Goal: Task Accomplishment & Management: Complete application form

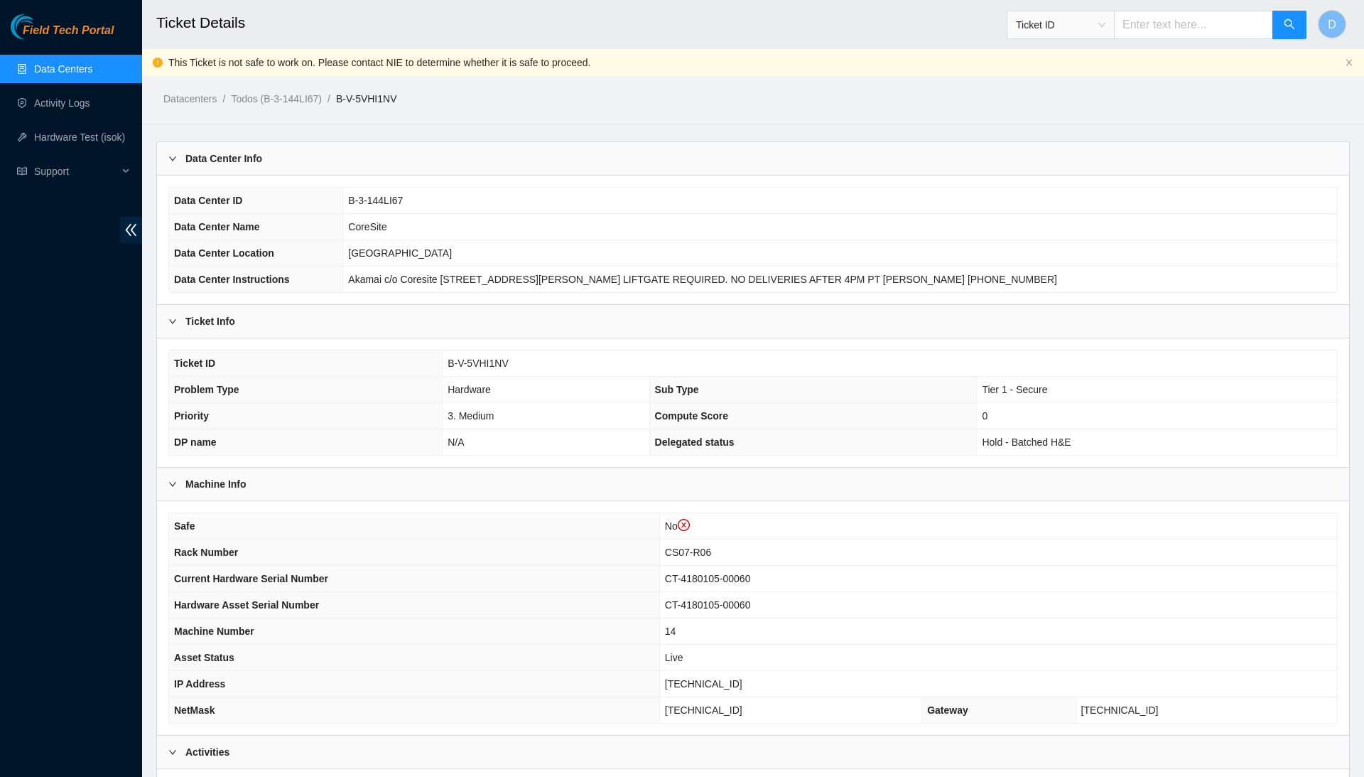
click at [485, 362] on span "B-V-5VHI1NV" at bounding box center [478, 362] width 61 height 11
copy span "B-V-5VHI1NV"
click at [80, 75] on link "Data Centers" at bounding box center [63, 68] width 58 height 11
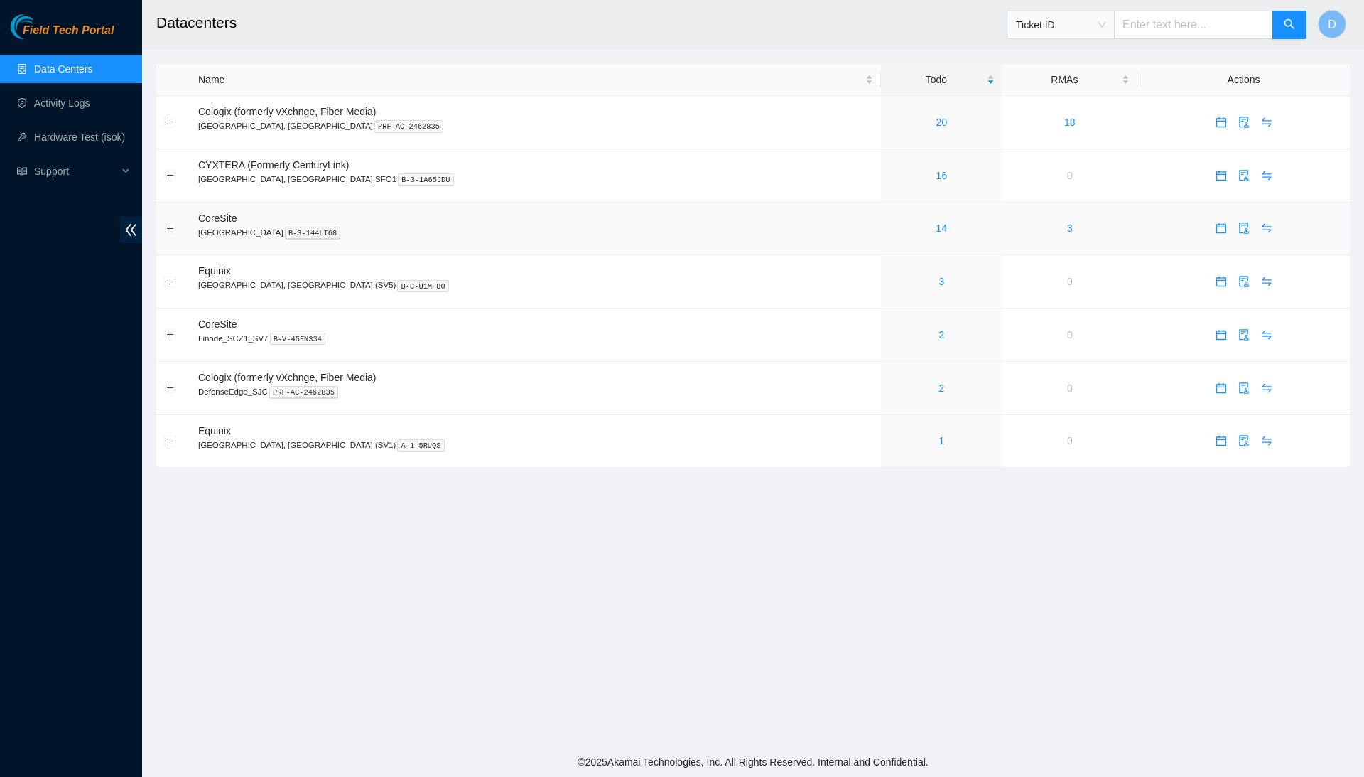
click at [889, 234] on div "14" at bounding box center [942, 228] width 106 height 16
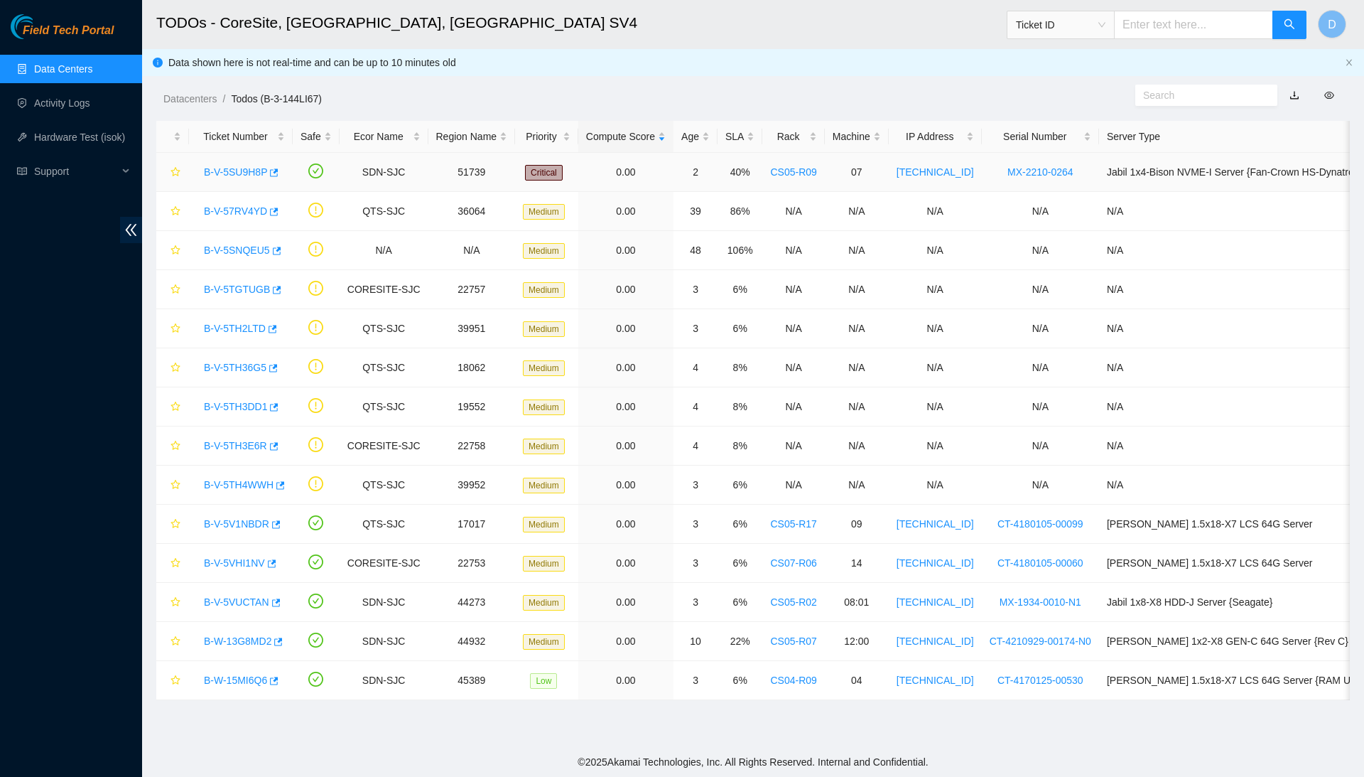
click at [259, 169] on link "B-V-5SU9H8P" at bounding box center [235, 171] width 63 height 11
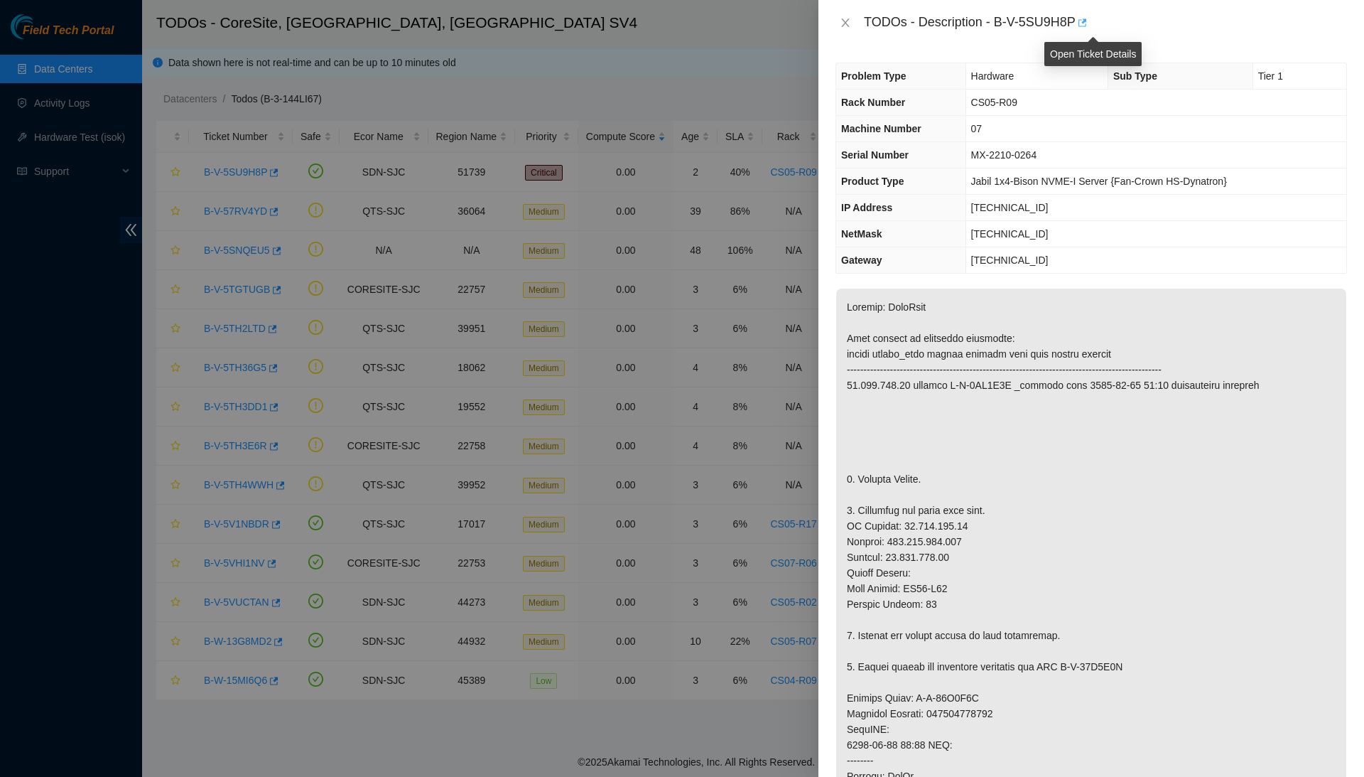
click at [1086, 26] on icon "button" at bounding box center [1082, 23] width 10 height 10
click at [428, 230] on div at bounding box center [682, 388] width 1364 height 777
click at [841, 26] on icon "close" at bounding box center [845, 22] width 11 height 11
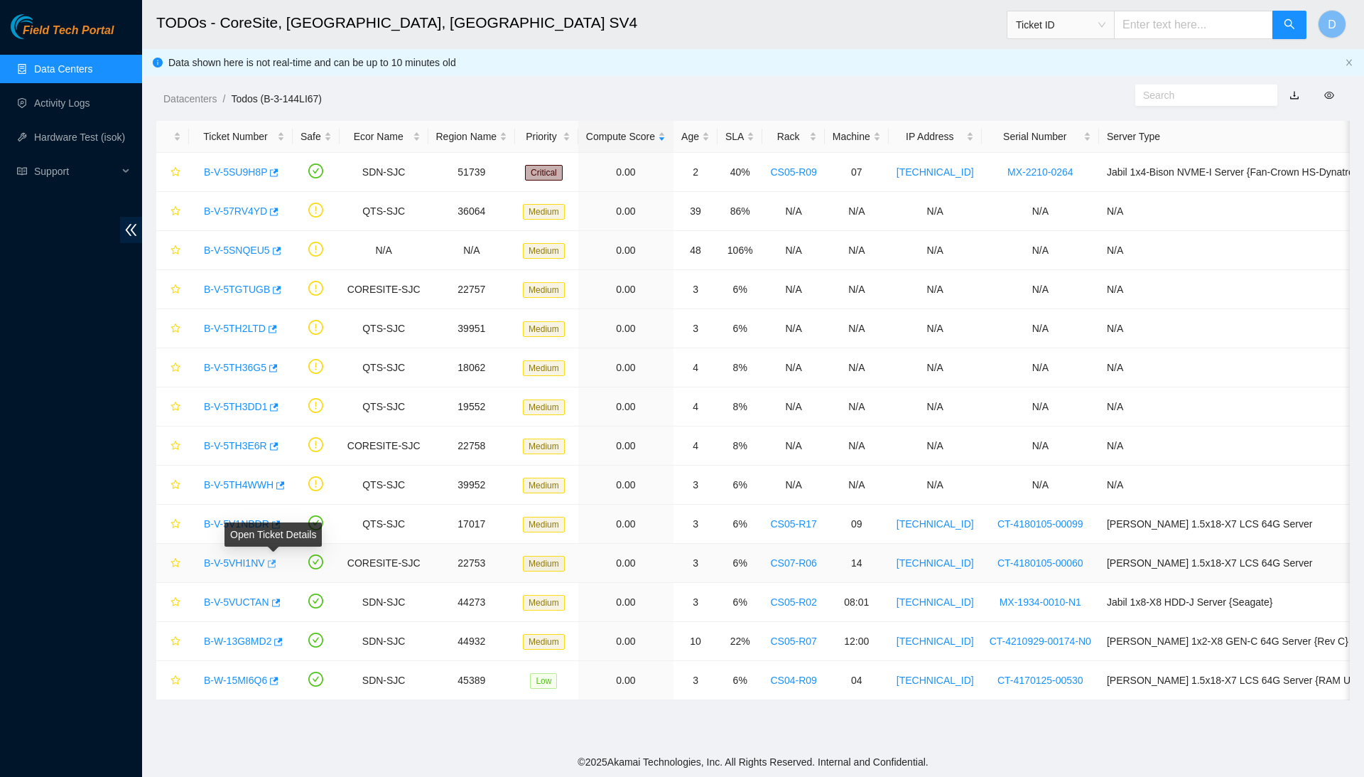
click at [276, 563] on icon "button" at bounding box center [271, 564] width 10 height 10
click at [97, 140] on link "Hardware Test (isok)" at bounding box center [79, 136] width 91 height 11
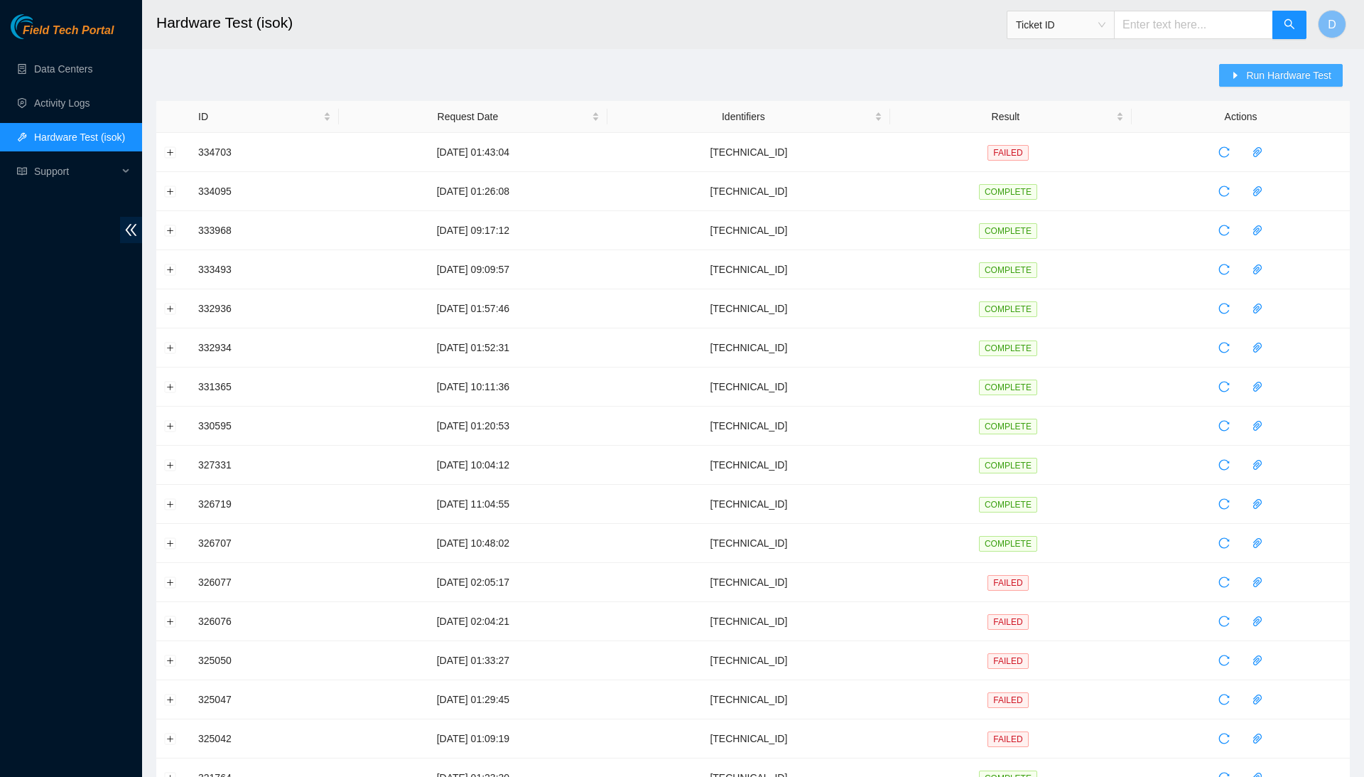
click at [1252, 70] on span "Run Hardware Test" at bounding box center [1288, 76] width 85 height 16
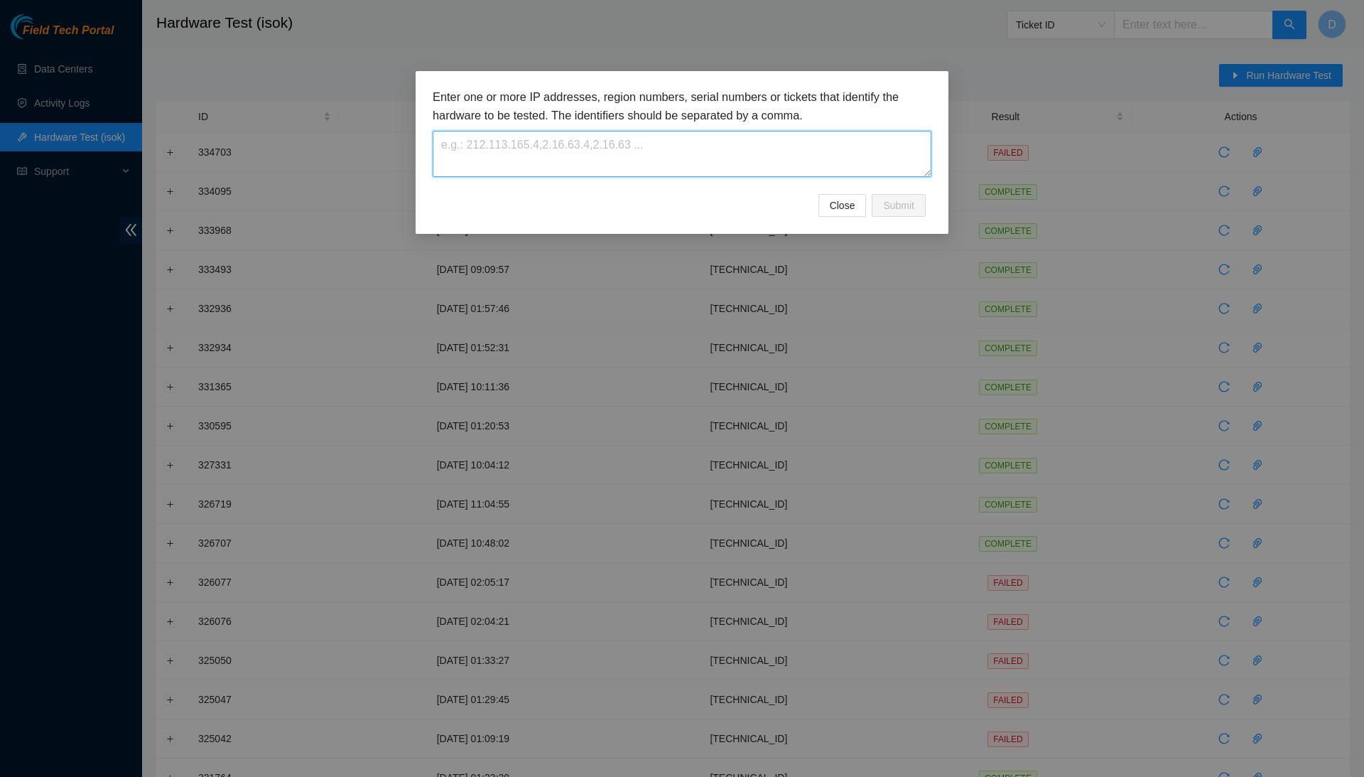
click at [709, 144] on textarea at bounding box center [682, 154] width 499 height 46
paste textarea "23.201.105.74"
type textarea "23.201.105.74"
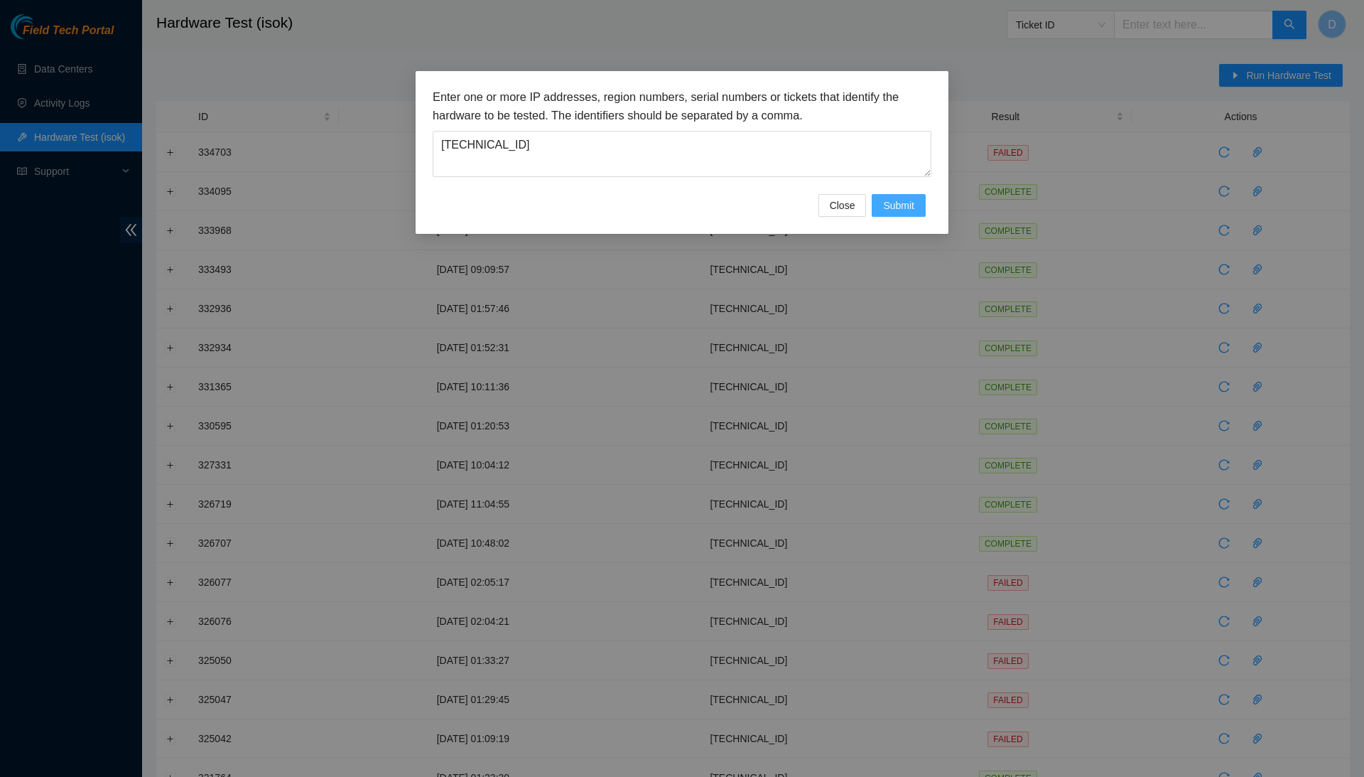
click at [902, 205] on span "Submit" at bounding box center [898, 206] width 31 height 16
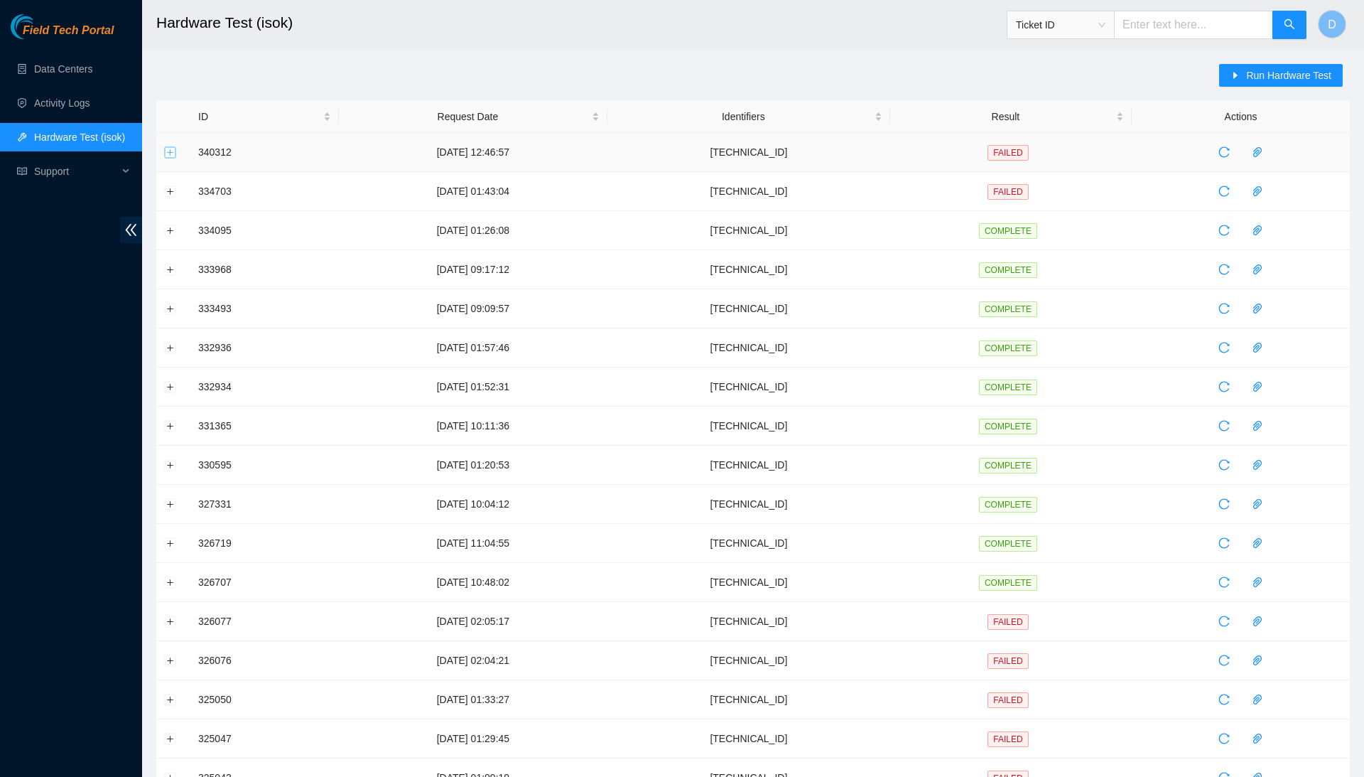
click at [168, 148] on button "Expand row" at bounding box center [170, 151] width 11 height 11
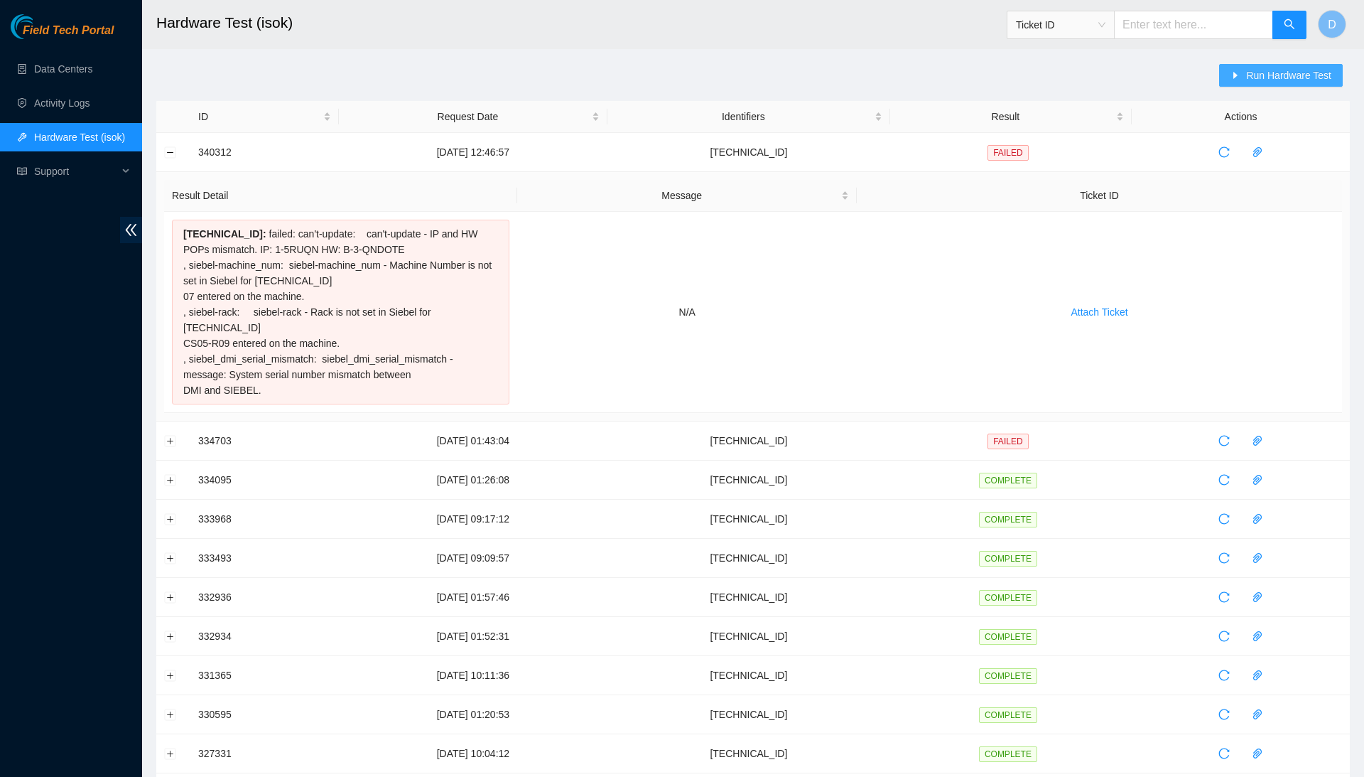
click at [1299, 78] on span "Run Hardware Test" at bounding box center [1288, 76] width 85 height 16
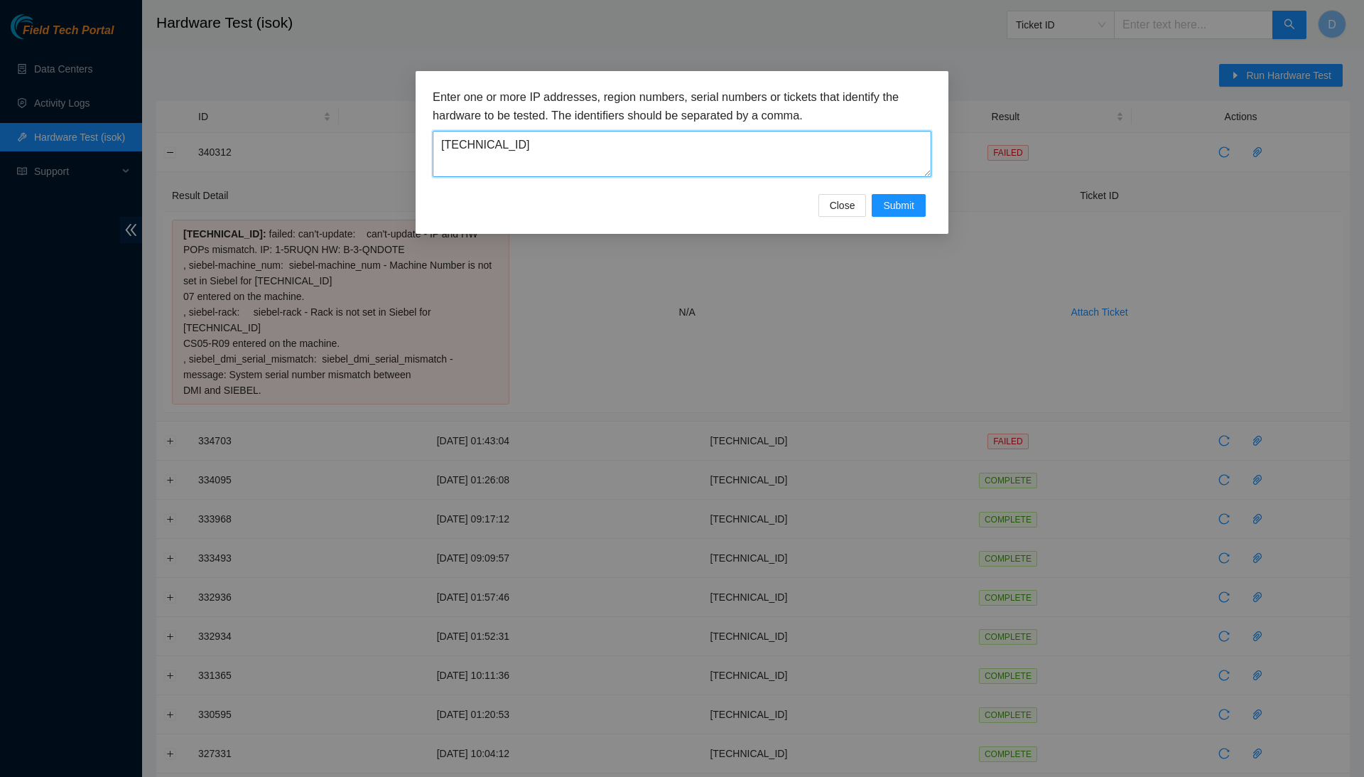
click at [779, 142] on textarea "23.201.105.74" at bounding box center [682, 154] width 499 height 46
paste textarea "23.201.105.74"
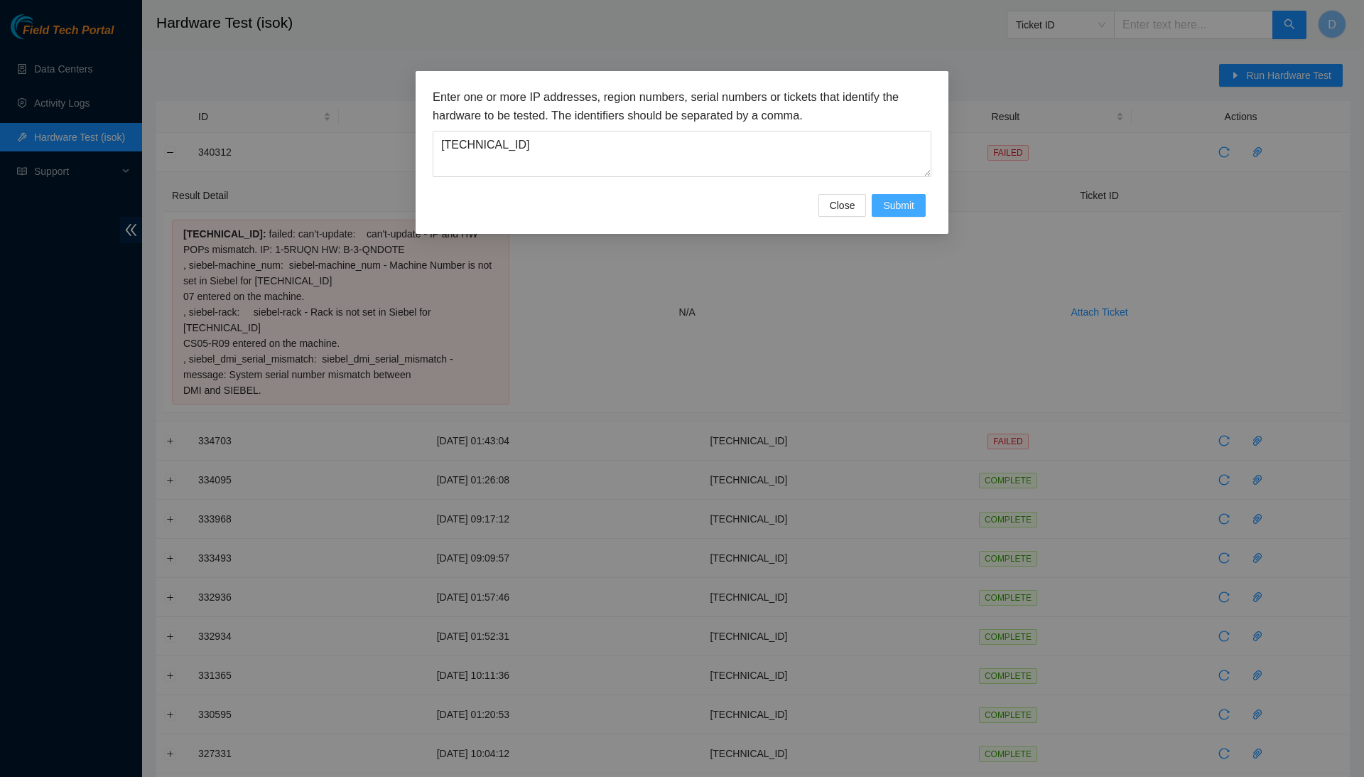
click at [913, 205] on span "Submit" at bounding box center [898, 206] width 31 height 16
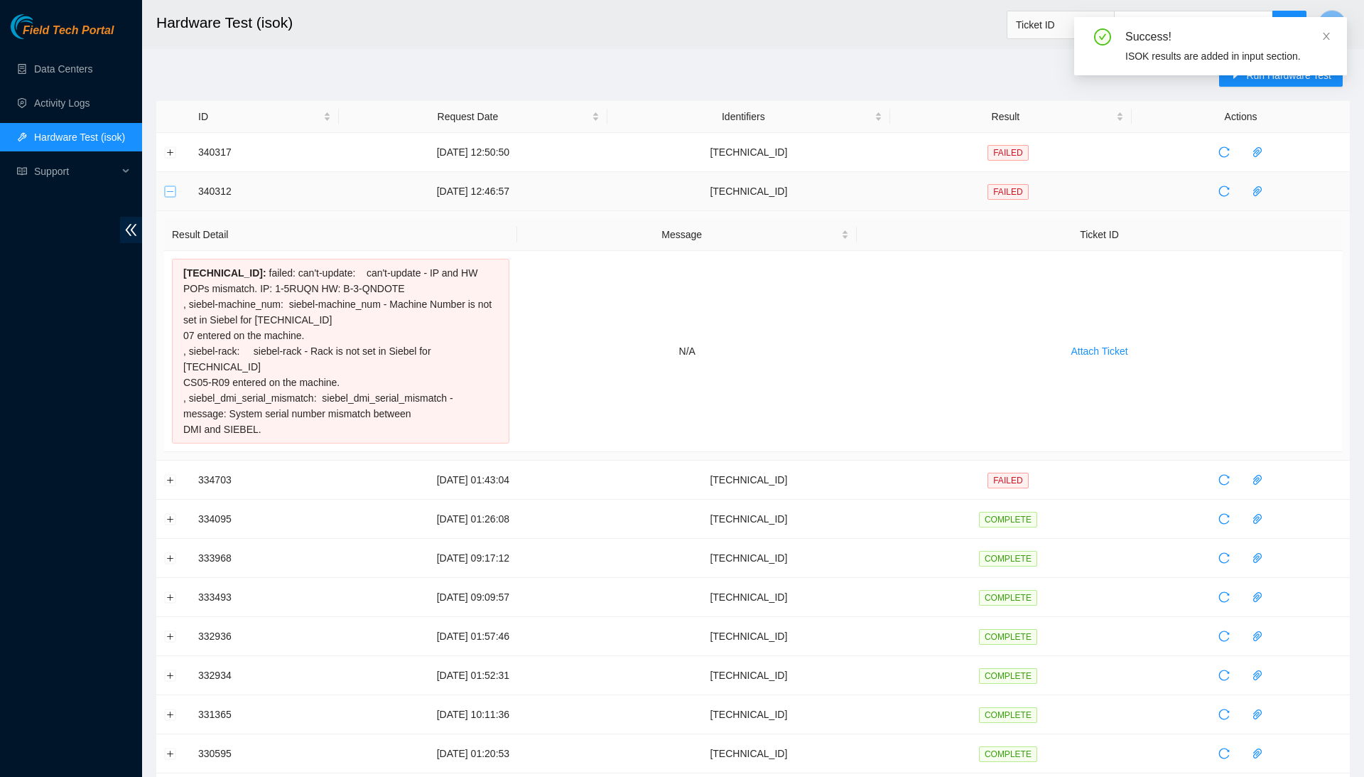
click at [169, 188] on button "Collapse row" at bounding box center [170, 190] width 11 height 11
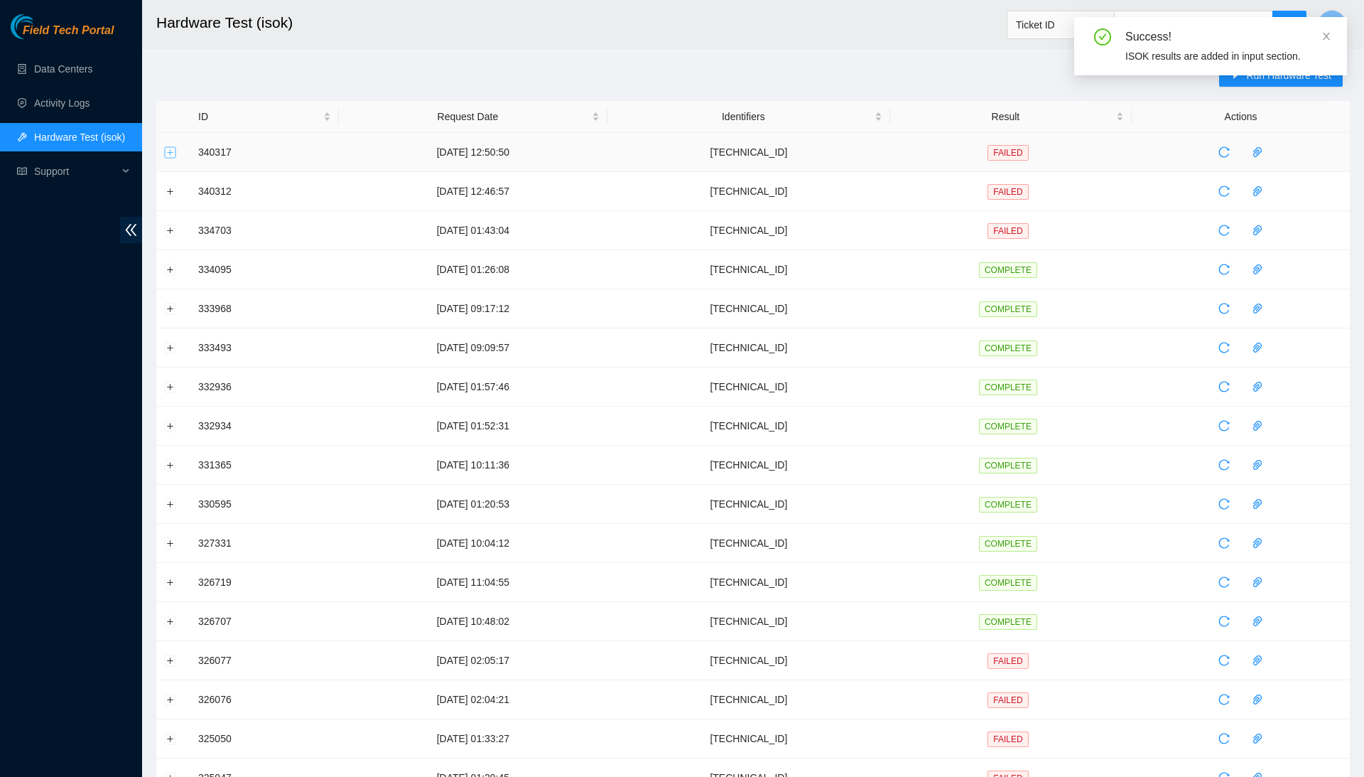
click at [171, 155] on button "Expand row" at bounding box center [170, 151] width 11 height 11
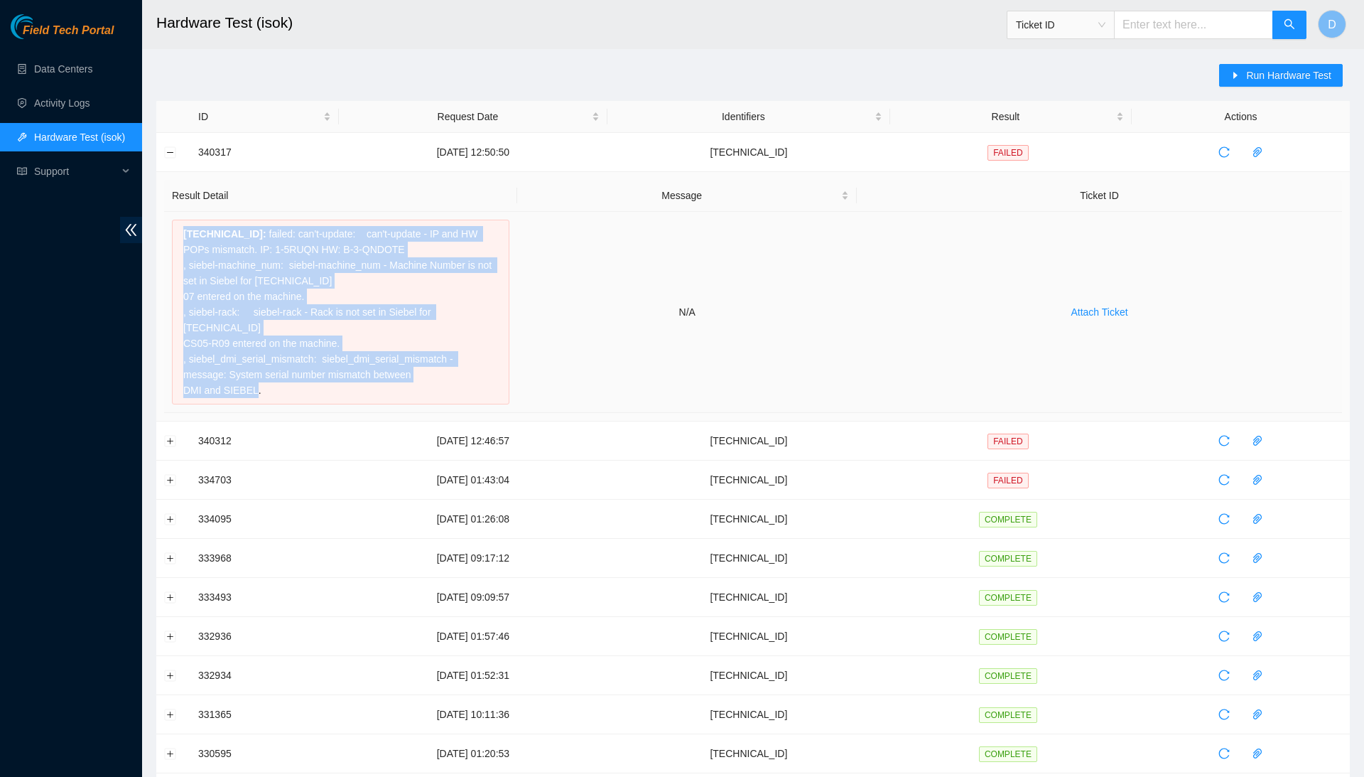
drag, startPoint x: 416, startPoint y: 388, endPoint x: 345, endPoint y: 219, distance: 183.2
click at [345, 220] on div "23.201.105.74 : failed: can't-update: can't-update - IP and HW POPs mismatch. I…" at bounding box center [341, 312] width 338 height 185
copy div "23.201.105.74 : failed: can't-update: can't-update - IP and HW POPs mismatch. I…"
click at [168, 155] on button "Collapse row" at bounding box center [170, 151] width 11 height 11
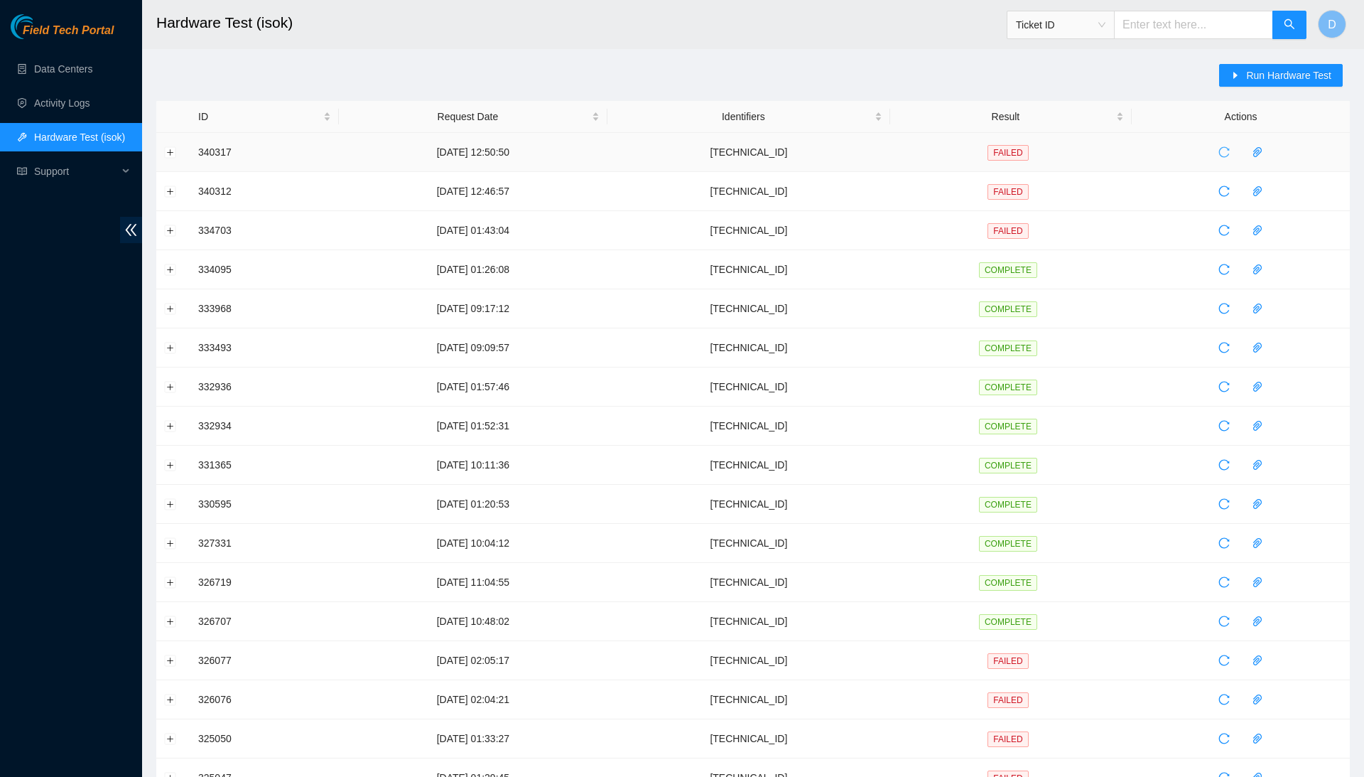
click at [1230, 156] on icon "reload" at bounding box center [1224, 151] width 11 height 11
click at [171, 151] on button "Expand row" at bounding box center [170, 151] width 11 height 11
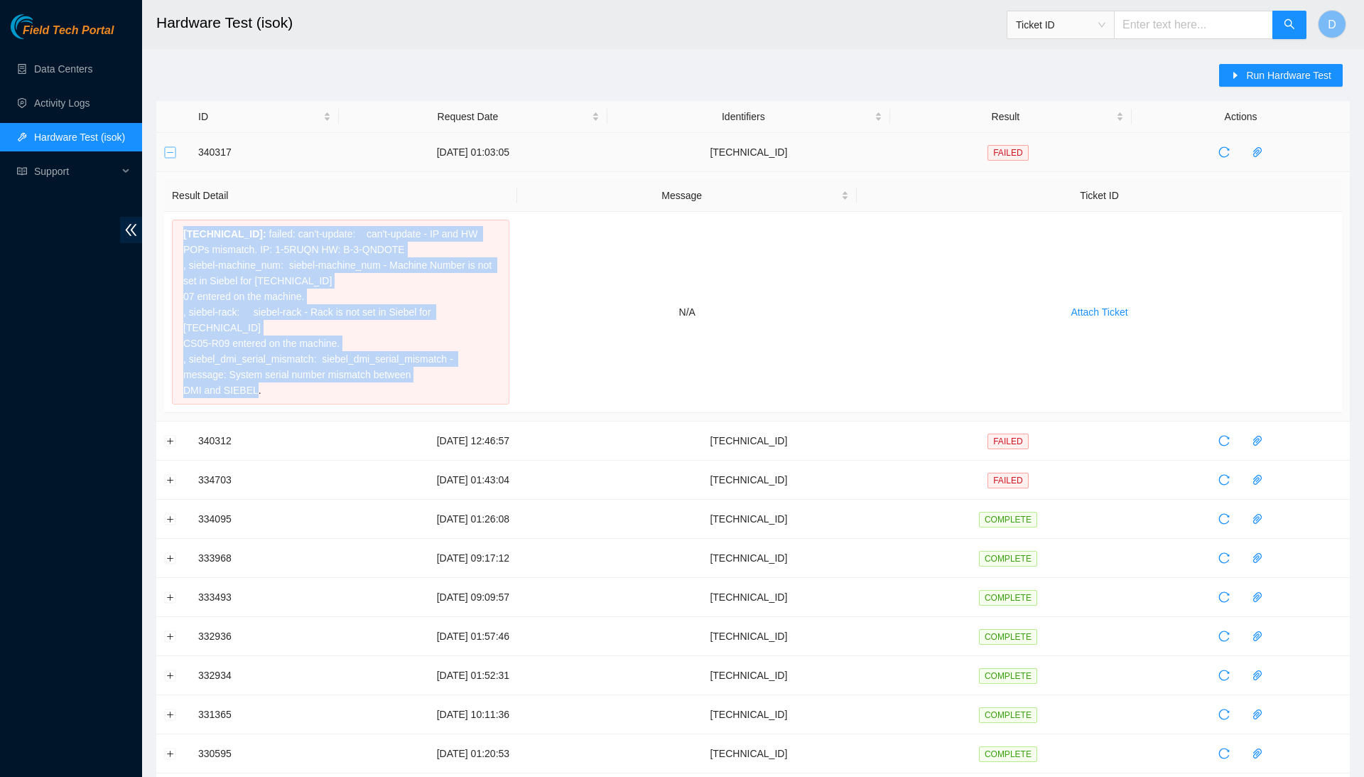
click at [173, 151] on button "Collapse row" at bounding box center [170, 151] width 11 height 11
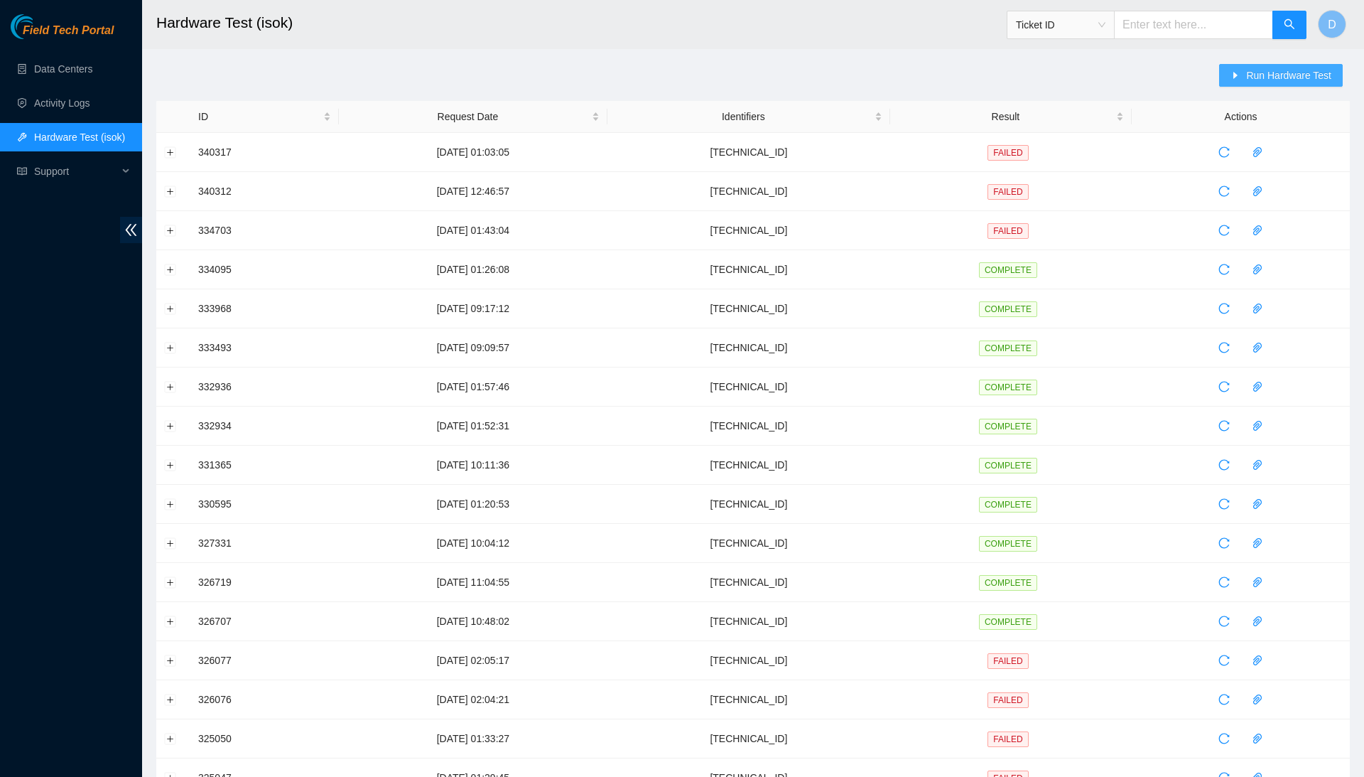
click at [1325, 65] on button "Run Hardware Test" at bounding box center [1281, 75] width 124 height 23
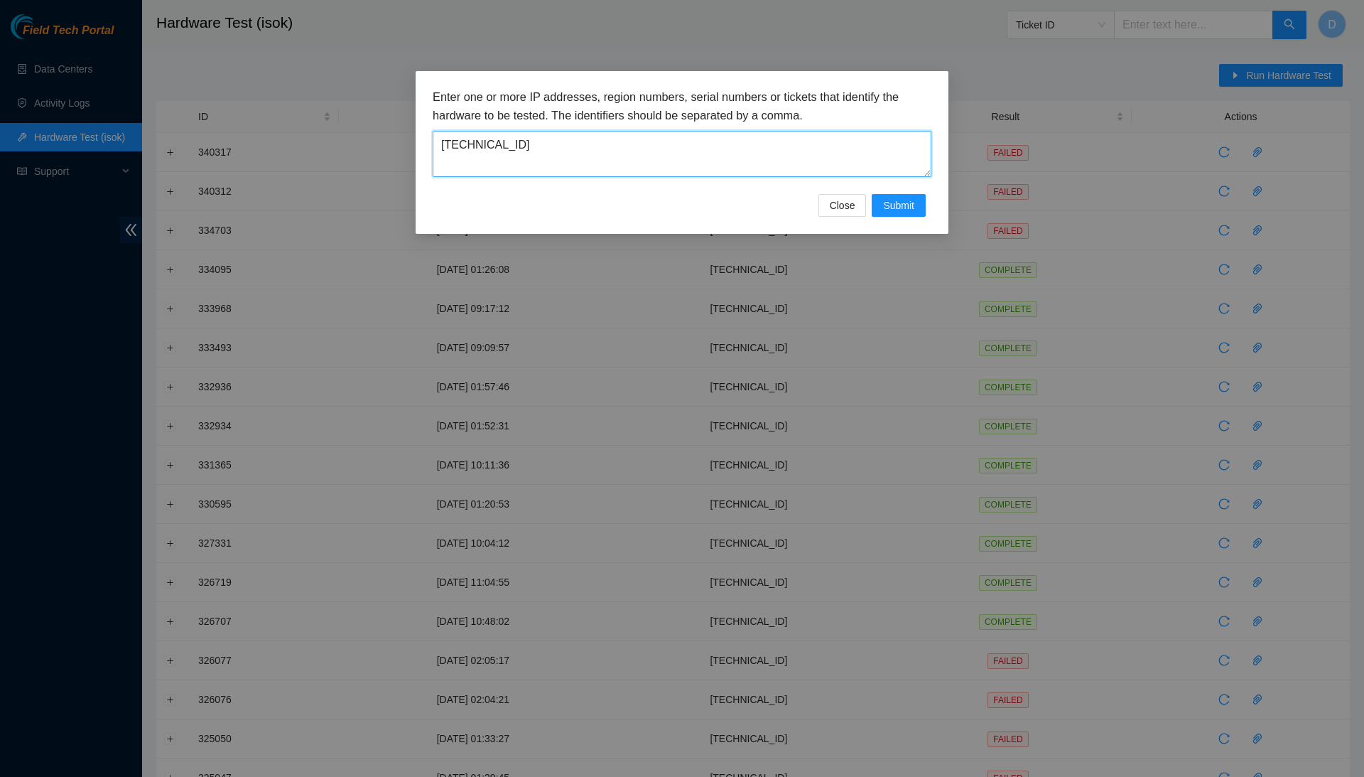
click at [730, 131] on textarea "23.201.105.74" at bounding box center [682, 154] width 499 height 46
paste textarea "184.28.174.71"
type textarea "184.28.174.71"
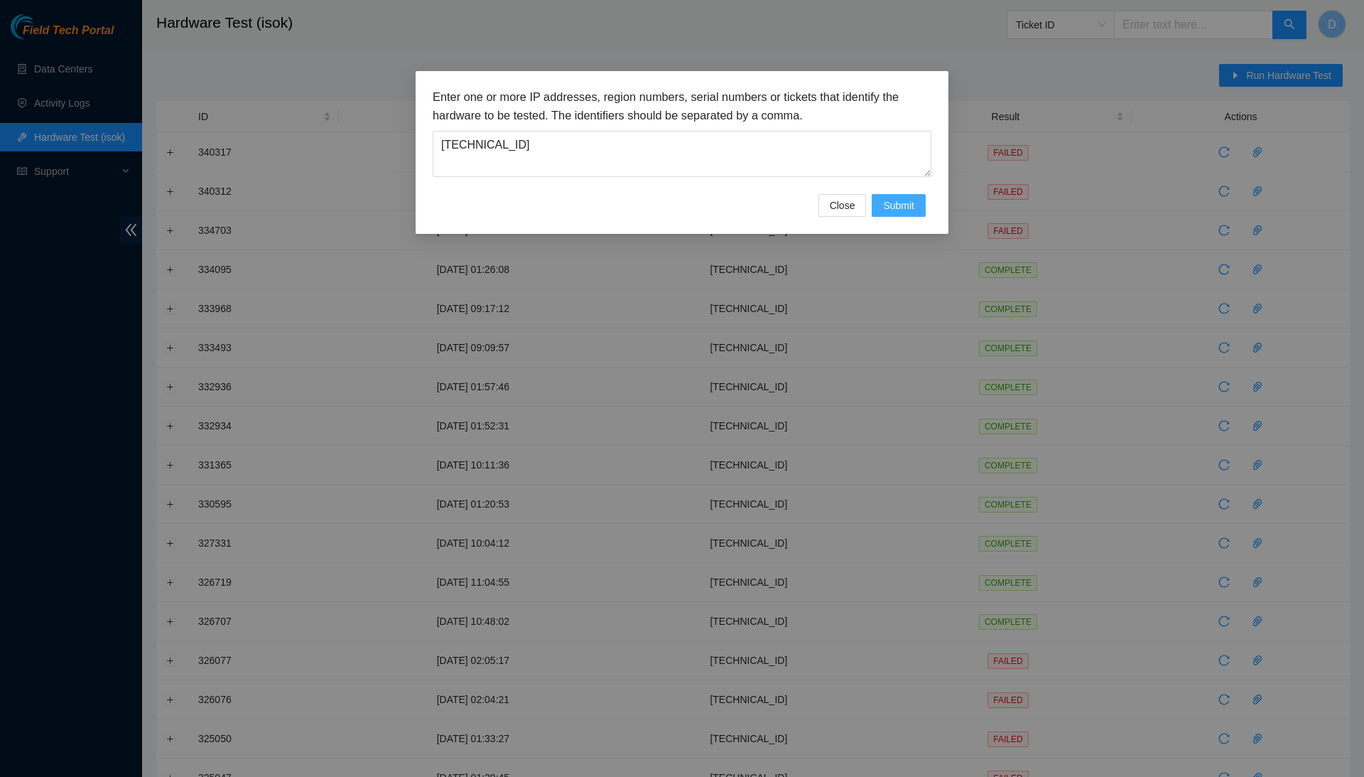
click at [890, 205] on span "Submit" at bounding box center [898, 206] width 31 height 16
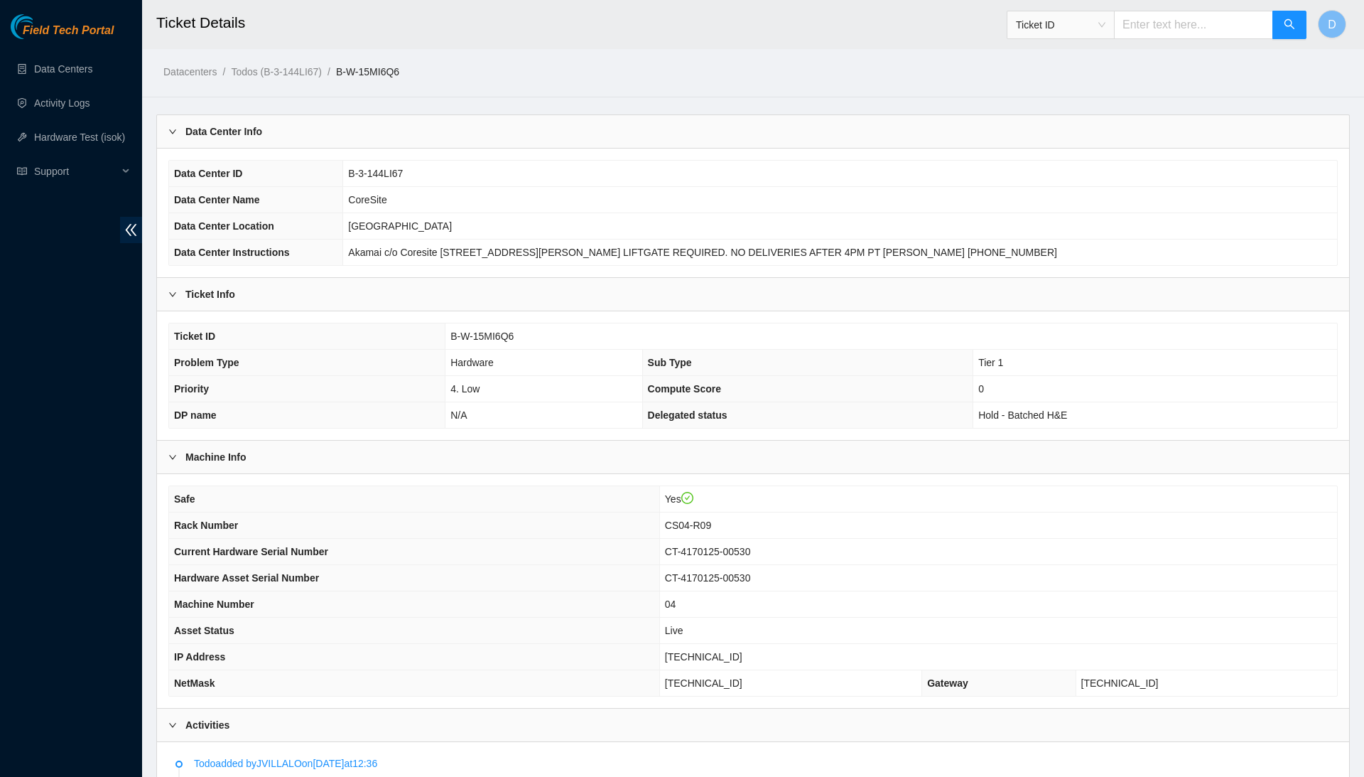
click at [475, 330] on span "B-W-15MI6Q6" at bounding box center [482, 335] width 63 height 11
copy span "B-W-15MI6Q6"
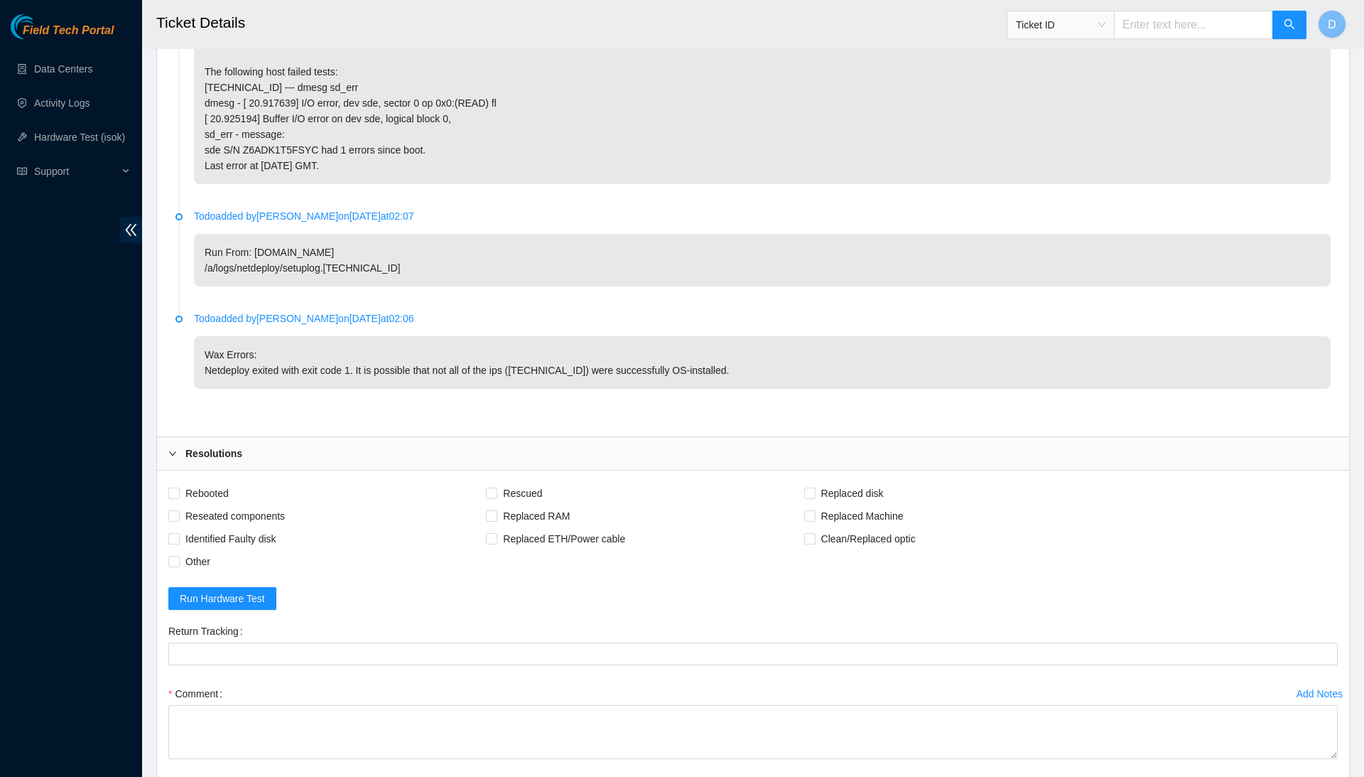
scroll to position [3425, 0]
click at [209, 485] on span "Rebooted" at bounding box center [207, 496] width 55 height 23
click at [178, 490] on input "Rebooted" at bounding box center [173, 495] width 10 height 10
checkbox input "true"
click at [518, 485] on span "Rescued" at bounding box center [522, 496] width 50 height 23
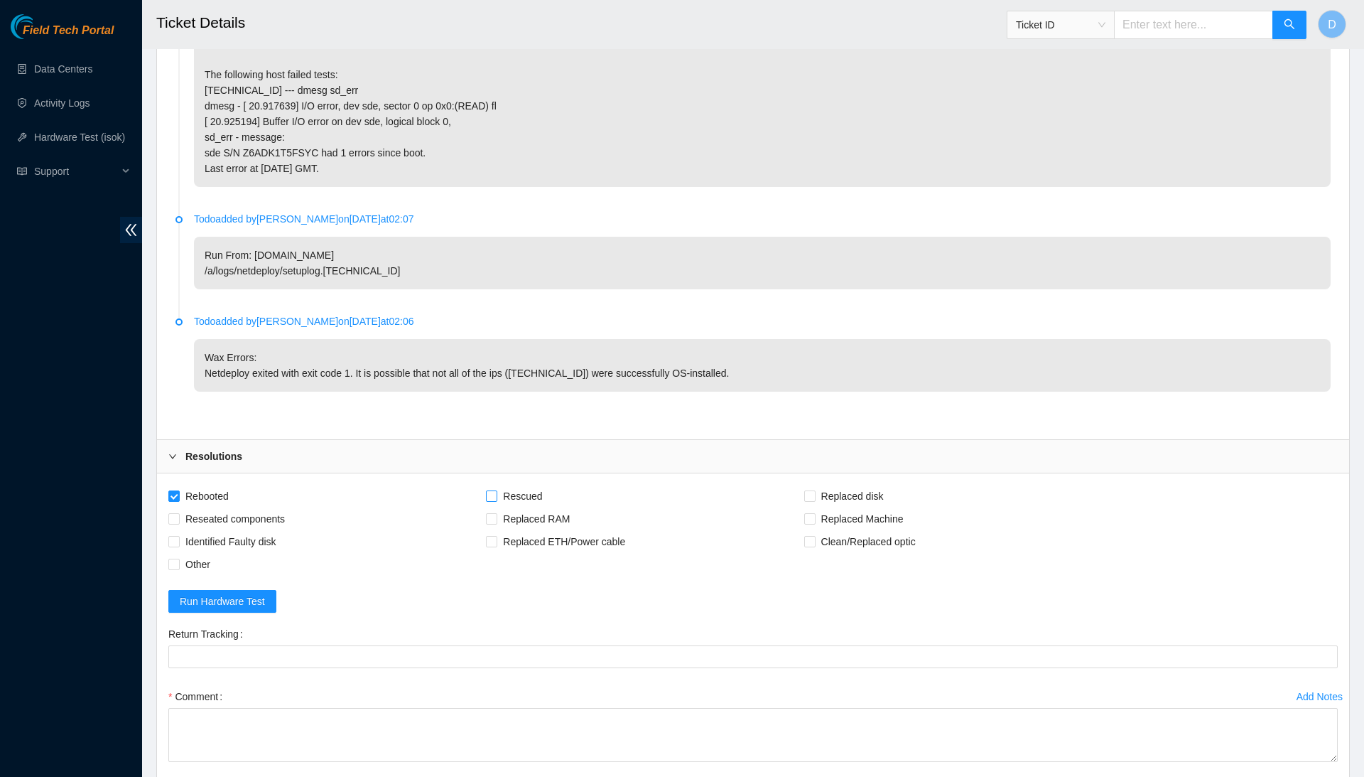
click at [496, 490] on input "Rescued" at bounding box center [491, 495] width 10 height 10
checkbox input "true"
click at [814, 490] on input "Replaced disk" at bounding box center [809, 495] width 10 height 10
checkbox input "true"
click at [239, 530] on span "Identified Faulty disk" at bounding box center [231, 541] width 102 height 23
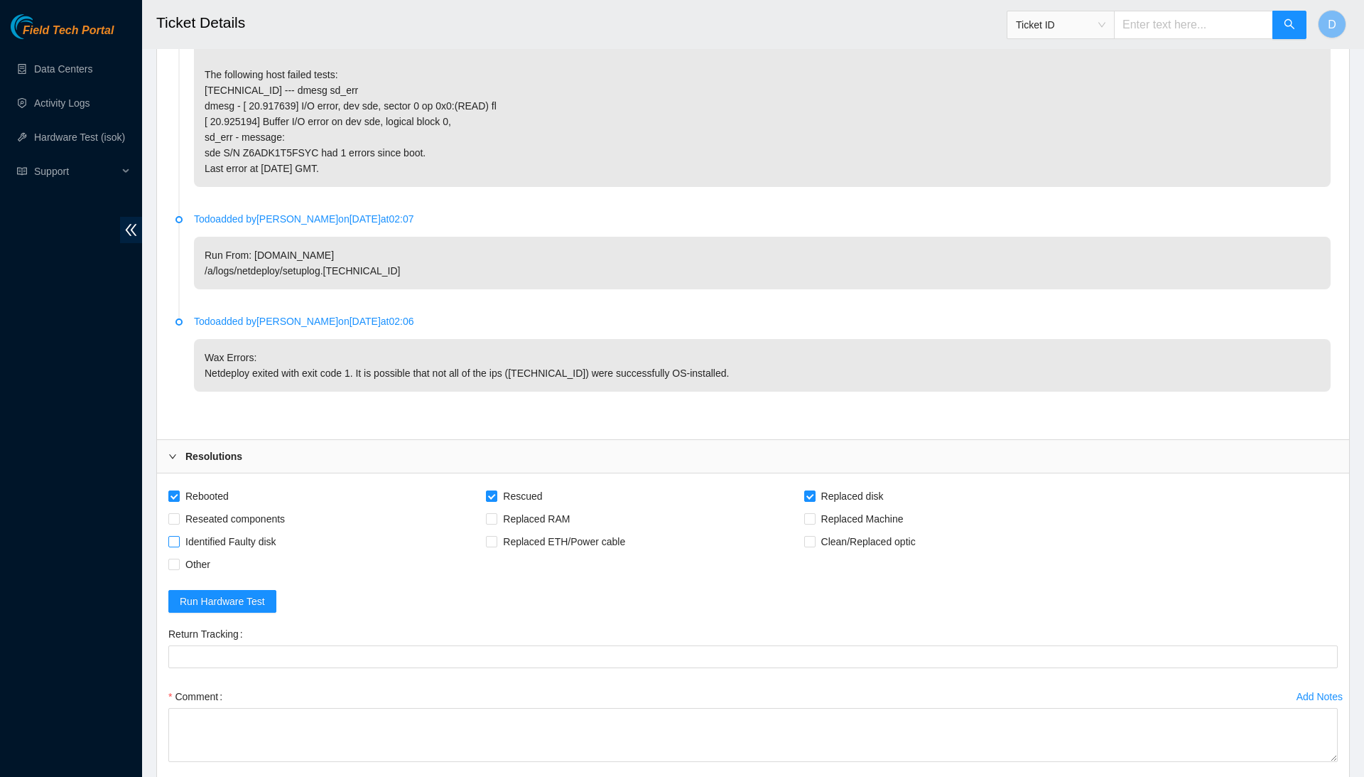
click at [178, 536] on input "Identified Faulty disk" at bounding box center [173, 541] width 10 height 10
checkbox input "true"
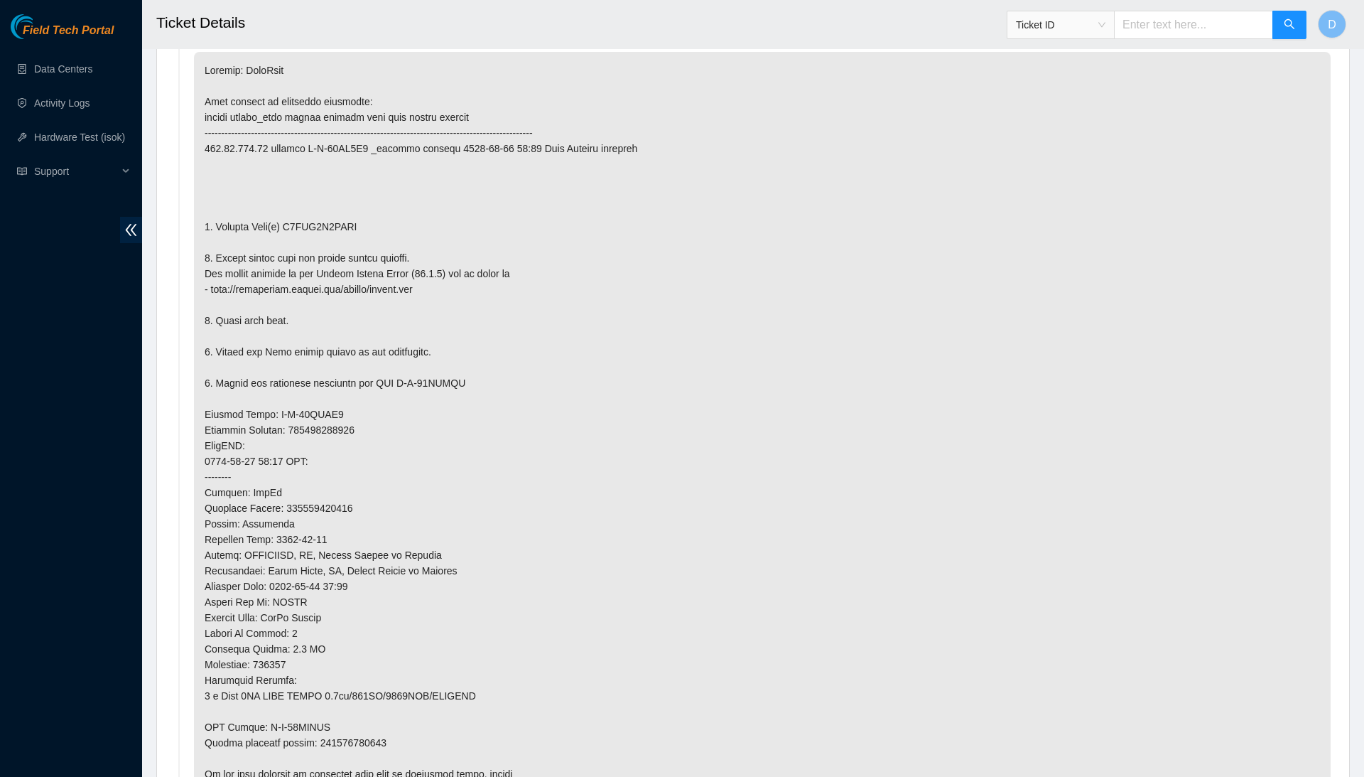
scroll to position [740, 0]
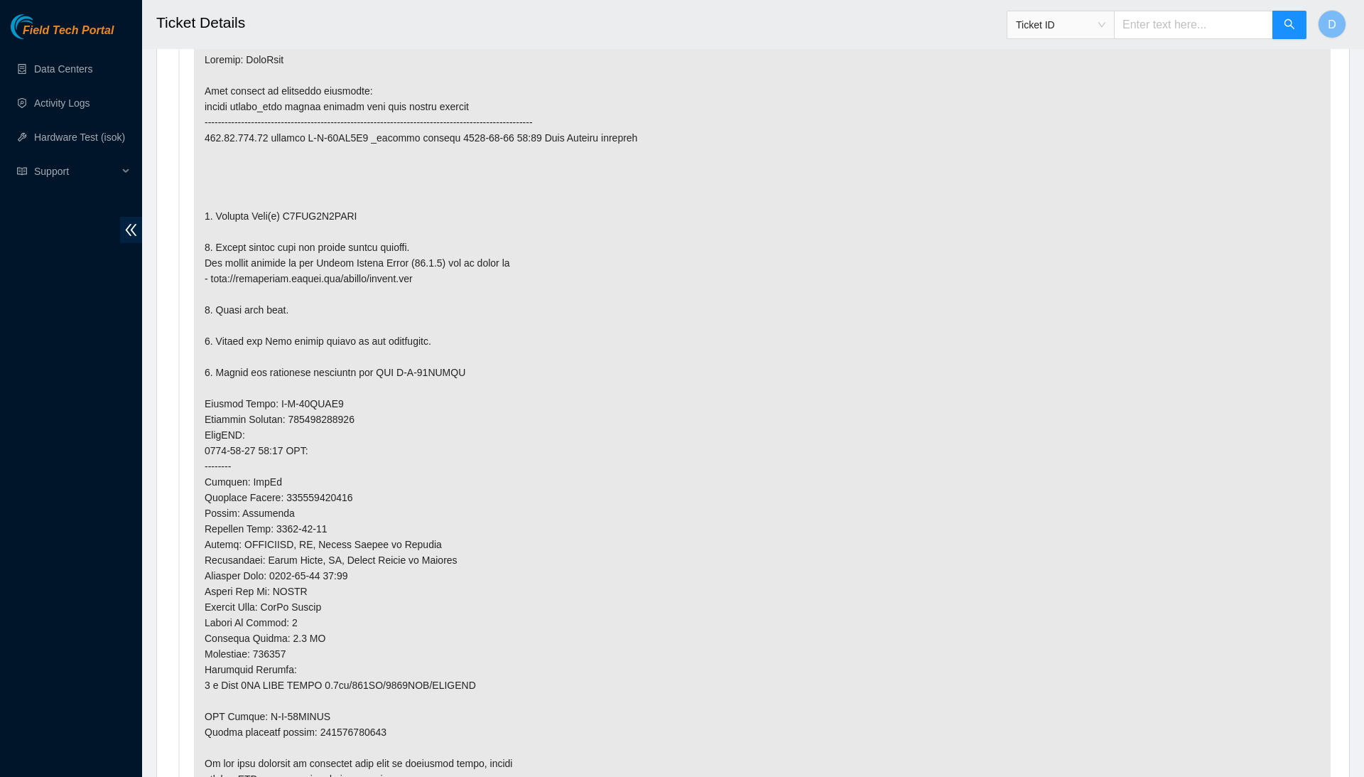
click at [379, 709] on p at bounding box center [762, 419] width 1137 height 756
copy p "463470054150"
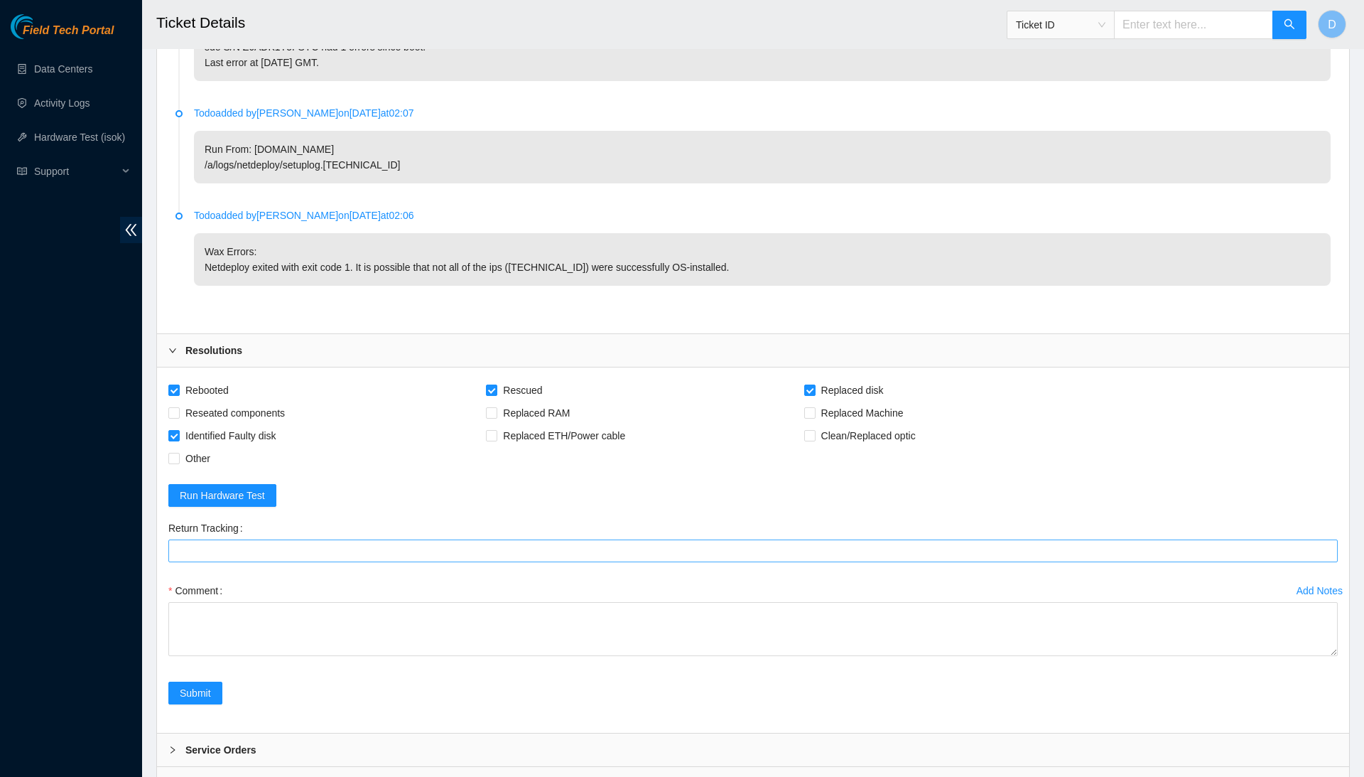
scroll to position [3530, 0]
click at [330, 540] on Tracking "Return Tracking" at bounding box center [753, 551] width 1170 height 23
paste Tracking "463470054150"
type Tracking "463470054150"
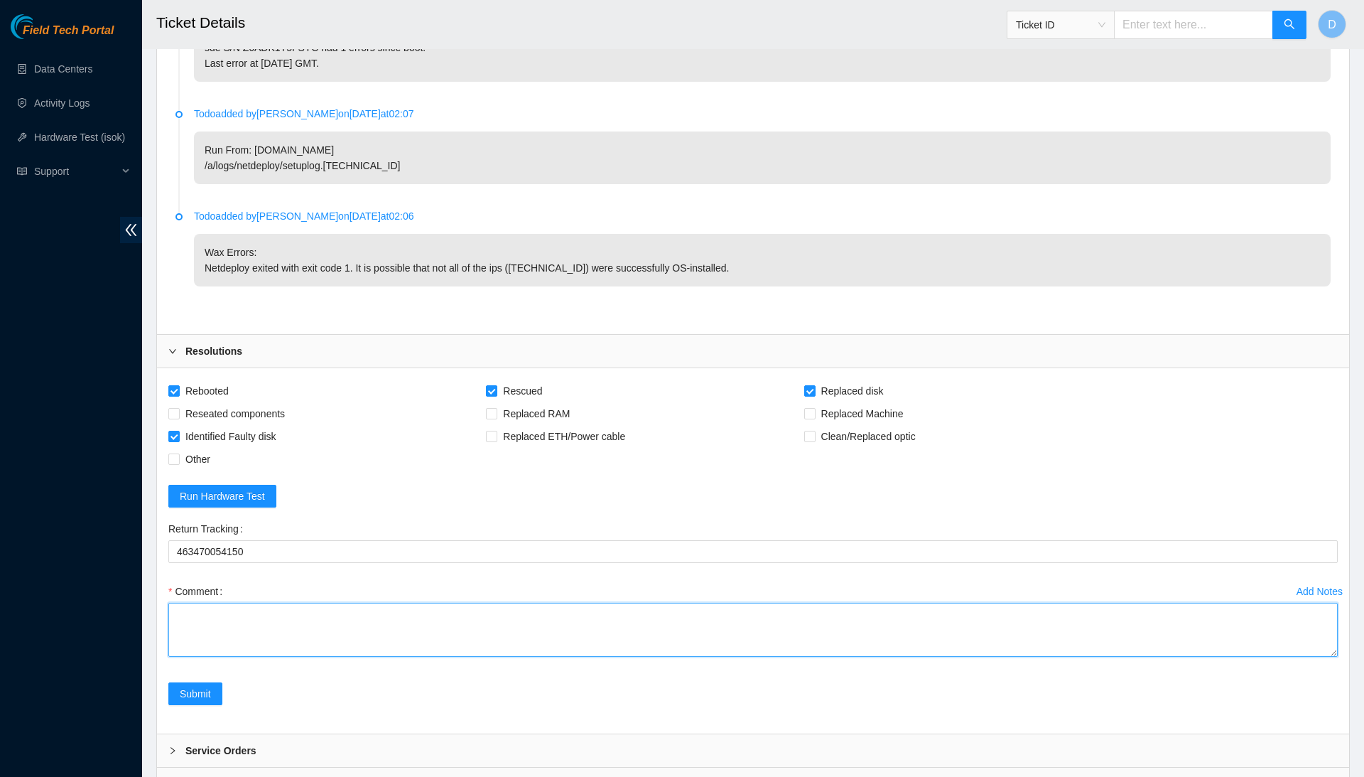
click at [342, 603] on textarea "Comment" at bounding box center [753, 630] width 1170 height 54
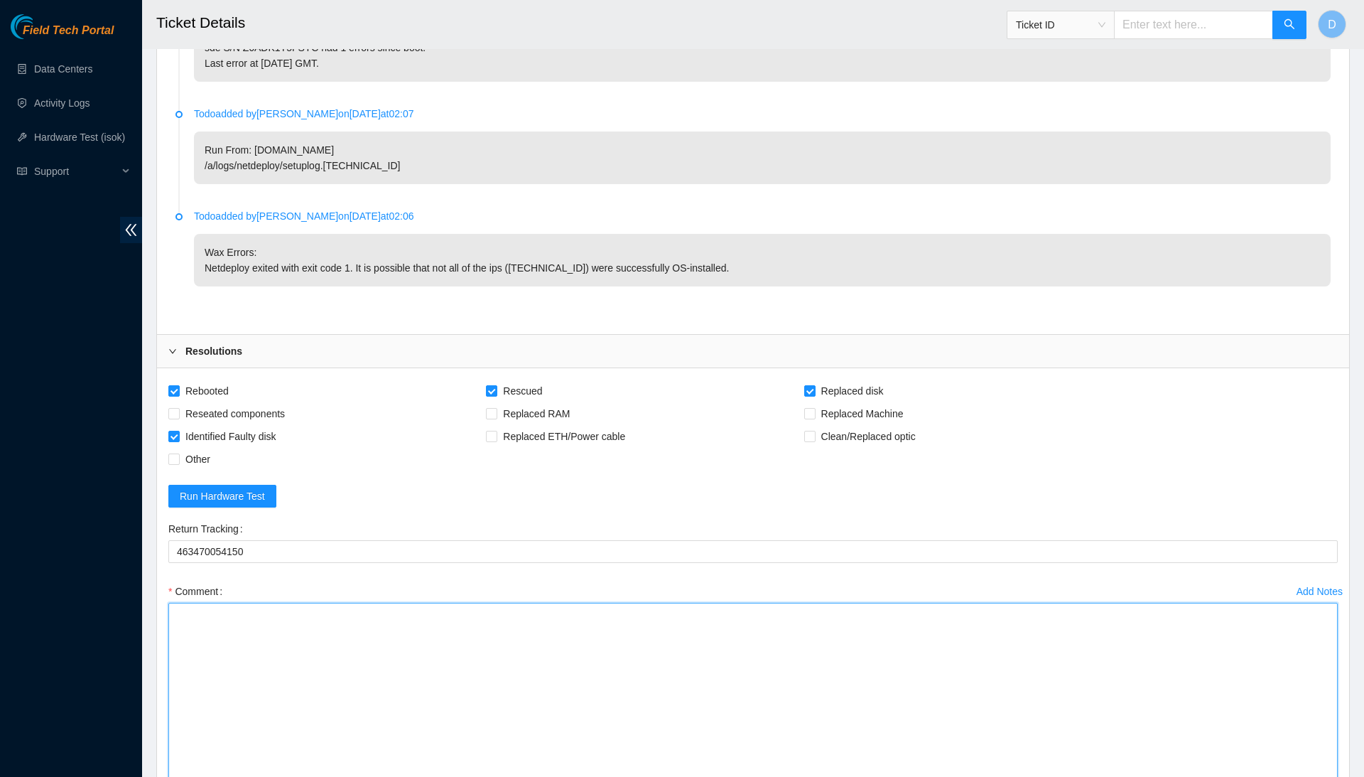
click at [1320, 775] on textarea "Comment" at bounding box center [753, 725] width 1170 height 244
click at [1209, 680] on textarea "Comment" at bounding box center [753, 726] width 1170 height 247
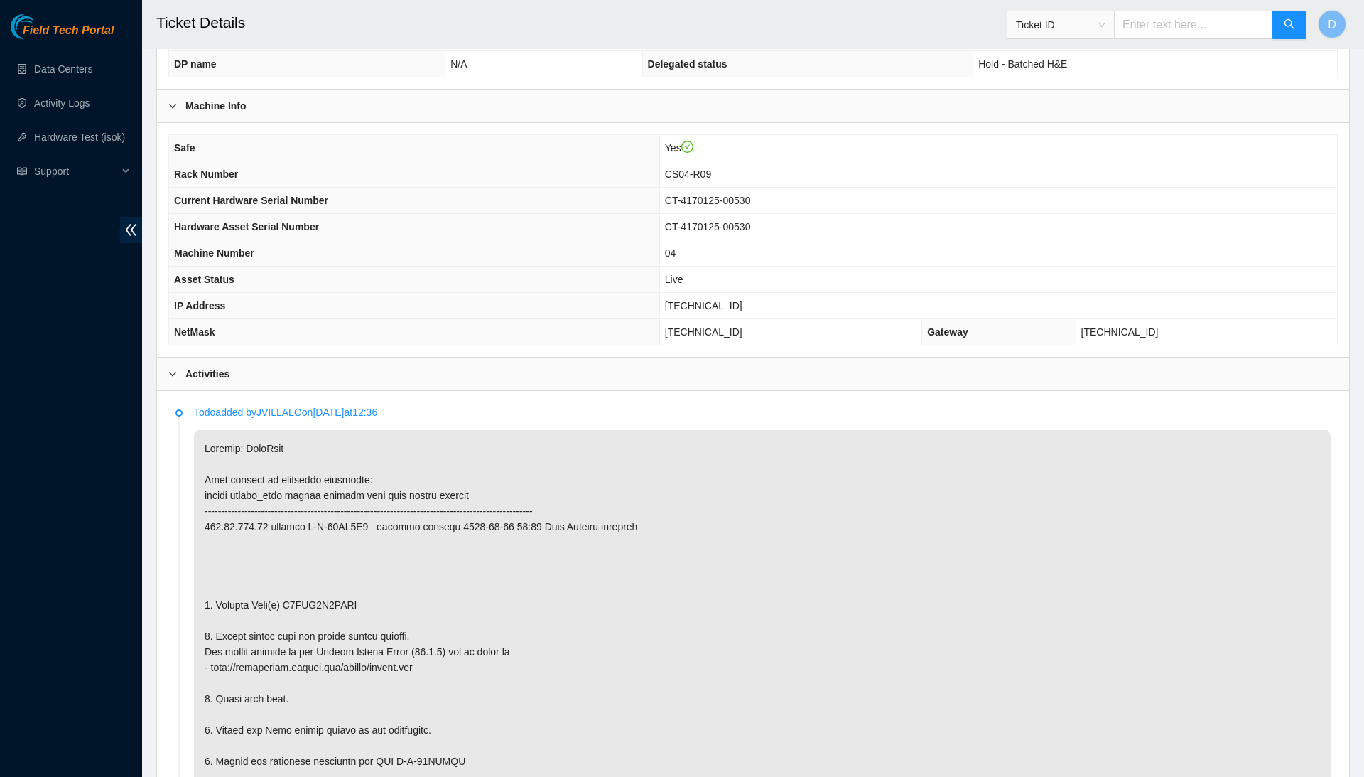
scroll to position [390, 0]
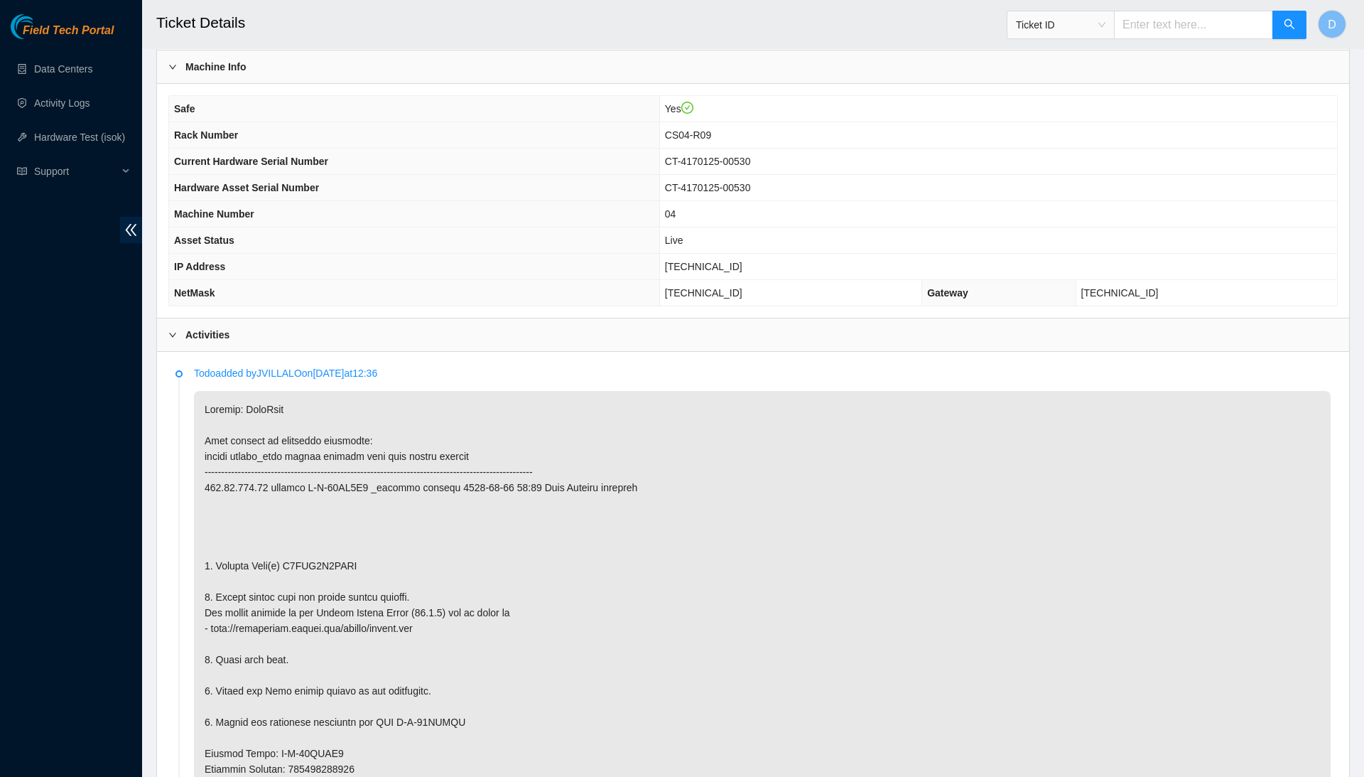
click at [342, 552] on p at bounding box center [762, 769] width 1137 height 756
copy p "Z6ADK1T5FSYC"
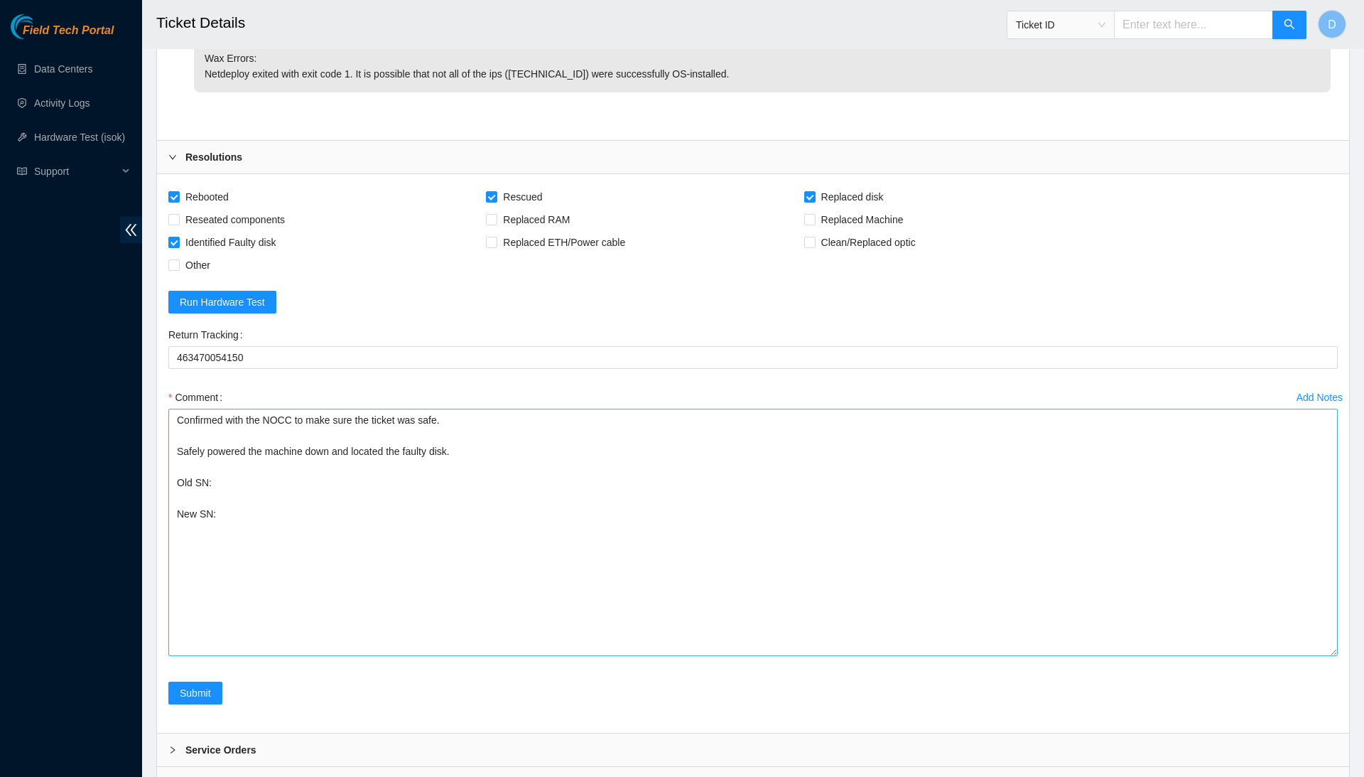
scroll to position [3723, 0]
click at [340, 418] on textarea "Confirmed with the NOCC to make sure the ticket was safe. Safely powered the ma…" at bounding box center [753, 532] width 1170 height 247
paste textarea "Z6ADK1T5FSYC"
click at [330, 438] on textarea "Confirmed with the NOCC to make sure the ticket was safe. Safely powered the ma…" at bounding box center [753, 532] width 1170 height 247
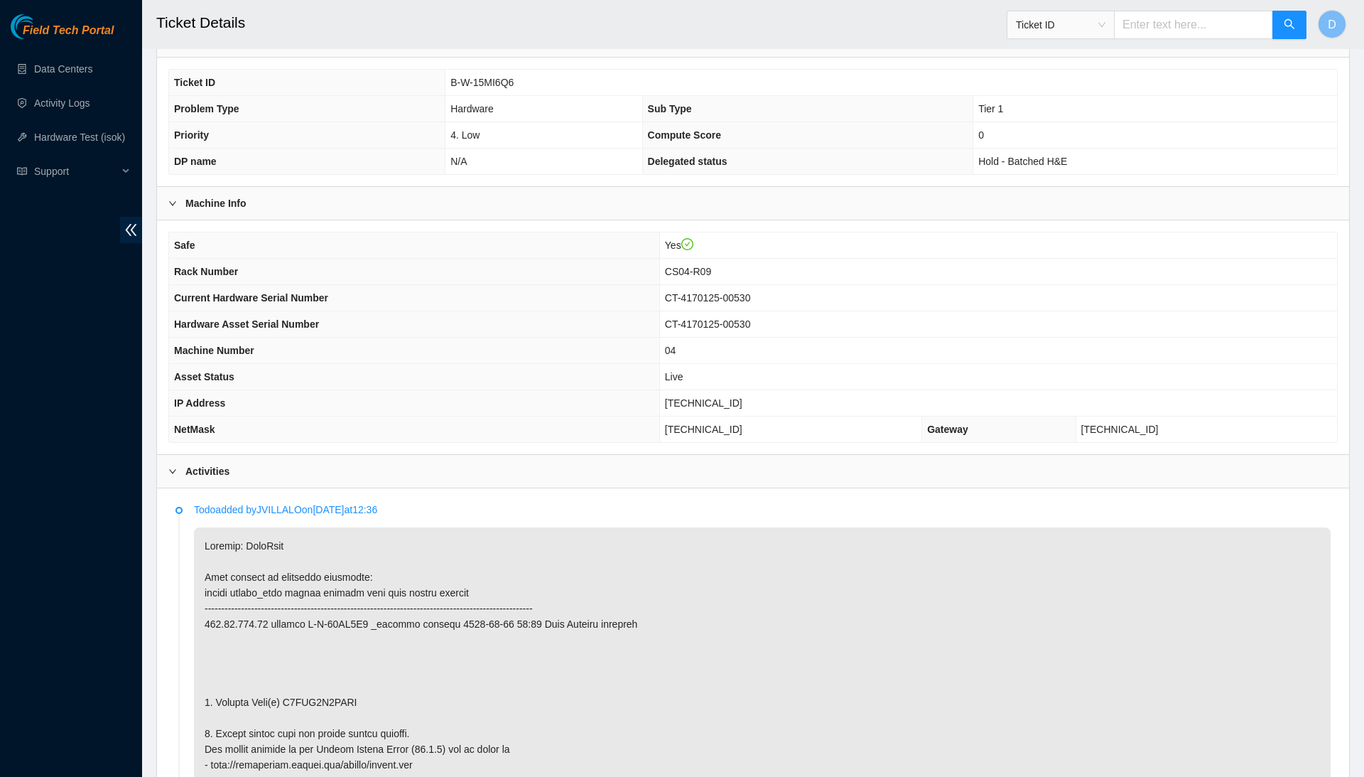
scroll to position [245, 0]
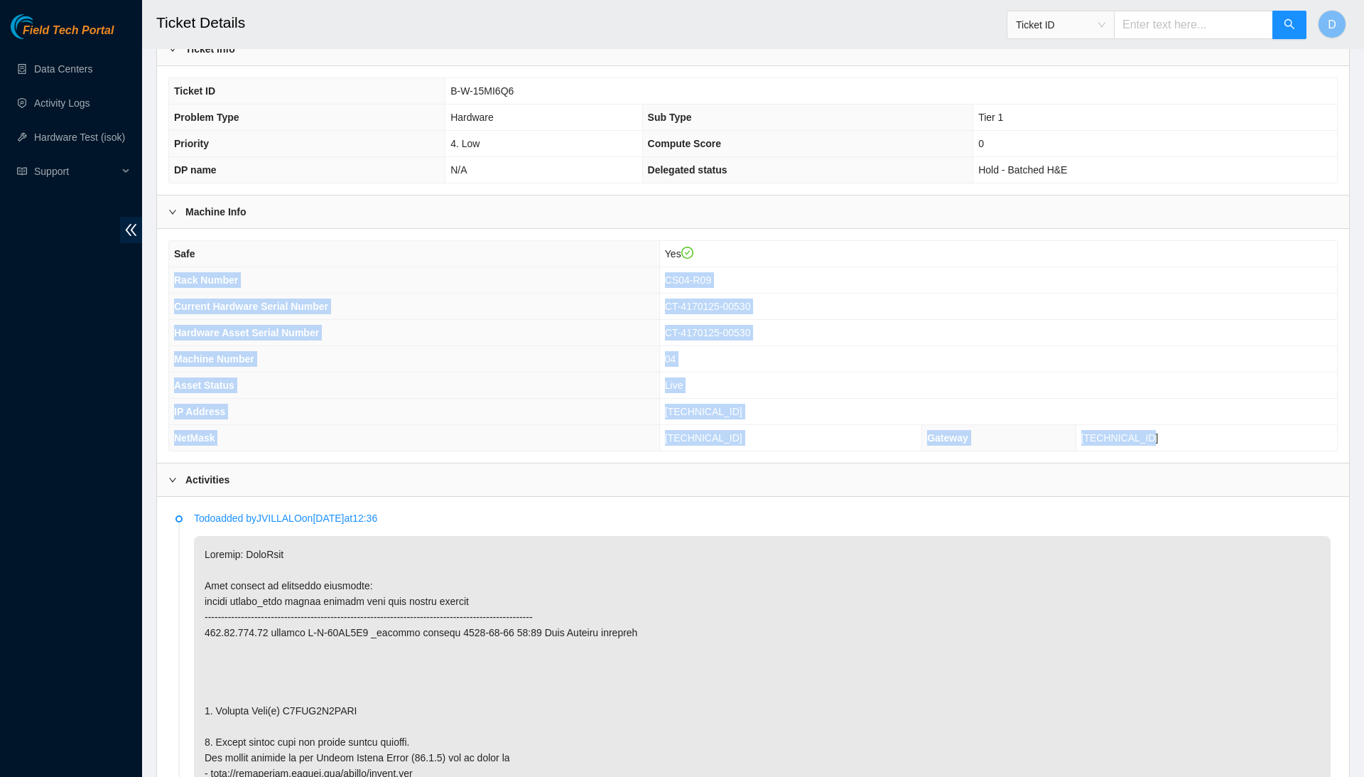
drag, startPoint x: 172, startPoint y: 277, endPoint x: 1181, endPoint y: 445, distance: 1022.9
click at [1181, 445] on tbody "Safe Yes Rack Number CS04-R09 Current Hardware Serial Number CT-4170125-00530 H…" at bounding box center [753, 346] width 1168 height 210
copy tbody "Rack Number CS04-R09 Current Hardware Serial Number CT-4170125-00530 Hardware A…"
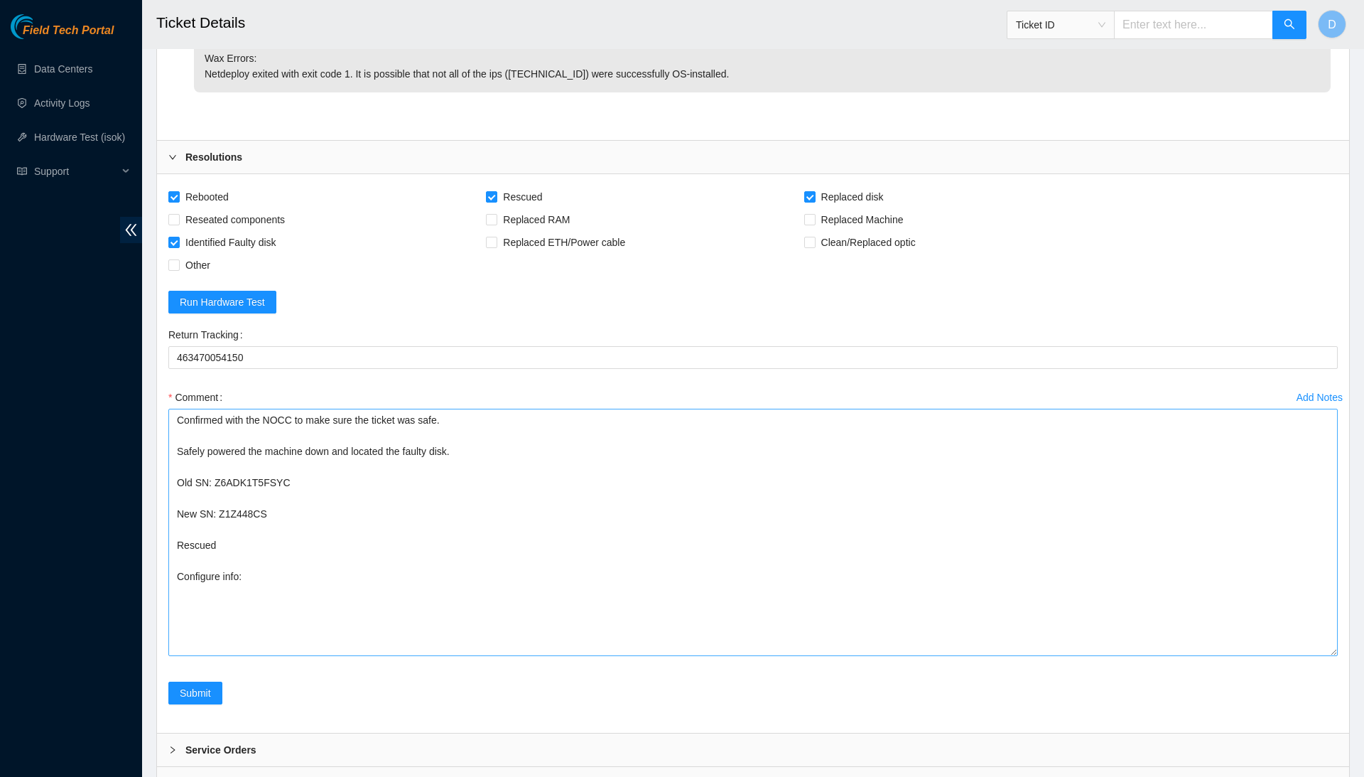
scroll to position [3723, 0]
click at [426, 523] on textarea "Confirmed with the NOCC to make sure the ticket was safe. Safely powered the ma…" at bounding box center [753, 532] width 1170 height 247
paste textarea "Rack Number CS04-R09 Current Hardware Serial Number CT-4170125-00530 Hardware A…"
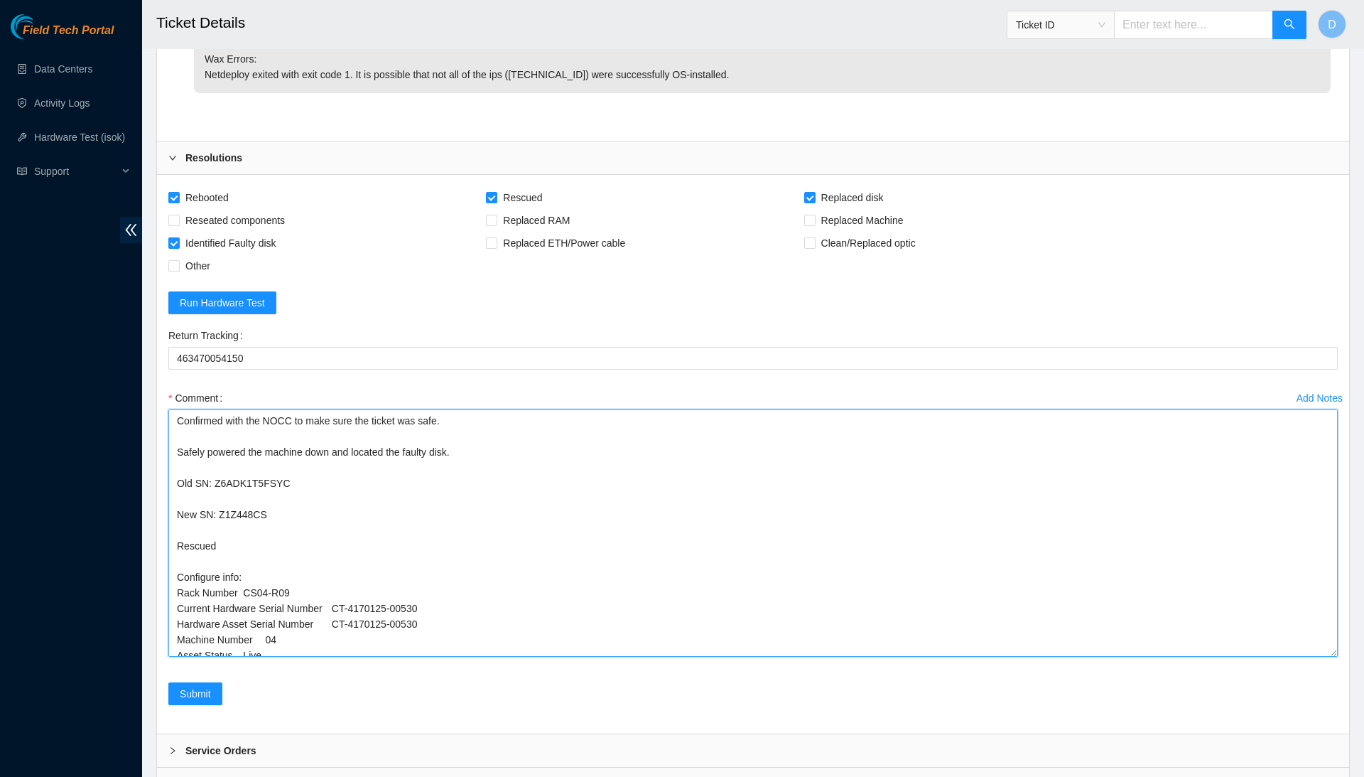
scroll to position [33, 0]
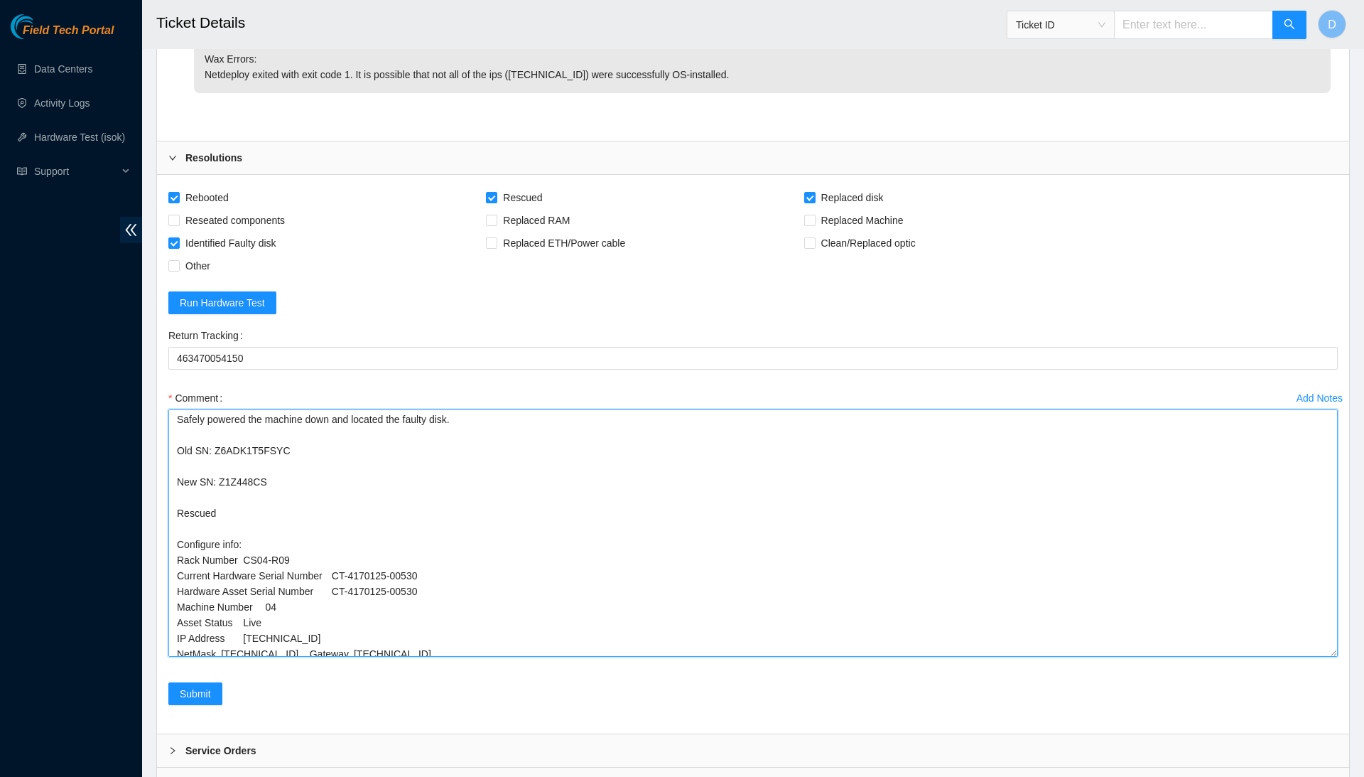
click at [246, 480] on textarea "Confirmed with the NOCC to make sure the ticket was safe. Safely powered the ma…" at bounding box center [753, 532] width 1170 height 247
click at [337, 495] on textarea "Confirmed with the NOCC to make sure the ticket was safe. Safely powered the ma…" at bounding box center [753, 532] width 1170 height 247
click at [338, 512] on textarea "Confirmed with the NOCC to make sure the ticket was safe. Safely powered the ma…" at bounding box center [753, 532] width 1170 height 247
click at [268, 527] on textarea "Confirmed with the NOCC to make sure the ticket was safe. Safely powered the ma…" at bounding box center [753, 532] width 1170 height 247
click at [243, 546] on textarea "Confirmed with the NOCC to make sure the ticket was safe. Safely powered the ma…" at bounding box center [753, 532] width 1170 height 247
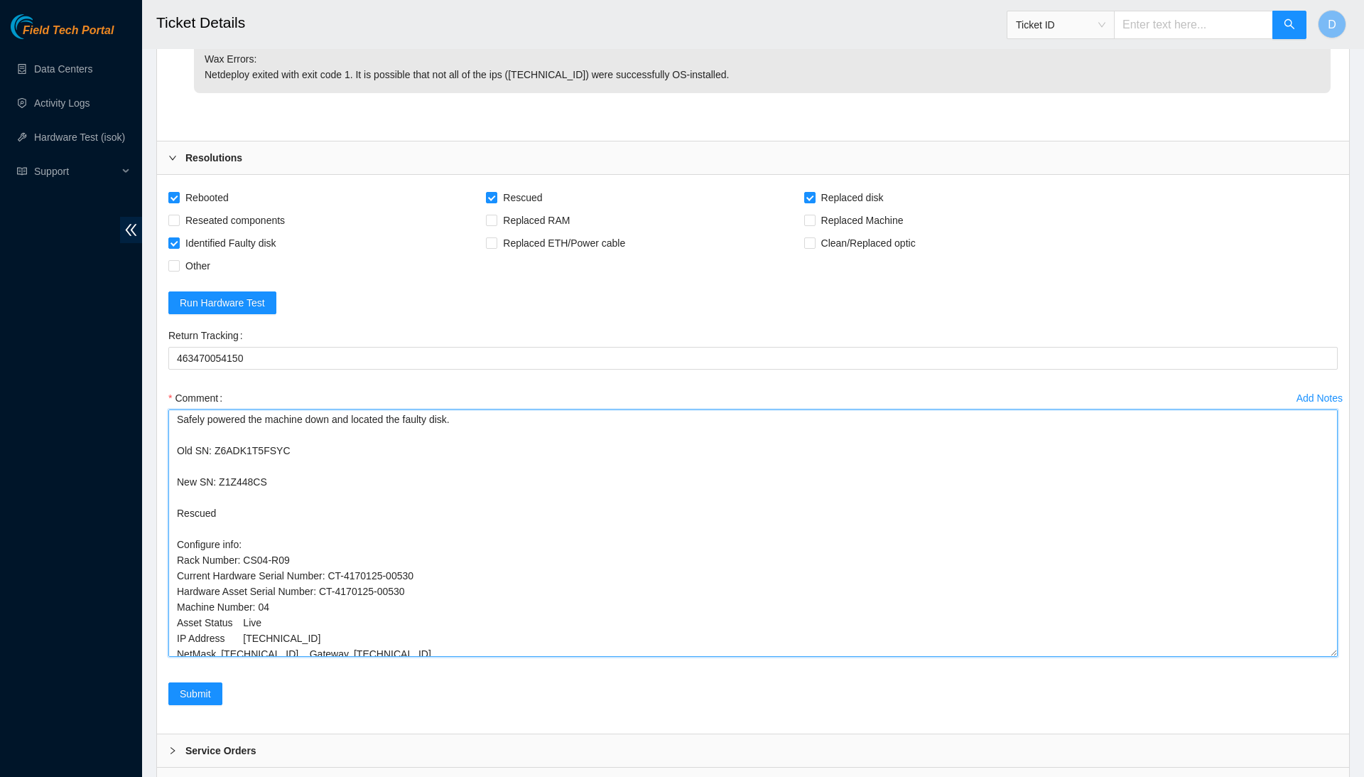
click at [243, 546] on textarea "Confirmed with the NOCC to make sure the ticket was safe. Safely powered the ma…" at bounding box center [753, 532] width 1170 height 247
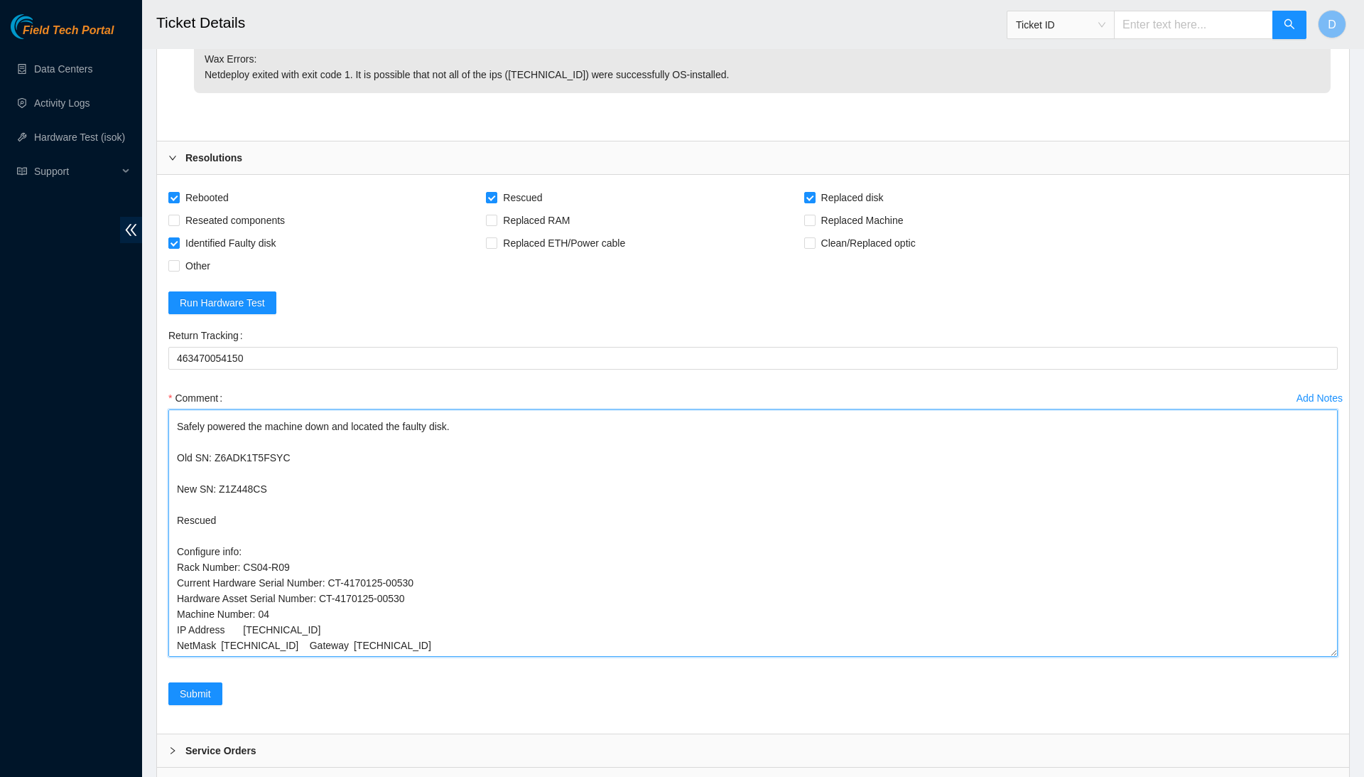
scroll to position [18, 0]
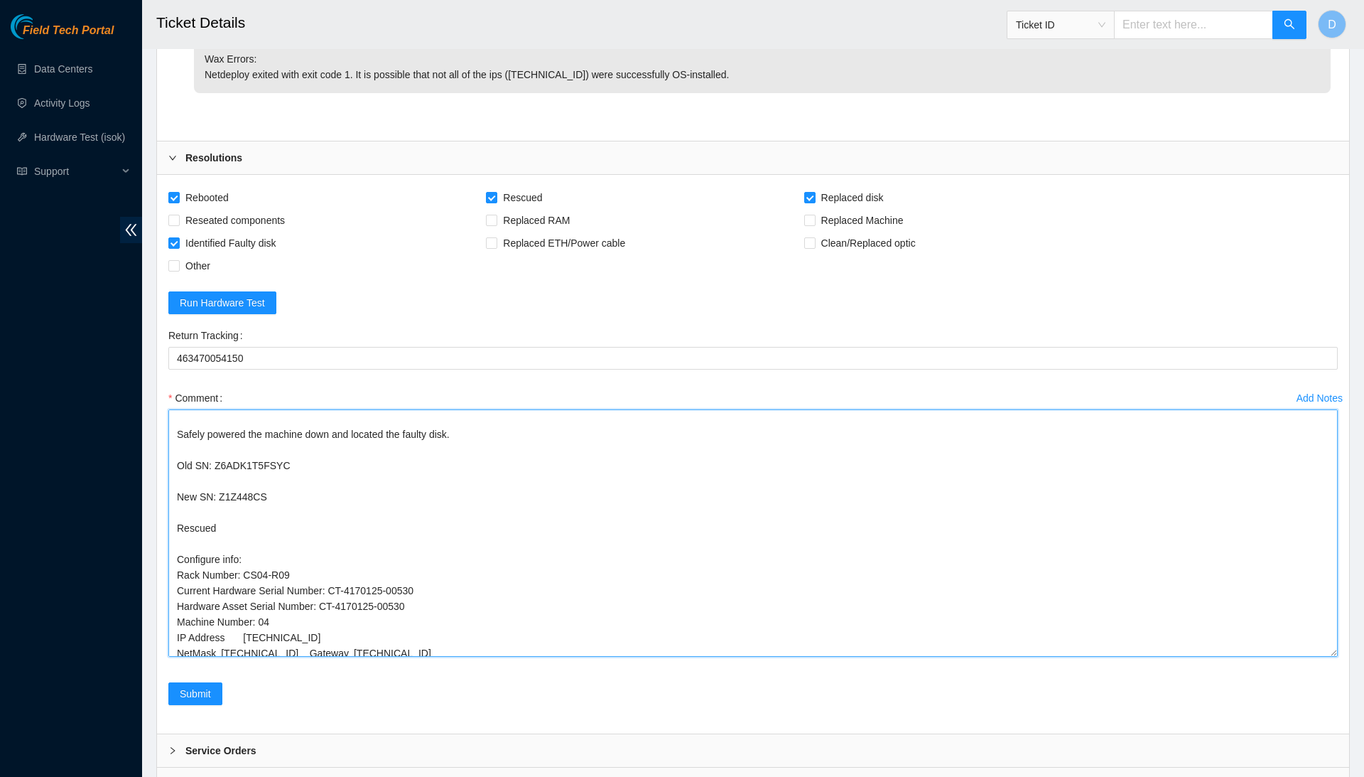
click at [244, 564] on textarea "Confirmed with the NOCC to make sure the ticket was safe. Safely powered the ma…" at bounding box center [753, 532] width 1170 height 247
click at [222, 574] on textarea "Confirmed with the NOCC to make sure the ticket was safe. Safely powered the ma…" at bounding box center [753, 532] width 1170 height 247
click at [315, 571] on textarea "Confirmed with the NOCC to make sure the ticket was safe. Safely powered the ma…" at bounding box center [753, 532] width 1170 height 247
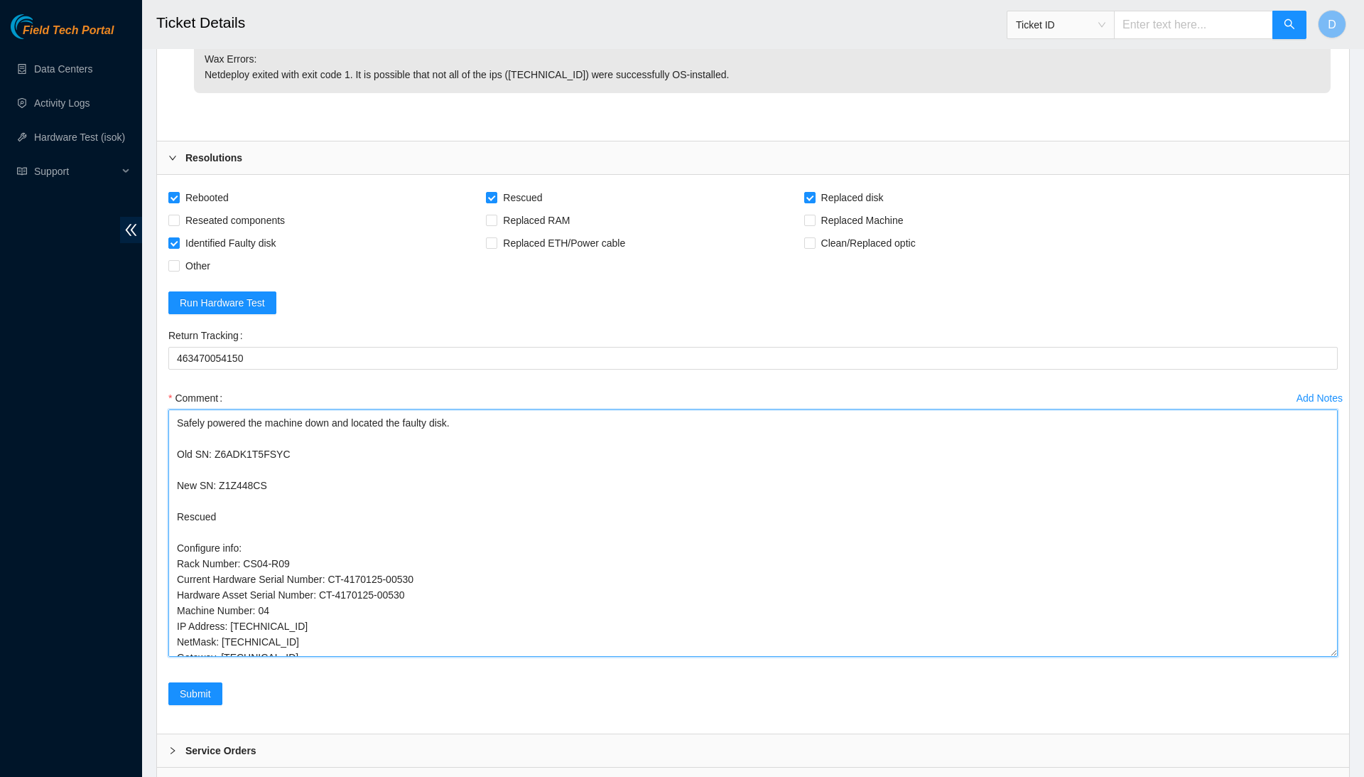
click at [225, 578] on textarea "Confirmed with the NOCC to make sure the ticket was safe. Safely powered the ma…" at bounding box center [753, 532] width 1170 height 247
click at [379, 581] on textarea "Confirmed with the NOCC to make sure the ticket was safe. Safely powered the ma…" at bounding box center [753, 532] width 1170 height 247
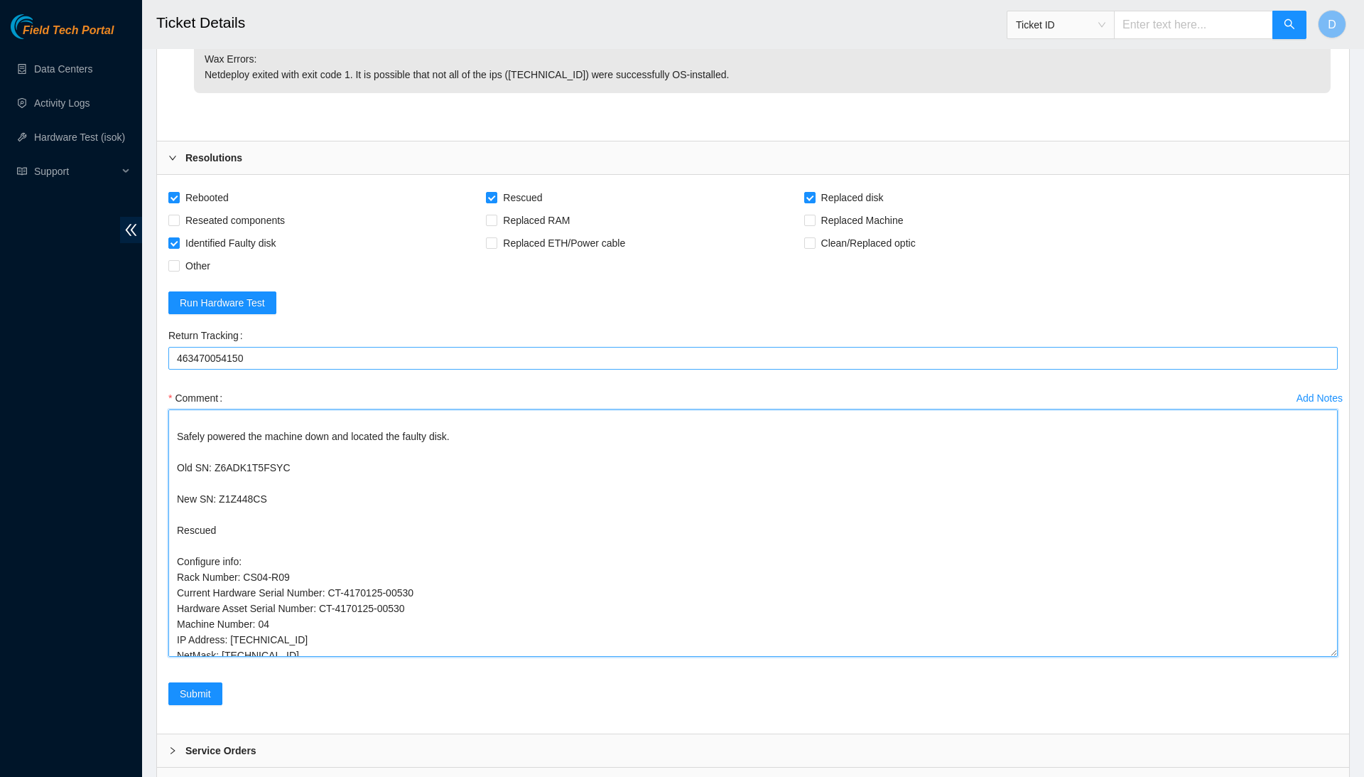
scroll to position [0, 0]
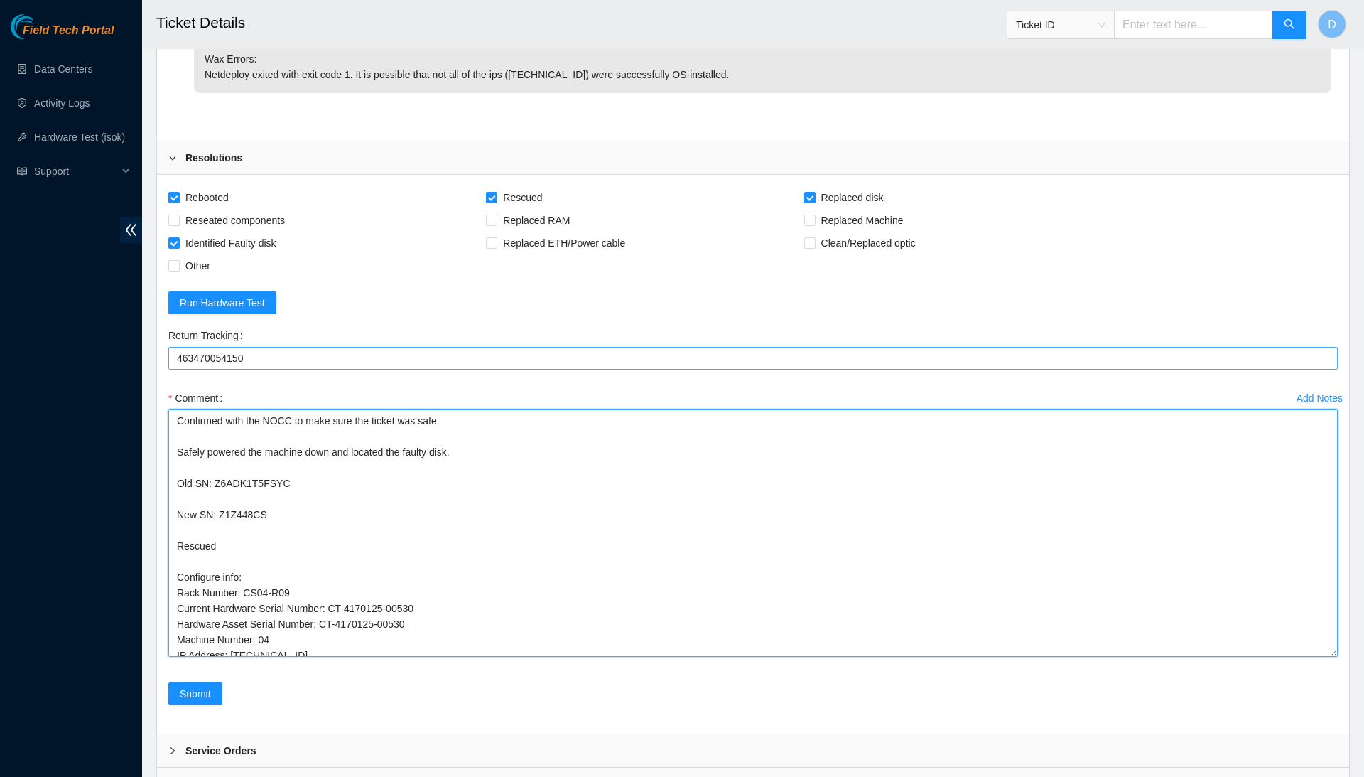
drag, startPoint x: 490, startPoint y: 581, endPoint x: 455, endPoint y: 288, distance: 295.5
click at [455, 288] on form "Rebooted Rescued Replaced disk Reseated components Replaced RAM Replaced Machin…" at bounding box center [753, 454] width 1170 height 536
click at [581, 413] on textarea "Confirmed with the NOCC to make sure the ticket was safe. Safely powered the ma…" at bounding box center [753, 532] width 1170 height 247
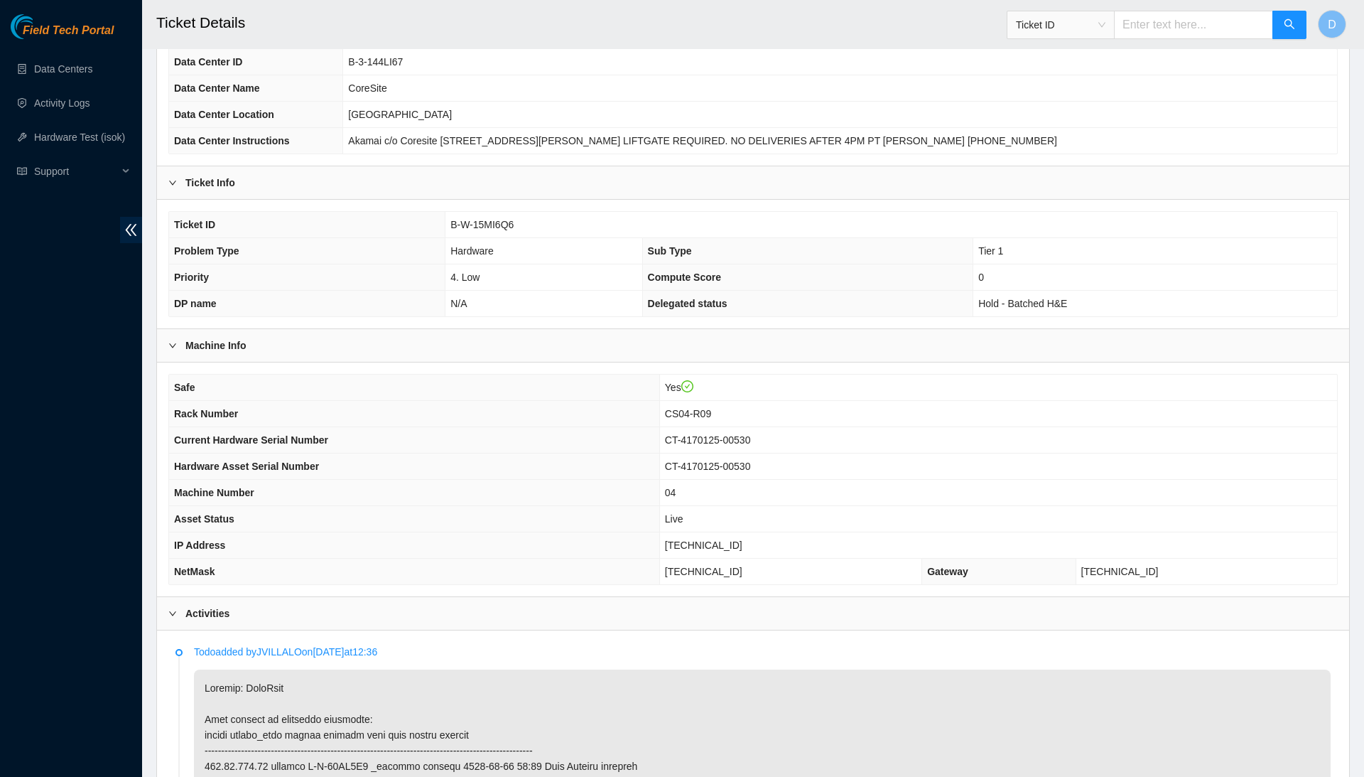
scroll to position [107, 0]
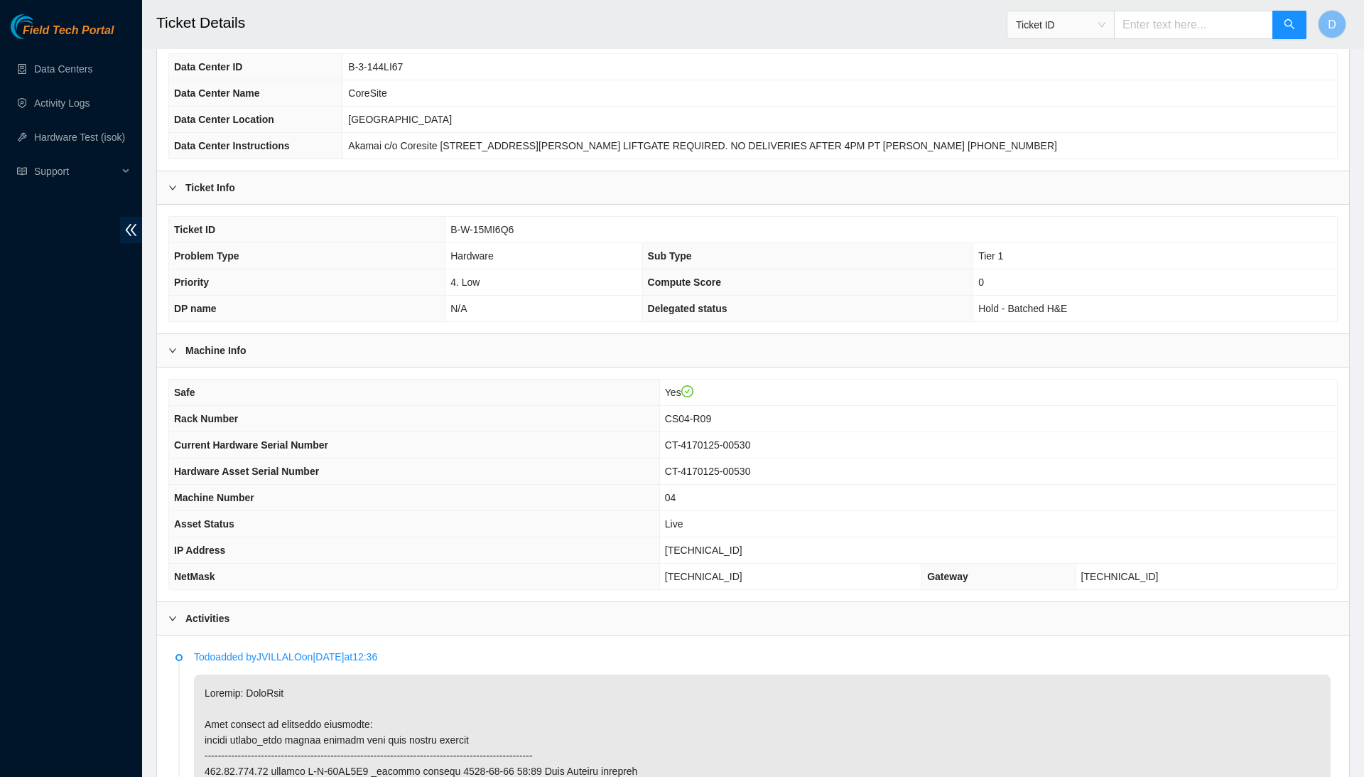
click at [703, 544] on span "[TECHNICAL_ID]" at bounding box center [703, 549] width 77 height 11
copy span "[TECHNICAL_ID]"
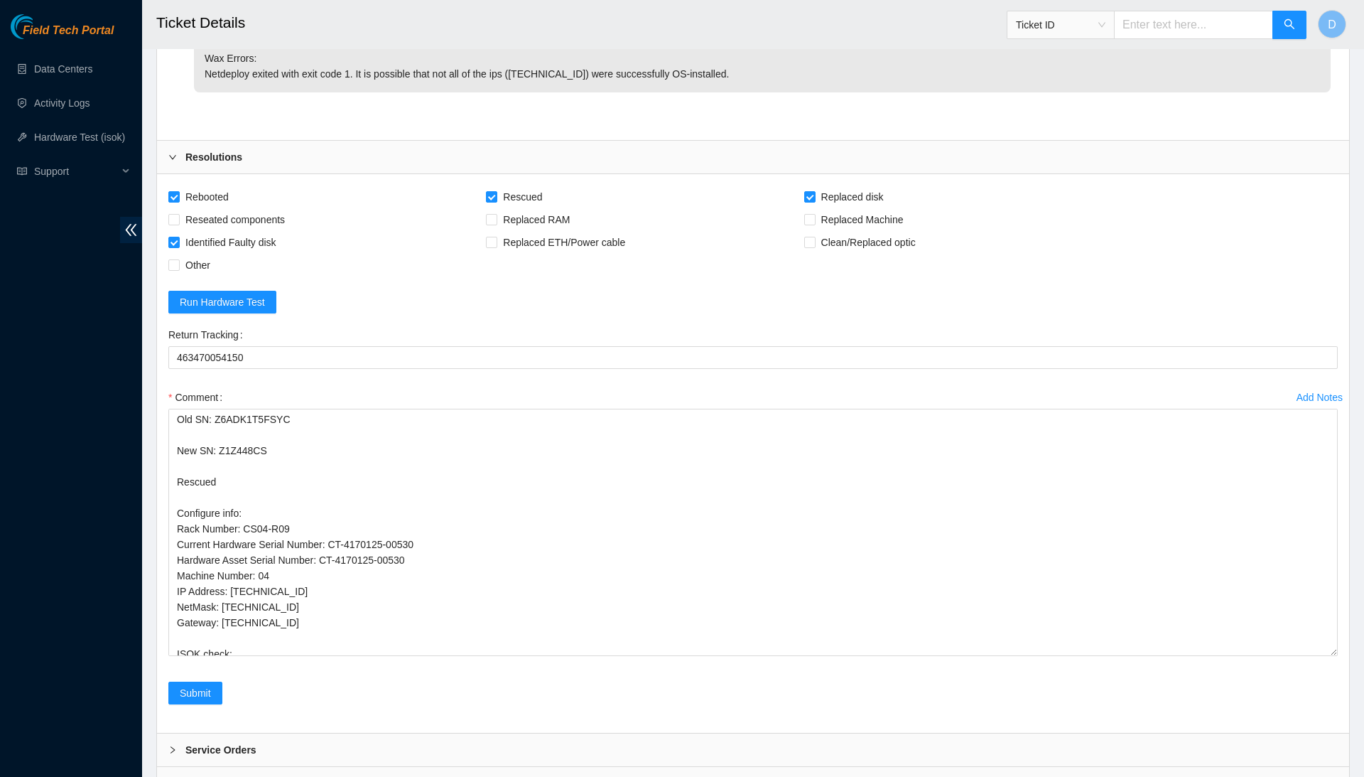
scroll to position [3723, 0]
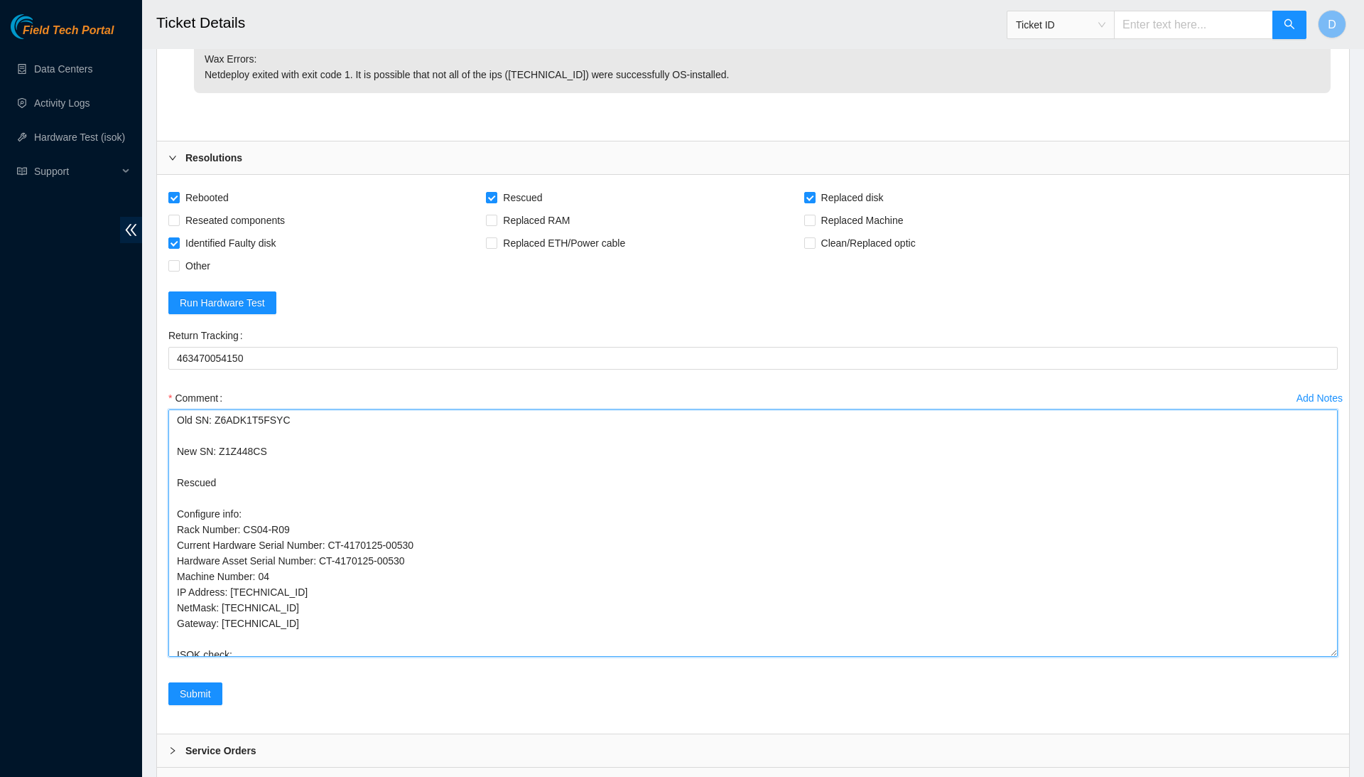
click at [353, 581] on textarea "Confirmed with the NOCC to make sure the ticket was safe. Safely powered the ma…" at bounding box center [753, 532] width 1170 height 247
paste textarea "184.28.174.71 : passed: ok"
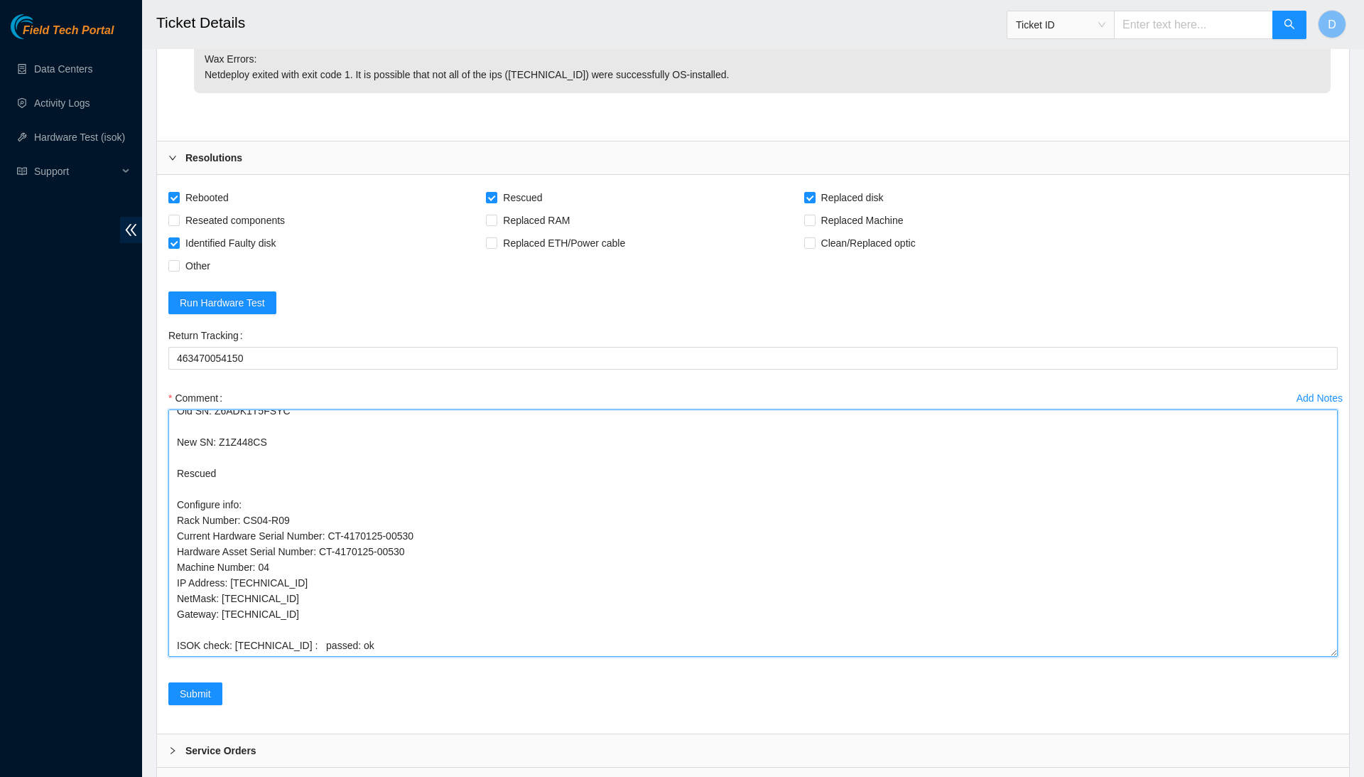
scroll to position [0, 0]
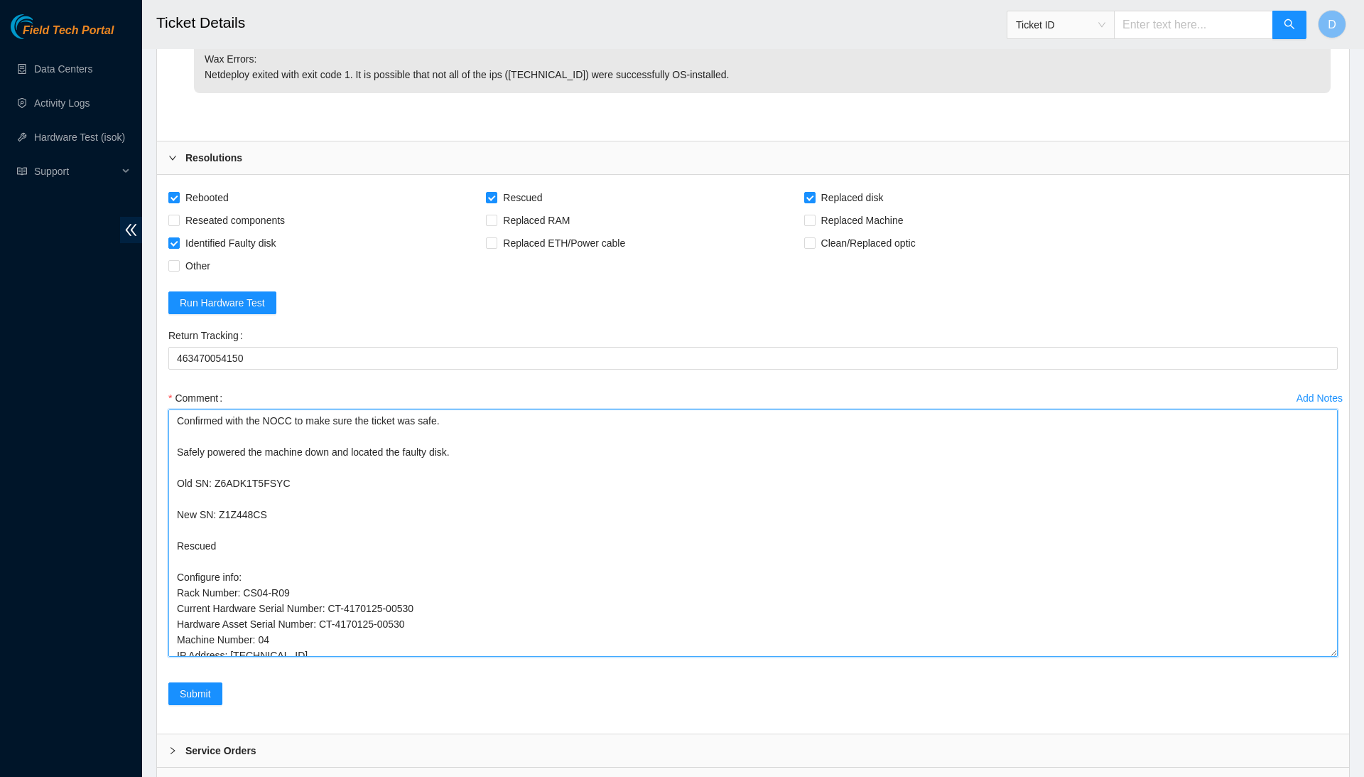
drag, startPoint x: 428, startPoint y: 580, endPoint x: 337, endPoint y: 200, distance: 390.2
click at [337, 200] on form "Rebooted Rescued Replaced disk Reseated components Replaced RAM Replaced Machin…" at bounding box center [753, 454] width 1170 height 536
type textarea "Confirmed with the NOCC to make sure the ticket was safe. Safely powered the ma…"
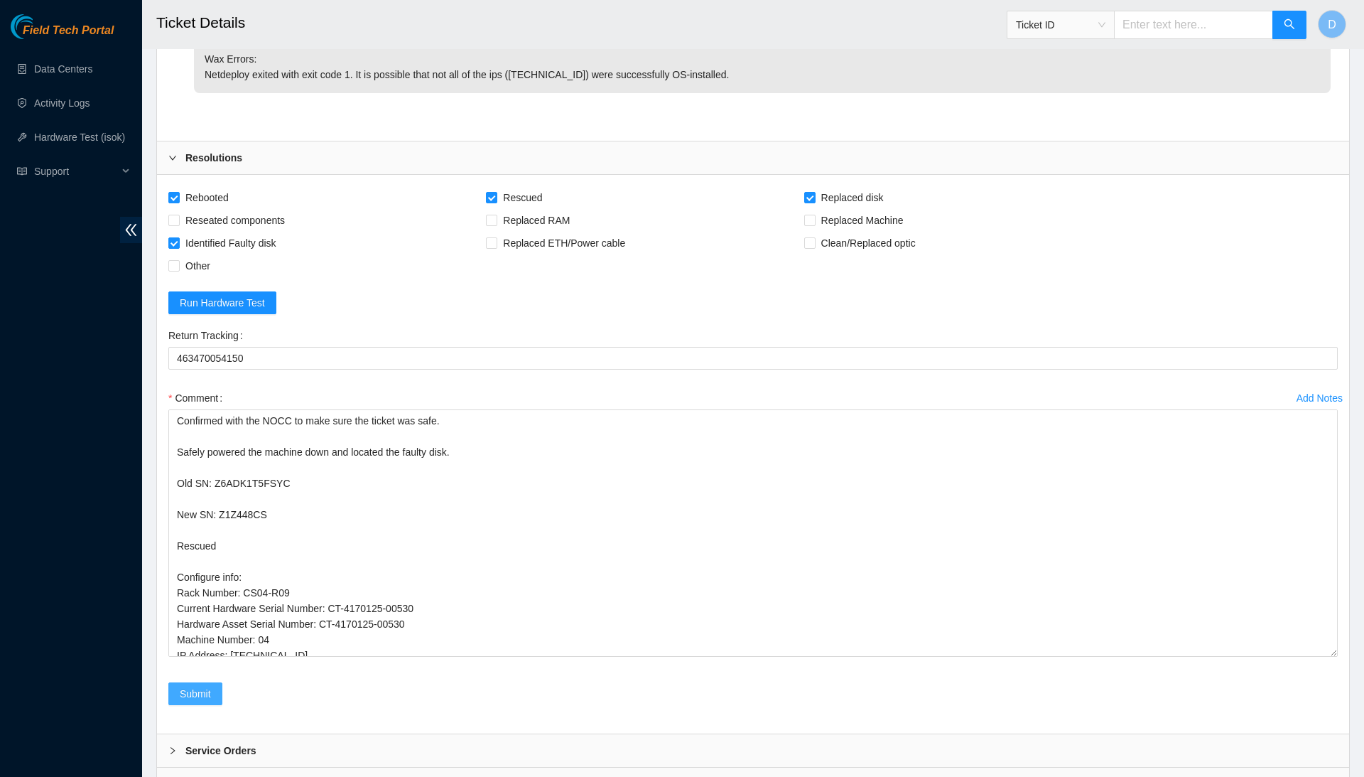
click at [208, 686] on span "Submit" at bounding box center [195, 694] width 31 height 16
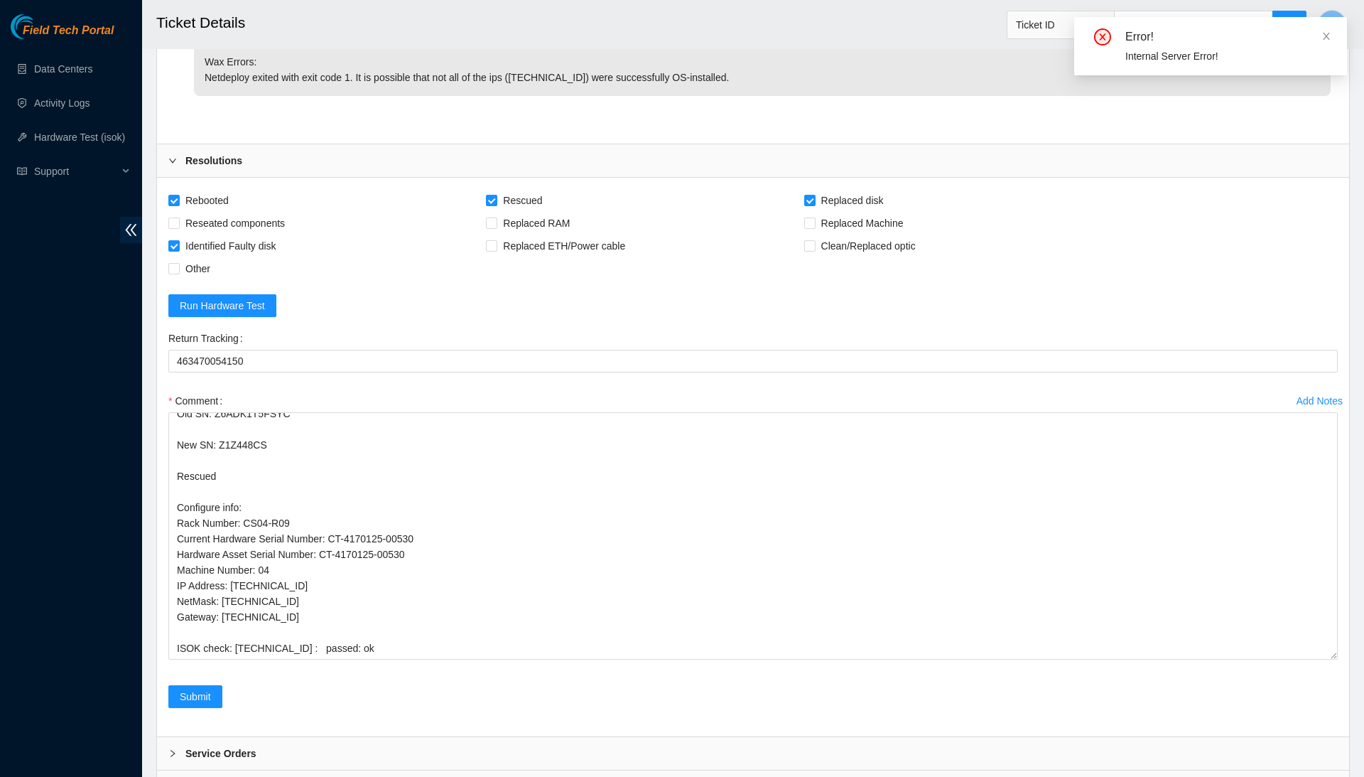
scroll to position [78, 0]
click at [211, 689] on span "Submit" at bounding box center [195, 697] width 31 height 16
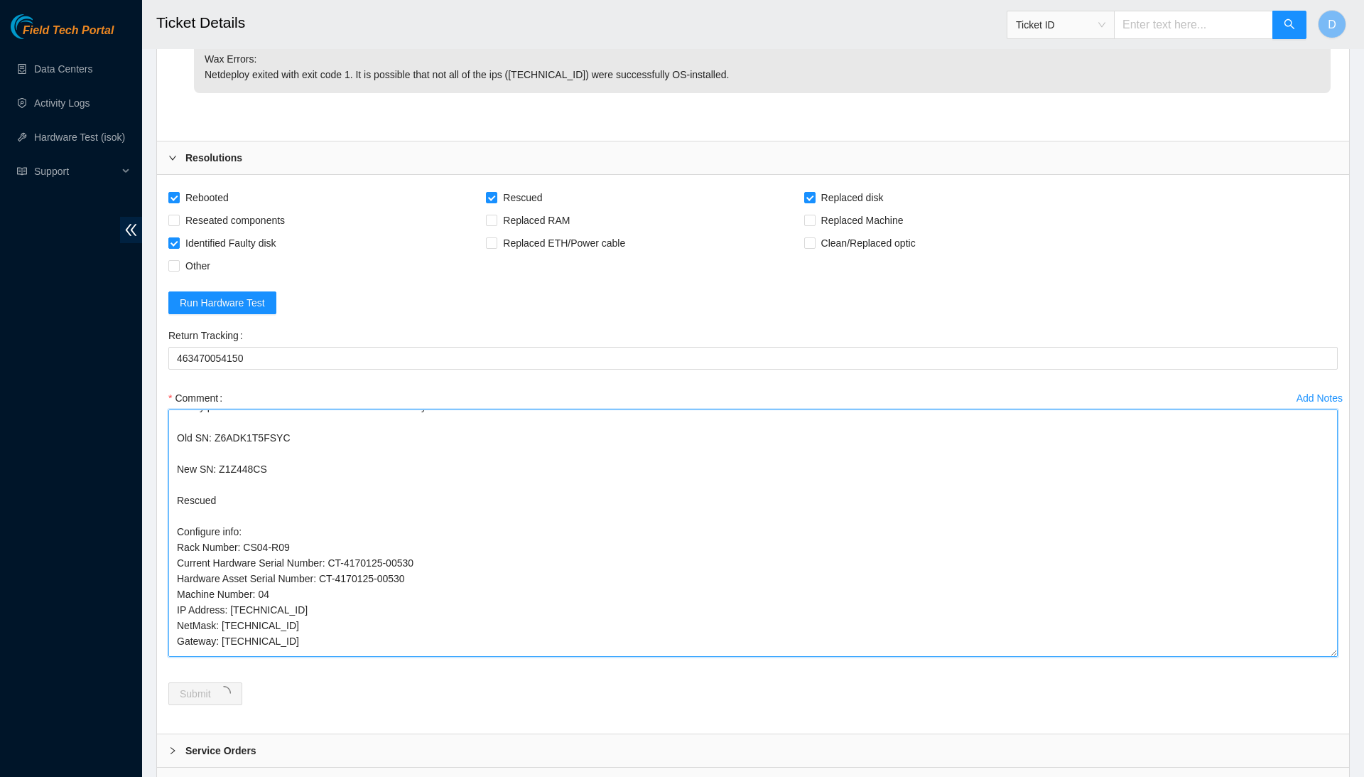
scroll to position [0, 0]
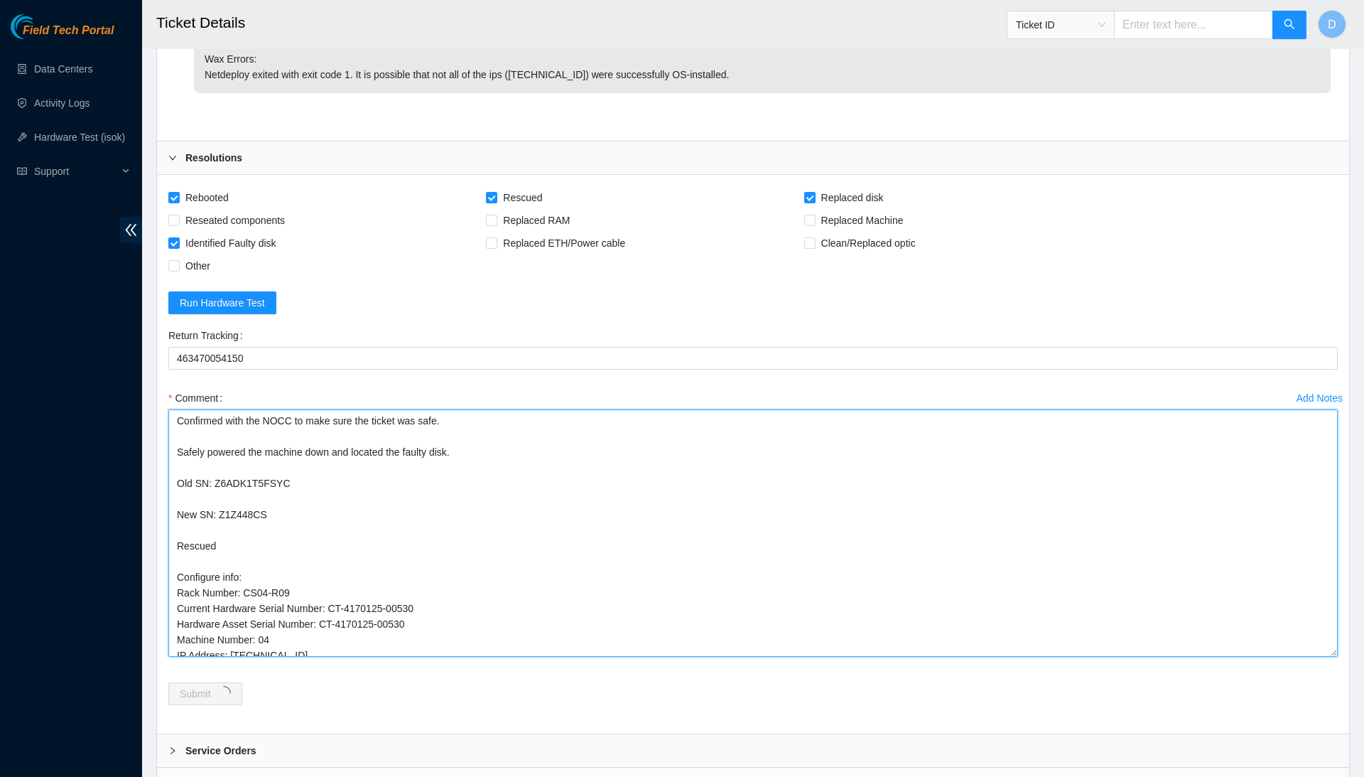
drag, startPoint x: 487, startPoint y: 563, endPoint x: 495, endPoint y: 274, distance: 290.0
click at [495, 274] on form "Rebooted Rescued Replaced disk Reseated components Replaced RAM Replaced Machin…" at bounding box center [753, 454] width 1170 height 536
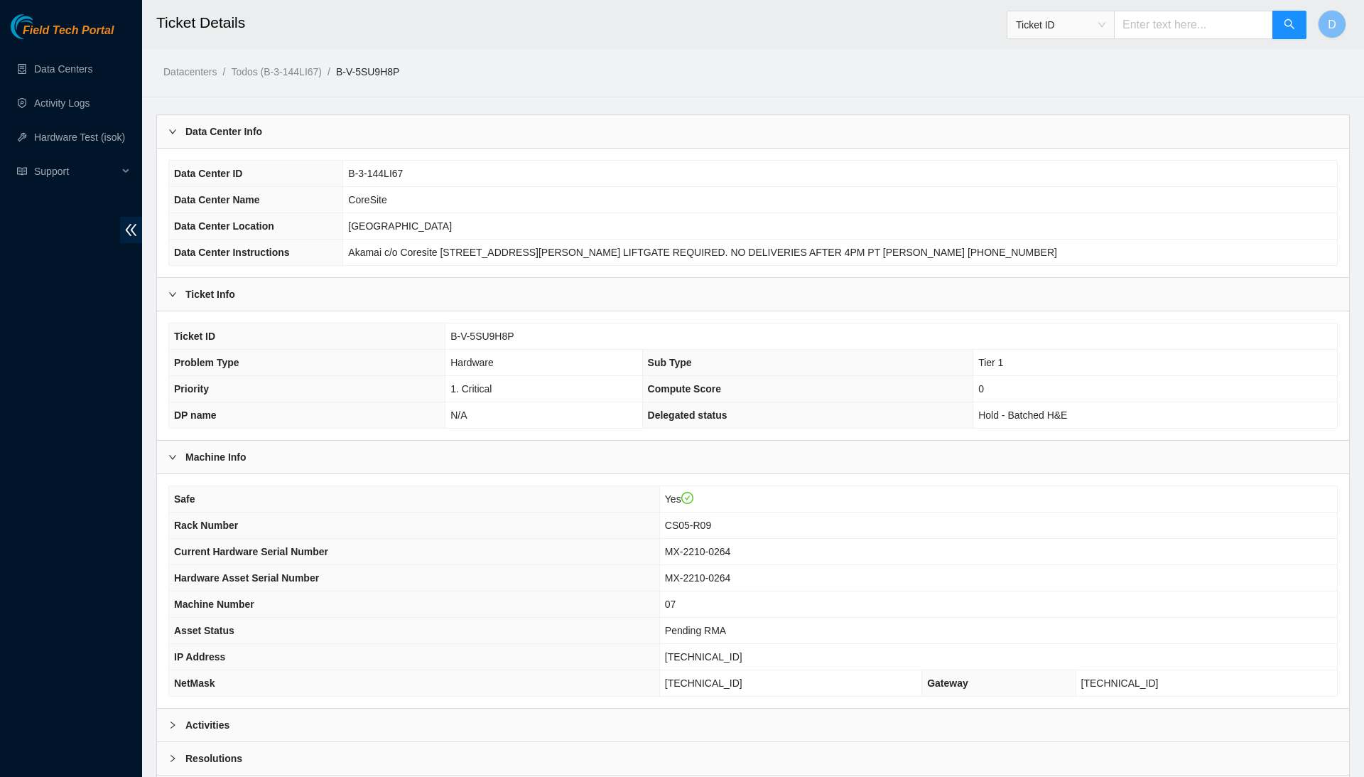
click at [505, 334] on span "B-V-5SU9H8P" at bounding box center [482, 335] width 63 height 11
copy span "B-V-5SU9H8P"
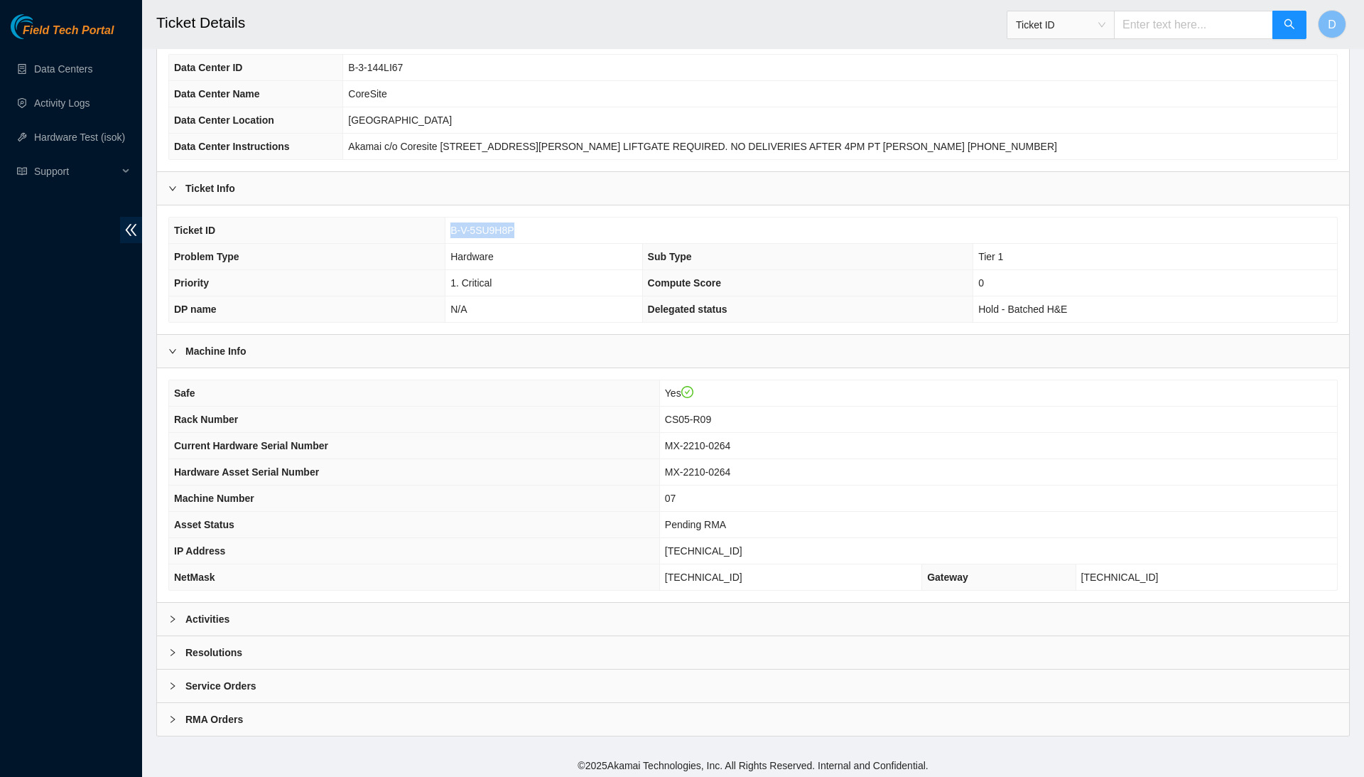
scroll to position [105, 0]
click at [573, 649] on div "Resolutions" at bounding box center [753, 653] width 1192 height 33
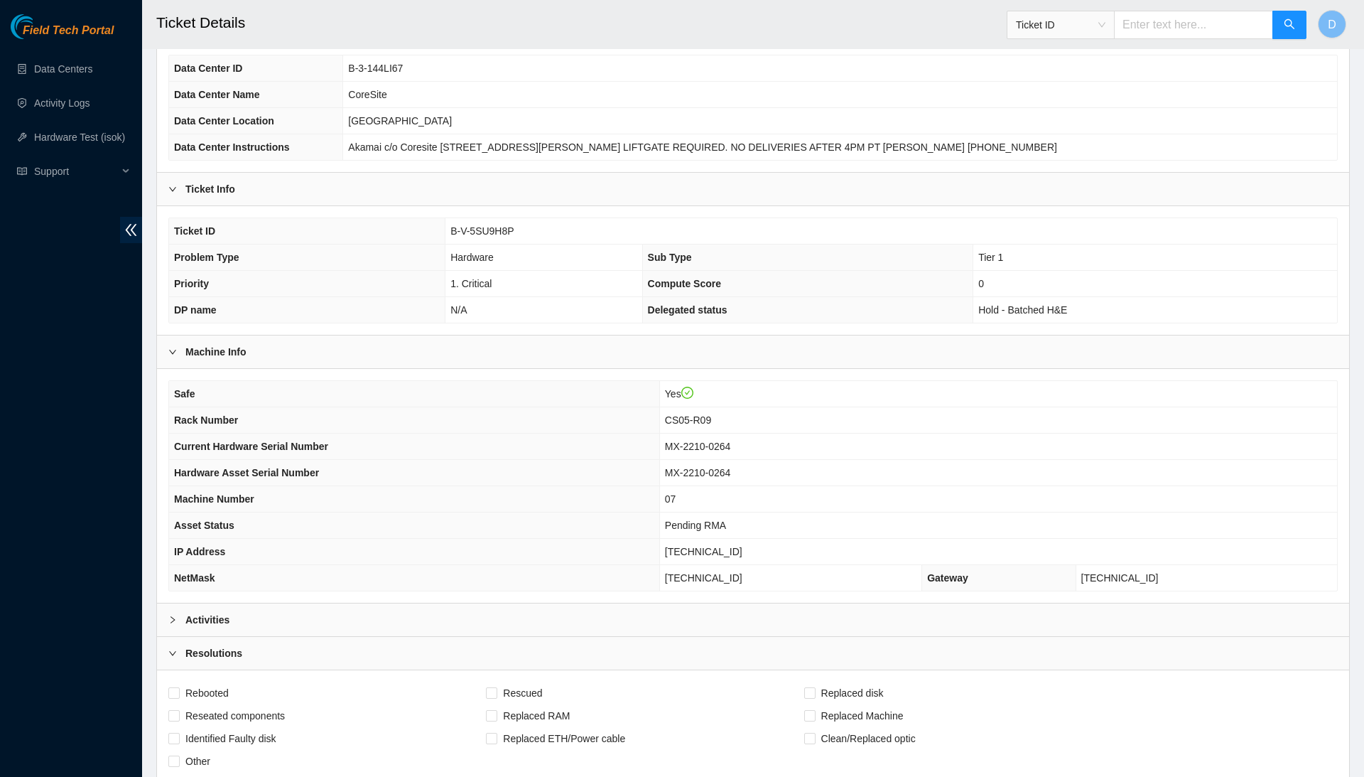
click at [601, 590] on div "Safe Yes Rack Number CS05-R09 Current Hardware Serial Number MX-2210-0264 Hardw…" at bounding box center [753, 486] width 1192 height 234
click at [601, 607] on div "Activities" at bounding box center [753, 619] width 1192 height 33
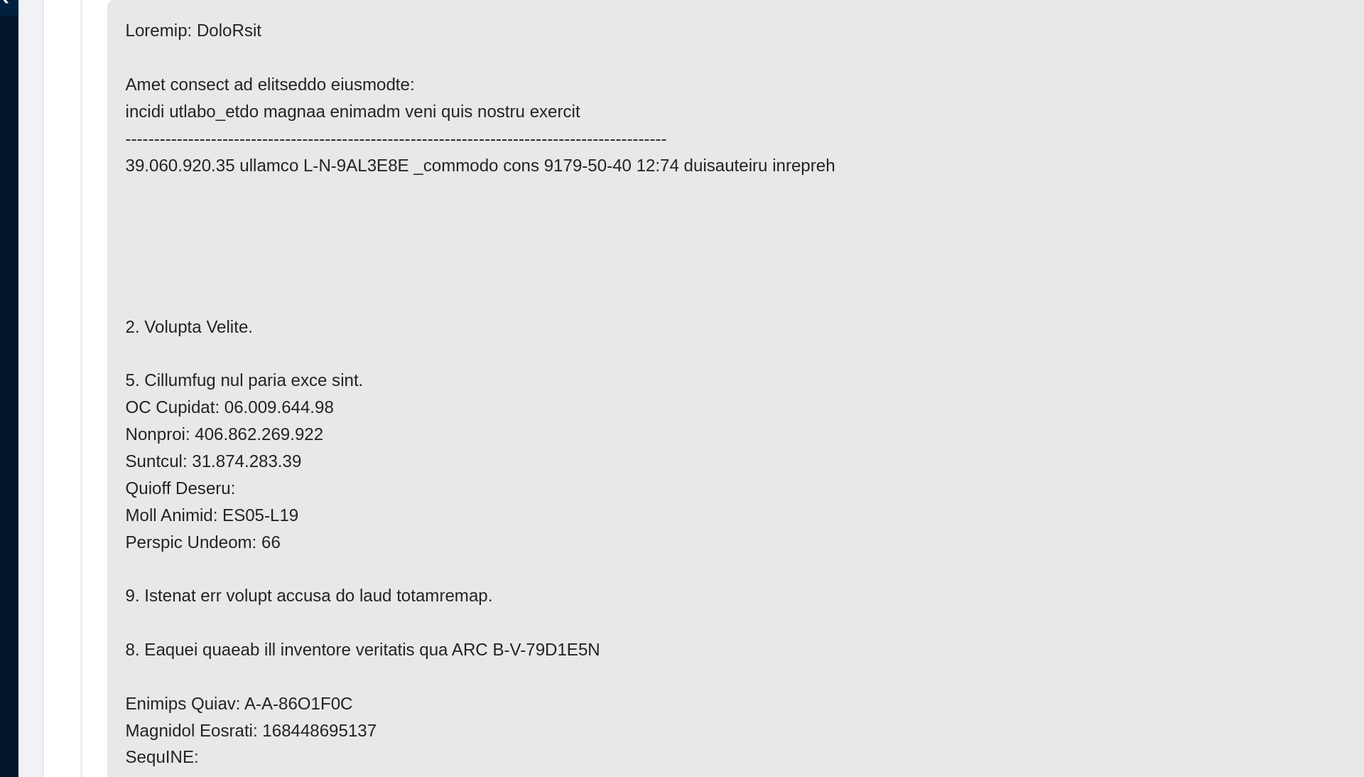
scroll to position [548, 0]
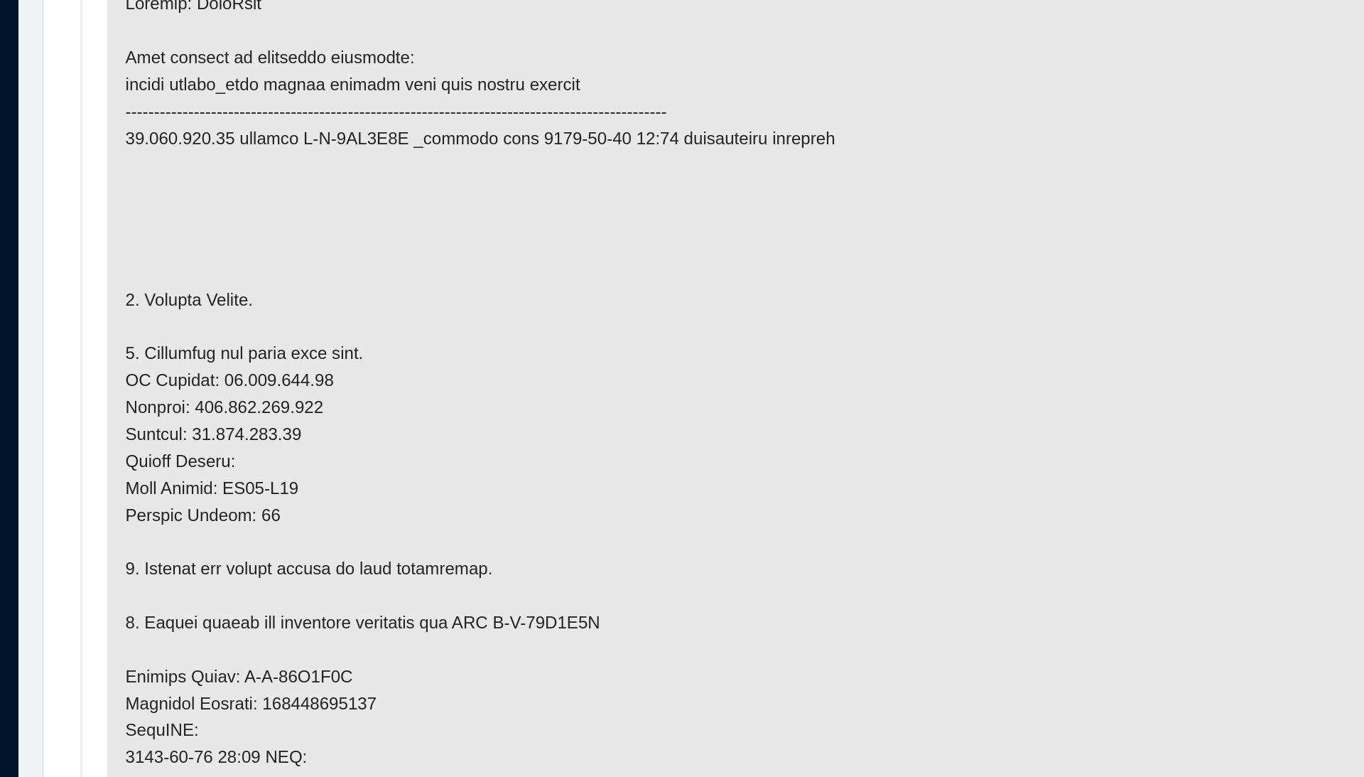
click at [194, 233] on p at bounding box center [762, 642] width 1137 height 819
drag, startPoint x: 132, startPoint y: 207, endPoint x: 207, endPoint y: 206, distance: 75.3
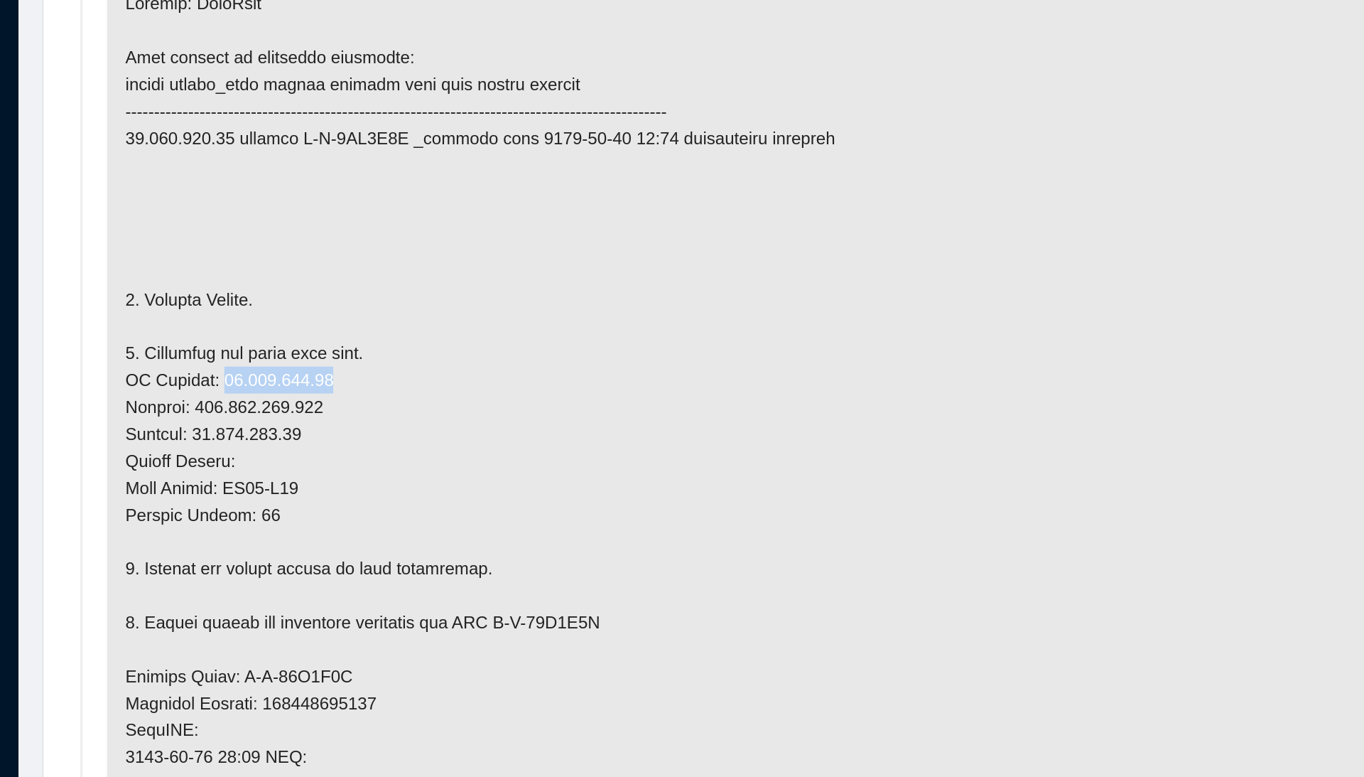
click at [207, 233] on p at bounding box center [762, 642] width 1137 height 819
copy p "23.201.105.74"
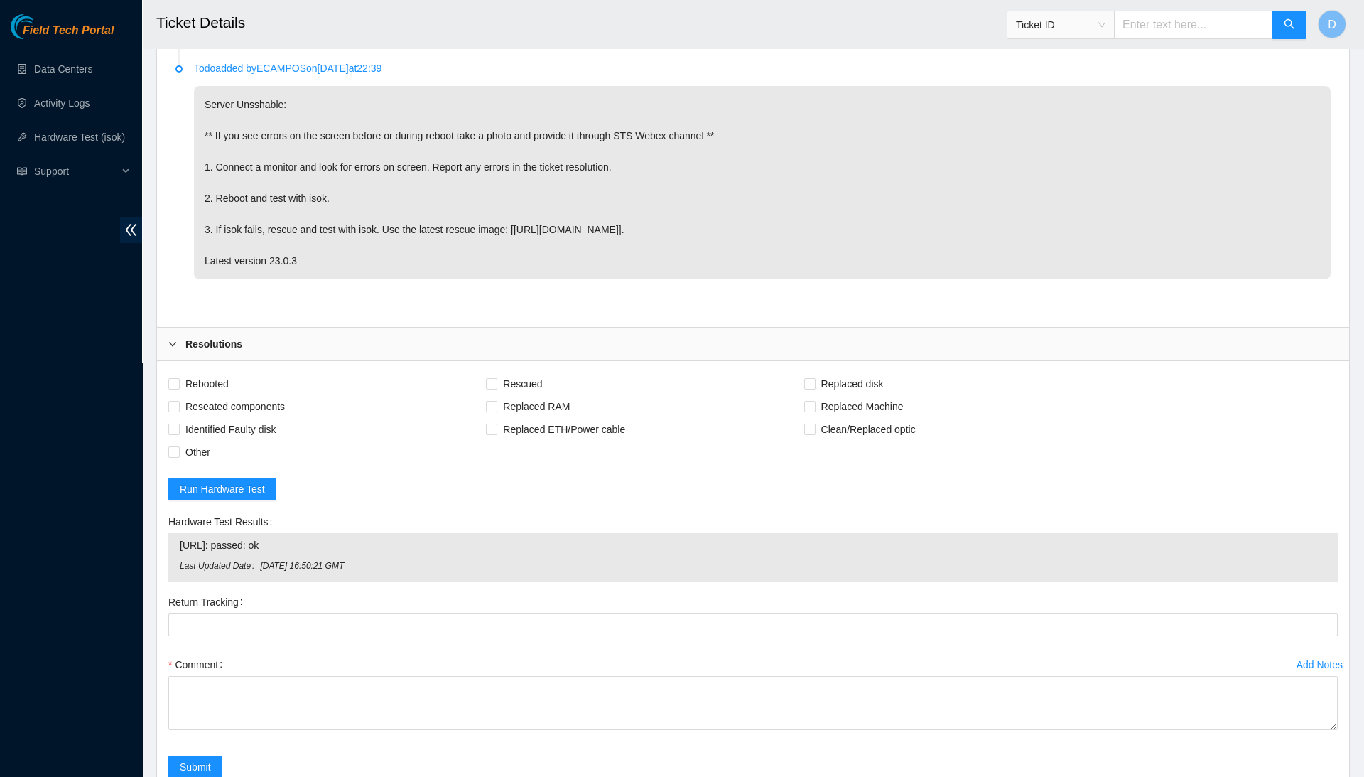
scroll to position [5555, 0]
click at [207, 373] on span "Rebooted" at bounding box center [207, 384] width 55 height 23
click at [178, 379] on input "Rebooted" at bounding box center [173, 384] width 10 height 10
checkbox input "true"
click at [212, 396] on span "Reseated components" at bounding box center [235, 407] width 111 height 23
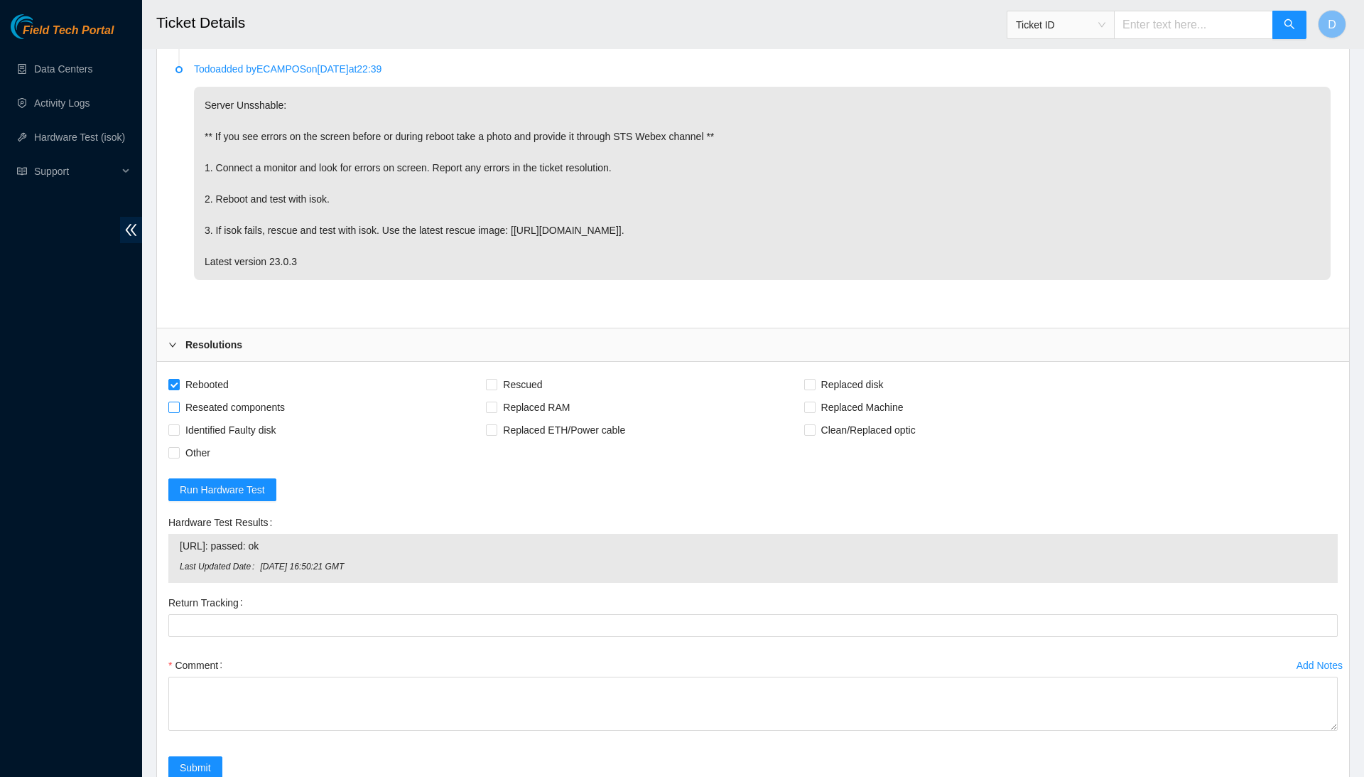
click at [178, 401] on input "Reseated components" at bounding box center [173, 406] width 10 height 10
checkbox input "true"
click at [523, 373] on span "Rescued" at bounding box center [522, 384] width 50 height 23
click at [496, 379] on input "Rescued" at bounding box center [491, 384] width 10 height 10
click at [523, 373] on span "Rescued" at bounding box center [522, 384] width 50 height 23
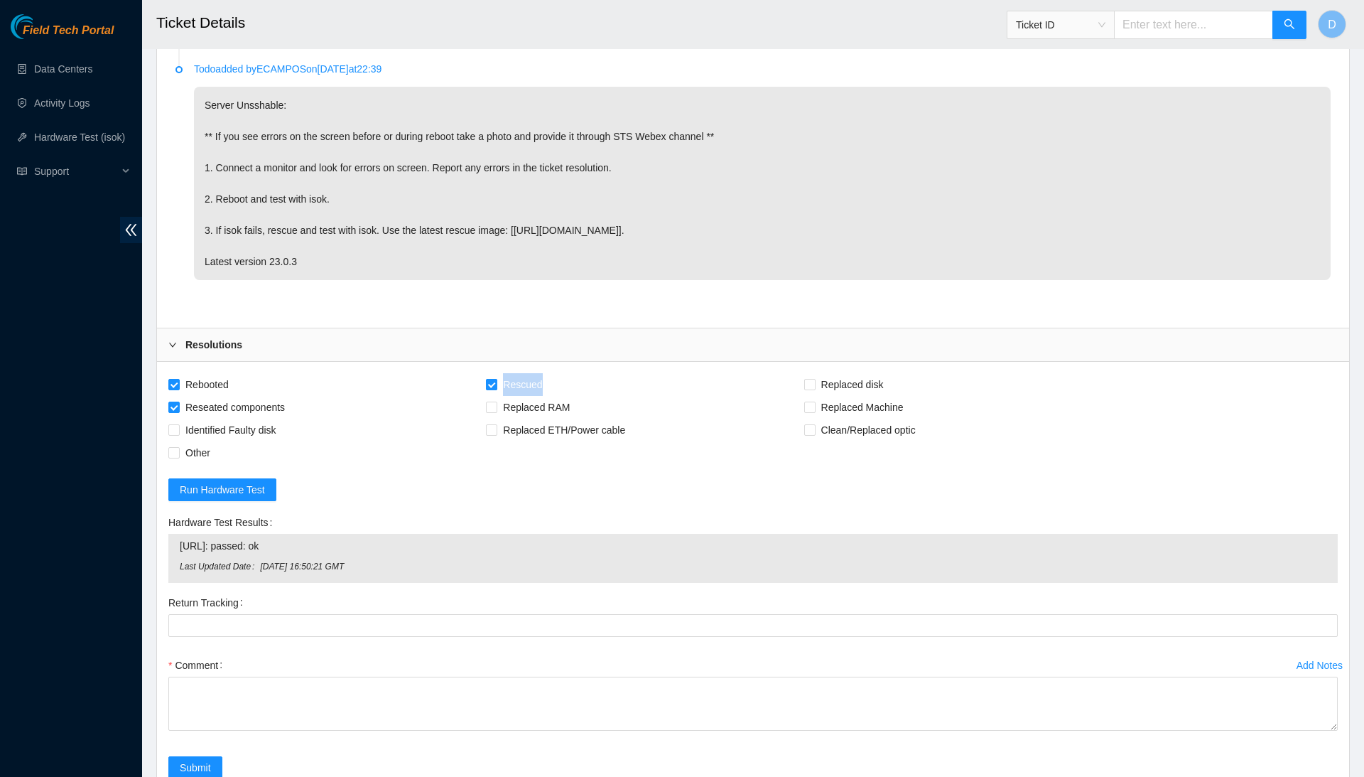
click at [496, 379] on input "Rescued" at bounding box center [491, 384] width 10 height 10
checkbox input "false"
click at [814, 401] on input "Replaced Machine" at bounding box center [809, 406] width 10 height 10
checkbox input "true"
click at [617, 373] on div "Rescued" at bounding box center [645, 384] width 318 height 23
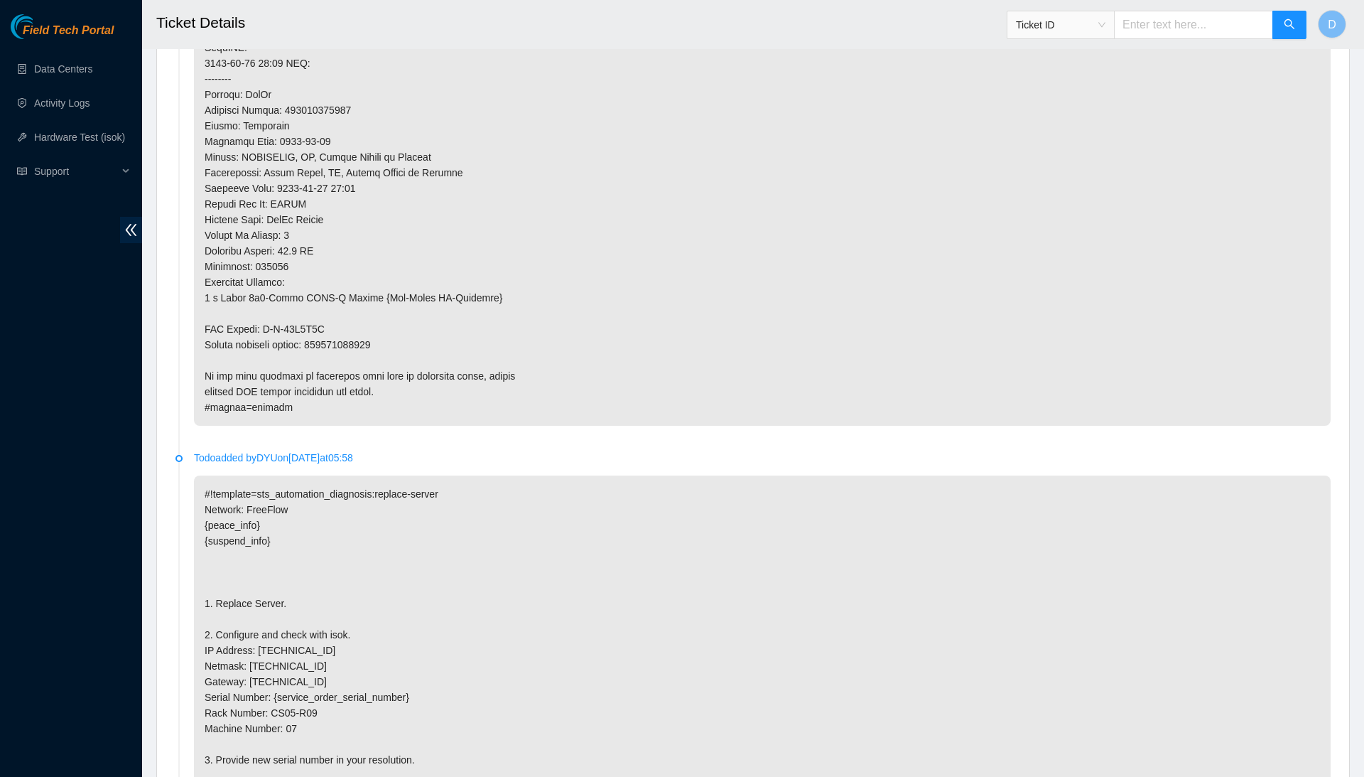
scroll to position [1152, 0]
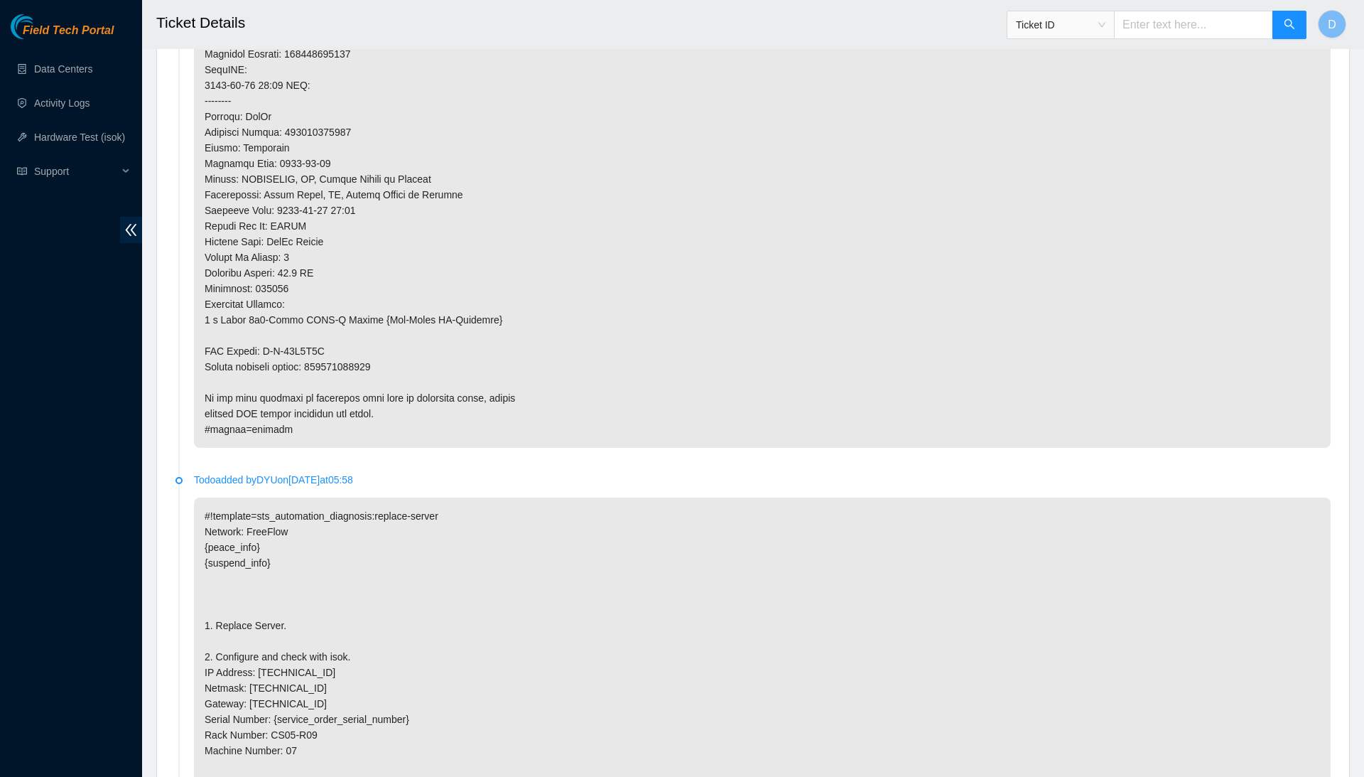
click at [364, 340] on p at bounding box center [762, 38] width 1137 height 819
copy p "414739615808"
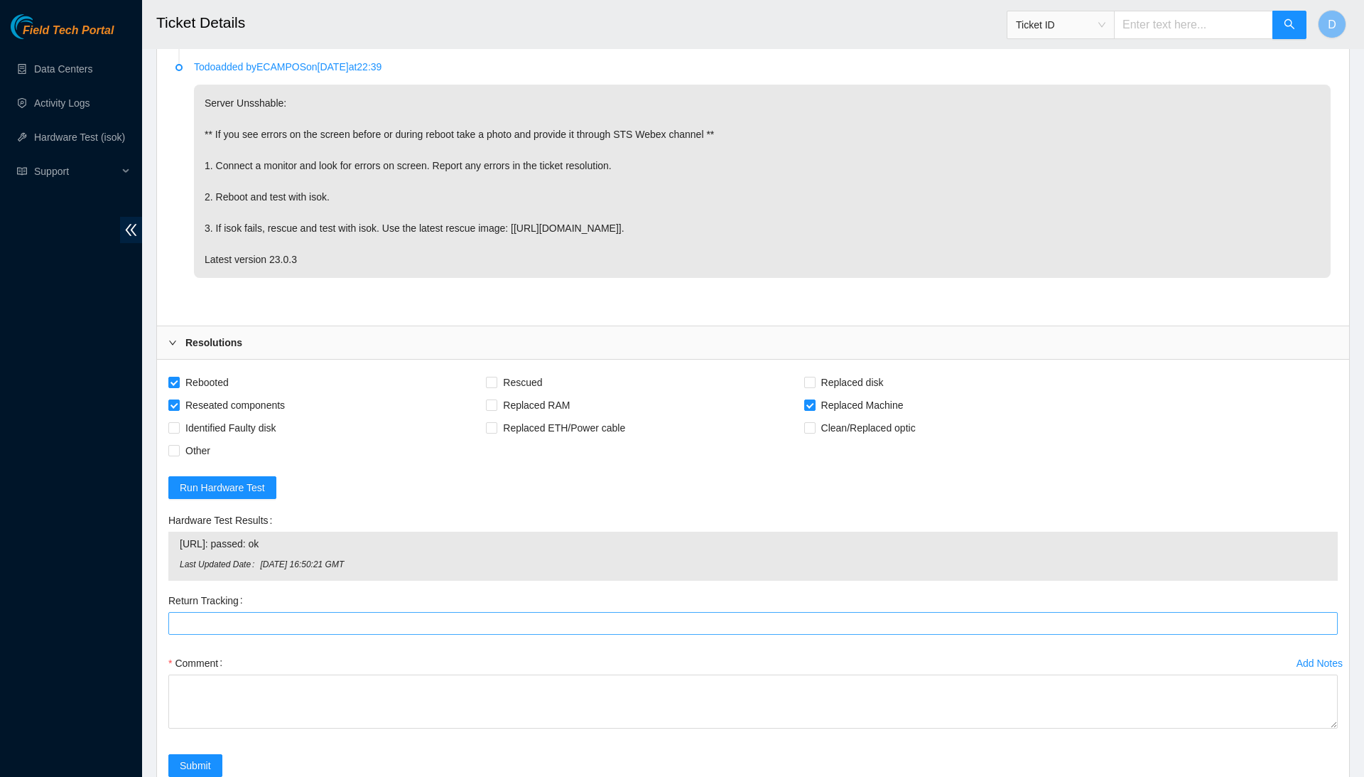
scroll to position [5555, 0]
click at [347, 614] on Tracking "Return Tracking" at bounding box center [753, 625] width 1170 height 23
paste Tracking "414739615808"
type Tracking "414739615808"
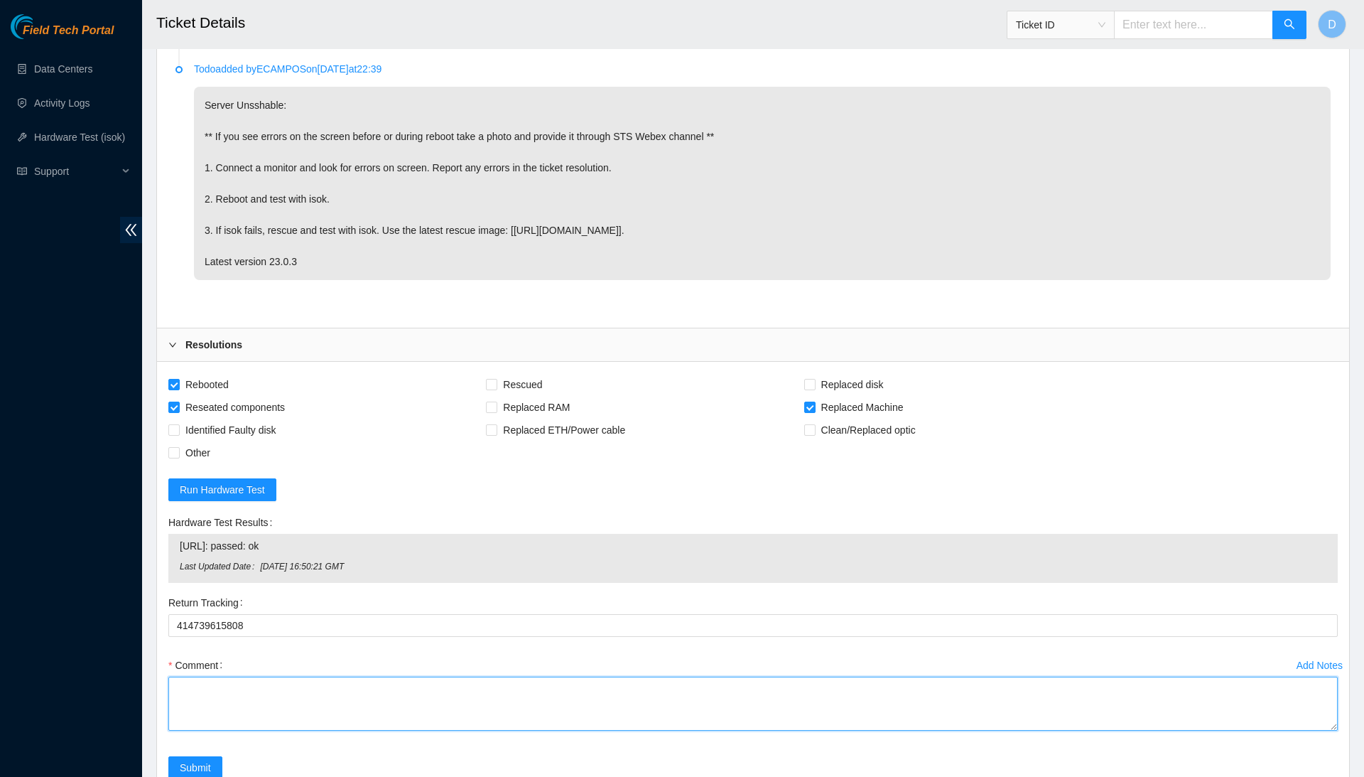
click at [369, 676] on textarea "Comment" at bounding box center [753, 703] width 1170 height 54
click at [1342, 741] on div "Add Notes Comment" at bounding box center [753, 705] width 1181 height 102
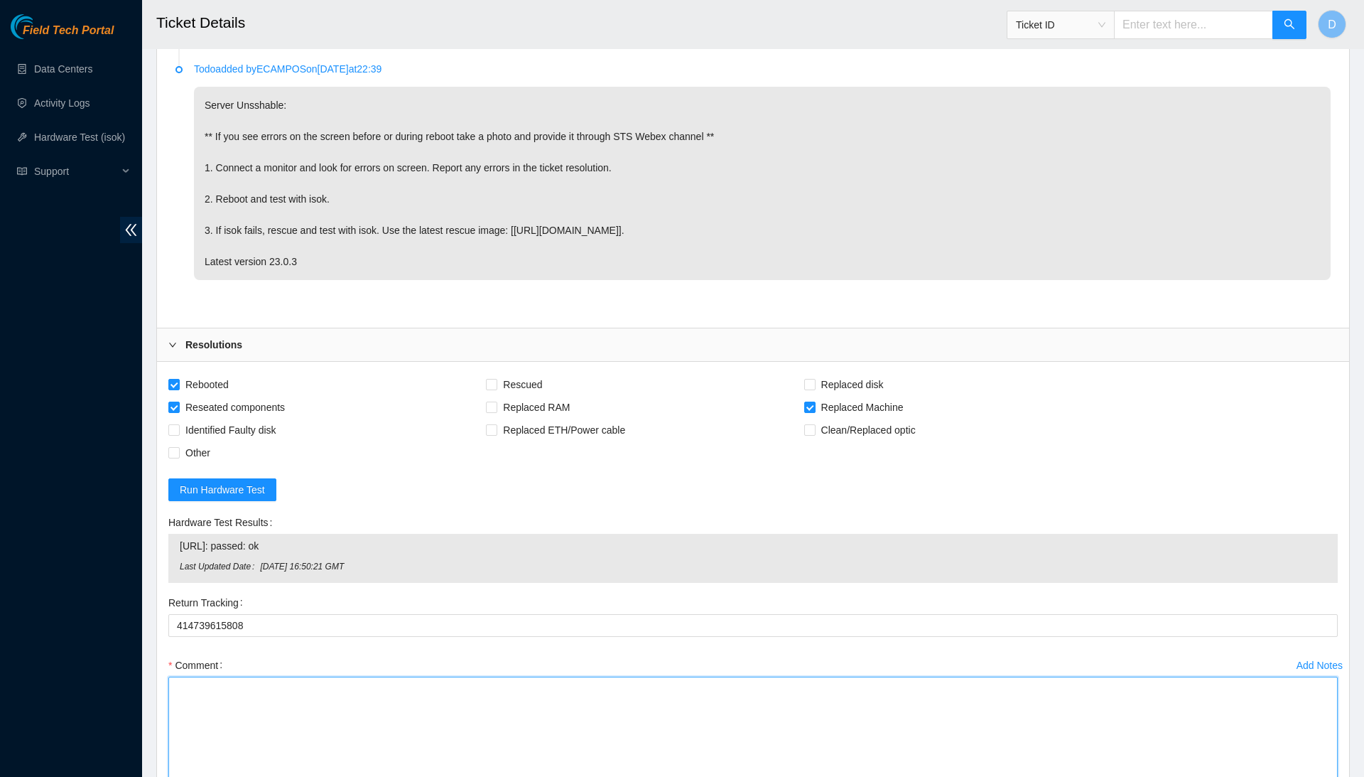
click at [1248, 681] on textarea "Comment" at bounding box center [753, 782] width 1170 height 213
click at [402, 676] on textarea "Confirmed with the Nocc to make sure the ticket was safe. safely powered down t…" at bounding box center [753, 782] width 1170 height 213
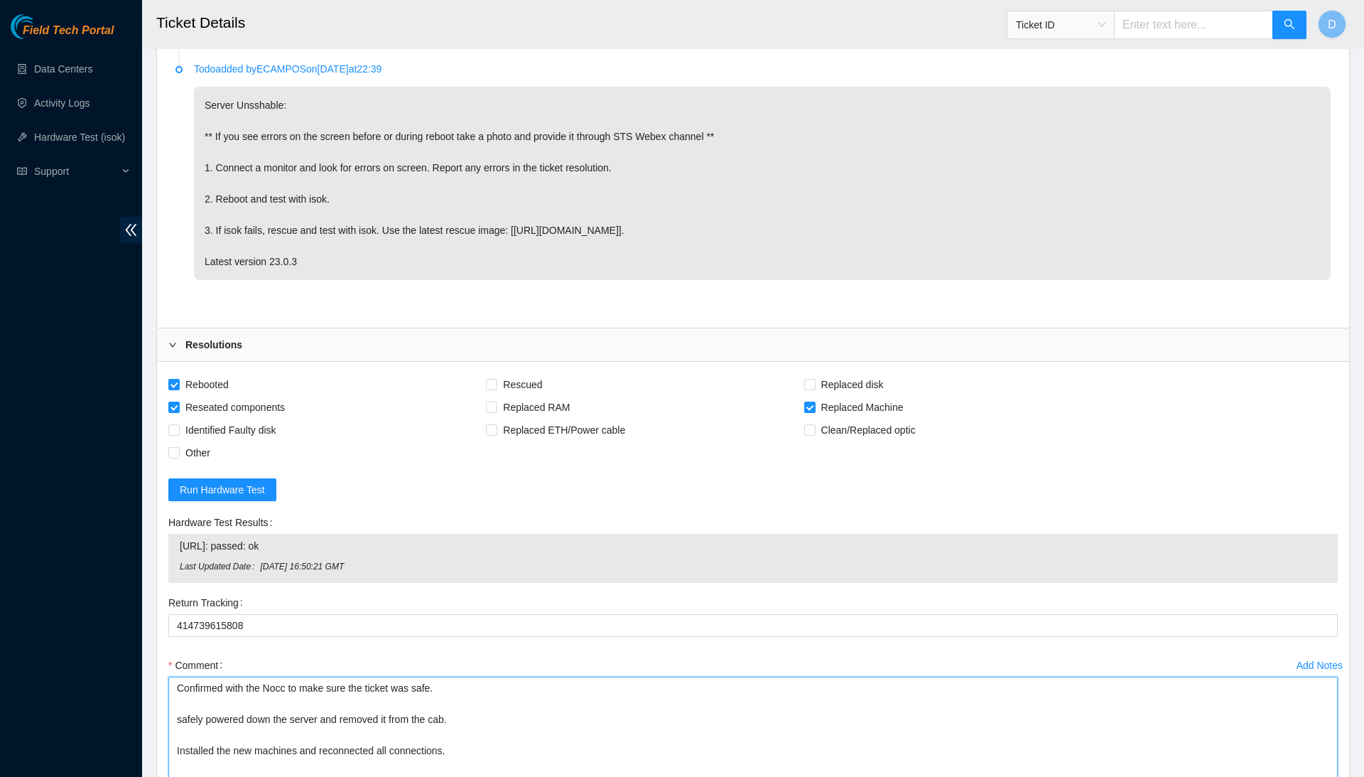
click at [427, 676] on textarea "Confirmed with the Nocc to make sure the ticket was safe. safely powered down t…" at bounding box center [753, 782] width 1170 height 213
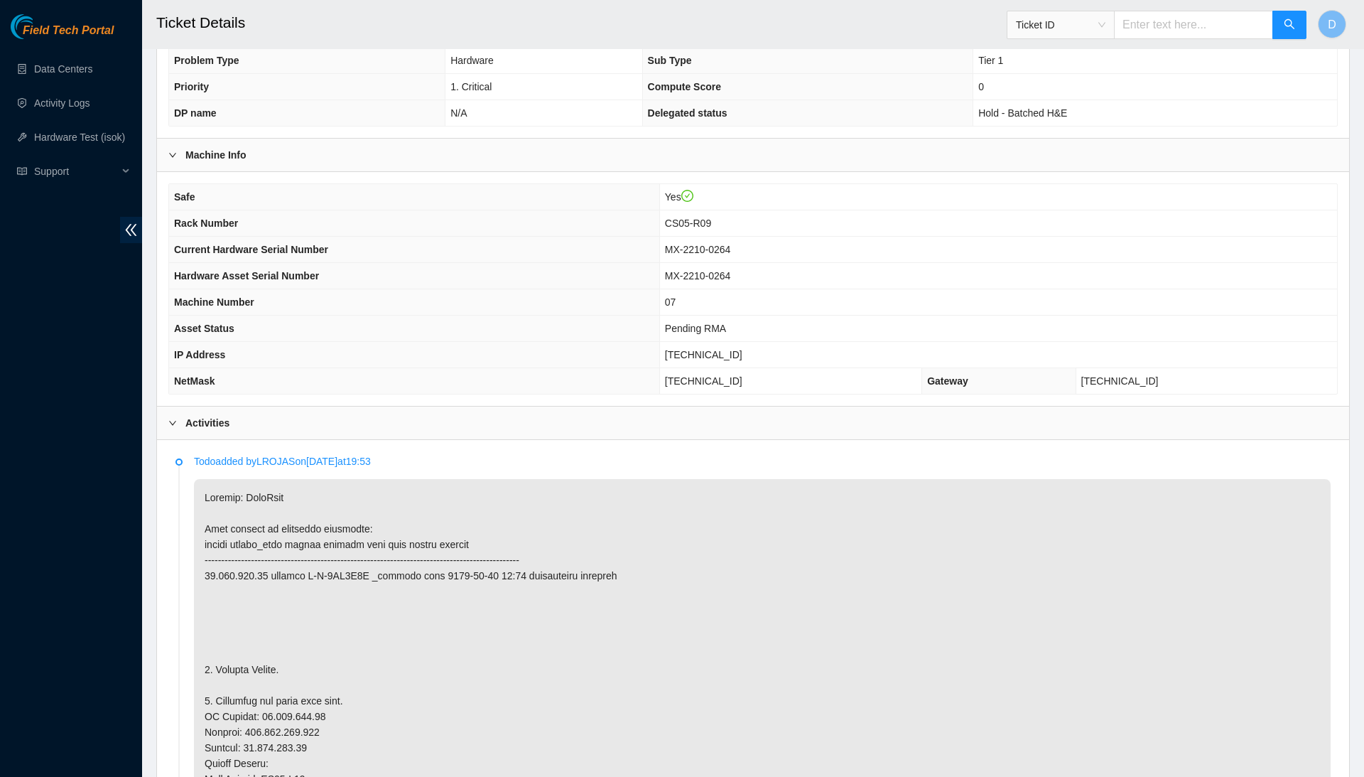
scroll to position [298, 0]
click at [708, 257] on td "MX-2210-0264" at bounding box center [998, 253] width 678 height 26
click at [721, 256] on span "MX-2210-0264" at bounding box center [698, 252] width 66 height 11
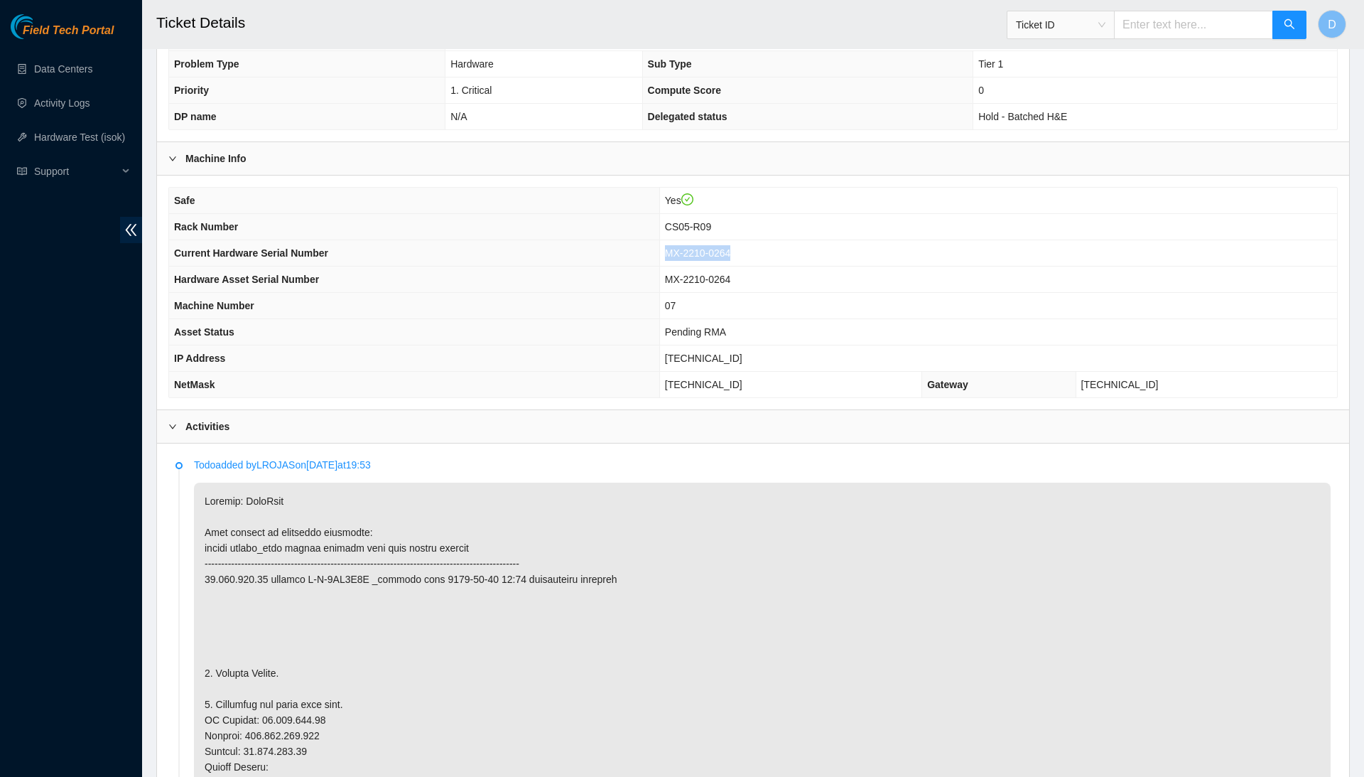
copy span "MX-2210-0264"
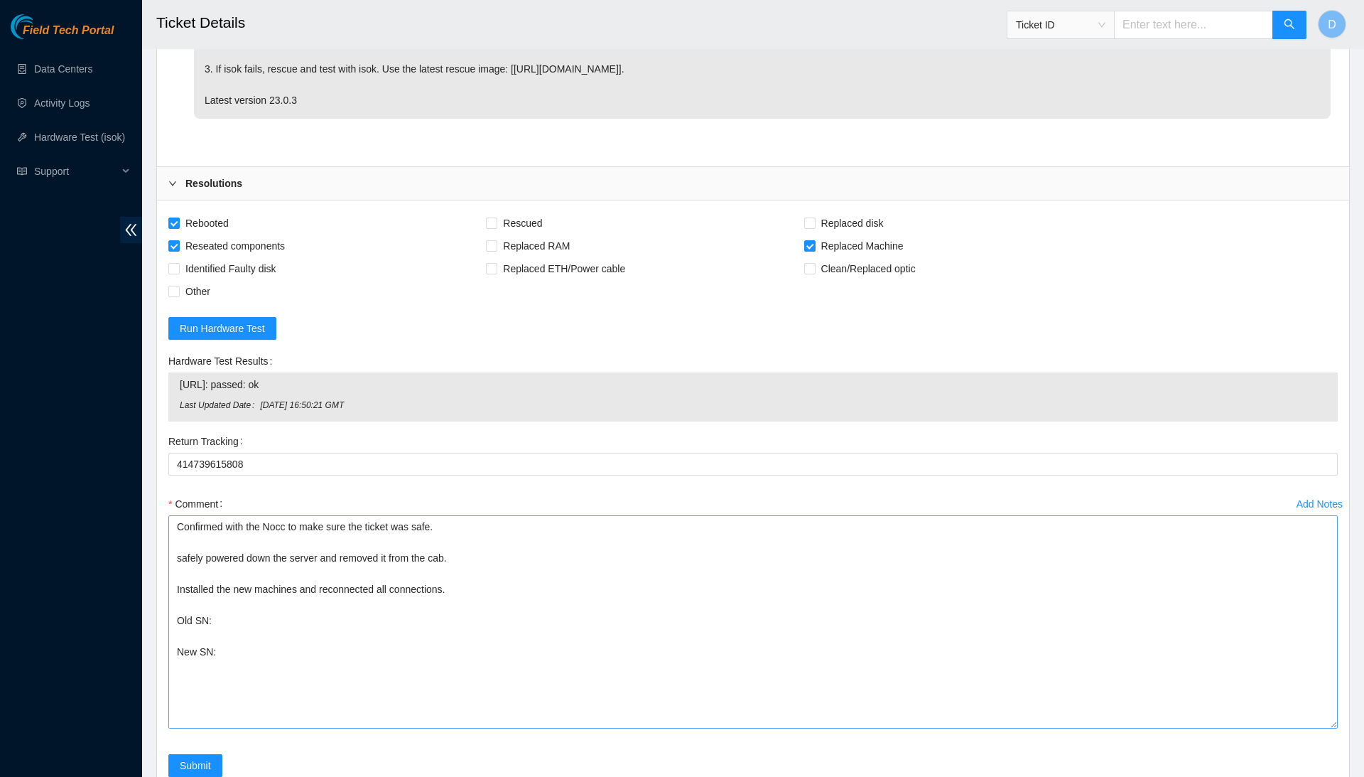
scroll to position [5714, 0]
click at [404, 517] on textarea "Confirmed with the Nocc to make sure the ticket was safe. safely powered down t…" at bounding box center [753, 623] width 1170 height 213
paste textarea "MX-2210-0264"
click at [388, 517] on textarea "Confirmed with the Nocc to make sure the ticket was safe. safely powered down t…" at bounding box center [753, 623] width 1170 height 213
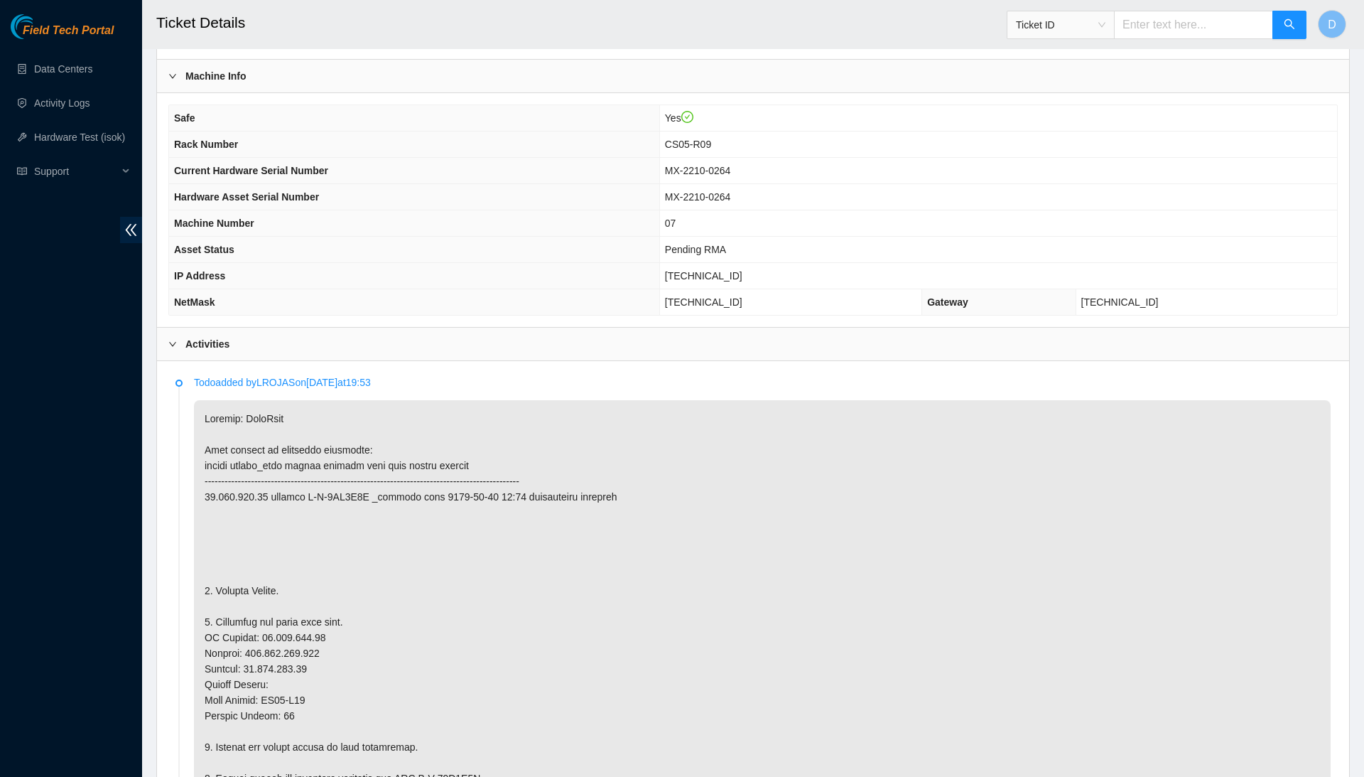
scroll to position [398, 0]
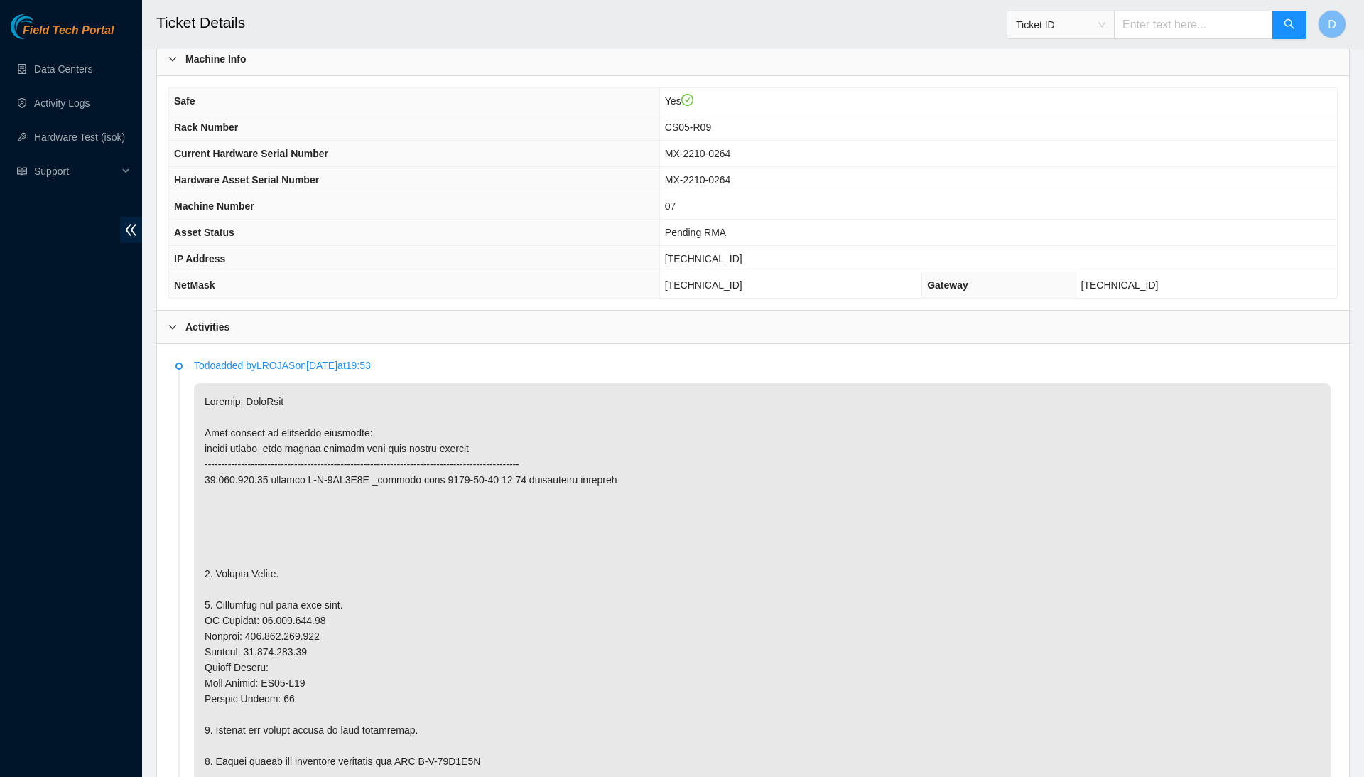
click at [713, 257] on span "23.201.105.74" at bounding box center [703, 258] width 77 height 11
copy span "23.201.105.74"
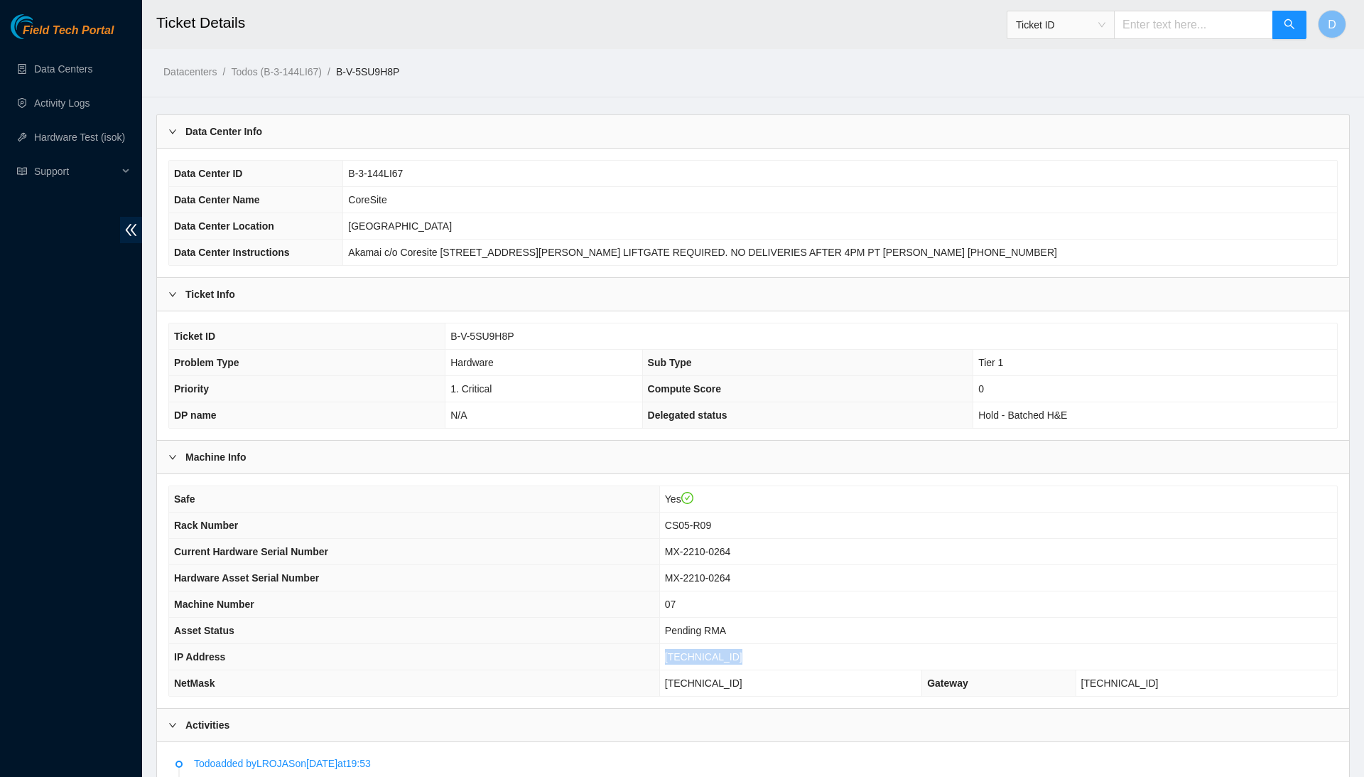
scroll to position [0, 0]
click at [700, 526] on span "CS05-R09" at bounding box center [688, 524] width 46 height 11
click at [487, 335] on span "B-V-5SU9H8P" at bounding box center [482, 335] width 63 height 11
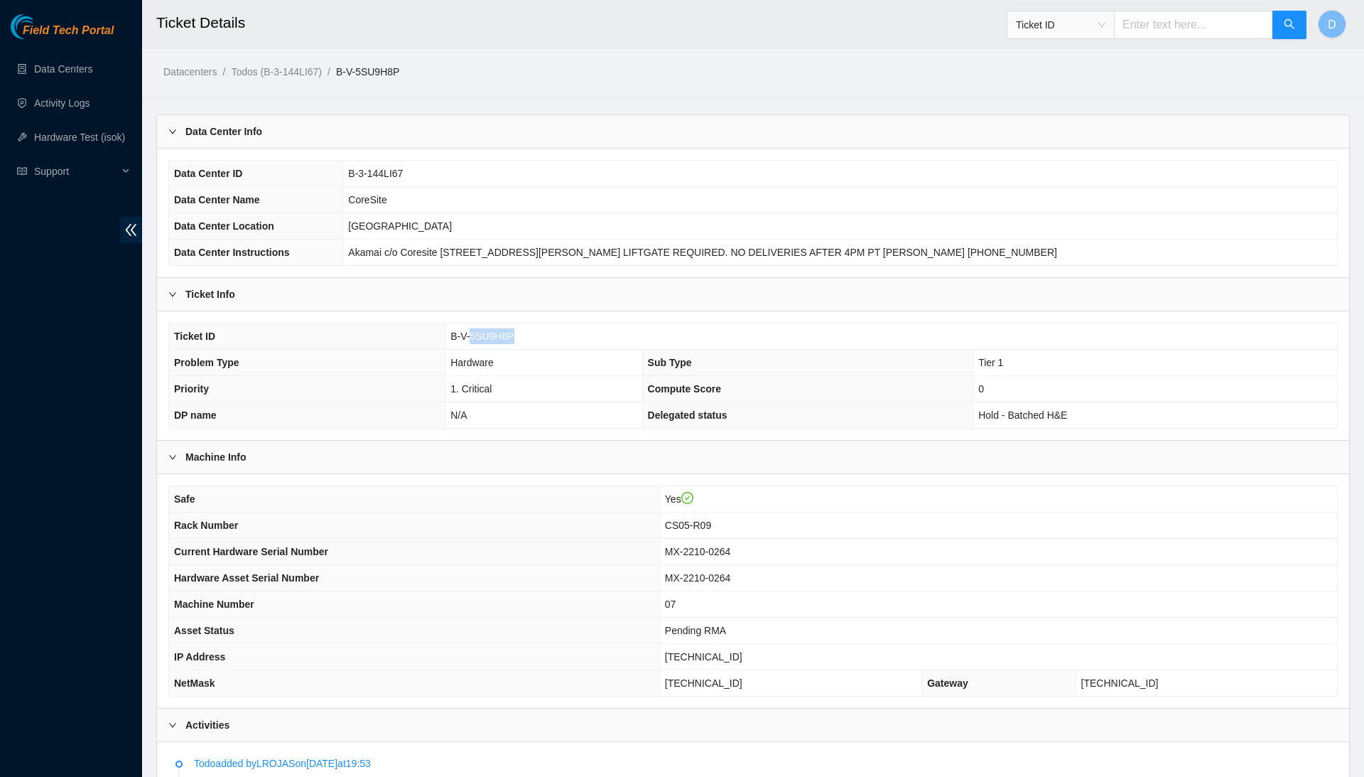
click at [487, 335] on span "B-V-5SU9H8P" at bounding box center [482, 335] width 63 height 11
copy span "B-V-5SU9H8P"
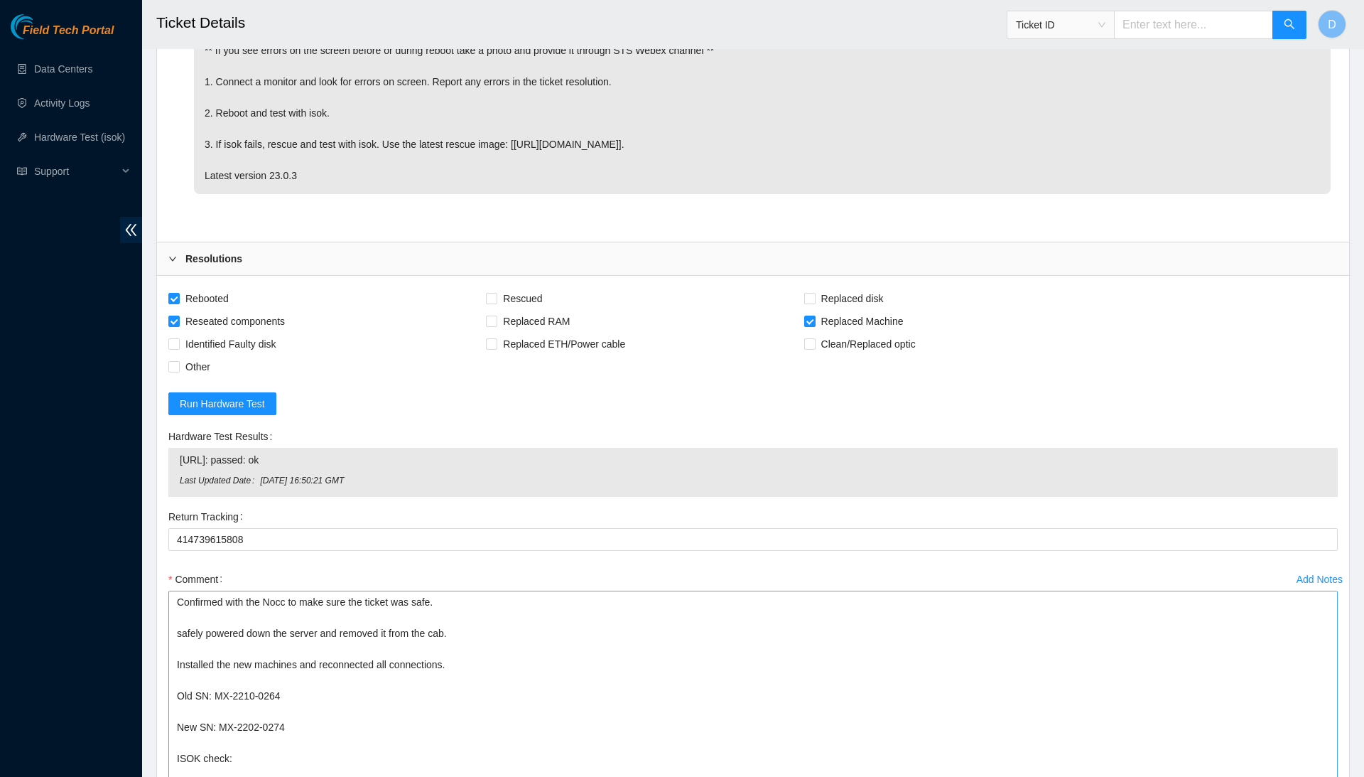
scroll to position [5674, 0]
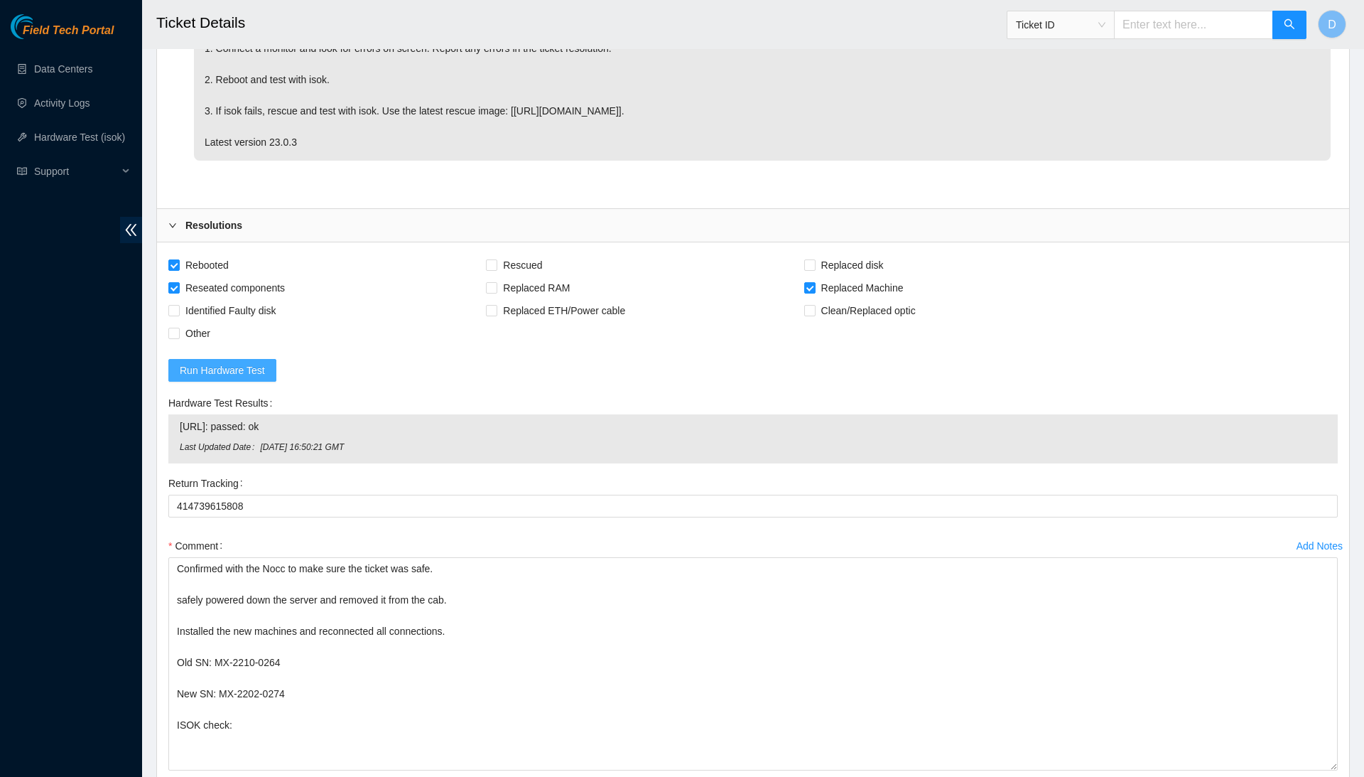
click at [244, 362] on span "Run Hardware Test" at bounding box center [222, 370] width 85 height 16
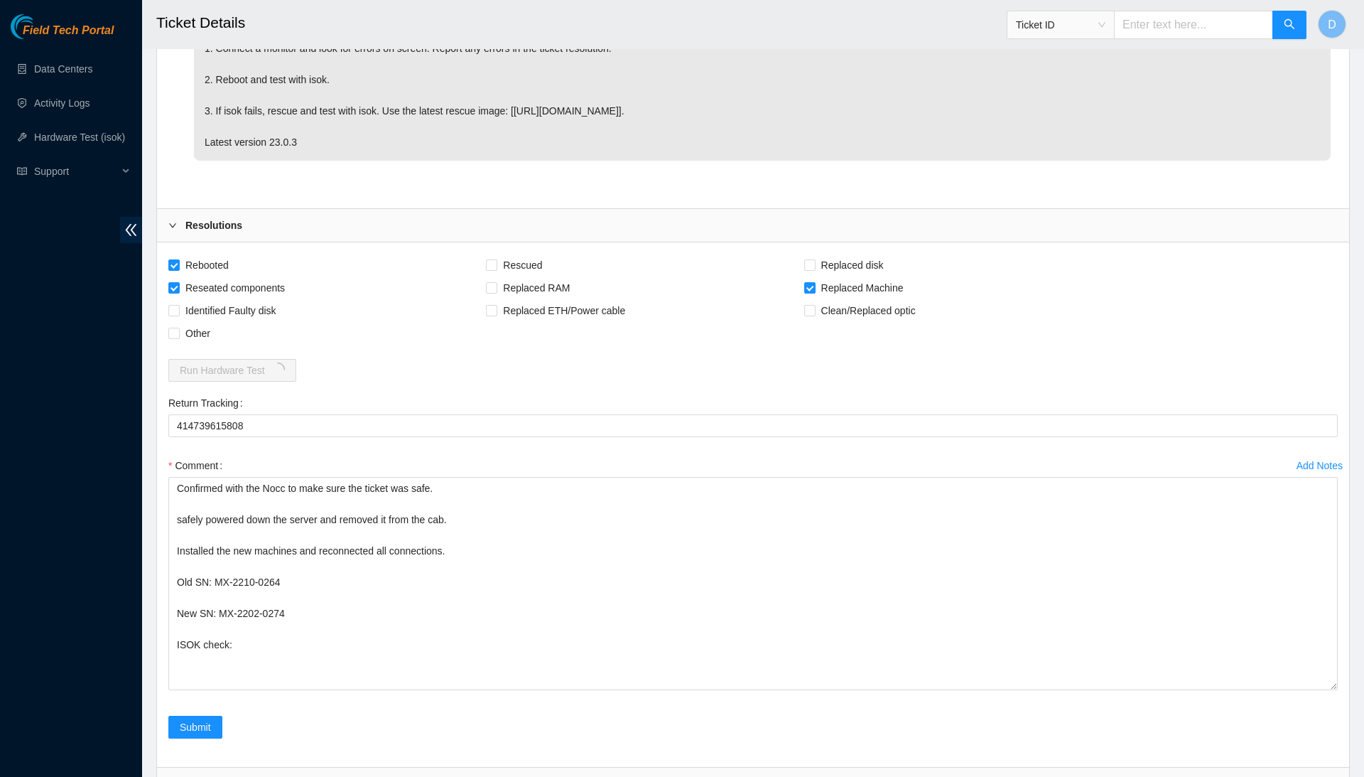
scroll to position [5634, 0]
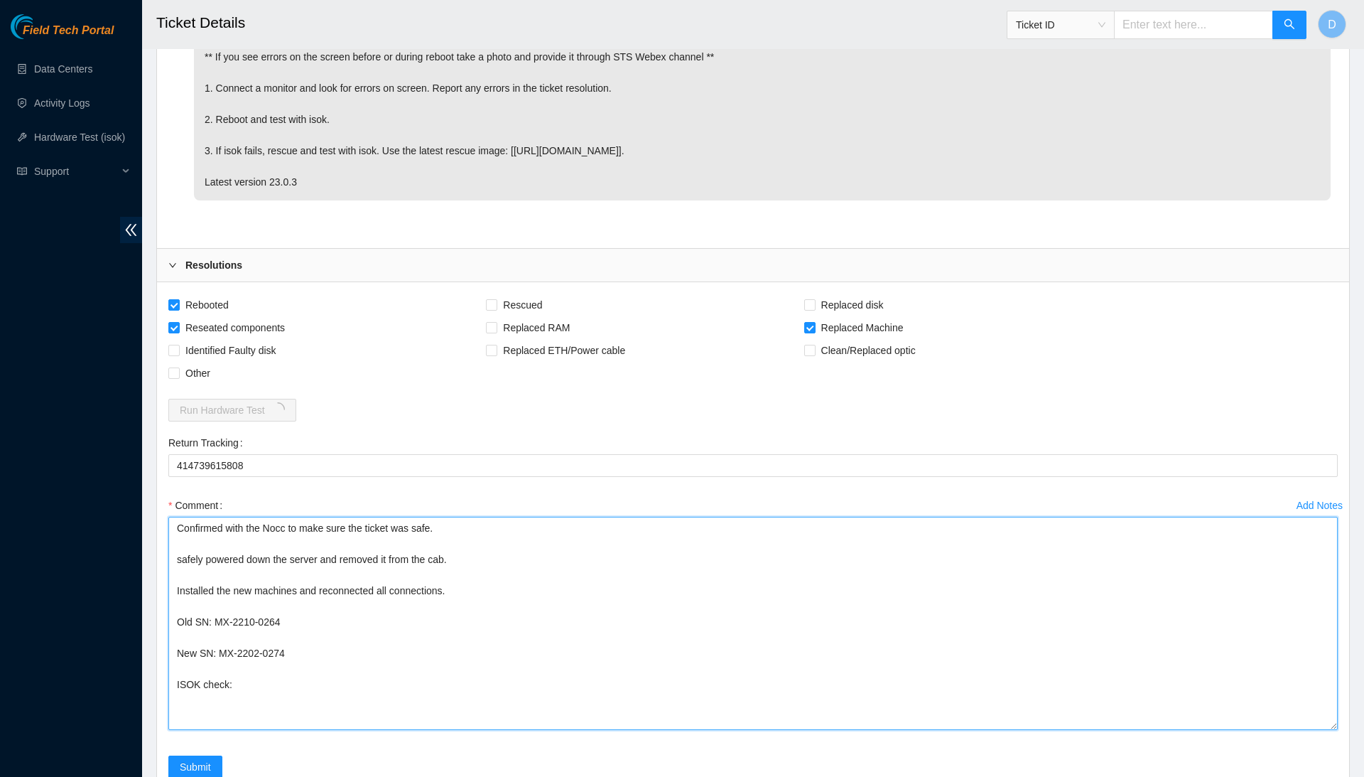
drag, startPoint x: 325, startPoint y: 535, endPoint x: 291, endPoint y: 297, distance: 240.5
click at [291, 297] on form "Rebooted Rescued Replaced disk Reseated components Replaced RAM Replaced Machin…" at bounding box center [753, 544] width 1170 height 502
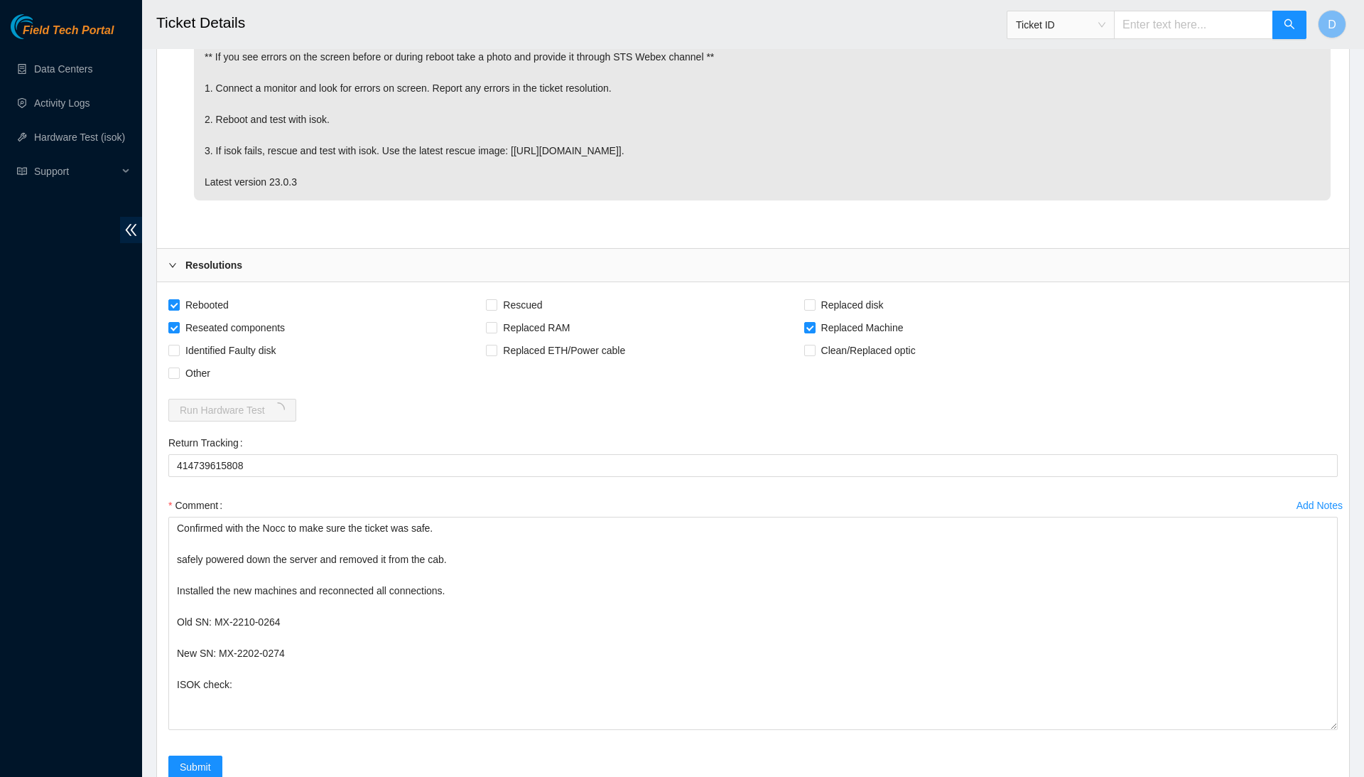
click at [441, 431] on div "Return Tracking" at bounding box center [753, 442] width 1170 height 23
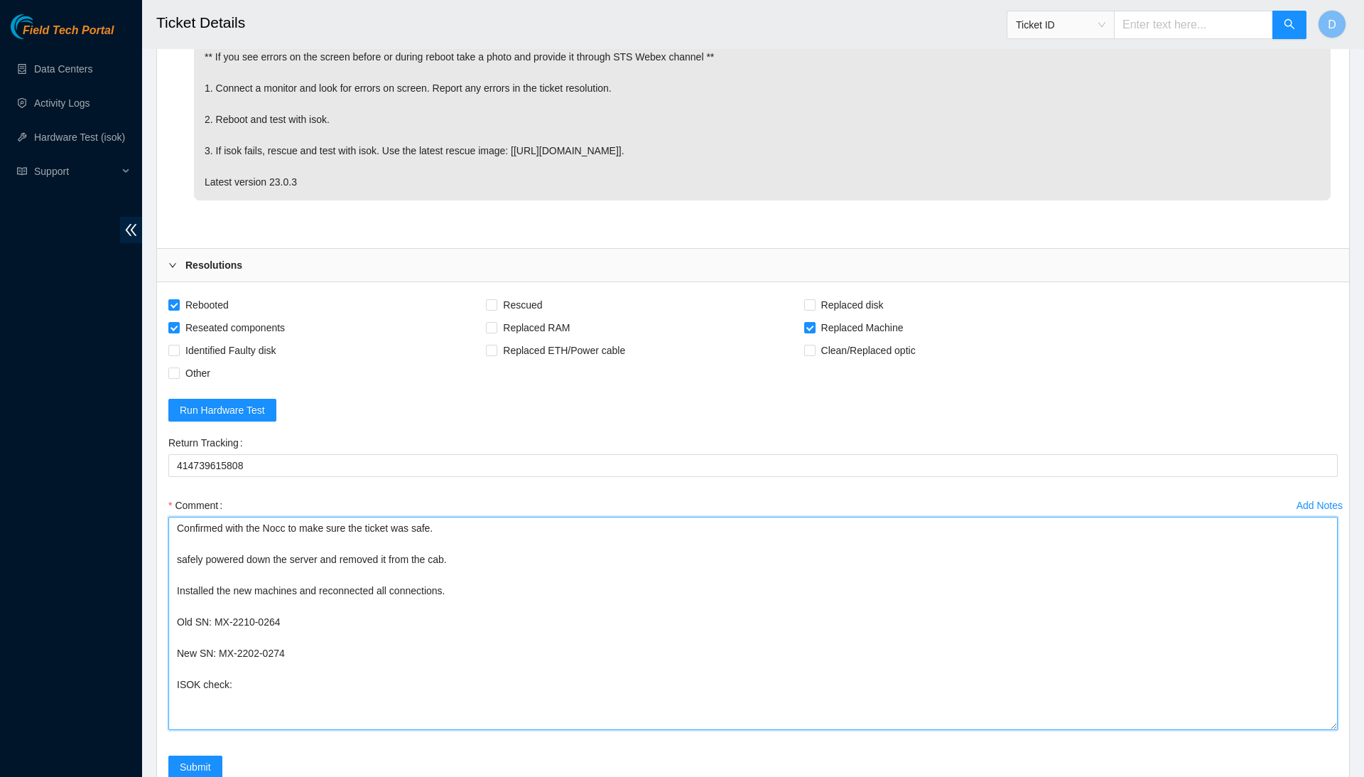
drag, startPoint x: 487, startPoint y: 548, endPoint x: 489, endPoint y: 338, distance: 210.3
click at [489, 338] on form "Rebooted Rescued Replaced disk Reseated components Replaced RAM Replaced Machin…" at bounding box center [753, 544] width 1170 height 502
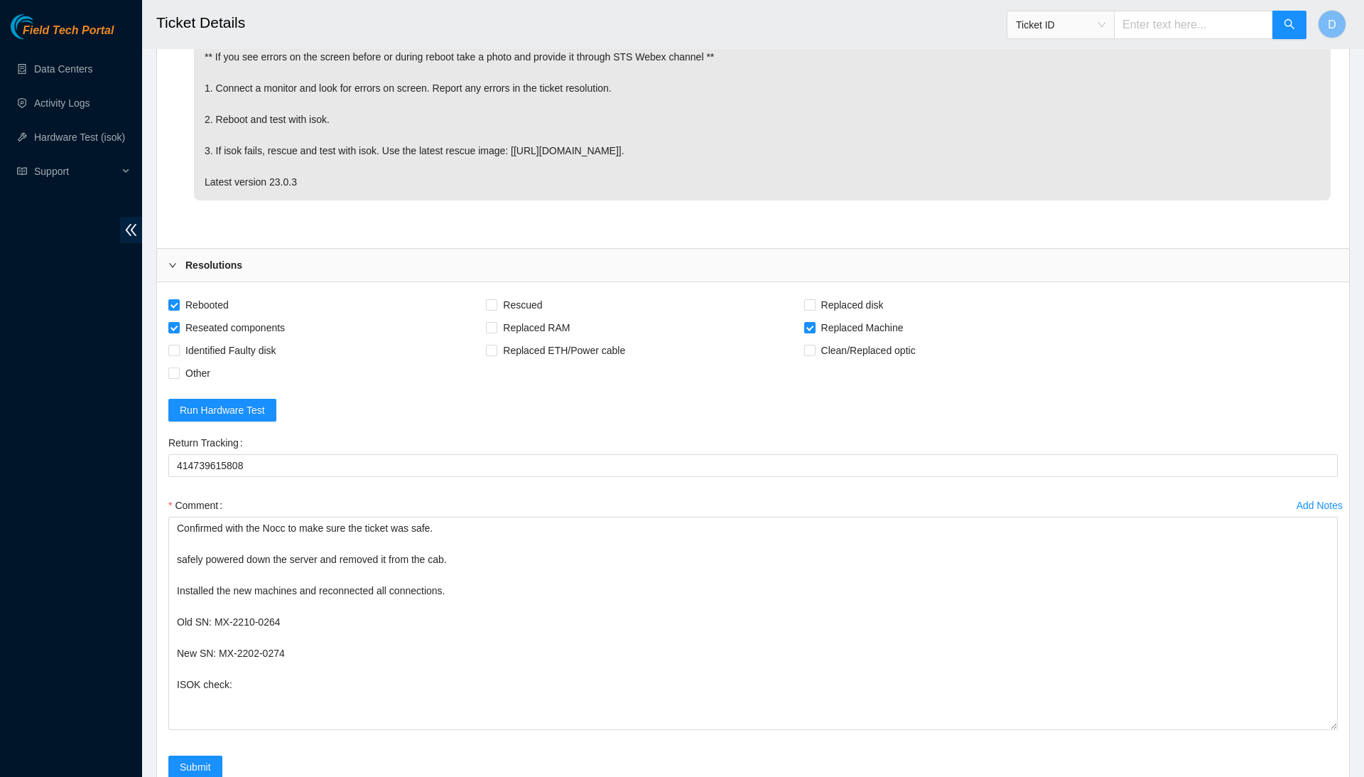
click at [601, 293] on div "Rebooted Rescued Replaced disk Reseated components Replaced RAM Replaced Machin…" at bounding box center [645, 338] width 954 height 91
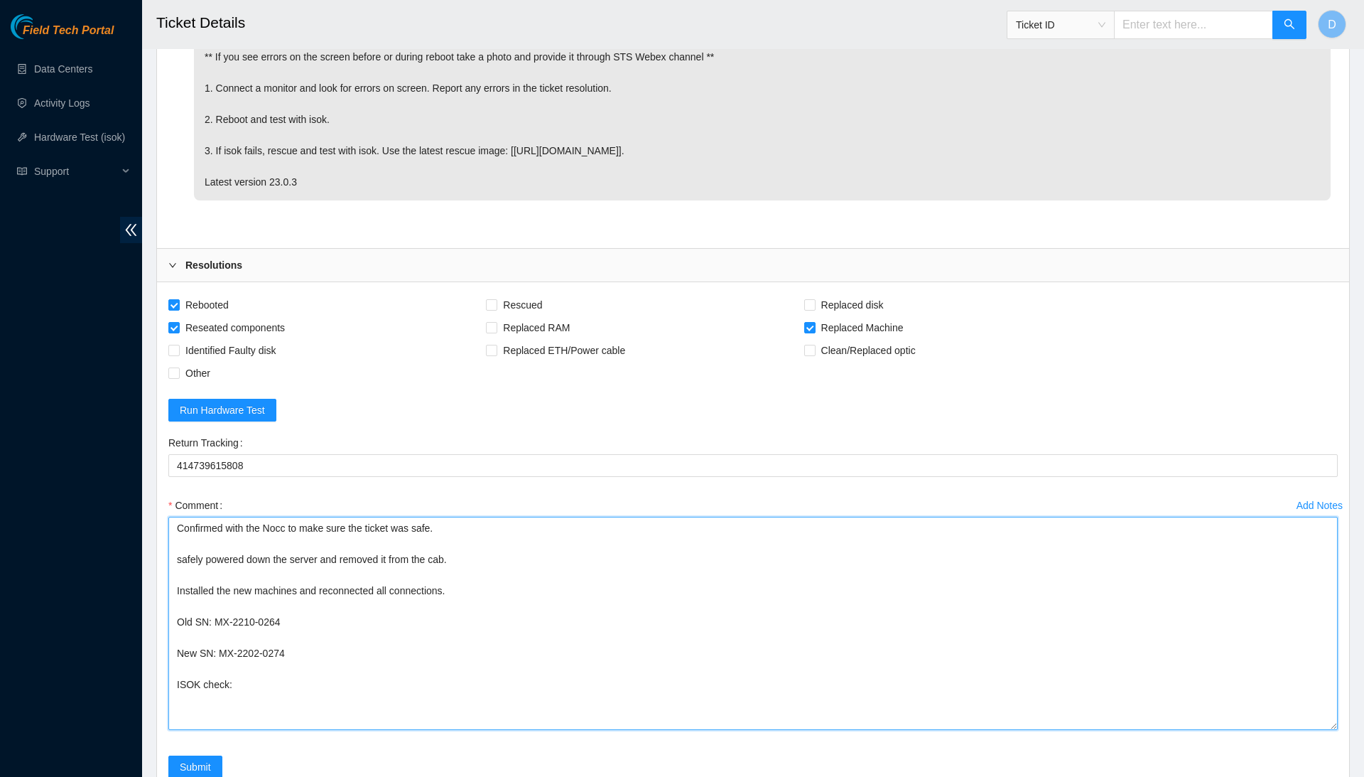
click at [462, 535] on textarea "Confirmed with the Nocc to make sure the ticket was safe. safely powered down t…" at bounding box center [753, 623] width 1170 height 213
paste textarea "23.201.105.74 : failed: can't-update: can't-update - IP and HW POPs mismatch. I…"
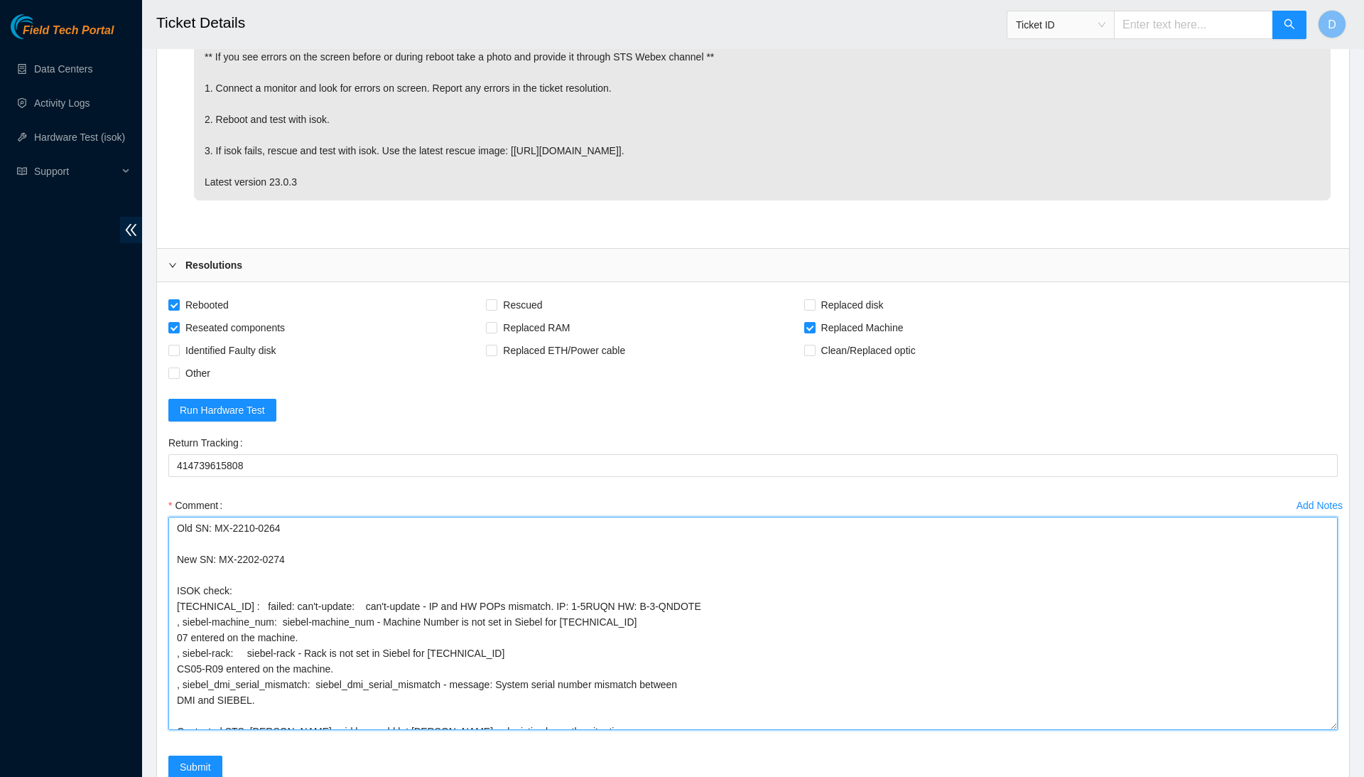
scroll to position [0, 0]
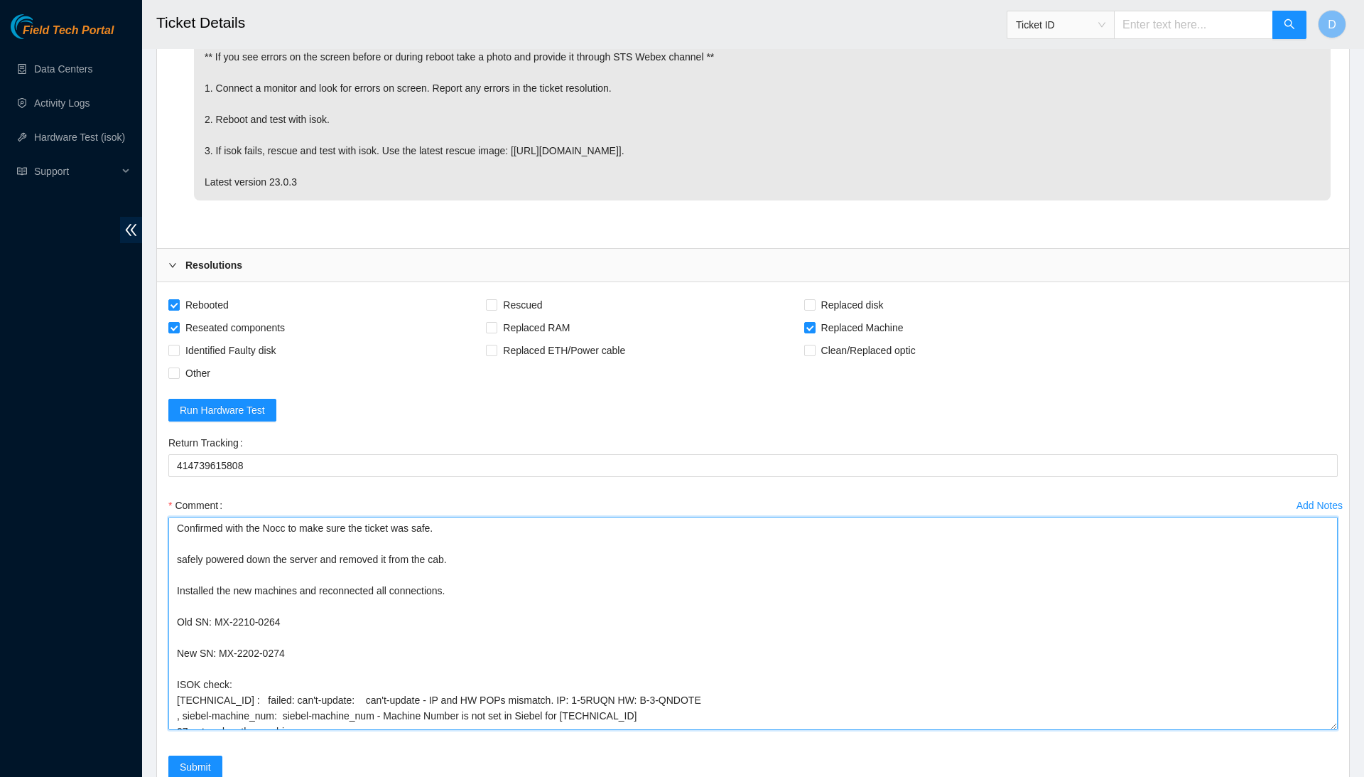
drag, startPoint x: 612, startPoint y: 578, endPoint x: 517, endPoint y: 300, distance: 293.5
click at [517, 300] on form "Rebooted Rescued Replaced disk Reseated components Replaced RAM Replaced Machin…" at bounding box center [753, 544] width 1170 height 502
type textarea "Confirmed with the Nocc to make sure the ticket was safe. safely powered down t…"
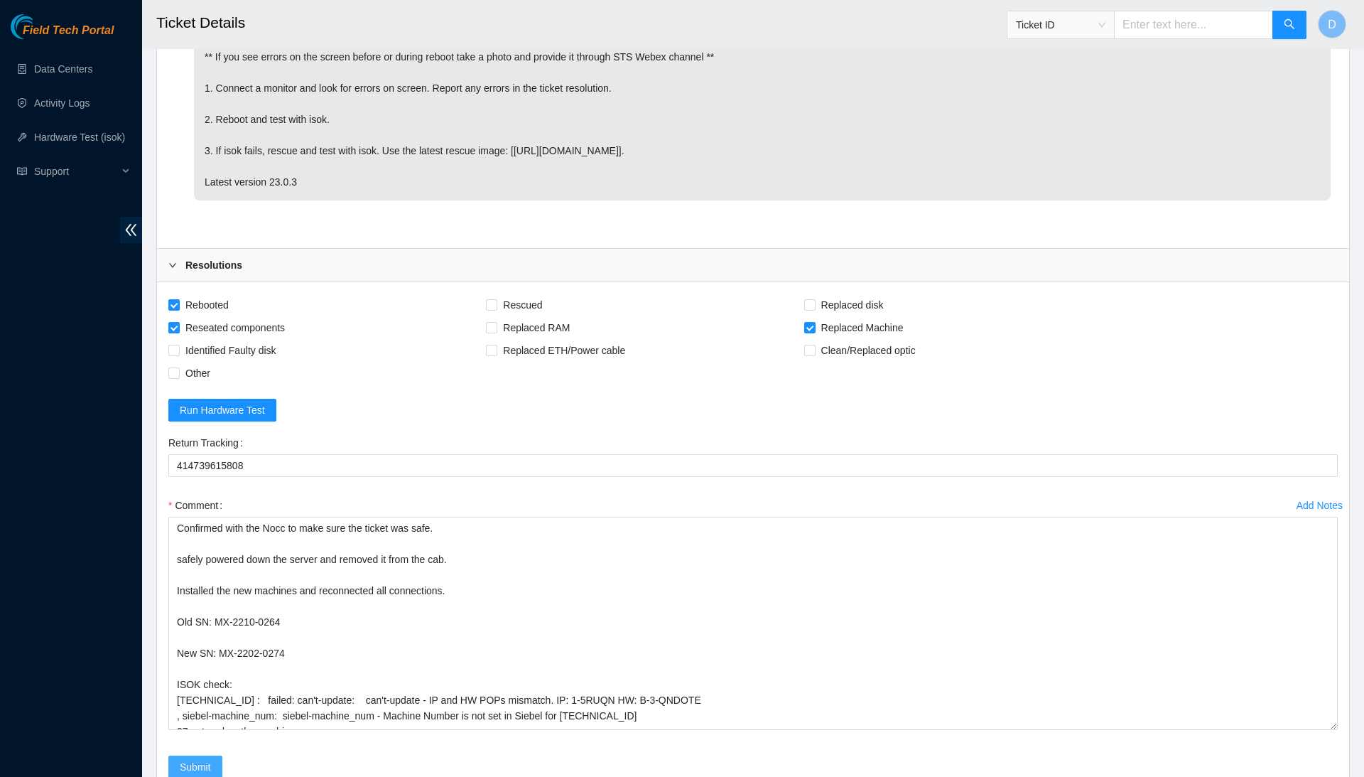
click at [200, 759] on span "Submit" at bounding box center [195, 767] width 31 height 16
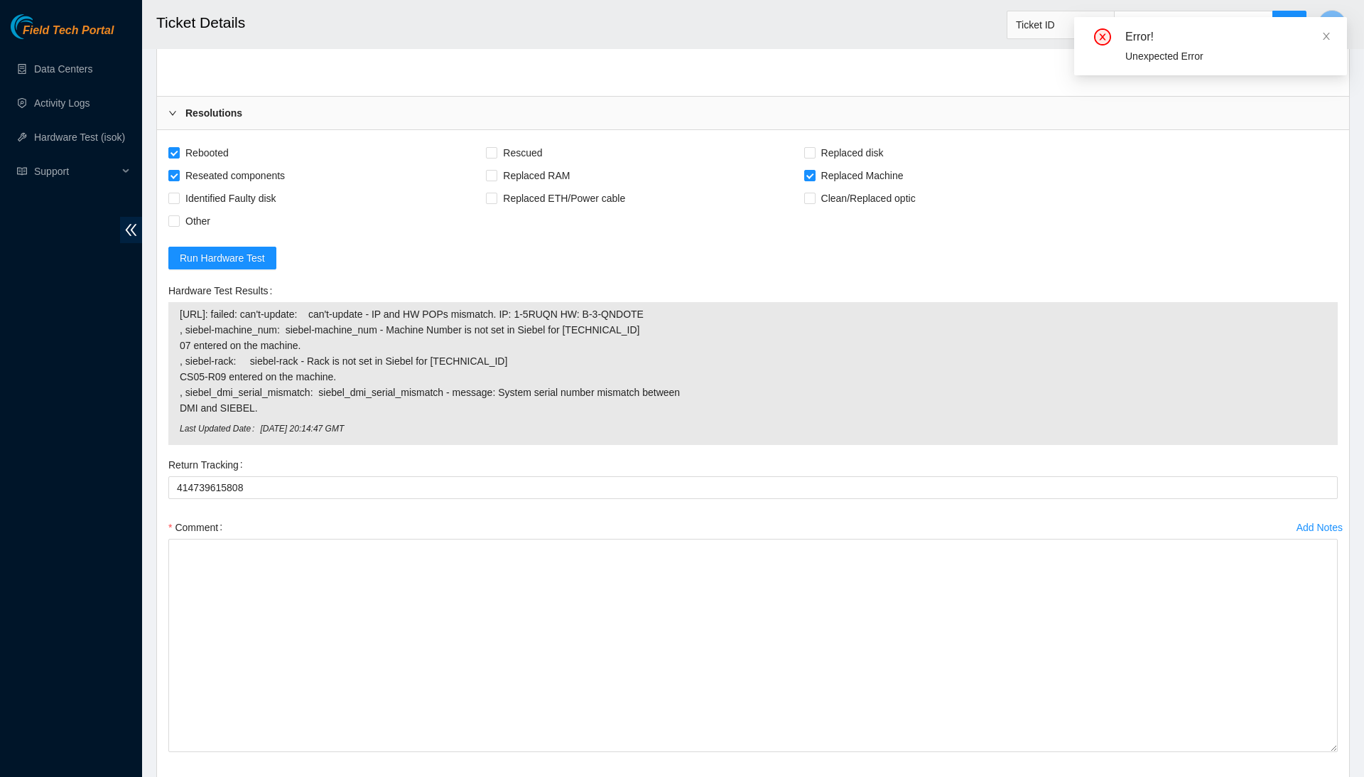
scroll to position [5816, 0]
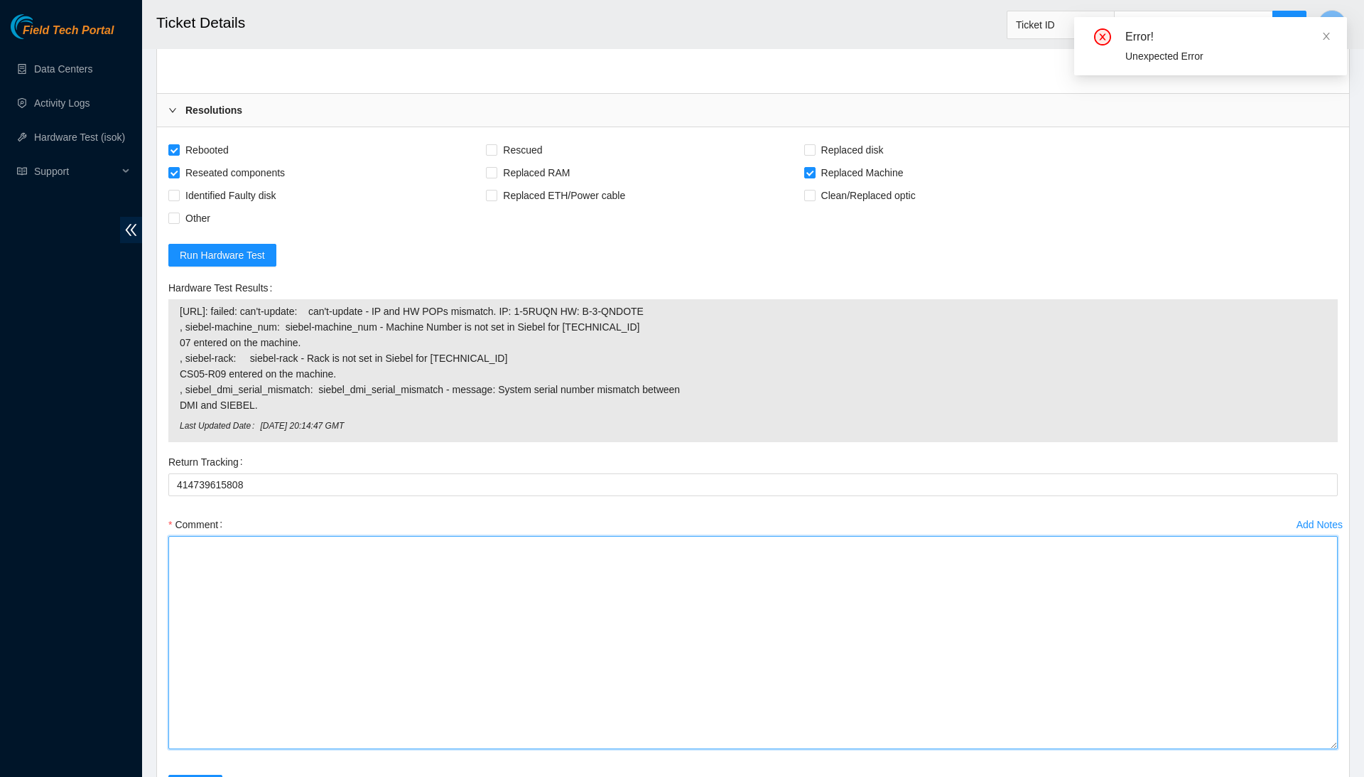
click at [270, 545] on textarea "Comment" at bounding box center [753, 642] width 1170 height 213
paste textarea "Confirmed with the Nocc to make sure the ticket was safe. safely powered down t…"
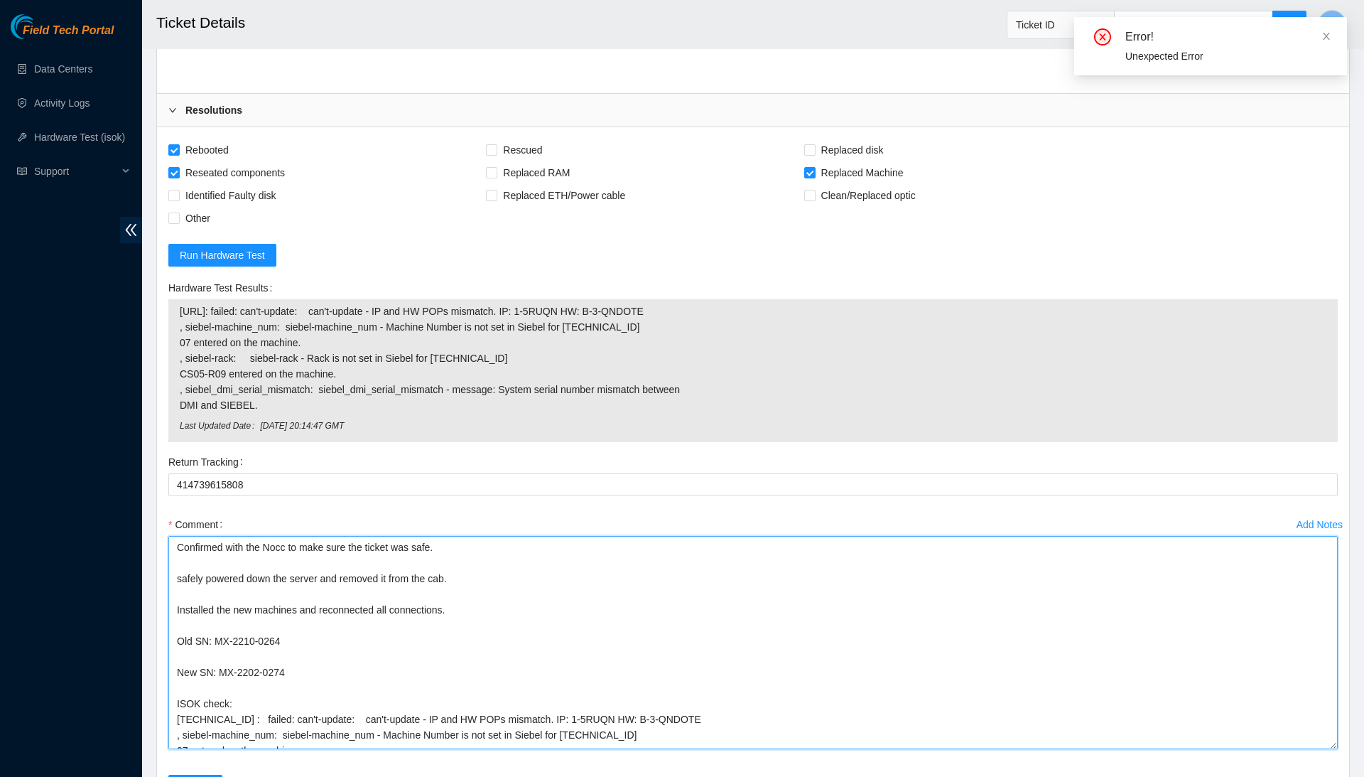
scroll to position [97, 0]
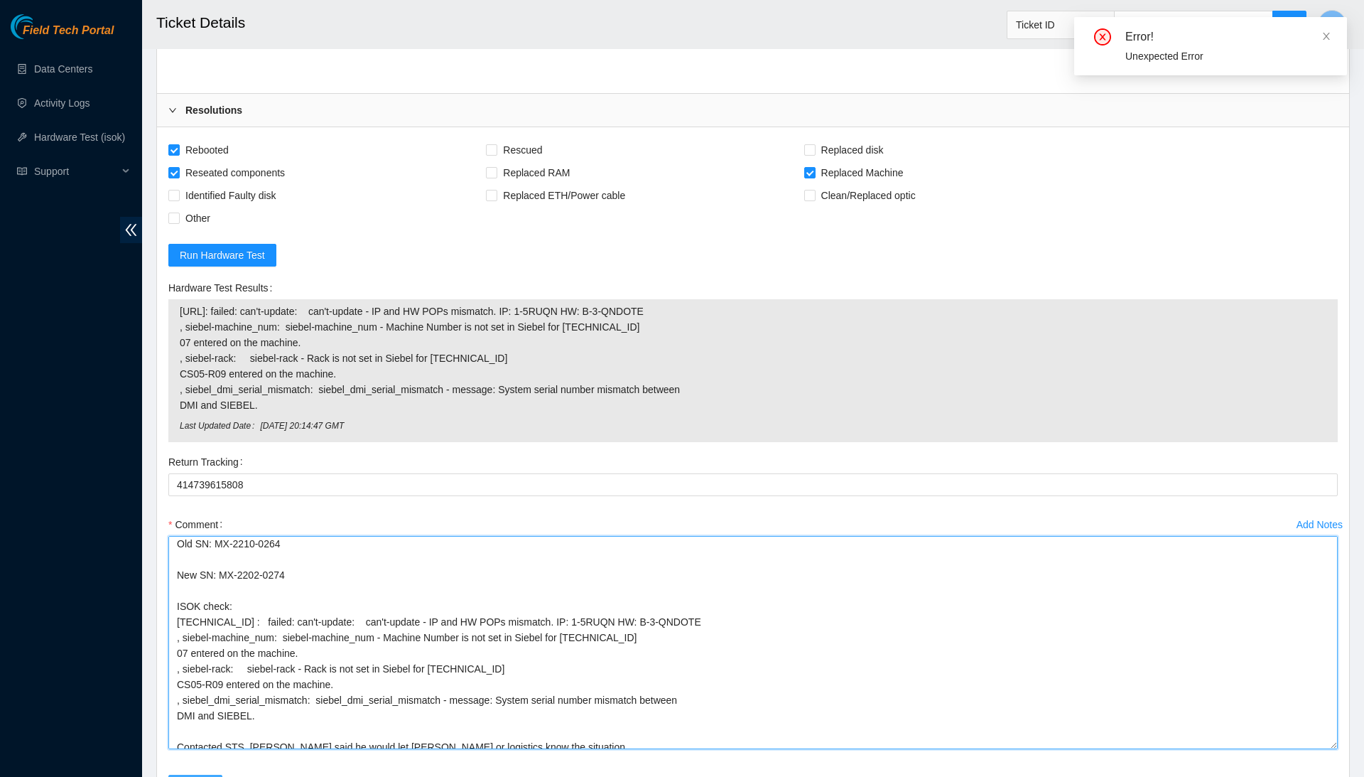
type textarea "Confirmed with the Nocc to make sure the ticket was safe. safely powered down t…"
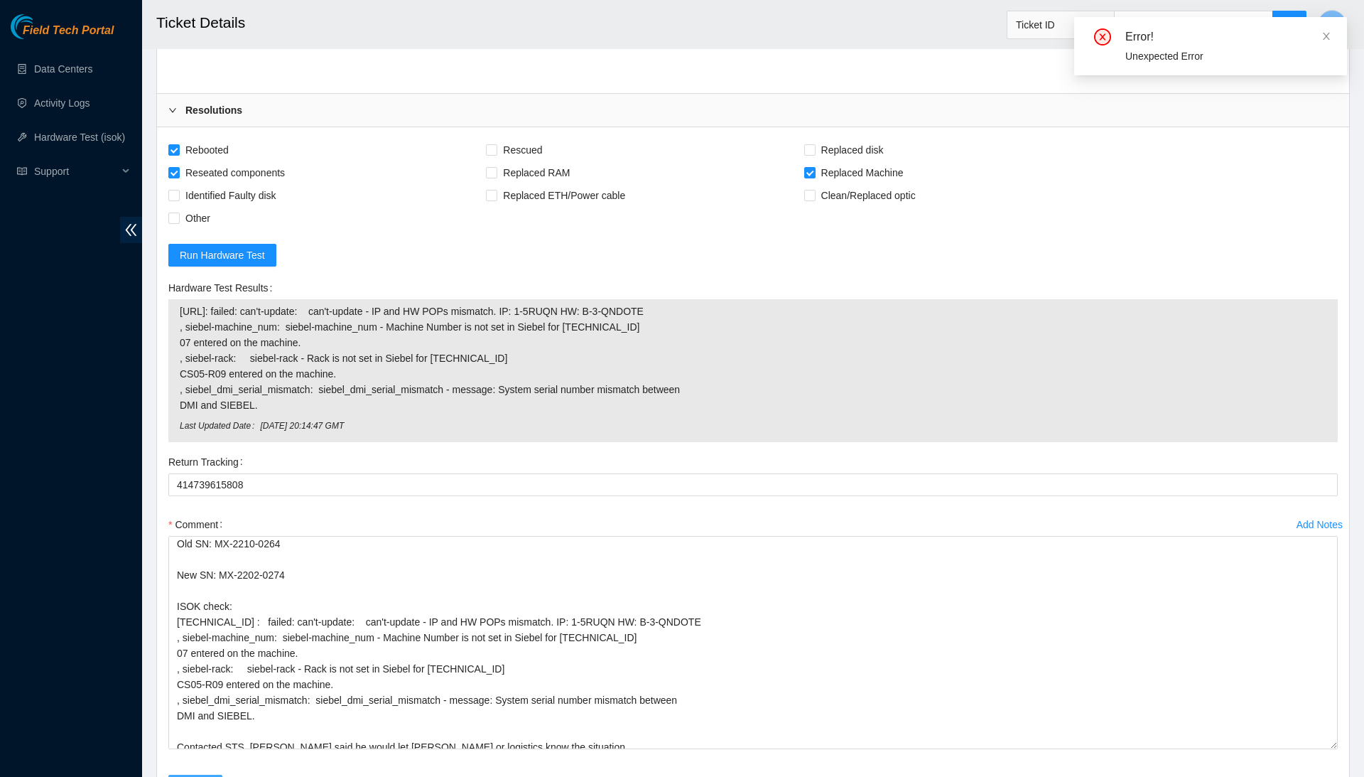
click at [198, 776] on span "Submit" at bounding box center [195, 786] width 31 height 16
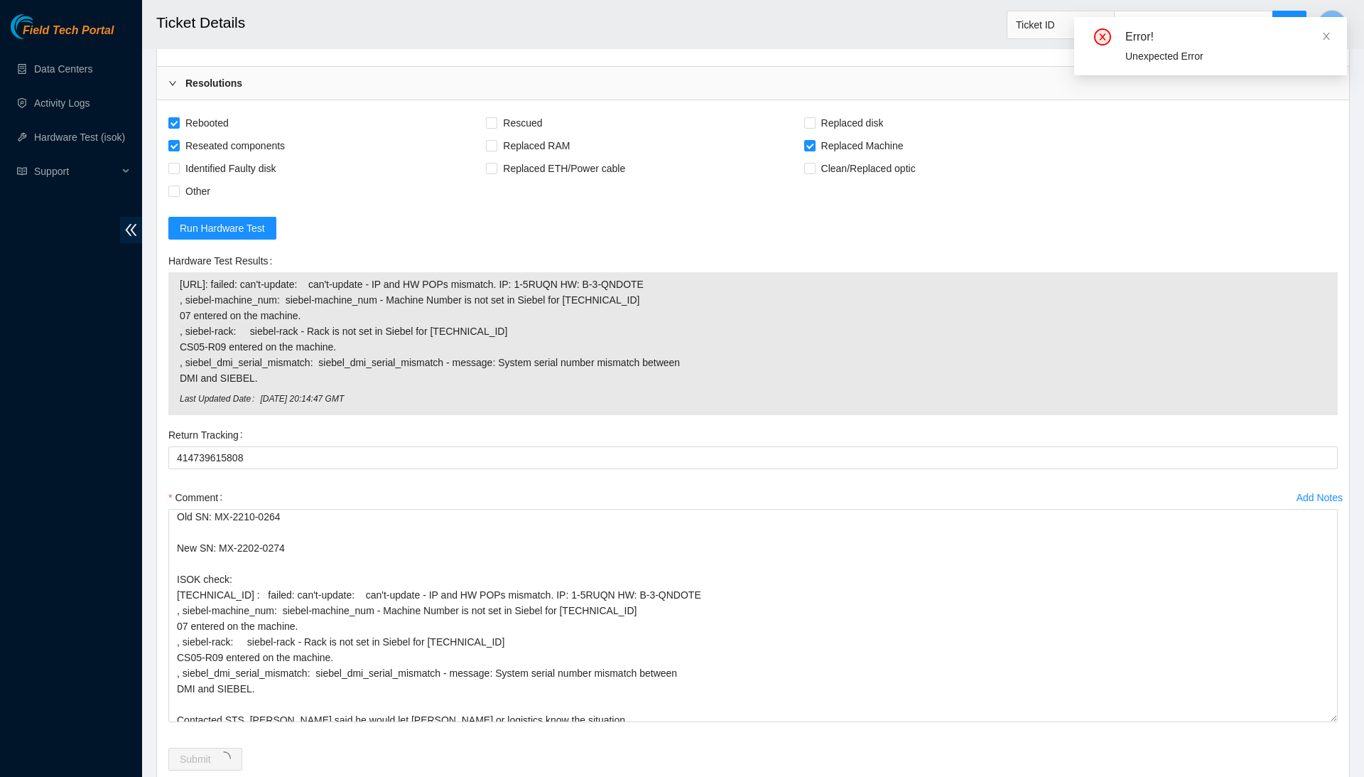
scroll to position [5805, 0]
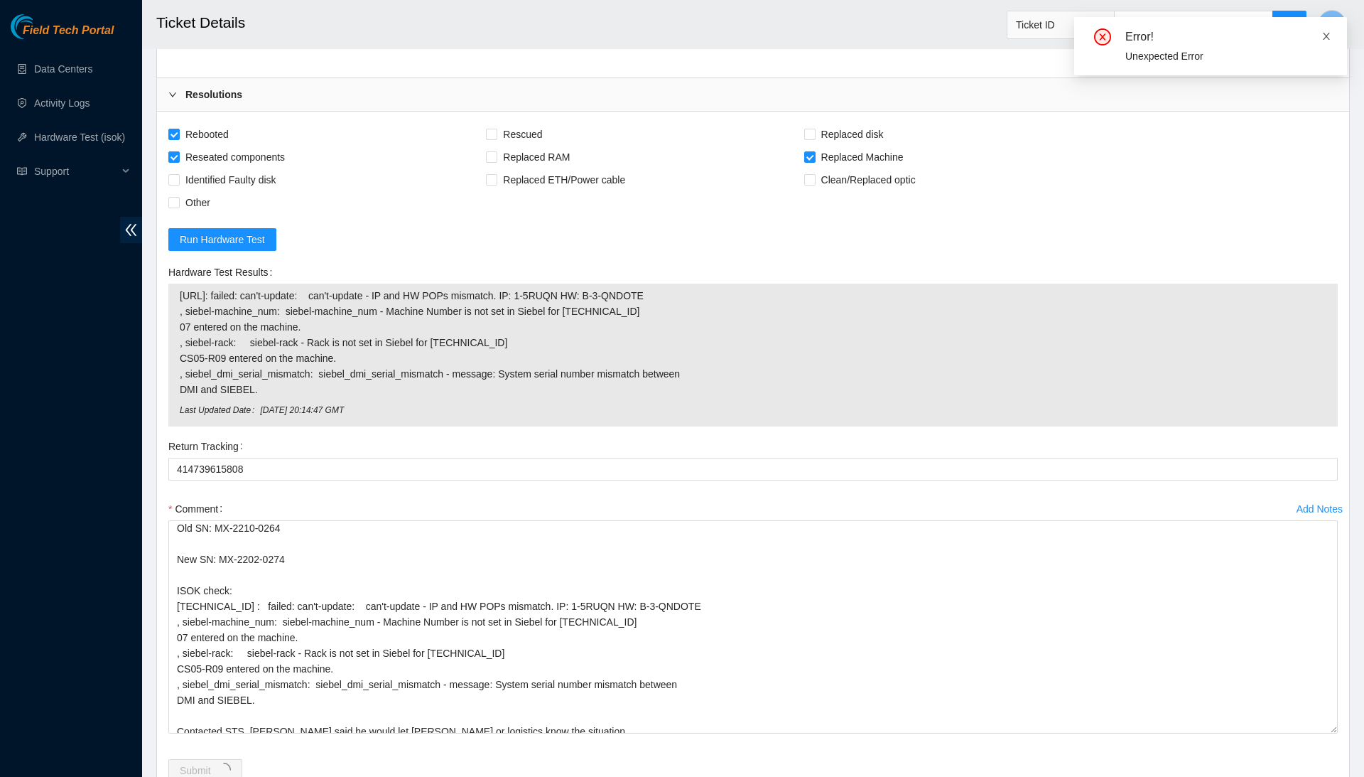
click at [1322, 31] on icon "close" at bounding box center [1327, 36] width 10 height 10
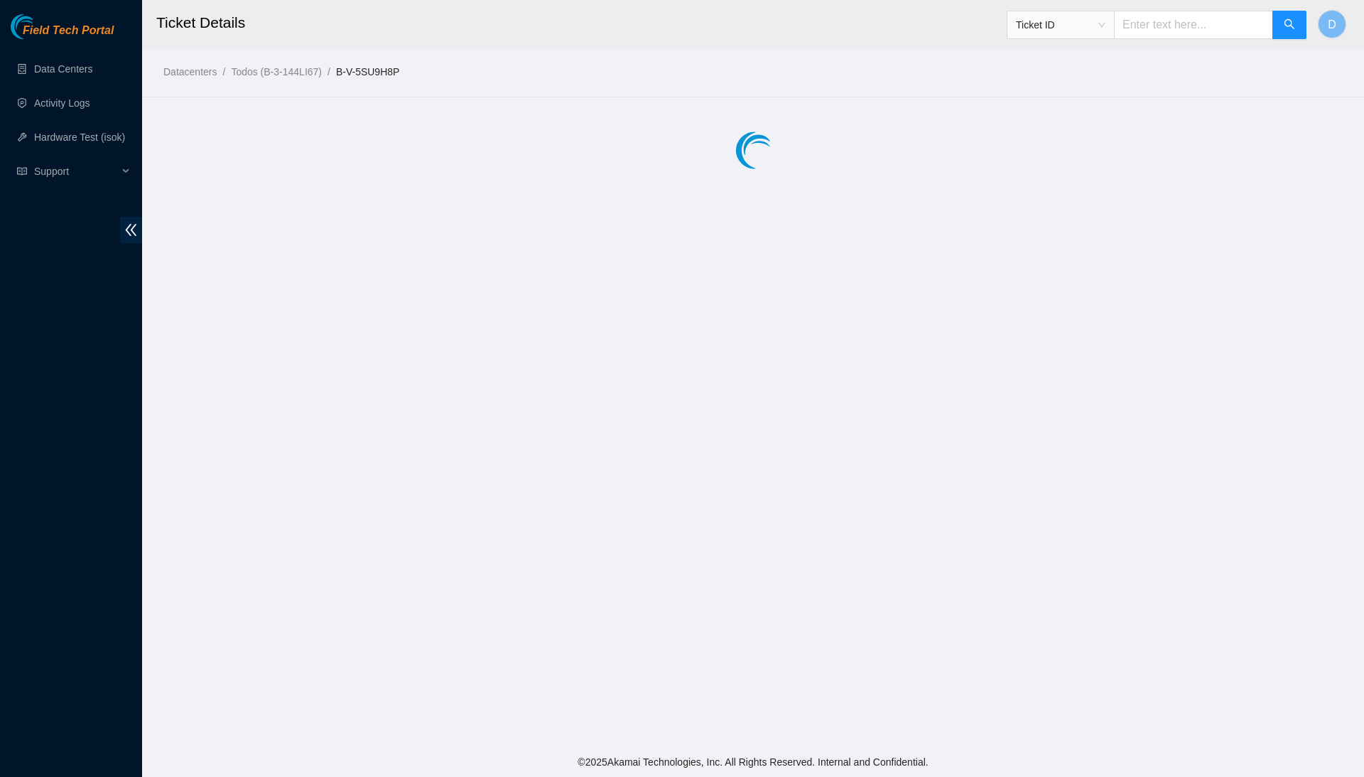
scroll to position [0, 0]
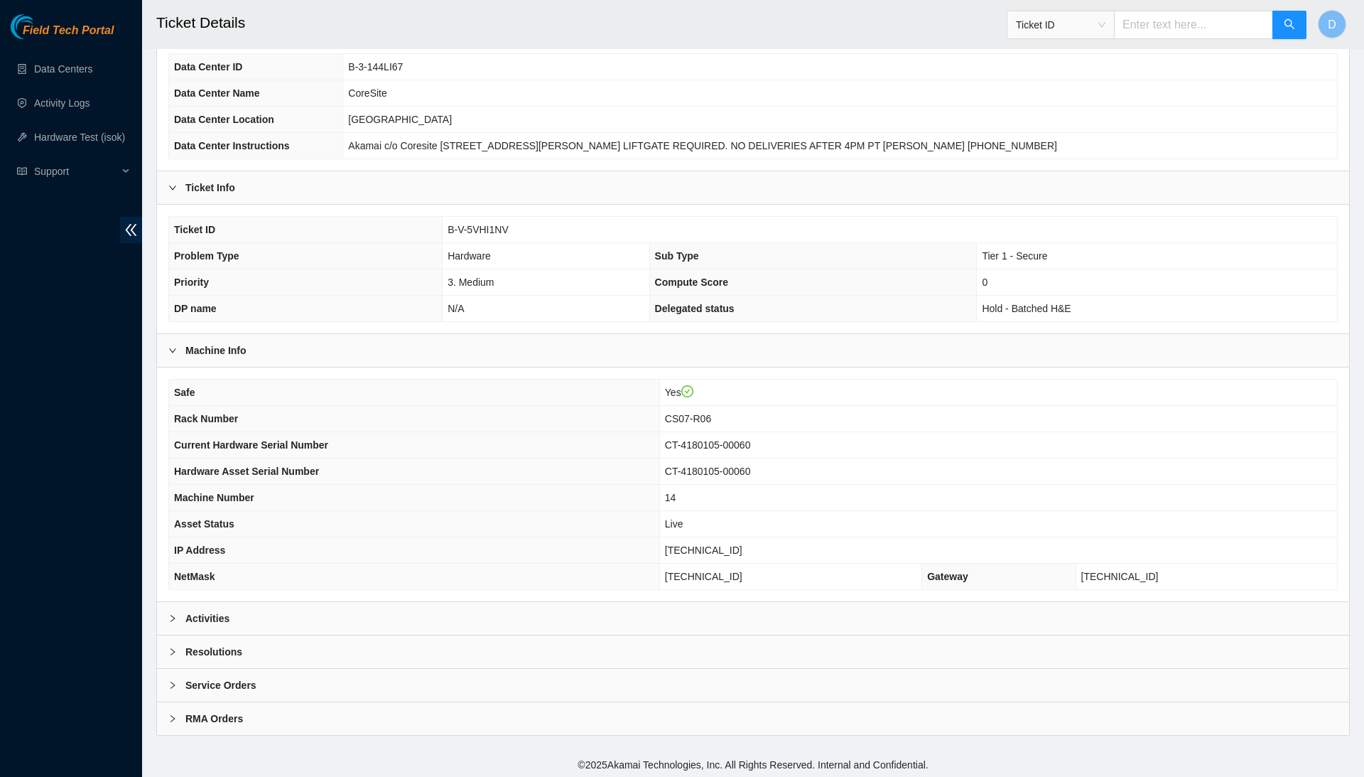
scroll to position [105, 0]
click at [573, 646] on div "Resolutions" at bounding box center [753, 653] width 1192 height 33
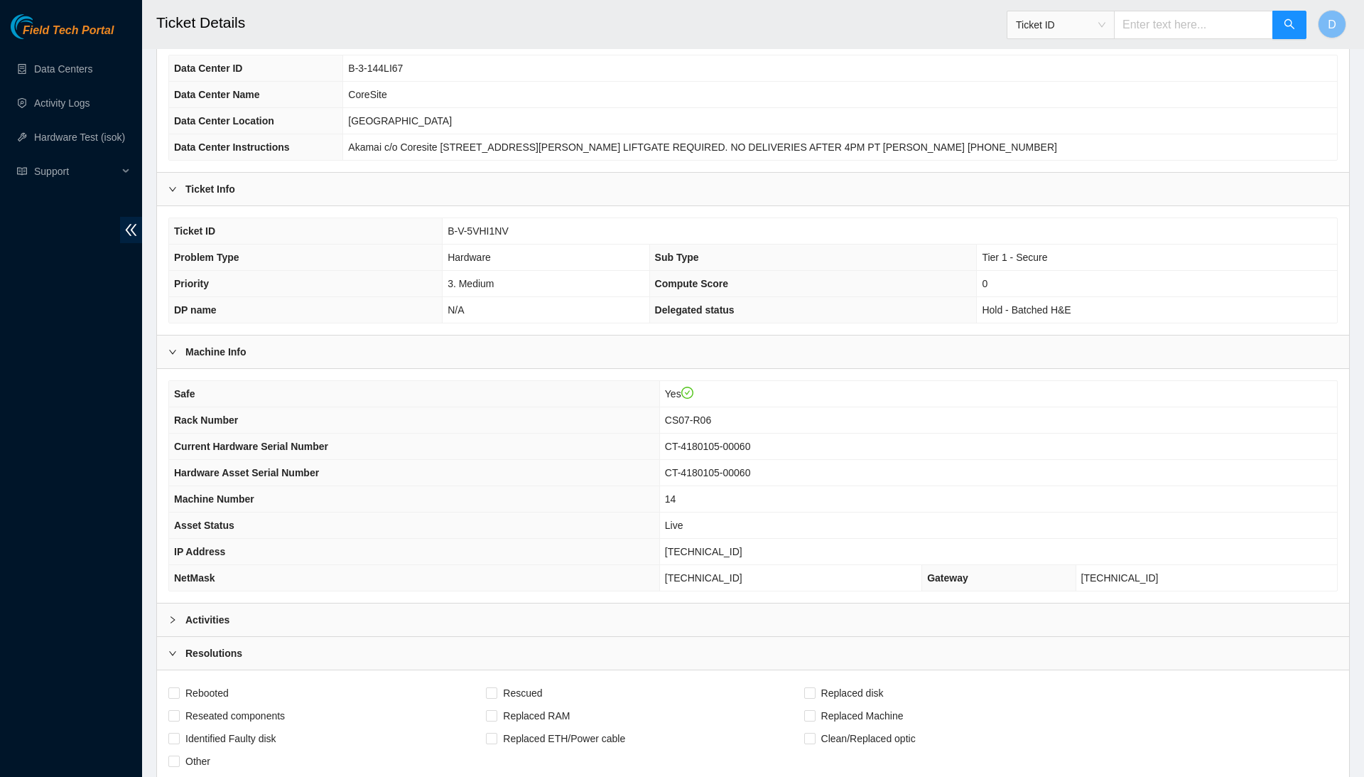
click at [603, 615] on div "Activities" at bounding box center [753, 619] width 1192 height 33
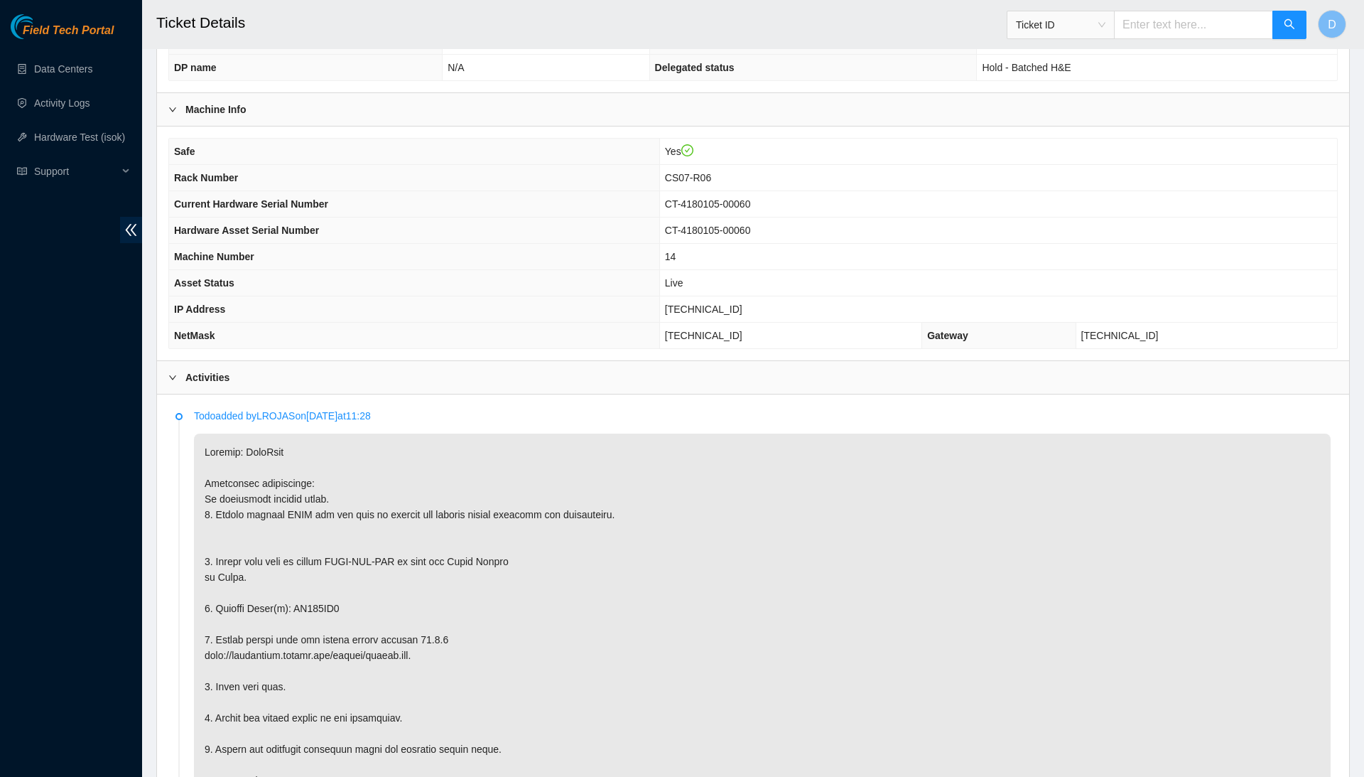
scroll to position [348, 0]
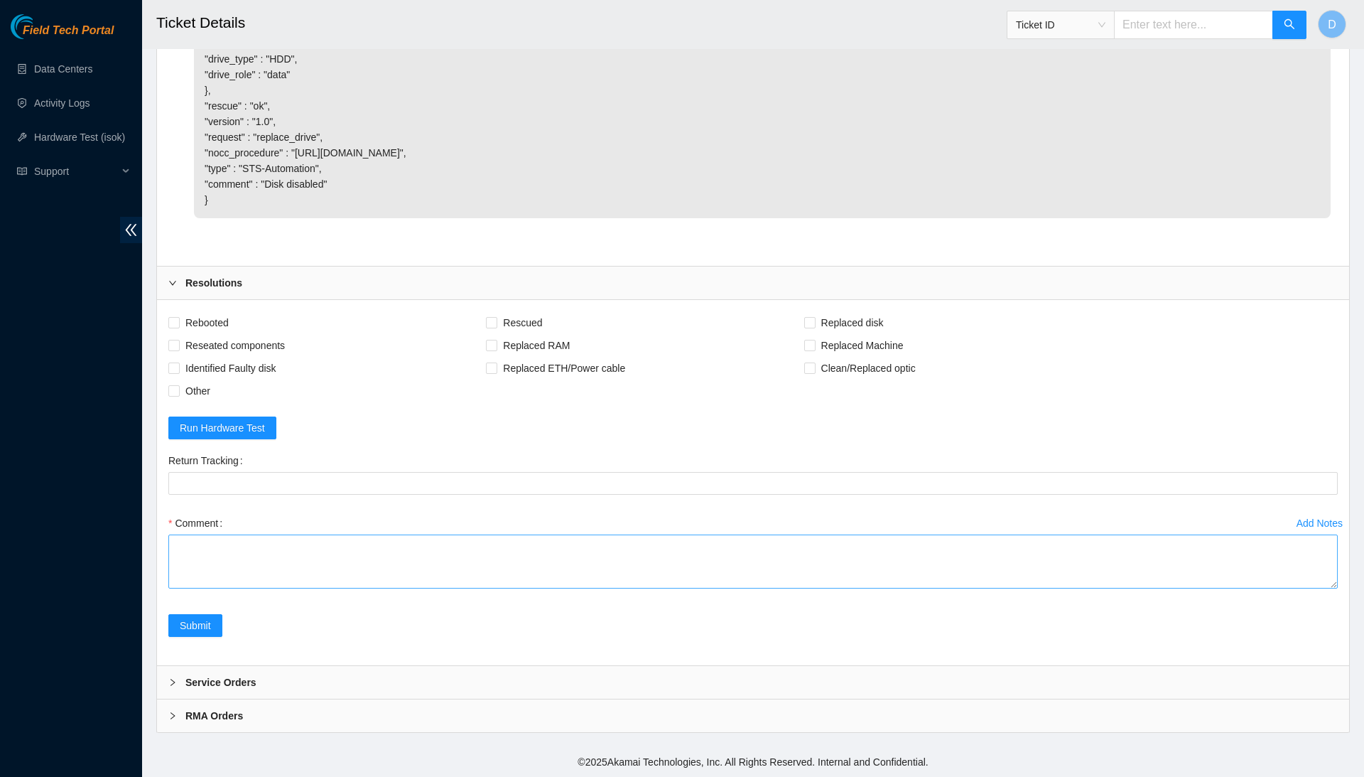
scroll to position [2717, 0]
click at [524, 566] on textarea "Comment" at bounding box center [753, 561] width 1170 height 54
paste textarea "Confirmed with the NOCC to make sure the ticket was safe. Safely powered the ma…"
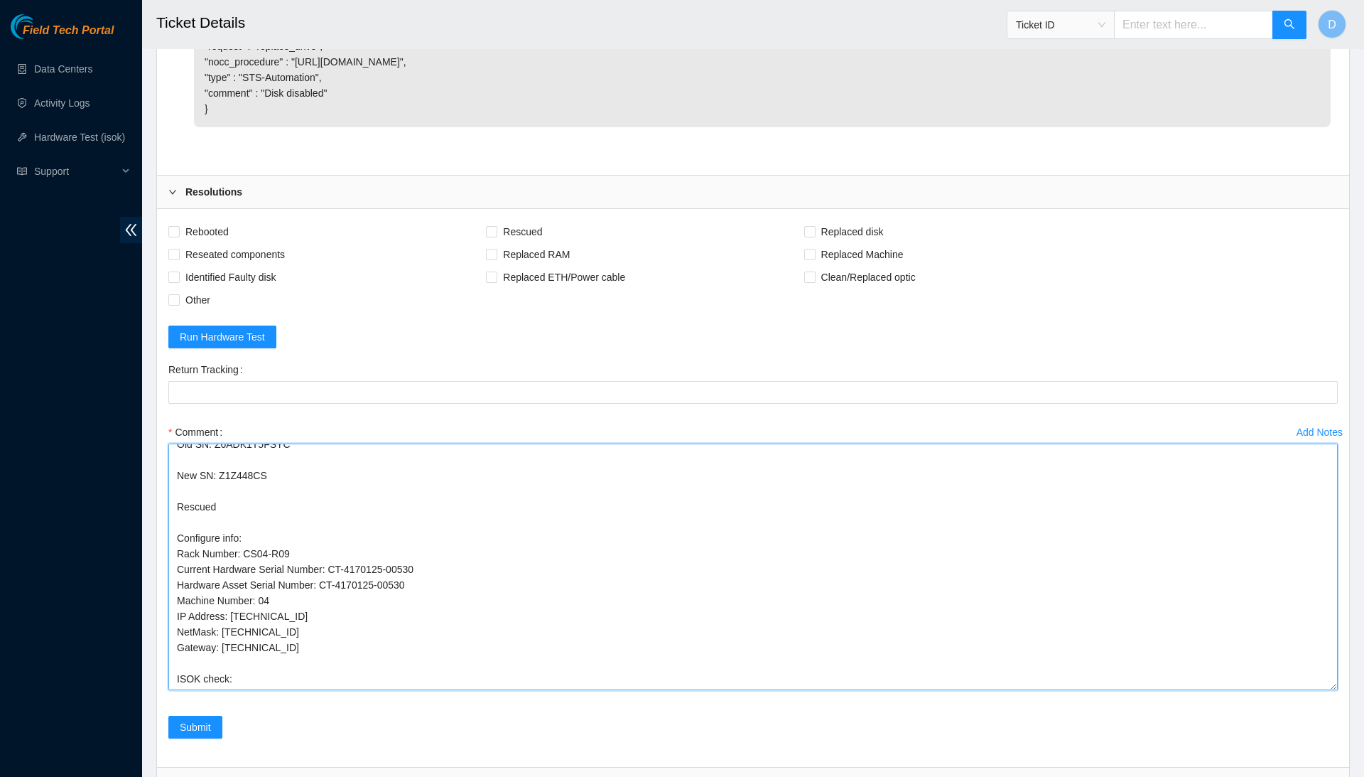
scroll to position [63, 0]
click at [1305, 691] on textarea "Confirmed with the NOCC to make sure the ticket was safe. Safely powered the ma…" at bounding box center [753, 566] width 1170 height 247
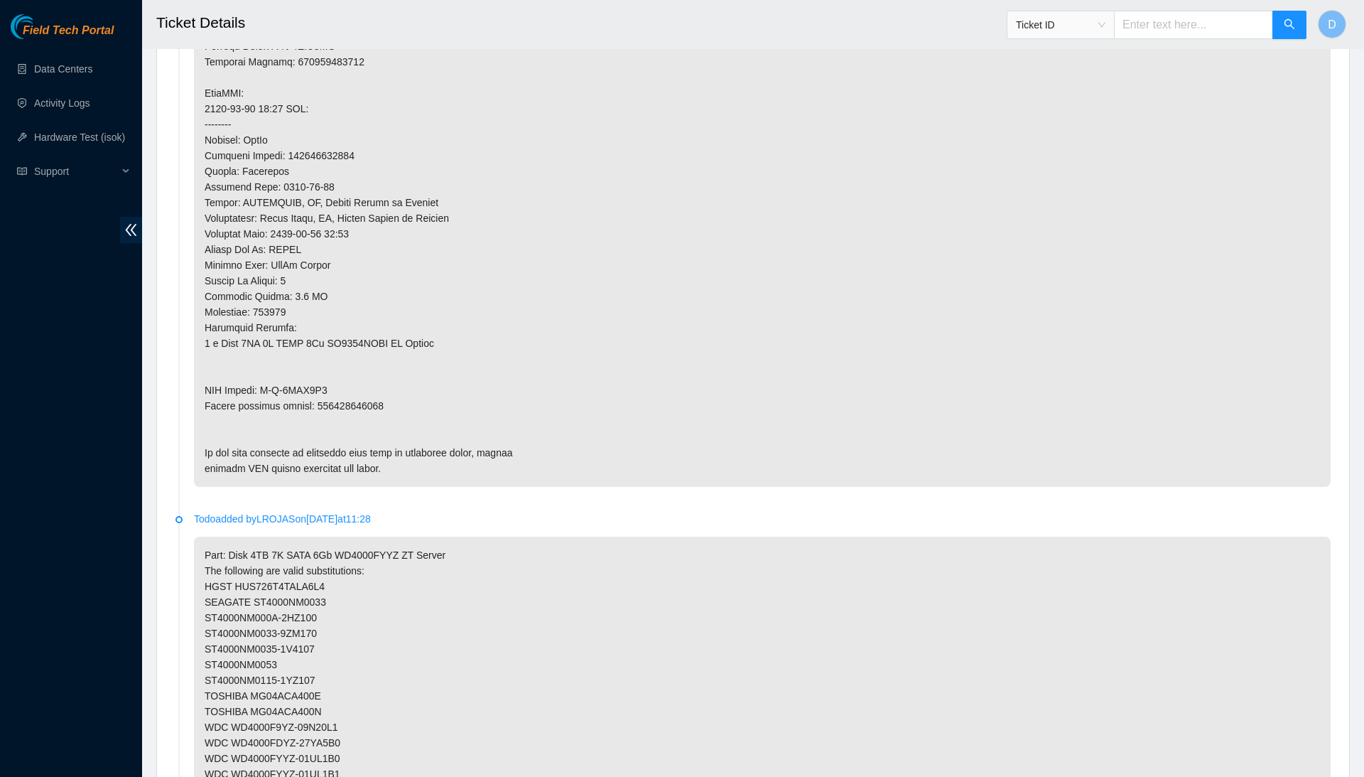
scroll to position [1073, 0]
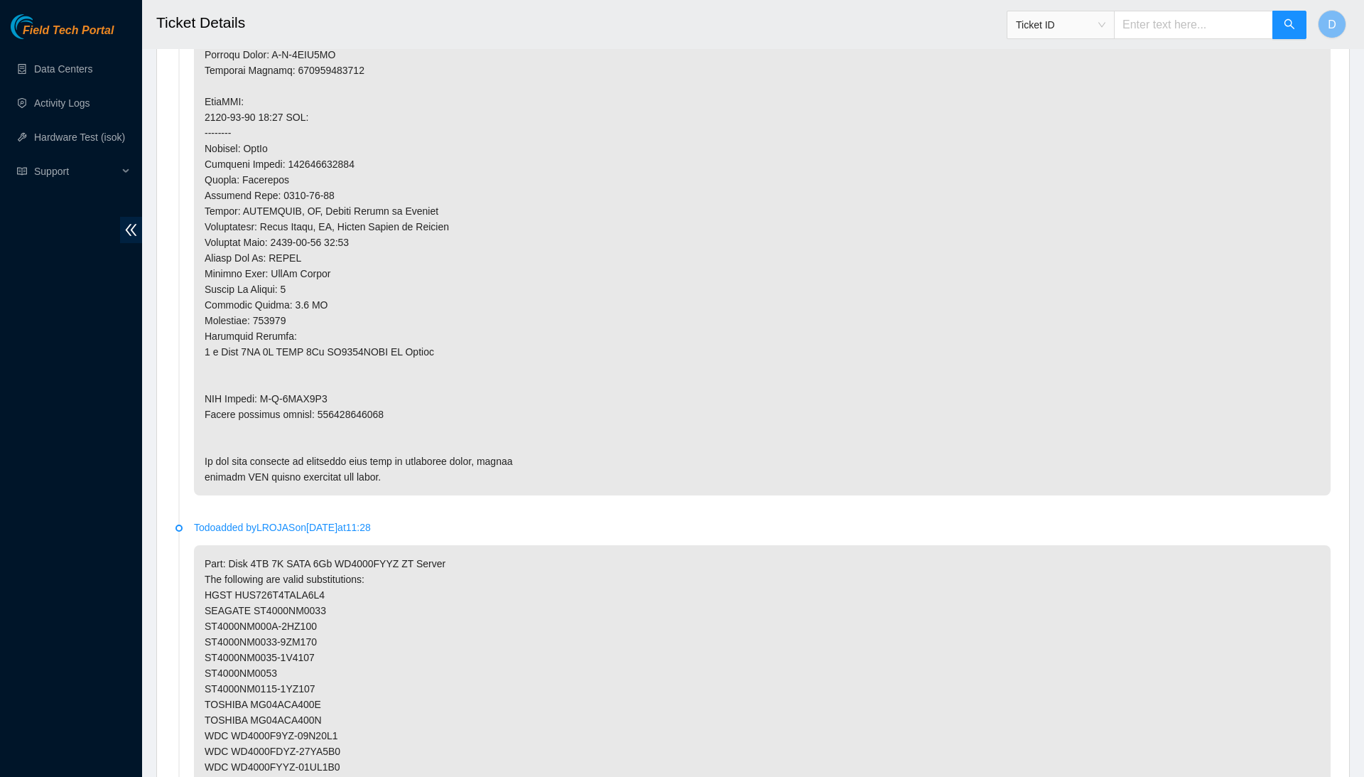
type textarea "Confirmed with the NOCC to make sure the ticket was safe. Safely powered the ma…"
click at [350, 387] on p at bounding box center [762, 101] width 1137 height 787
copy p "463470053934"
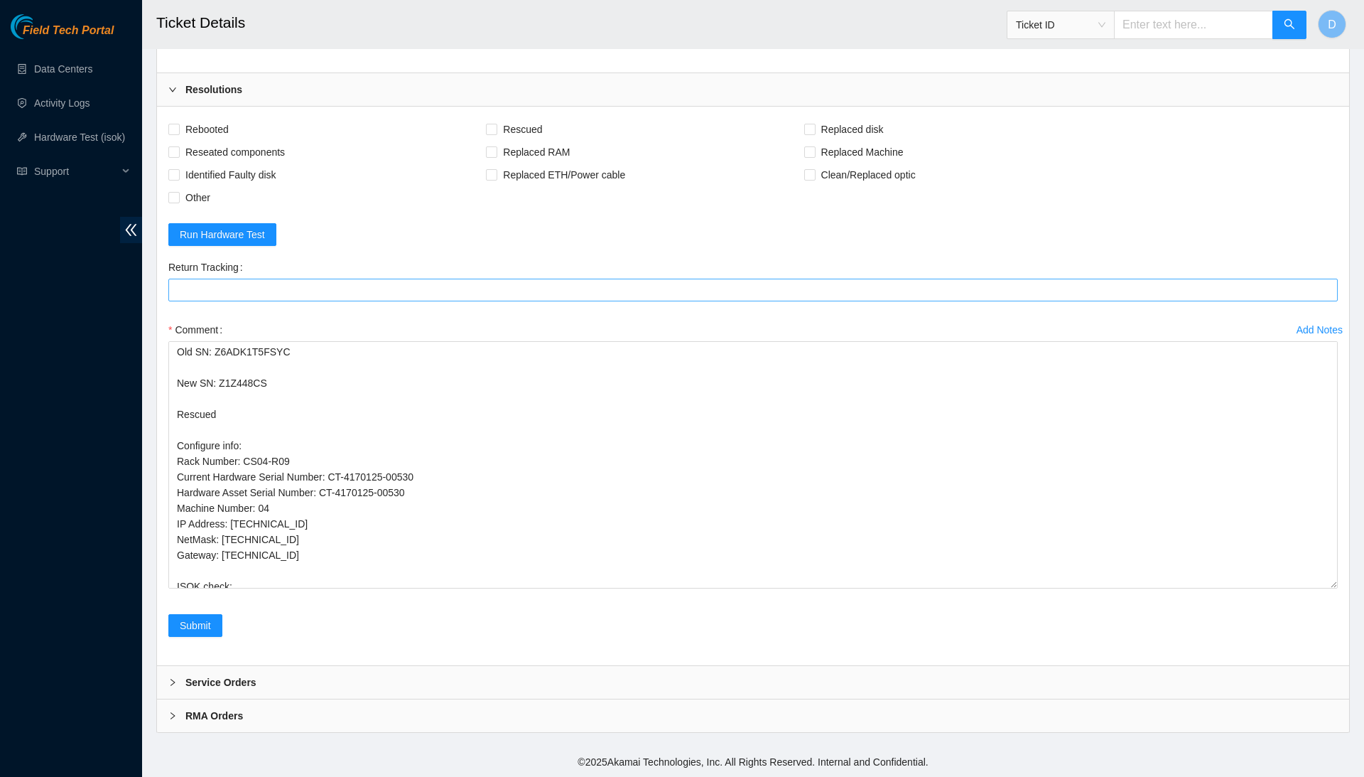
scroll to position [2911, 0]
click at [373, 291] on Tracking "Return Tracking" at bounding box center [753, 290] width 1170 height 23
paste Tracking "463470053934"
type Tracking "463470053934"
click at [217, 134] on span "Rebooted" at bounding box center [207, 129] width 55 height 23
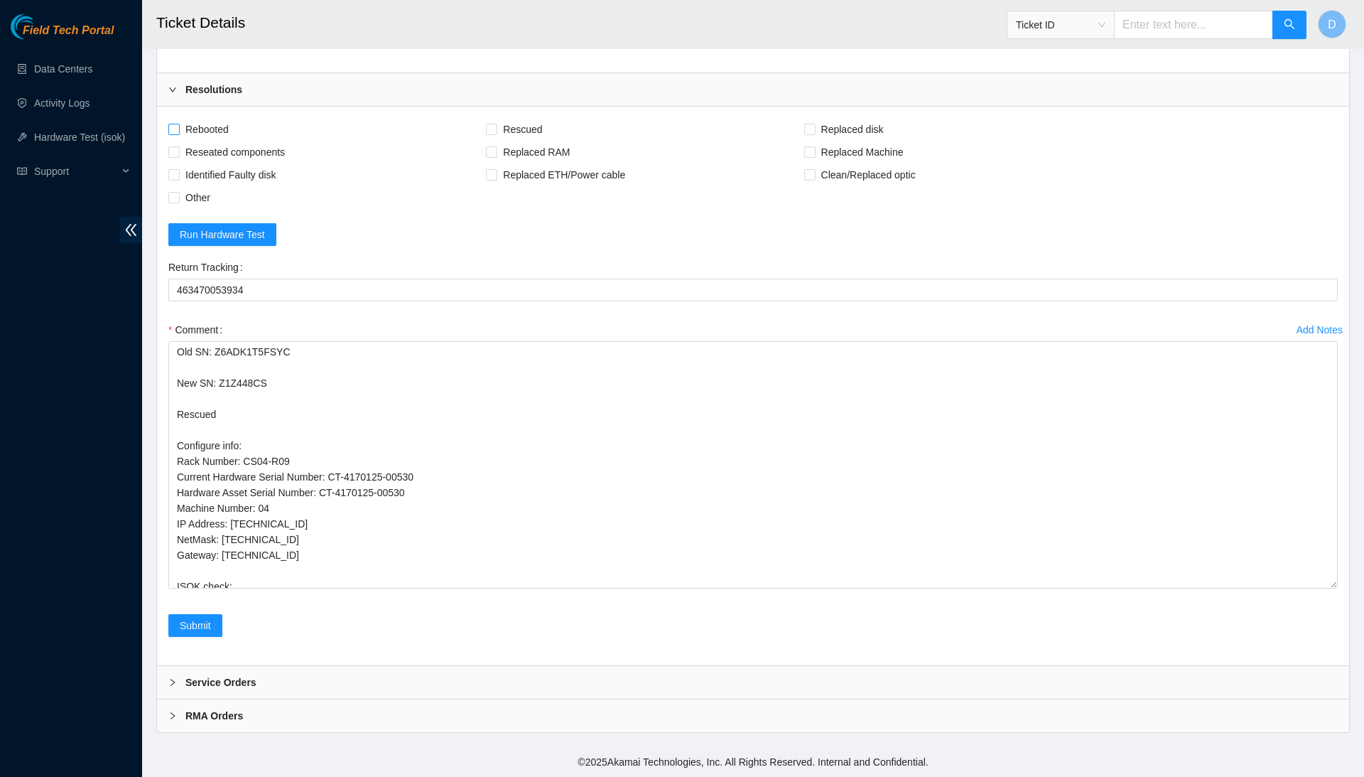
click at [178, 134] on input "Rebooted" at bounding box center [173, 129] width 10 height 10
checkbox input "true"
click at [237, 155] on span "Reseated components" at bounding box center [235, 152] width 111 height 23
click at [178, 155] on input "Reseated components" at bounding box center [173, 151] width 10 height 10
checkbox input "true"
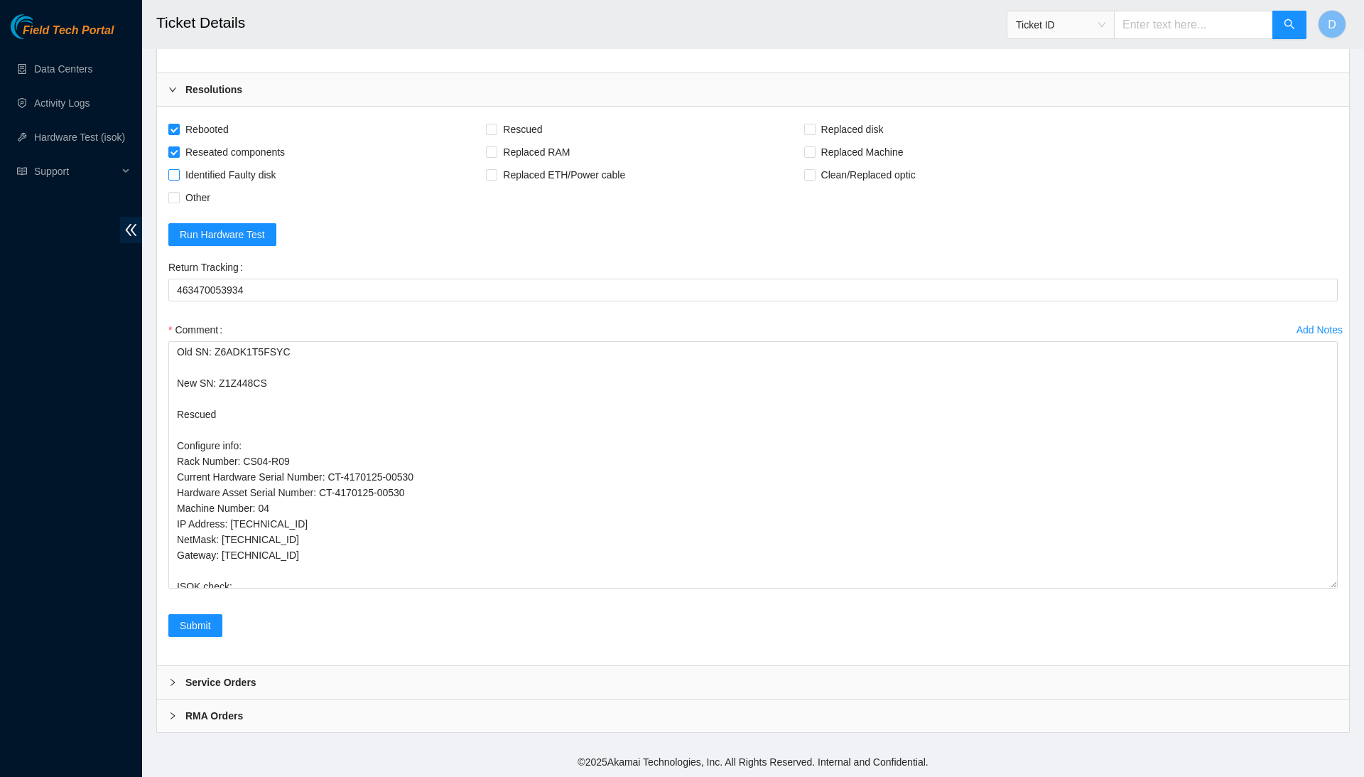
click at [263, 175] on span "Identified Faulty disk" at bounding box center [231, 174] width 102 height 23
click at [178, 175] on input "Identified Faulty disk" at bounding box center [173, 174] width 10 height 10
checkbox input "true"
click at [537, 120] on span "Rescued" at bounding box center [522, 129] width 50 height 23
click at [496, 124] on input "Rescued" at bounding box center [491, 129] width 10 height 10
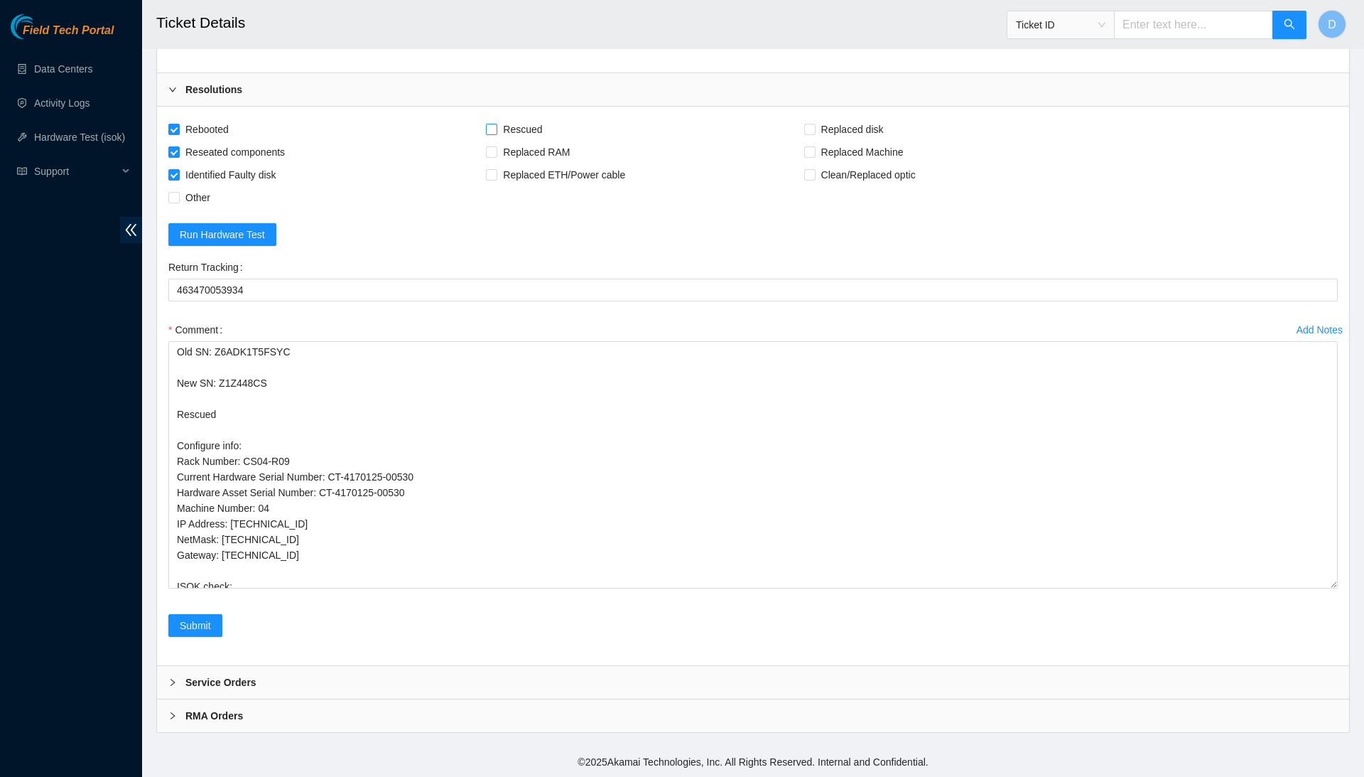
checkbox input "true"
click at [814, 129] on input "Replaced disk" at bounding box center [809, 129] width 10 height 10
checkbox input "true"
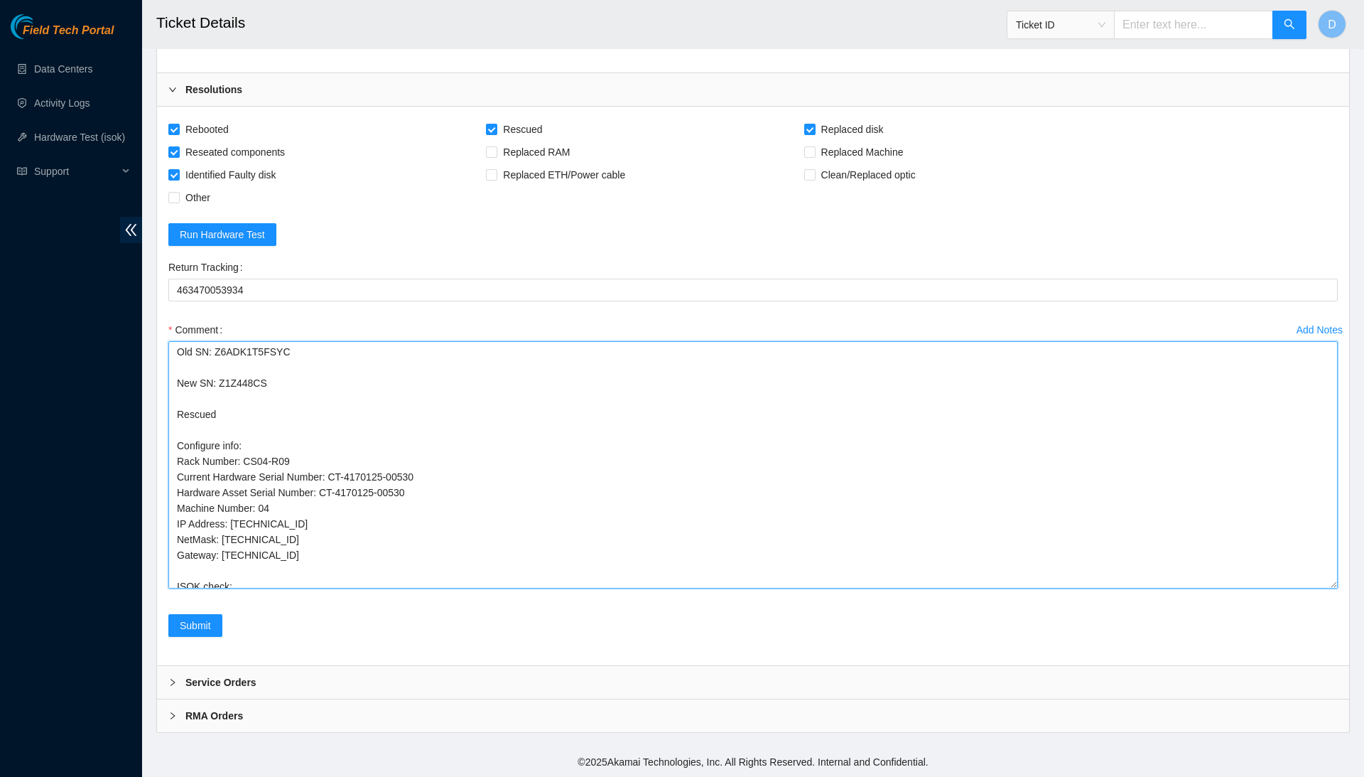
drag, startPoint x: 382, startPoint y: 552, endPoint x: 168, endPoint y: 453, distance: 235.9
click at [168, 453] on textarea "Confirmed with the NOCC to make sure the ticket was safe. Safely powered the ma…" at bounding box center [753, 464] width 1170 height 247
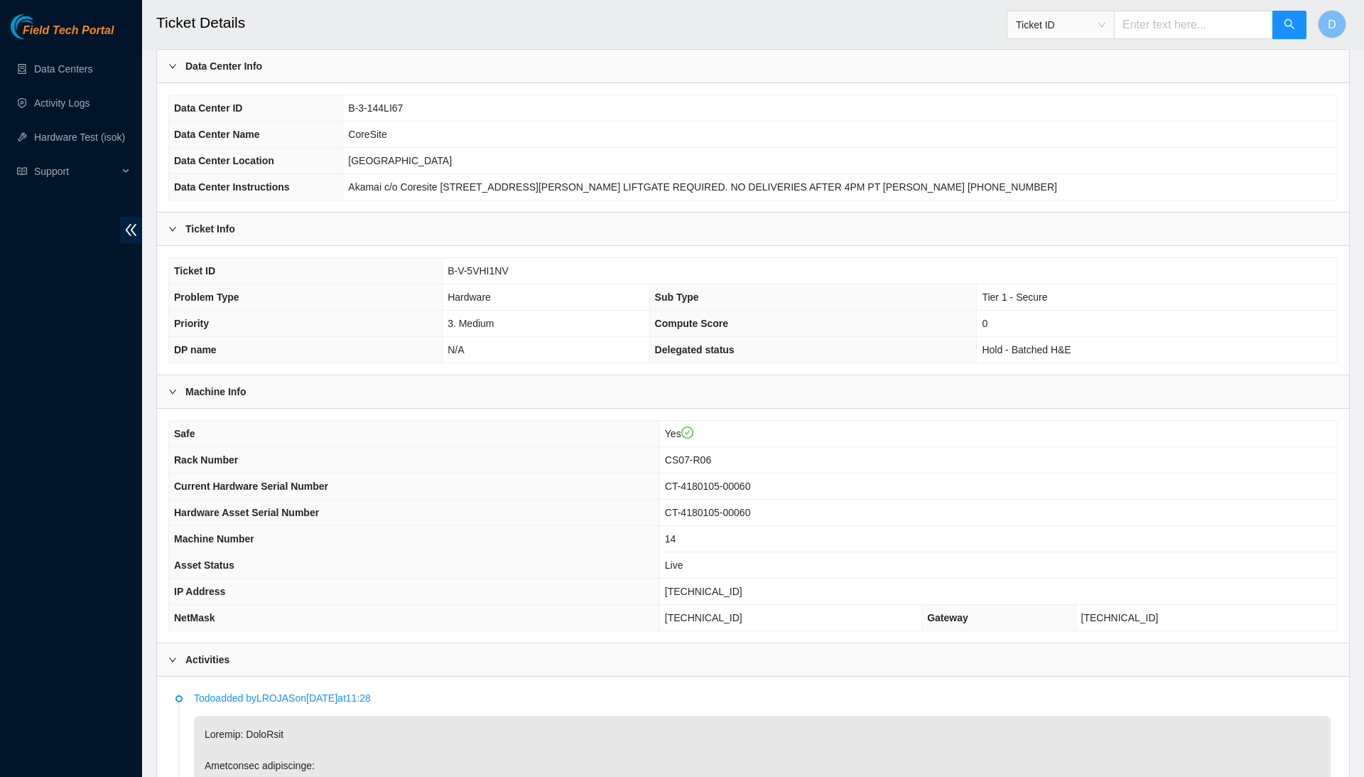
scroll to position [72, 0]
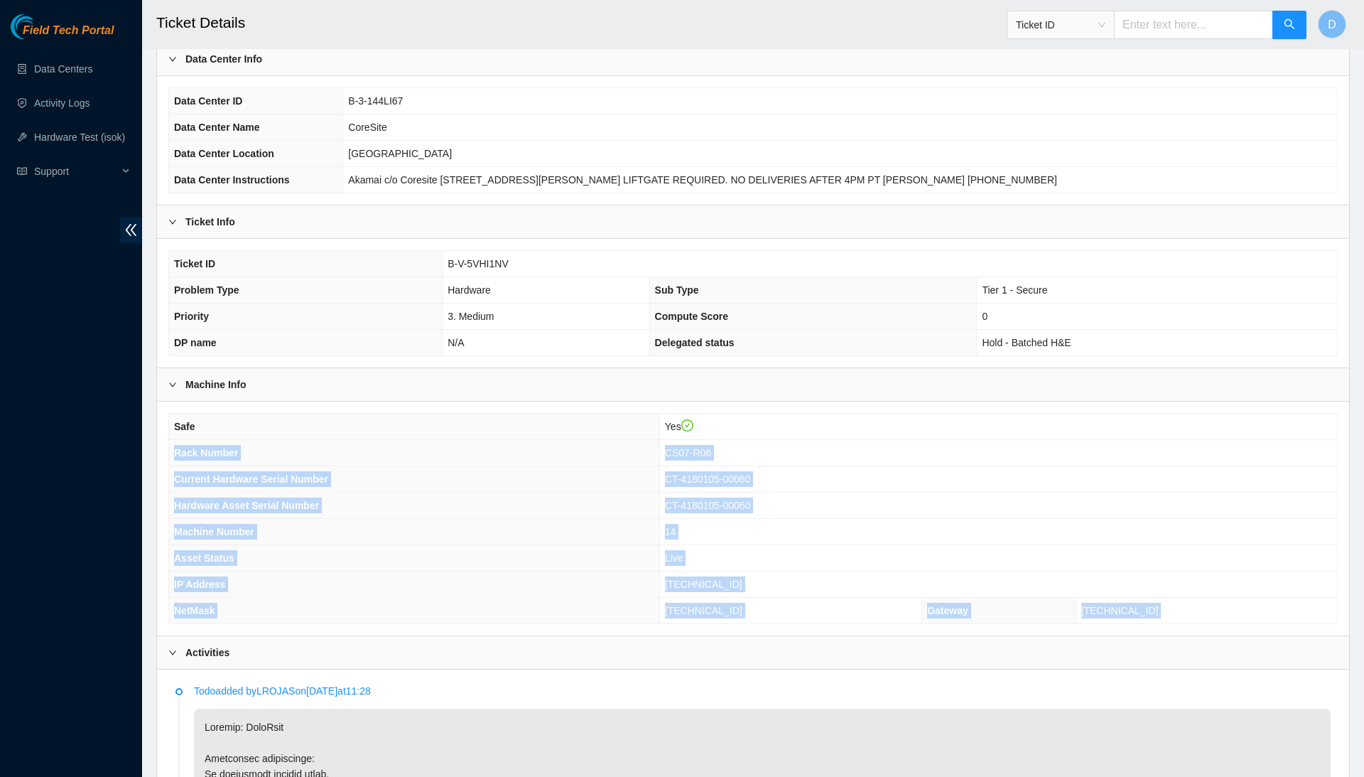
drag, startPoint x: 175, startPoint y: 443, endPoint x: 1067, endPoint y: 636, distance: 913.2
copy div "Rack Number CS07-R06 Current Hardware Serial Number CT-4180105-00060 Hardware A…"
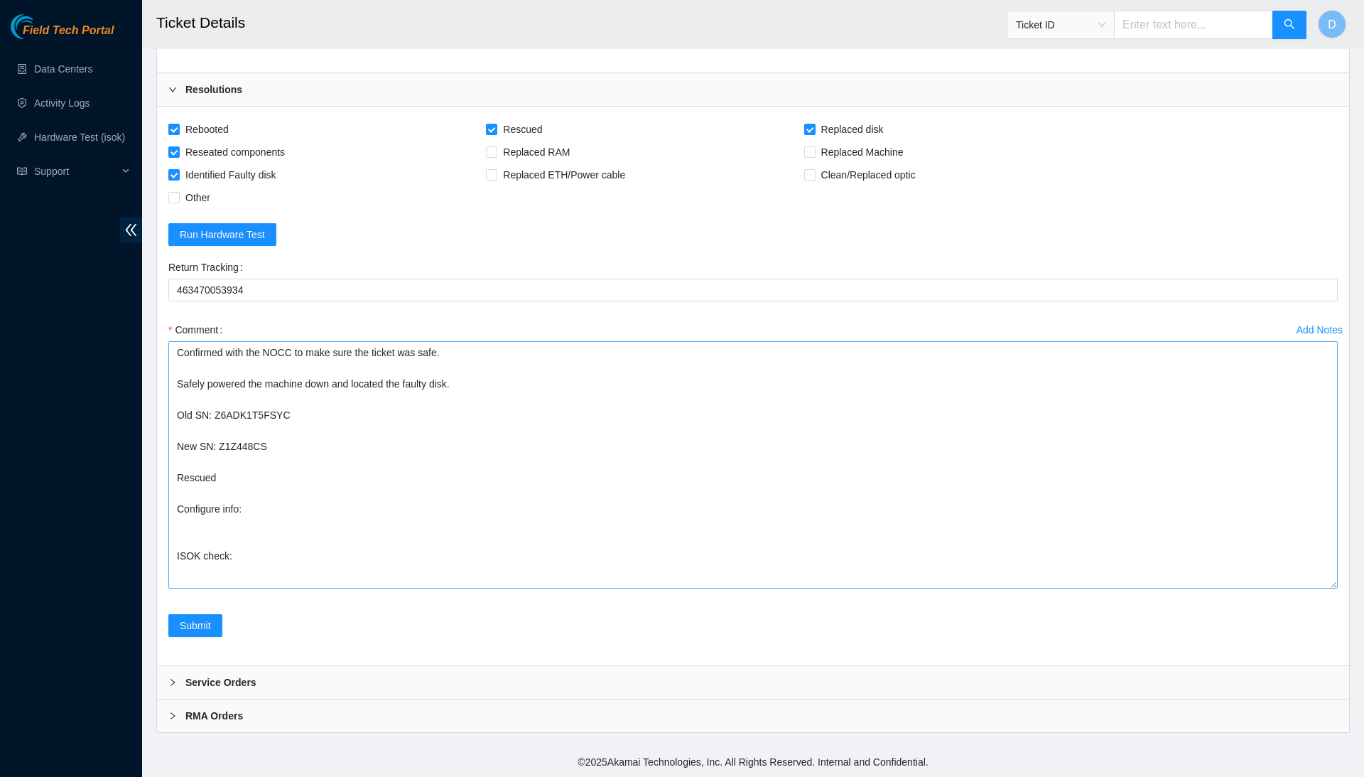
scroll to position [2911, 0]
click at [688, 519] on textarea "Confirmed with the NOCC to make sure the ticket was safe. Safely powered the ma…" at bounding box center [753, 464] width 1170 height 247
paste textarea "Rack Number CS07-R06 Current Hardware Serial Number CT-4180105-00060 Hardware A…"
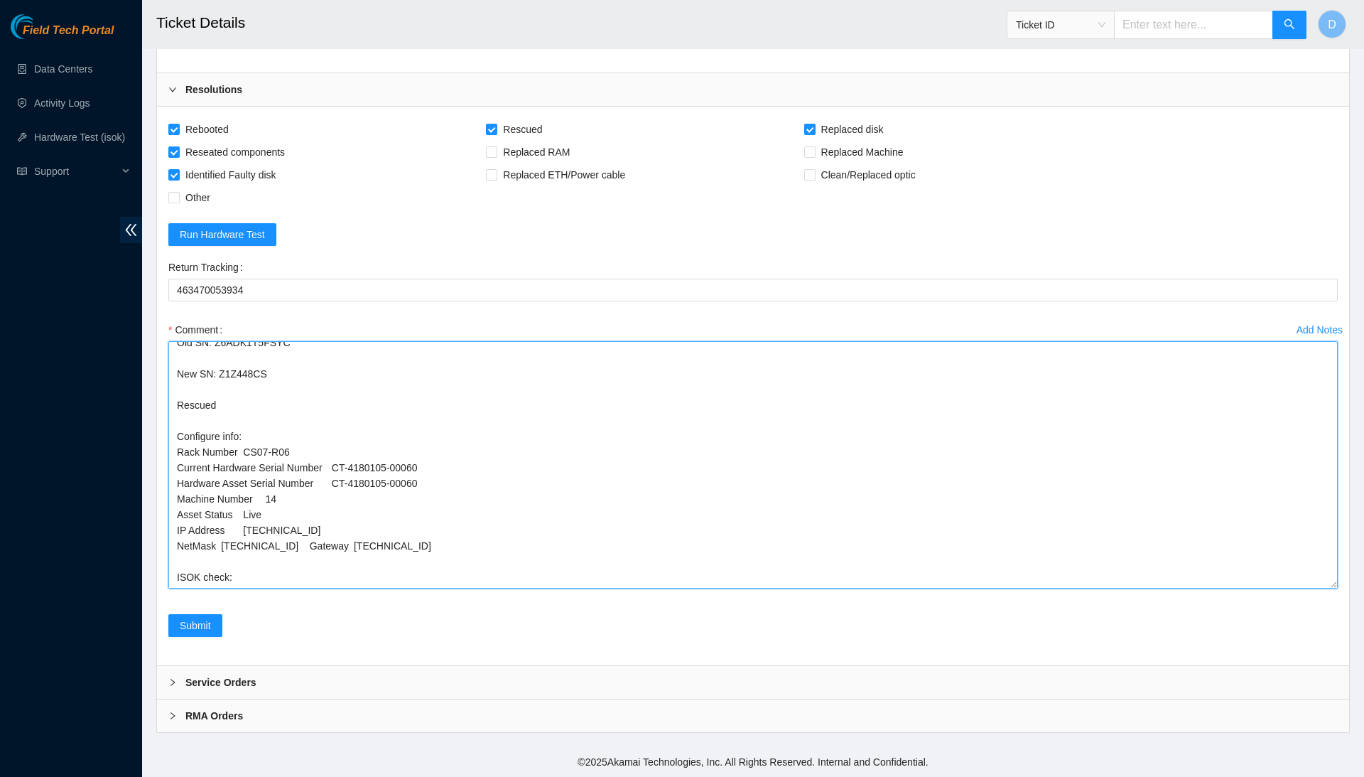
scroll to position [63, 0]
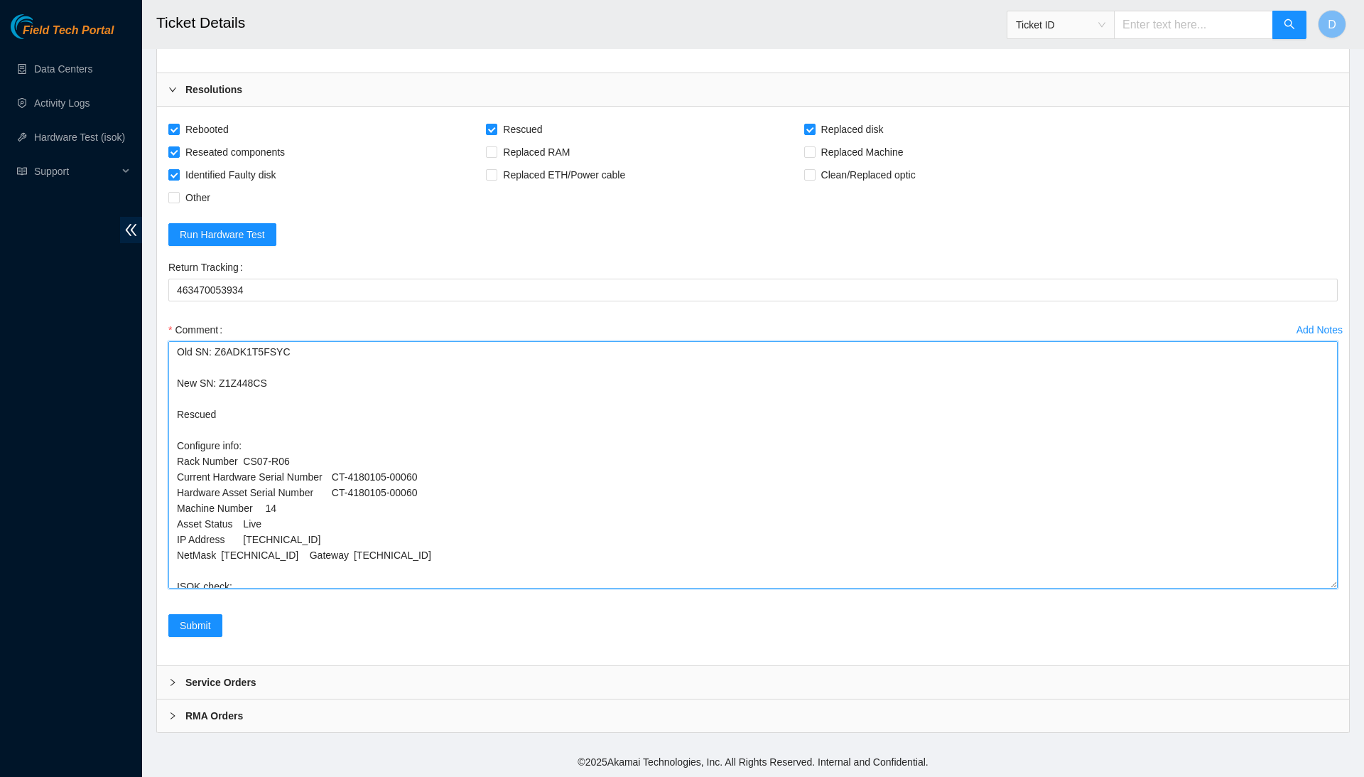
click at [316, 541] on textarea "Confirmed with the NOCC to make sure the ticket was safe. Safely powered the ma…" at bounding box center [753, 464] width 1170 height 247
click at [225, 561] on textarea "Confirmed with the NOCC to make sure the ticket was safe. Safely powered the ma…" at bounding box center [753, 464] width 1170 height 247
click at [223, 544] on textarea "Confirmed with the NOCC to make sure the ticket was safe. Safely powered the ma…" at bounding box center [753, 464] width 1170 height 247
click at [247, 529] on textarea "Confirmed with the NOCC to make sure the ticket was safe. Safely powered the ma…" at bounding box center [753, 464] width 1170 height 247
click at [251, 515] on textarea "Confirmed with the NOCC to make sure the ticket was safe. Safely powered the ma…" at bounding box center [753, 464] width 1170 height 247
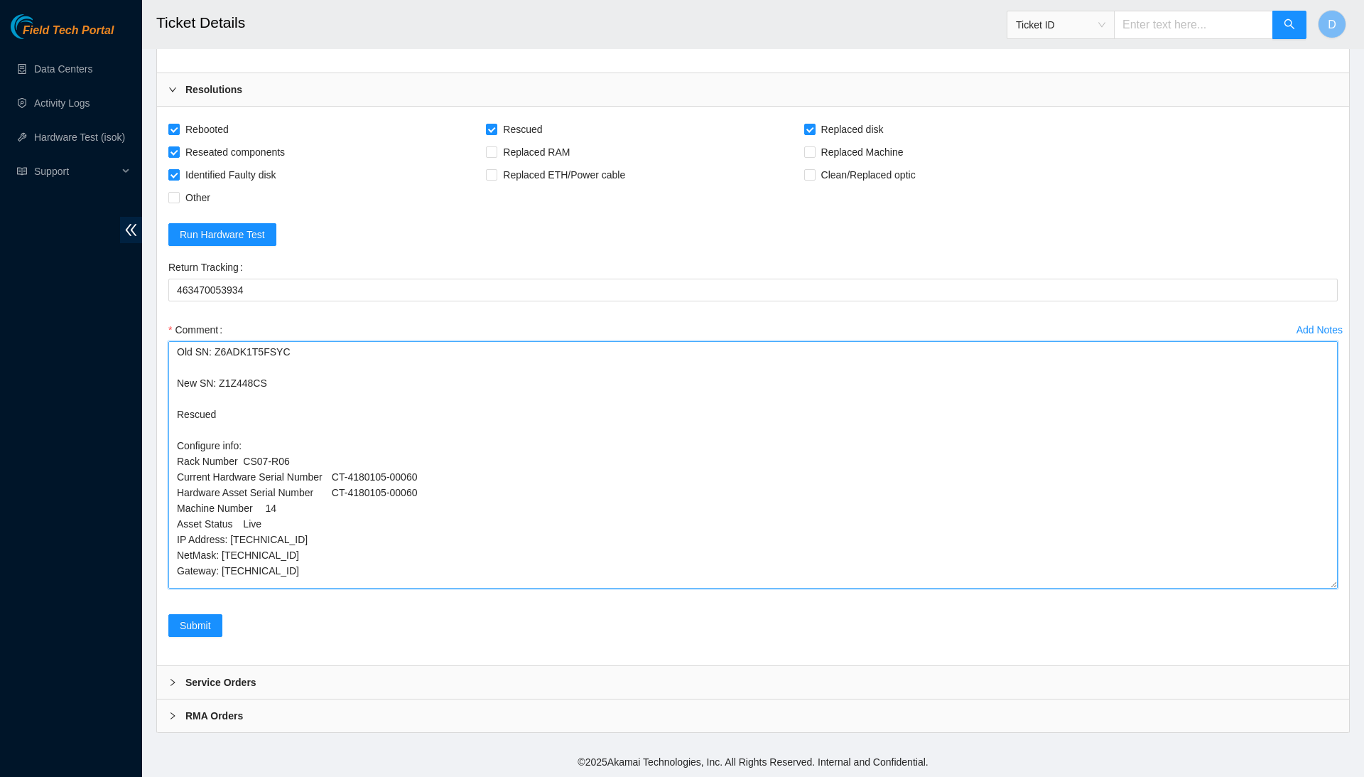
click at [251, 515] on textarea "Confirmed with the NOCC to make sure the ticket was safe. Safely powered the ma…" at bounding box center [753, 464] width 1170 height 247
click at [270, 498] on textarea "Confirmed with the NOCC to make sure the ticket was safe. Safely powered the ma…" at bounding box center [753, 464] width 1170 height 247
click at [338, 484] on textarea "Confirmed with the NOCC to make sure the ticket was safe. Safely powered the ma…" at bounding box center [753, 464] width 1170 height 247
click at [341, 467] on textarea "Confirmed with the NOCC to make sure the ticket was safe. Safely powered the ma…" at bounding box center [753, 464] width 1170 height 247
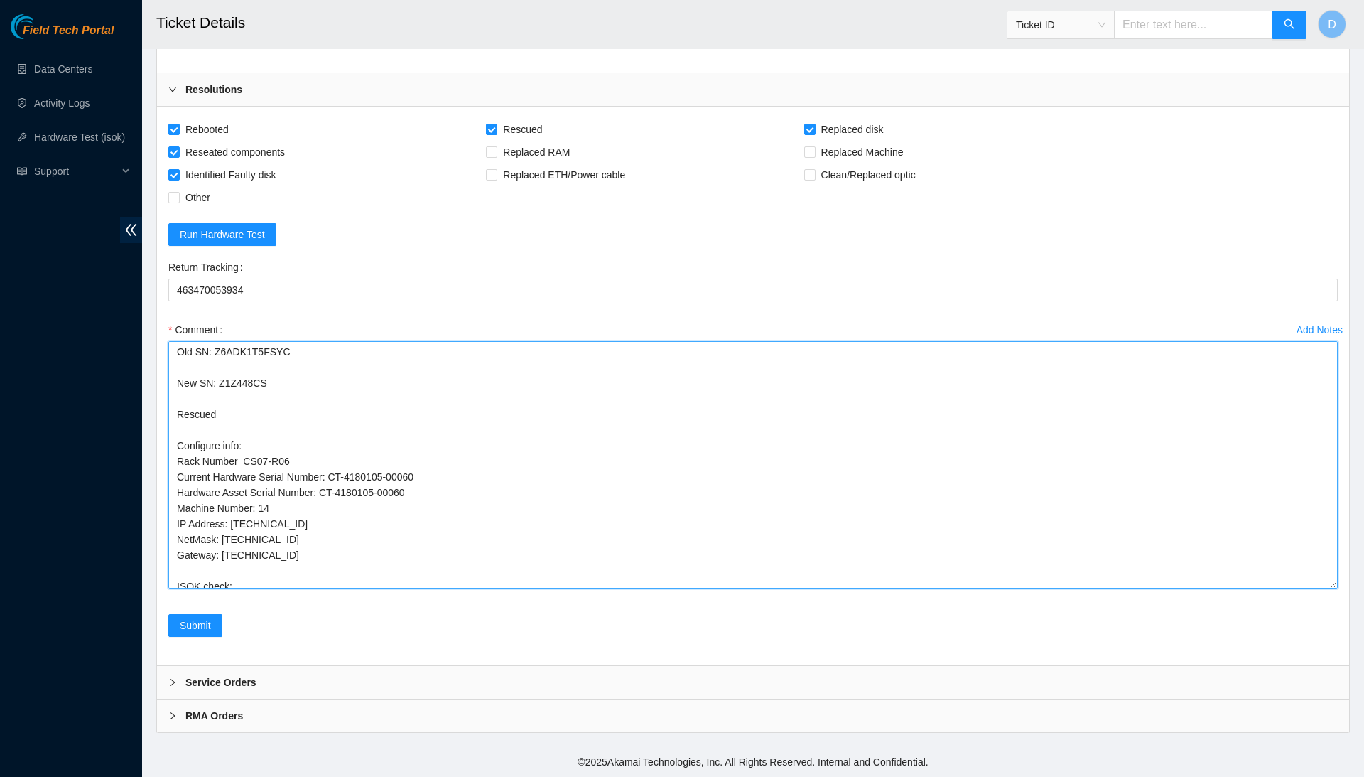
click at [244, 447] on textarea "Confirmed with the NOCC to make sure the ticket was safe. Safely powered the ma…" at bounding box center [753, 464] width 1170 height 247
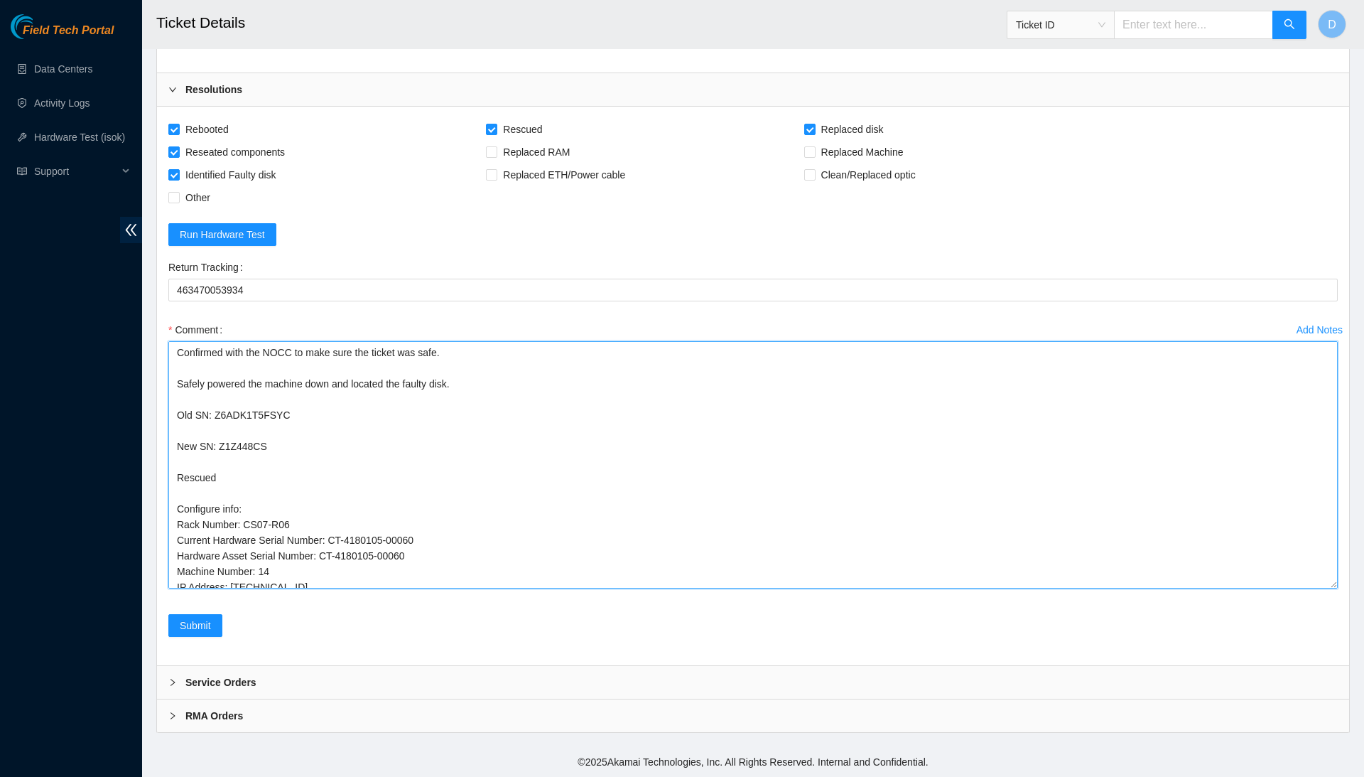
scroll to position [0, 0]
click at [301, 446] on textarea "Confirmed with the NOCC to make sure the ticket was safe. Safely powered the ma…" at bounding box center [753, 464] width 1170 height 247
click at [392, 404] on textarea "Confirmed with the NOCC to make sure the ticket was safe. Safely powered the ma…" at bounding box center [753, 464] width 1170 height 247
click at [391, 413] on textarea "Confirmed with the NOCC to make sure the ticket was safe. Safely powered the ma…" at bounding box center [753, 464] width 1170 height 247
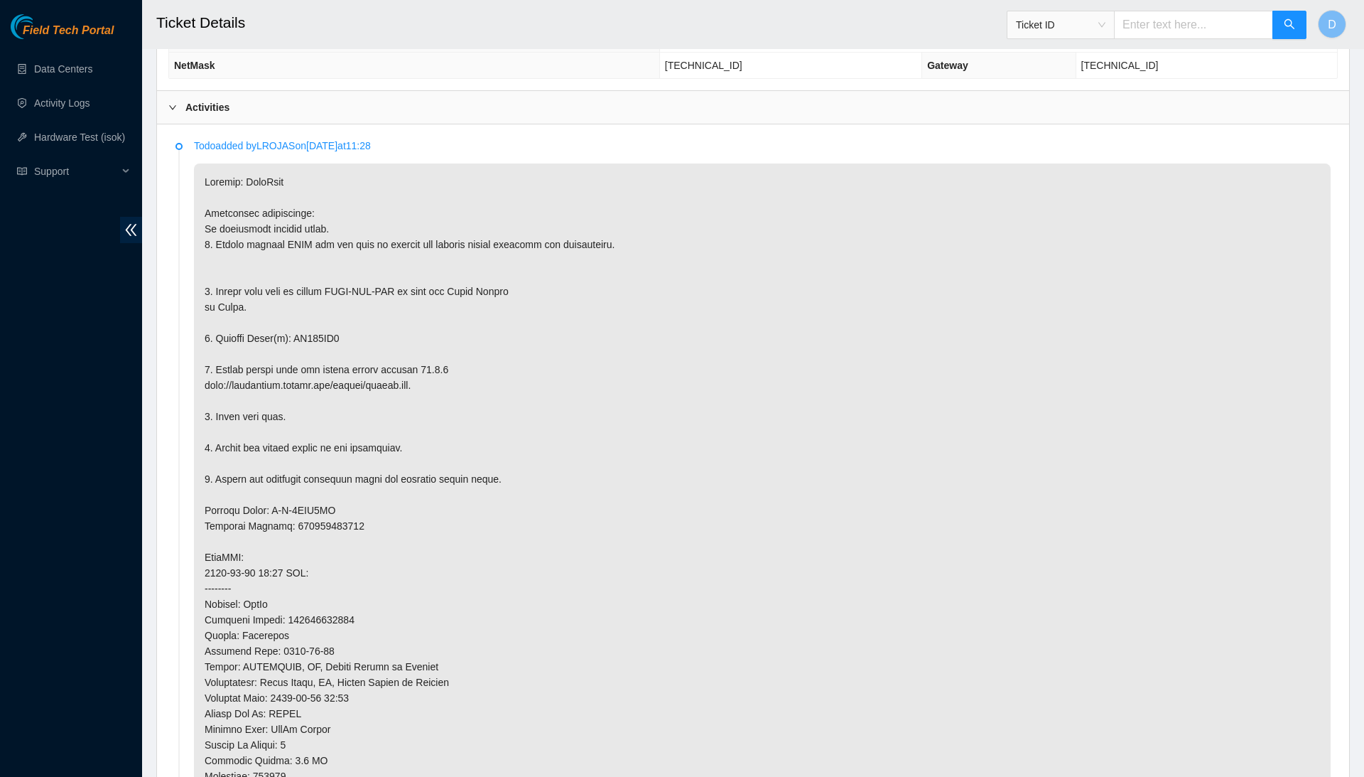
scroll to position [654, 0]
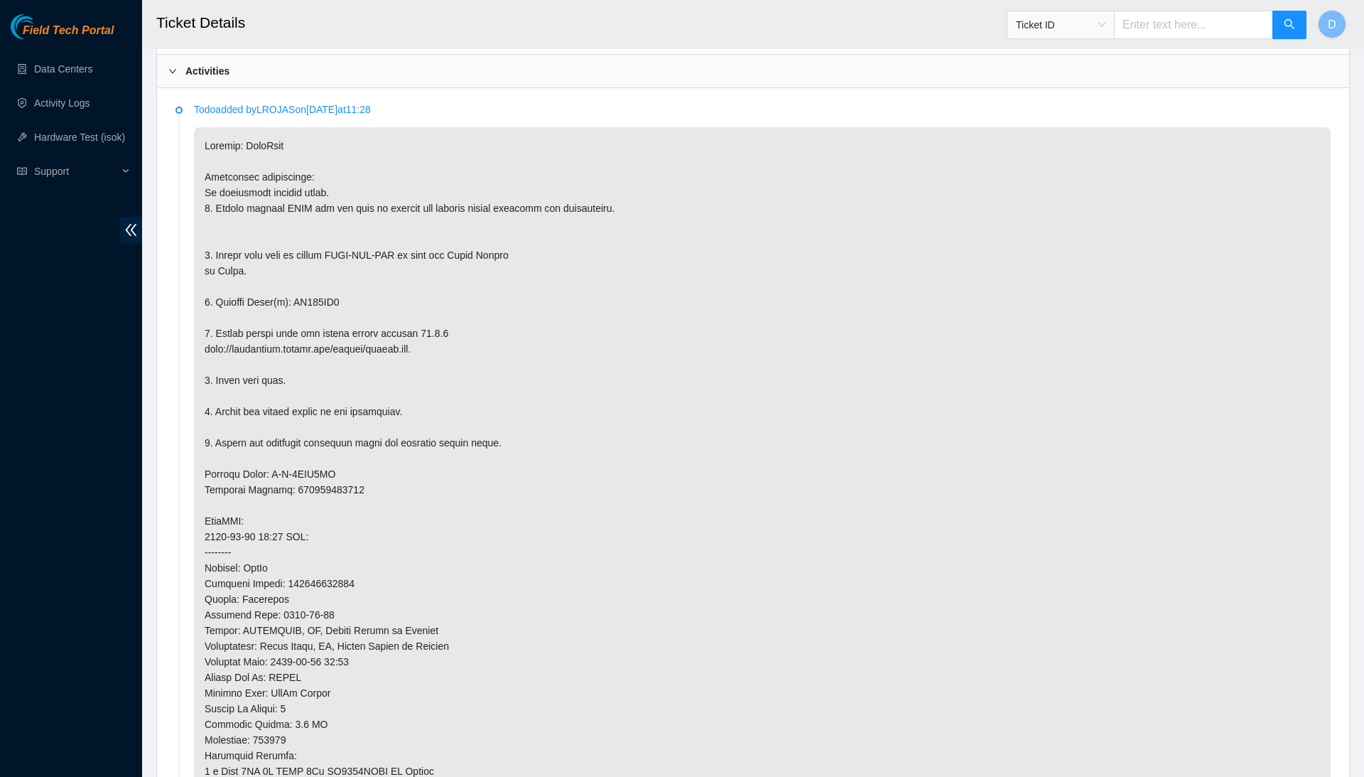
click at [336, 291] on p at bounding box center [762, 520] width 1137 height 787
copy p "ZC131DX5"
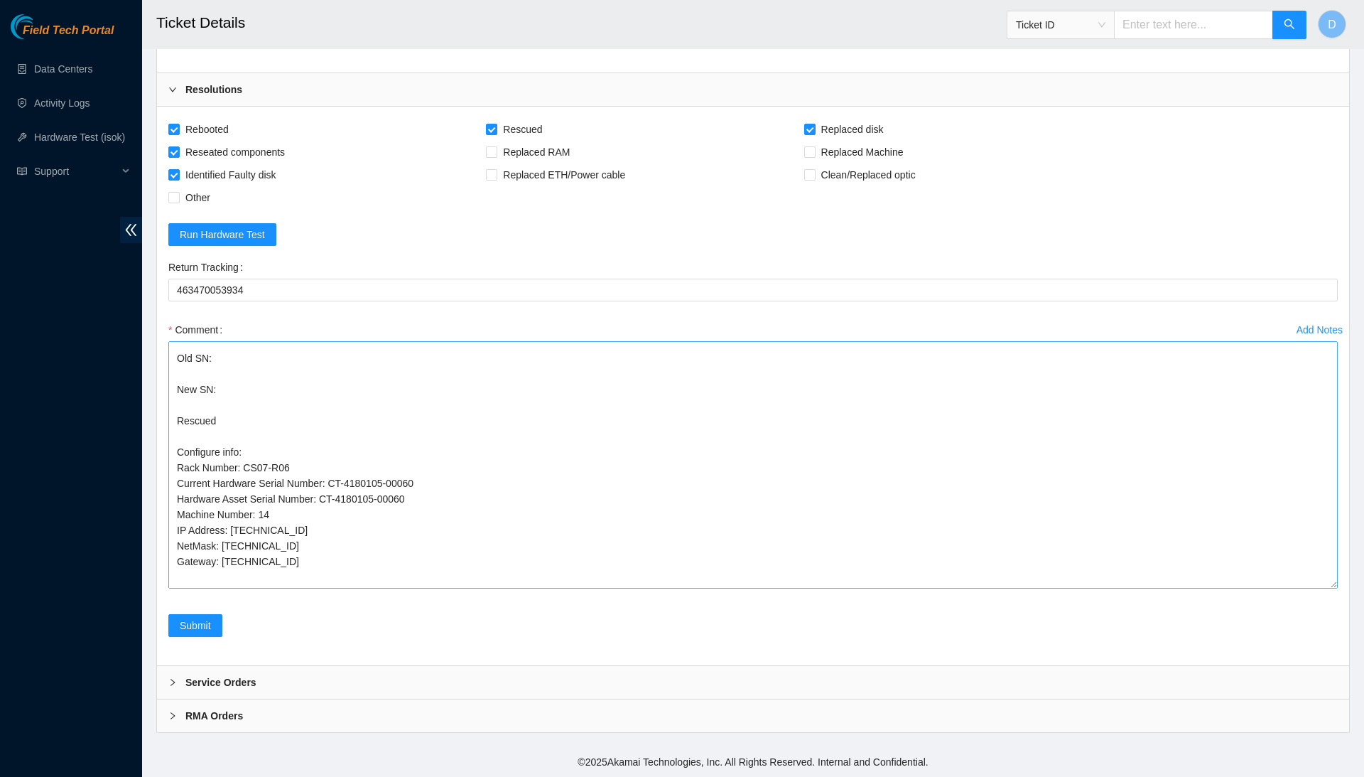
scroll to position [35, 0]
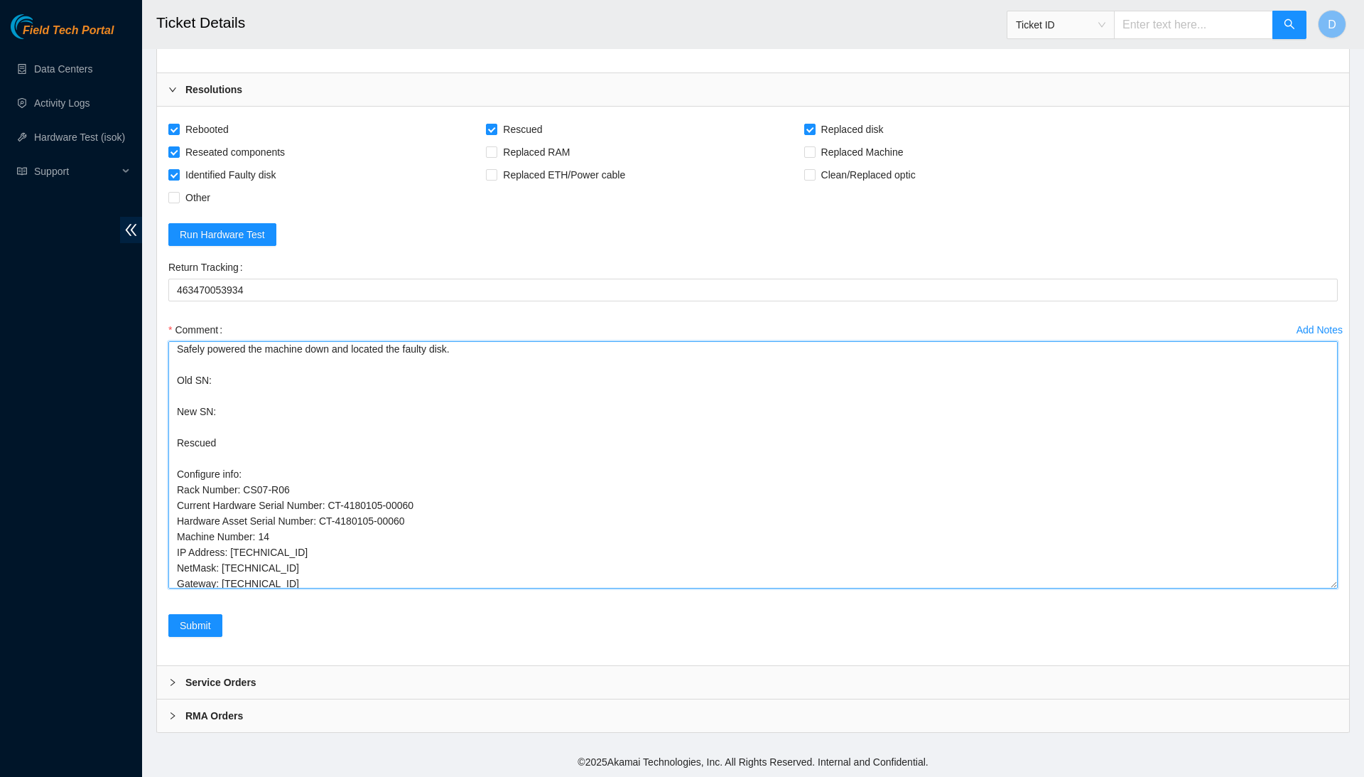
click at [303, 375] on textarea "Confirmed with the NOCC to make sure the ticket was safe. Safely powered the ma…" at bounding box center [753, 464] width 1170 height 247
paste textarea "ZC131DX5"
click at [296, 414] on textarea "Confirmed with the NOCC to make sure the ticket was safe. Safely powered the ma…" at bounding box center [753, 464] width 1170 height 247
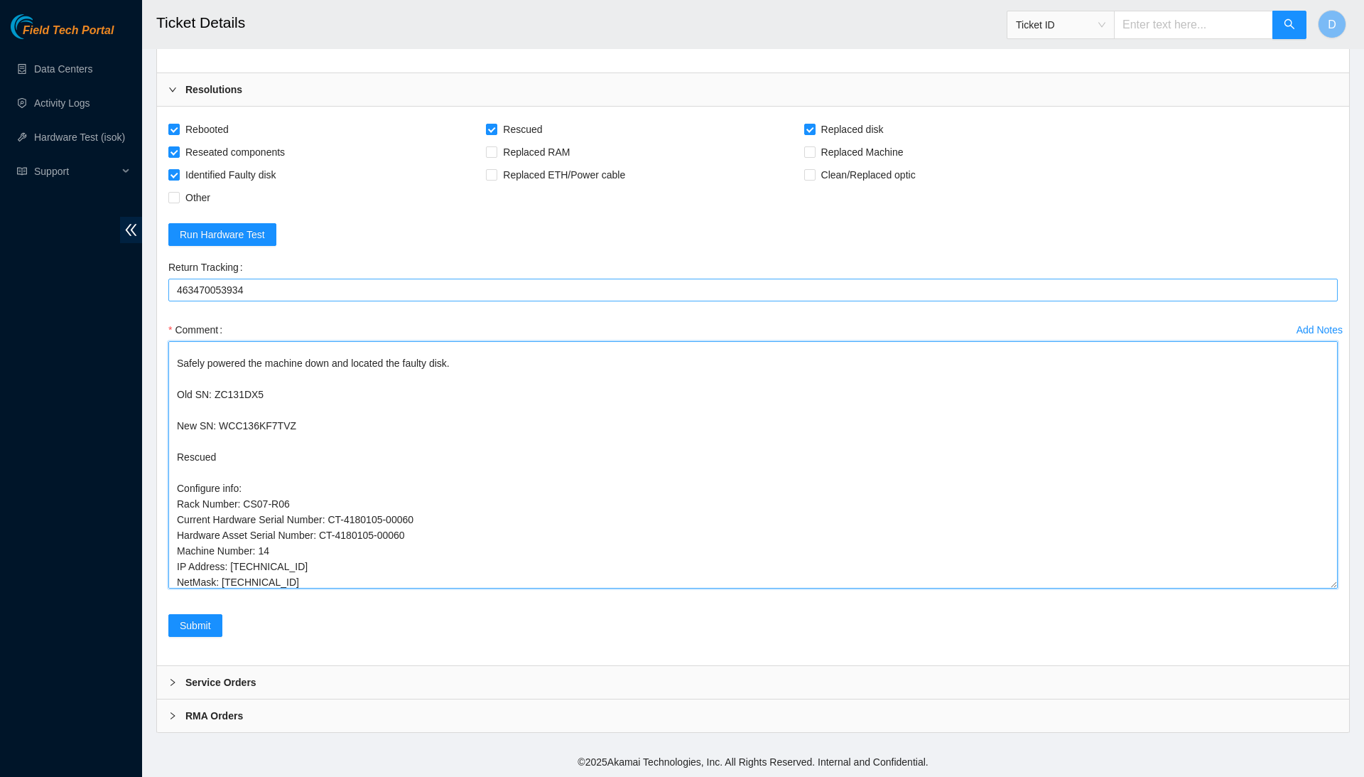
scroll to position [0, 0]
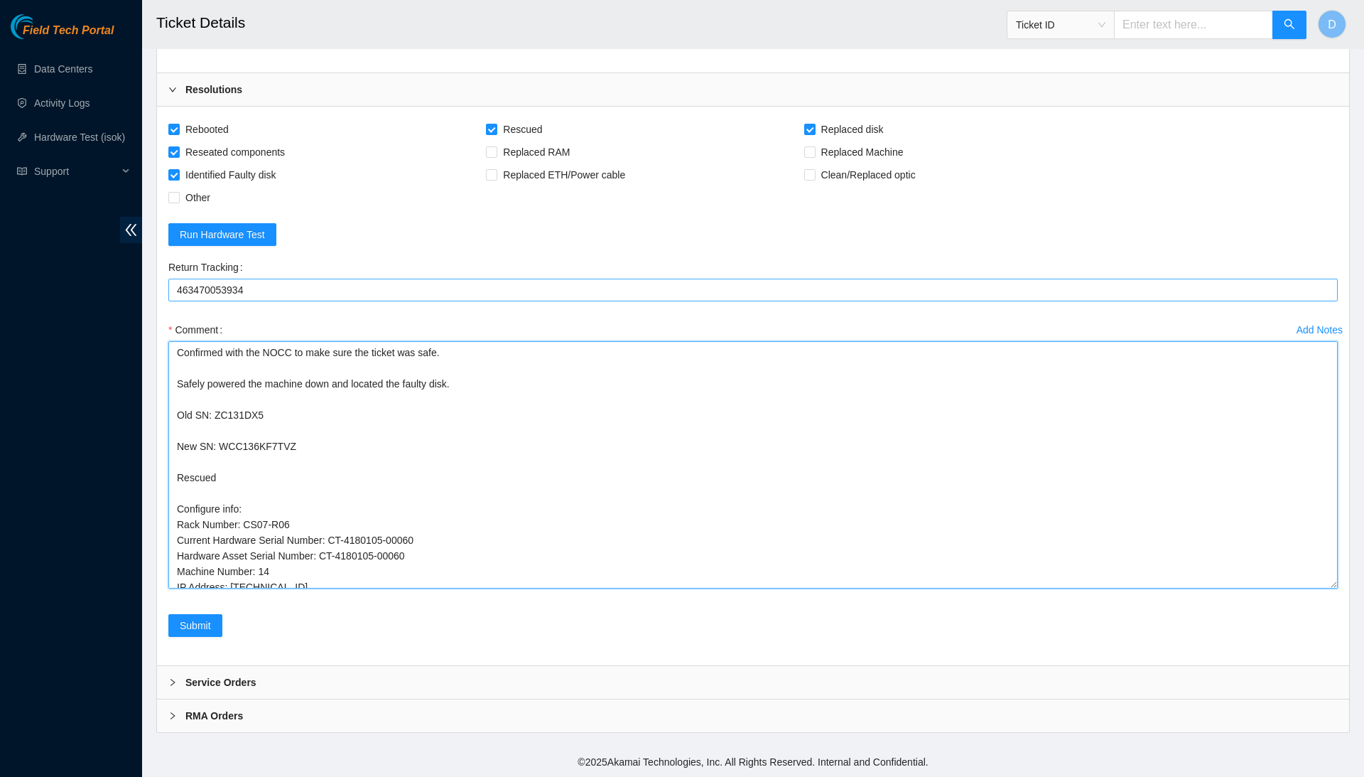
drag, startPoint x: 507, startPoint y: 578, endPoint x: 465, endPoint y: 294, distance: 286.7
click at [465, 294] on form "Rebooted Rescued Replaced disk Reseated components Replaced RAM Replaced Machin…" at bounding box center [753, 386] width 1170 height 536
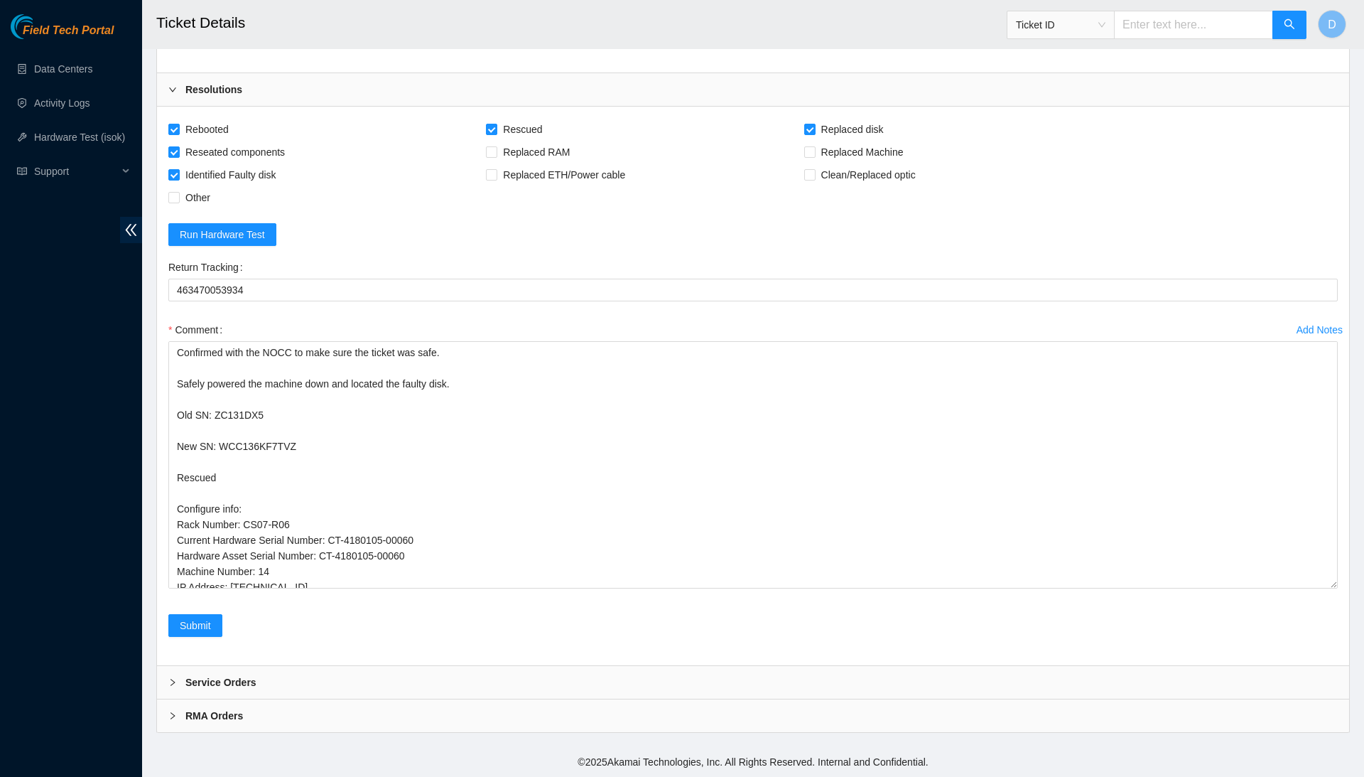
click at [497, 321] on div "Comment" at bounding box center [753, 329] width 1170 height 23
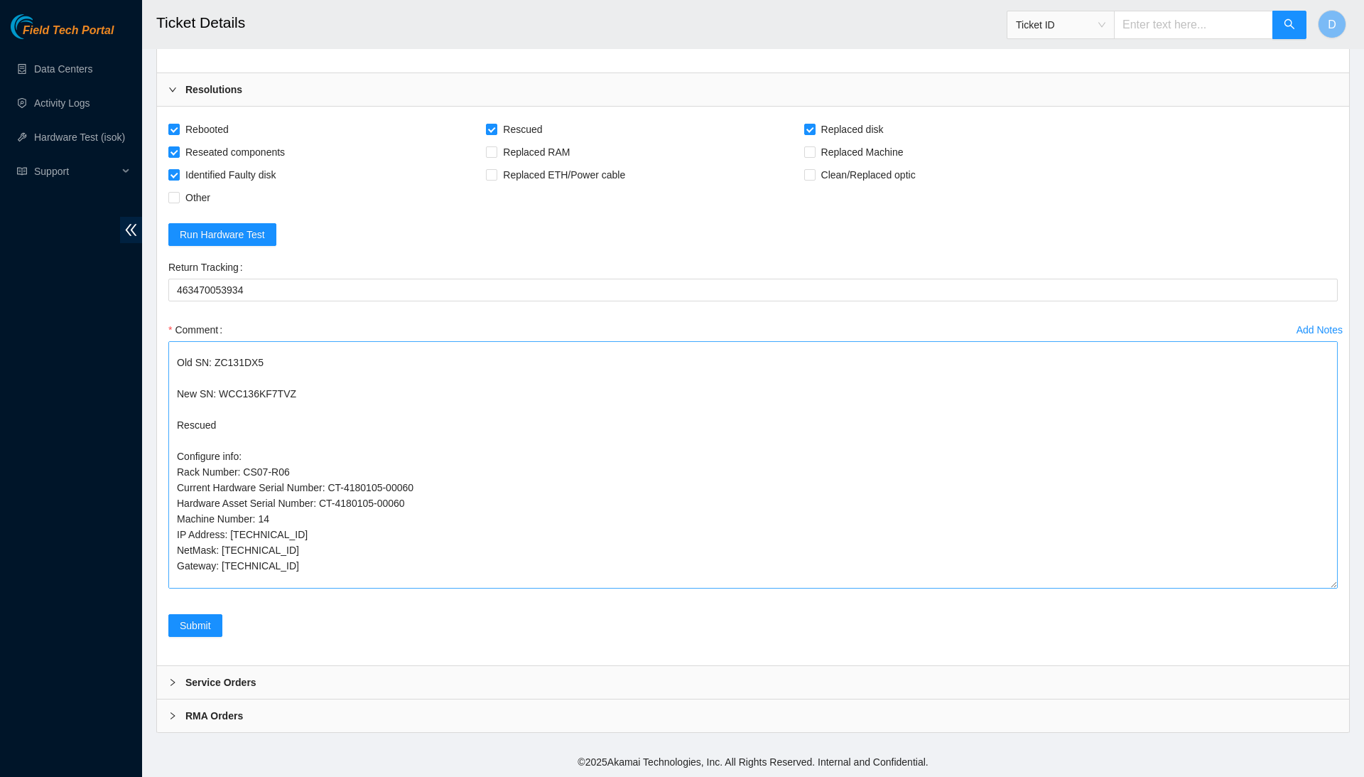
scroll to position [60, 0]
click at [271, 519] on textarea "Confirmed with the NOCC to make sure the ticket was safe. Safely powered the ma…" at bounding box center [753, 464] width 1170 height 247
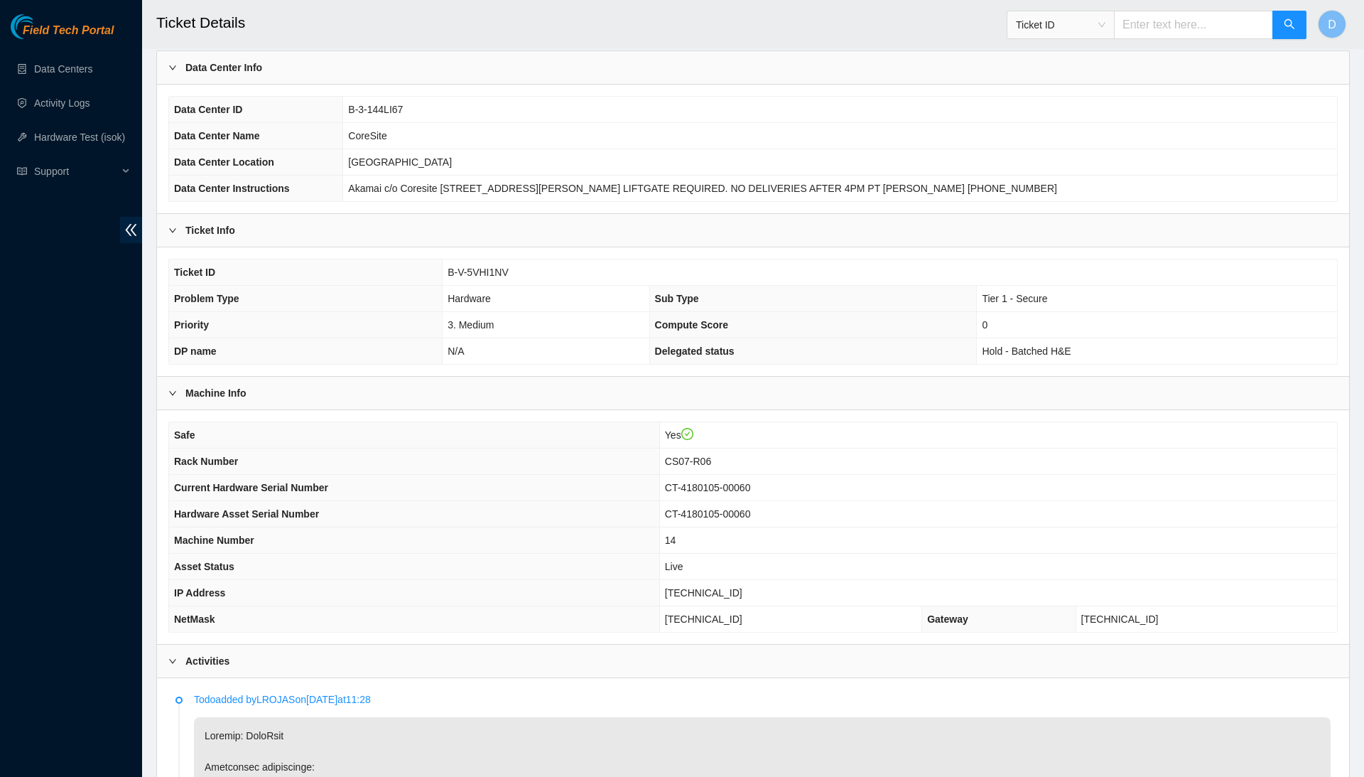
scroll to position [70, 0]
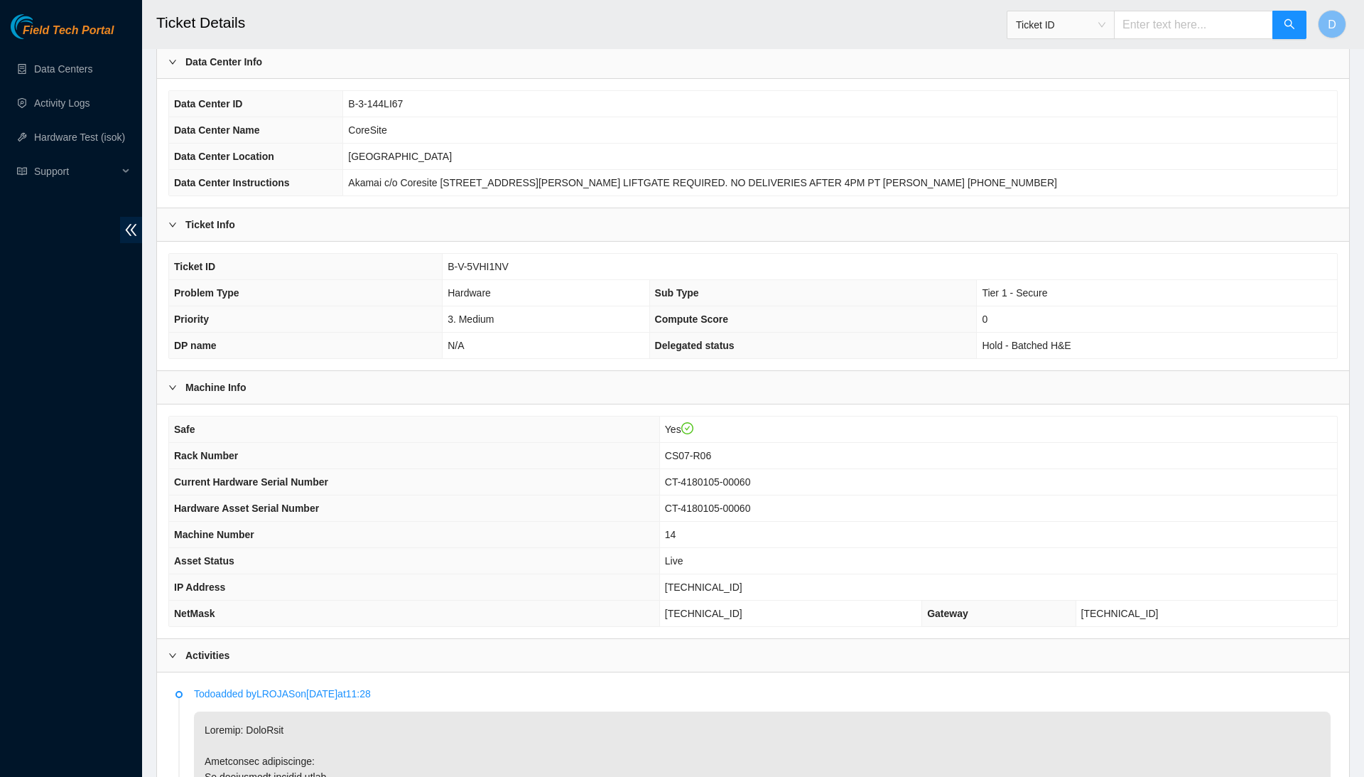
click at [743, 581] on span "184.25.57.28" at bounding box center [703, 586] width 77 height 11
copy span "184.25.57.28"
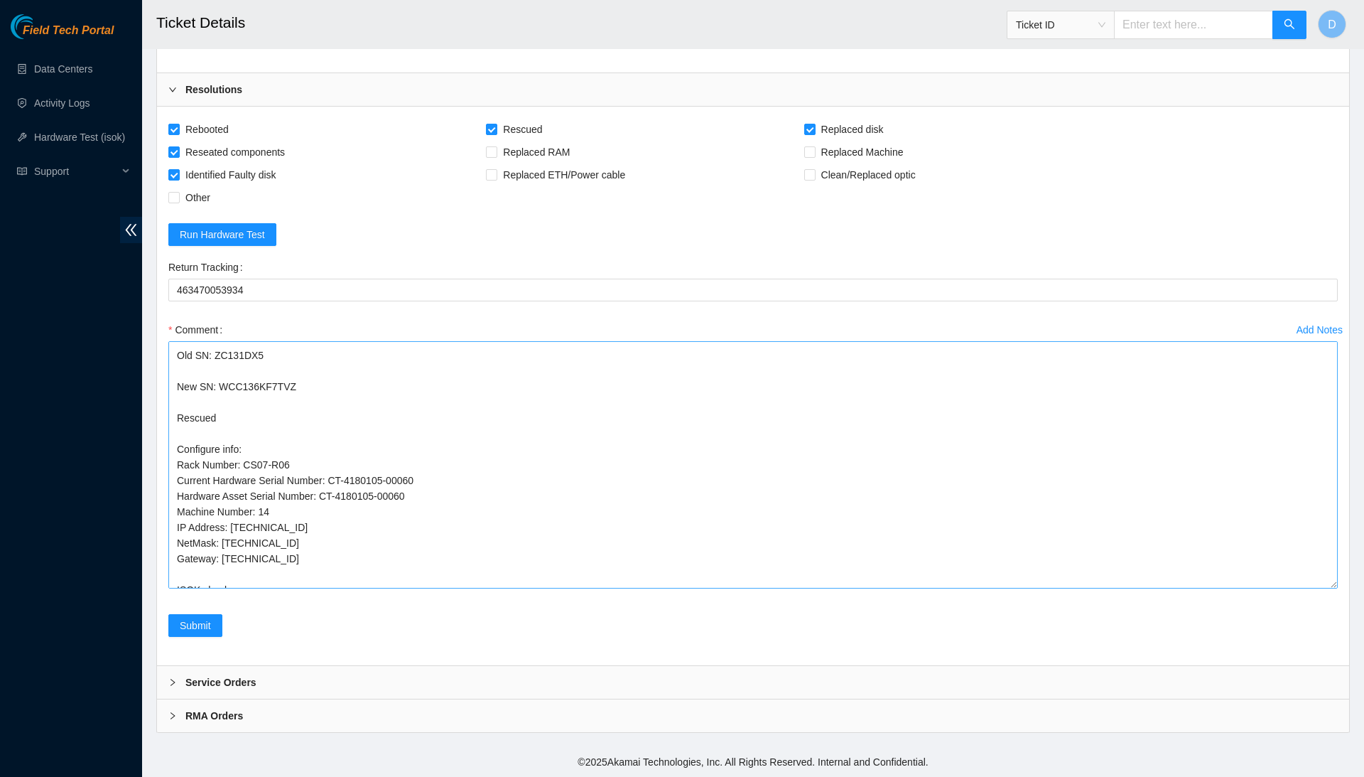
scroll to position [2911, 0]
click at [484, 563] on textarea "Confirmed with the NOCC to make sure the ticket was safe. Safely powered the ma…" at bounding box center [753, 464] width 1170 height 247
click at [478, 586] on textarea "Confirmed with the NOCC to make sure the ticket was safe. Safely powered the ma…" at bounding box center [753, 464] width 1170 height 247
paste textarea "184.25.57.28 : passed: ok"
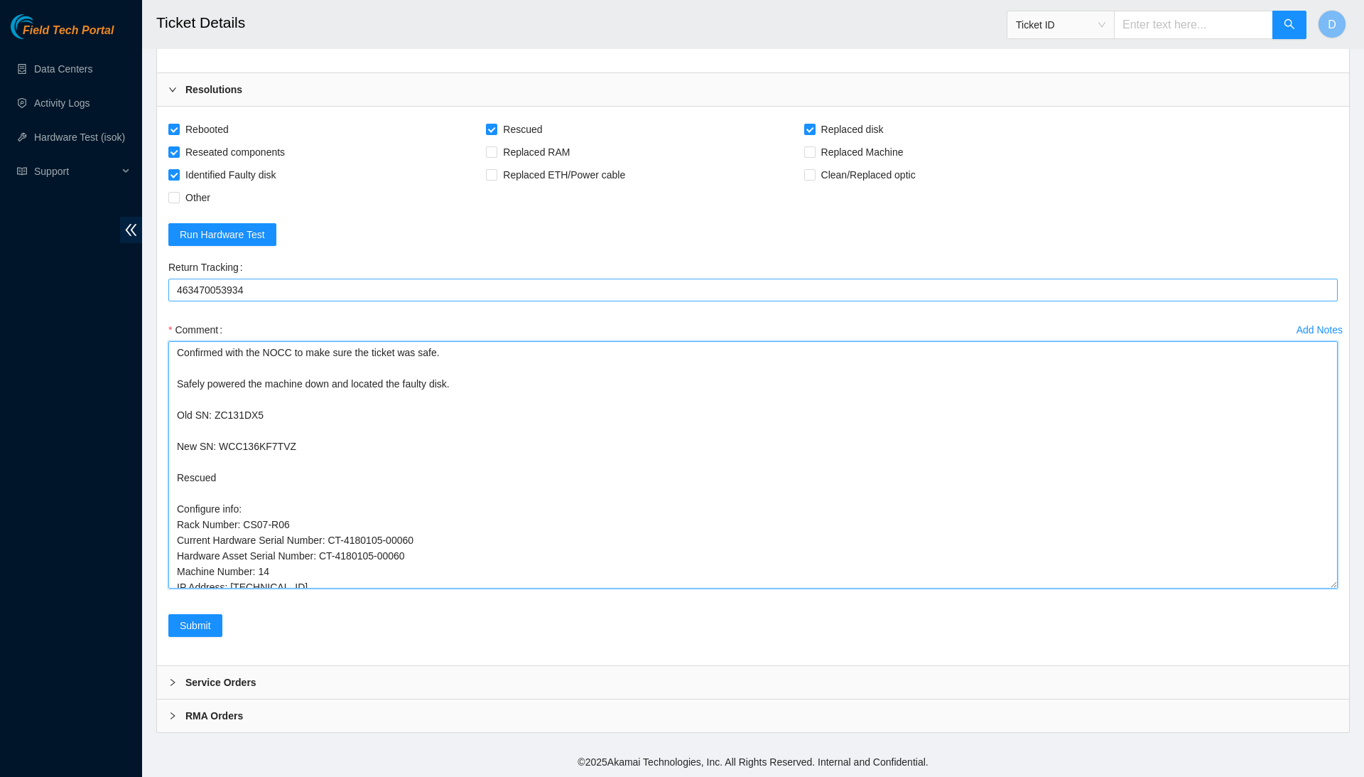
drag, startPoint x: 487, startPoint y: 575, endPoint x: 414, endPoint y: 285, distance: 299.0
click at [414, 285] on form "Rebooted Rescued Replaced disk Reseated components Replaced RAM Replaced Machin…" at bounding box center [753, 386] width 1170 height 536
type textarea "Confirmed with the NOCC to make sure the ticket was safe. Safely powered the ma…"
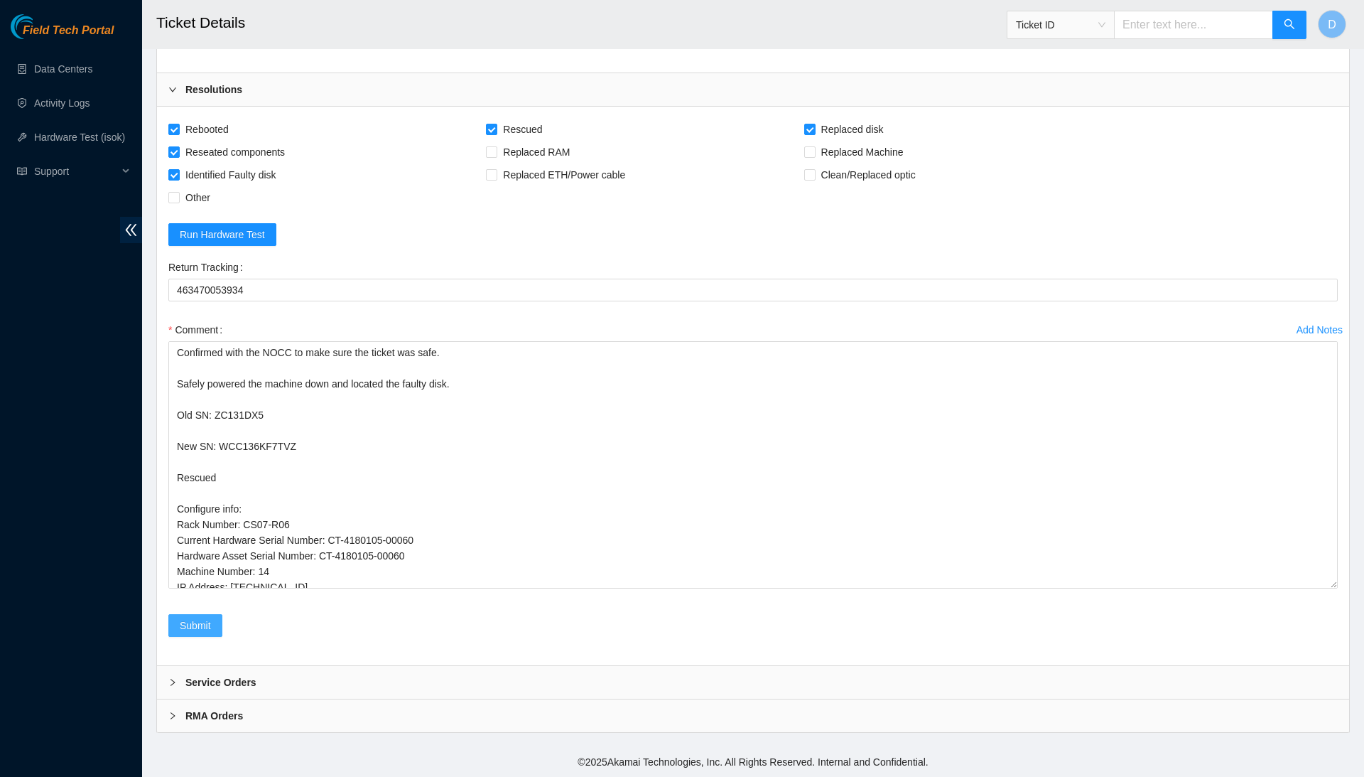
click at [210, 634] on button "Submit" at bounding box center [195, 625] width 54 height 23
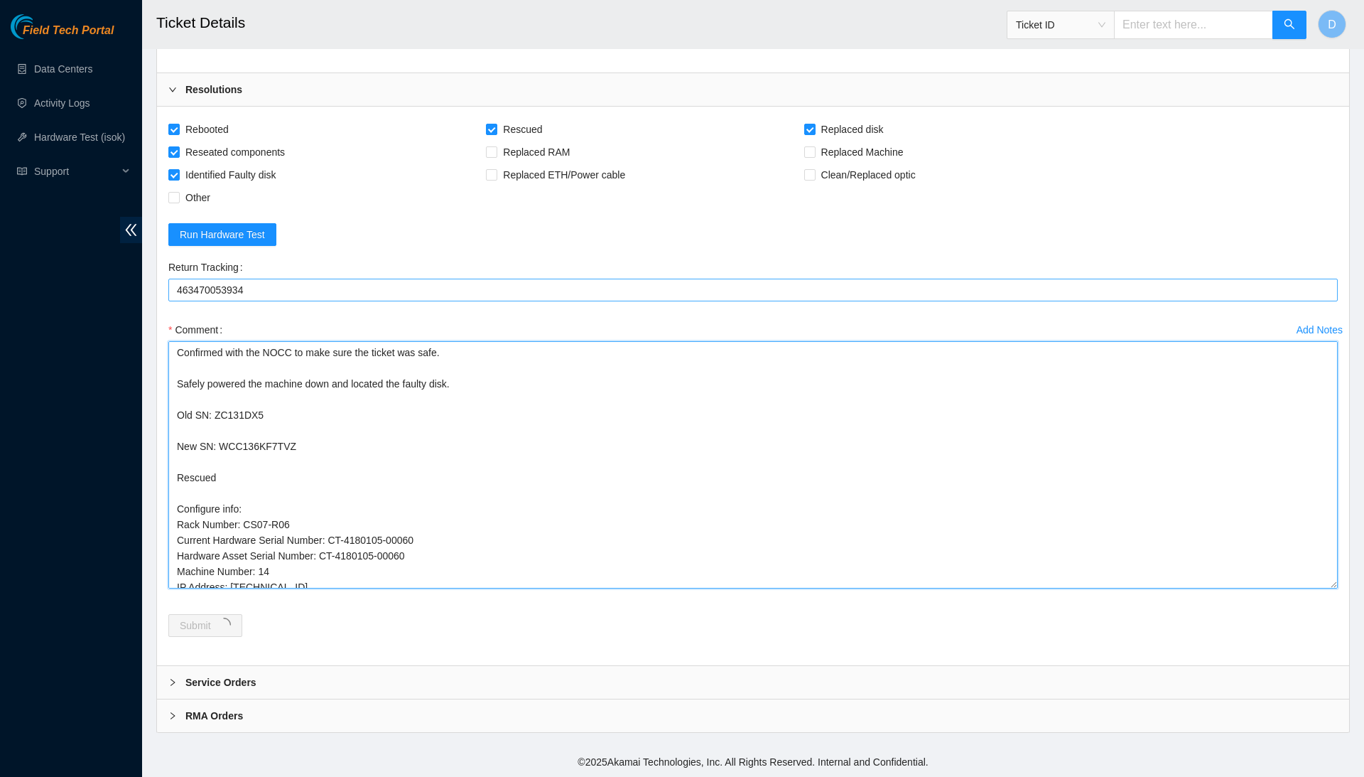
drag, startPoint x: 522, startPoint y: 569, endPoint x: 430, endPoint y: 296, distance: 287.8
click at [430, 296] on form "Rebooted Rescued Replaced disk Reseated components Replaced RAM Replaced Machin…" at bounding box center [753, 386] width 1170 height 536
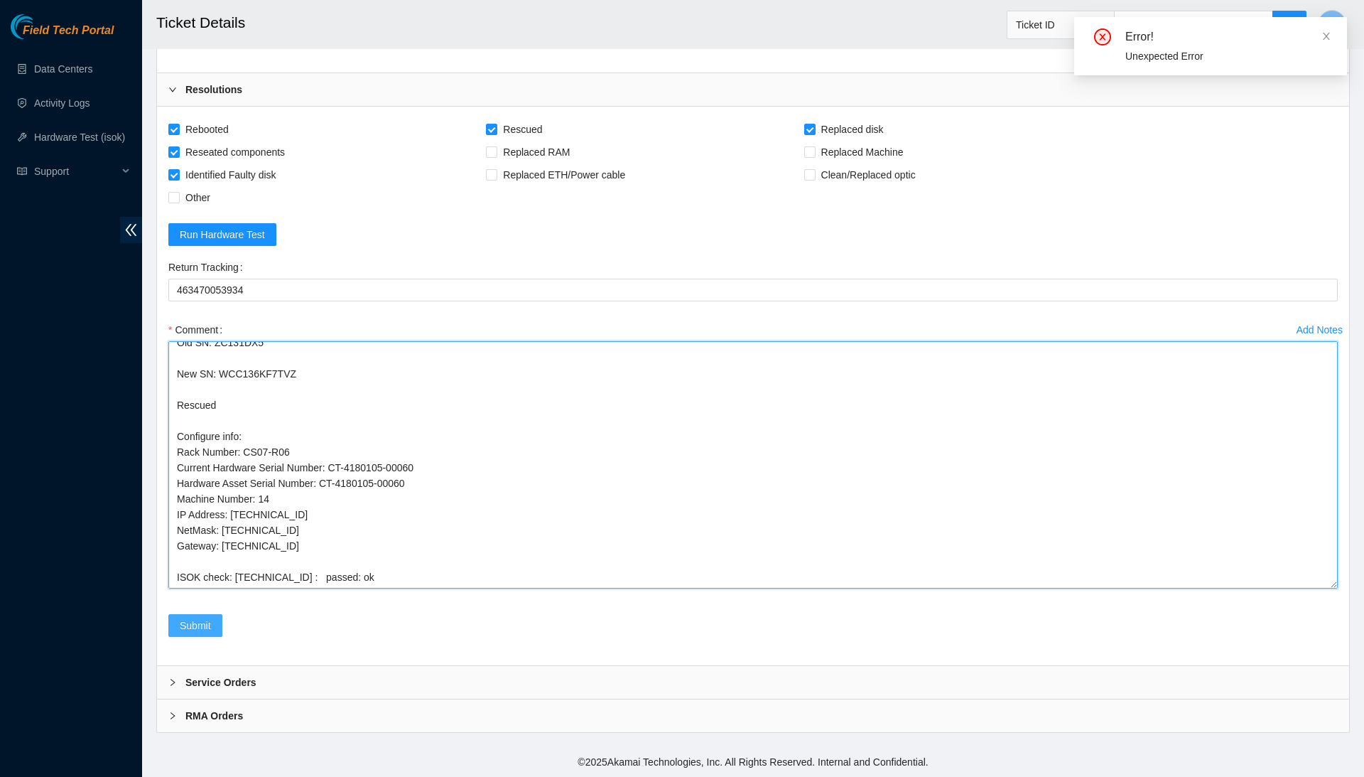
scroll to position [78, 0]
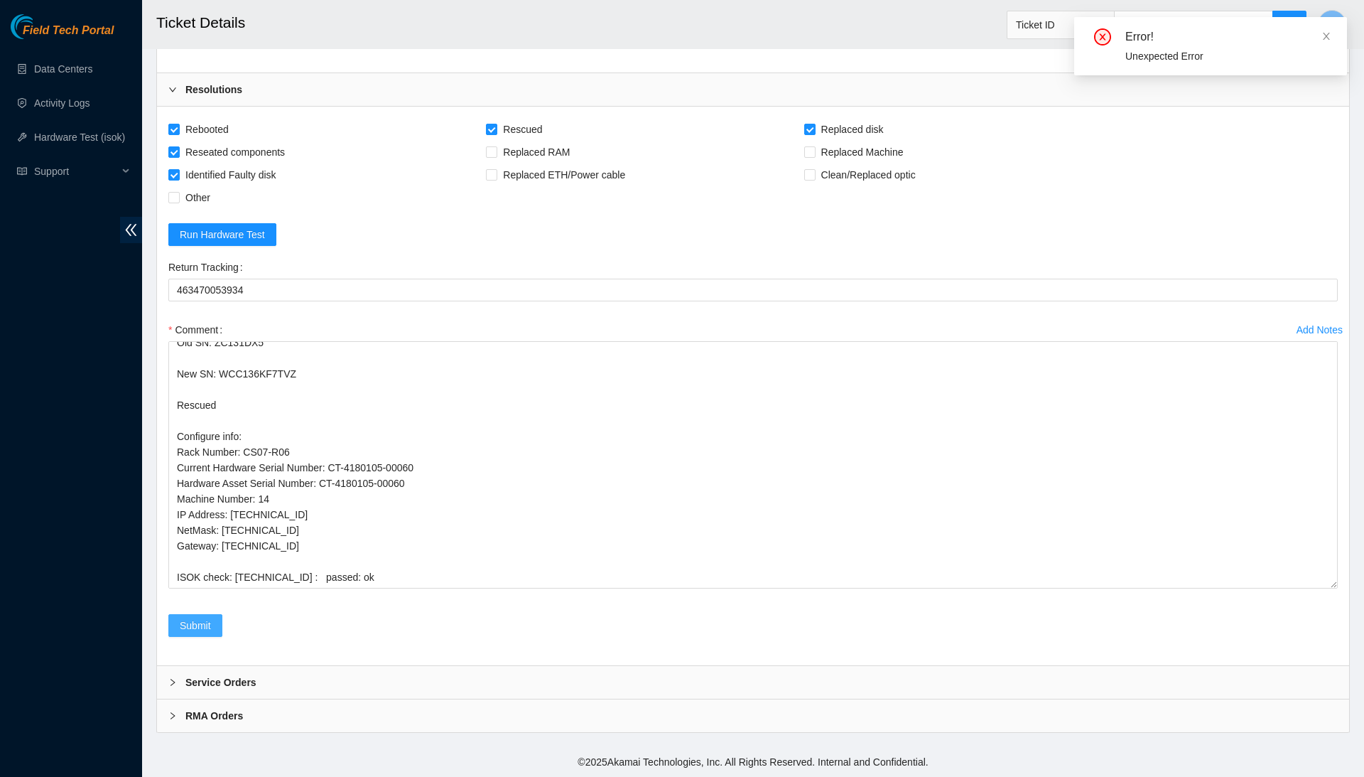
click at [200, 633] on span "Submit" at bounding box center [195, 625] width 31 height 16
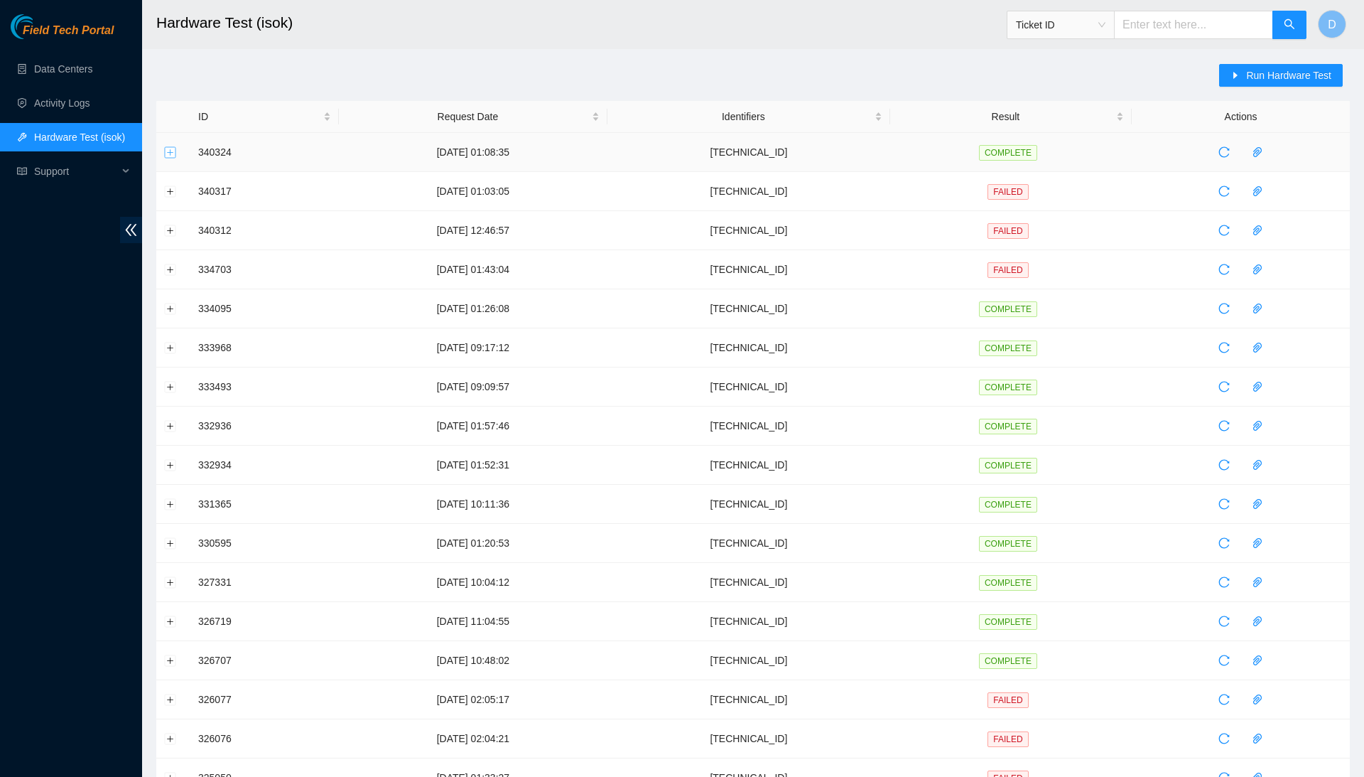
click at [168, 153] on button "Expand row" at bounding box center [170, 151] width 11 height 11
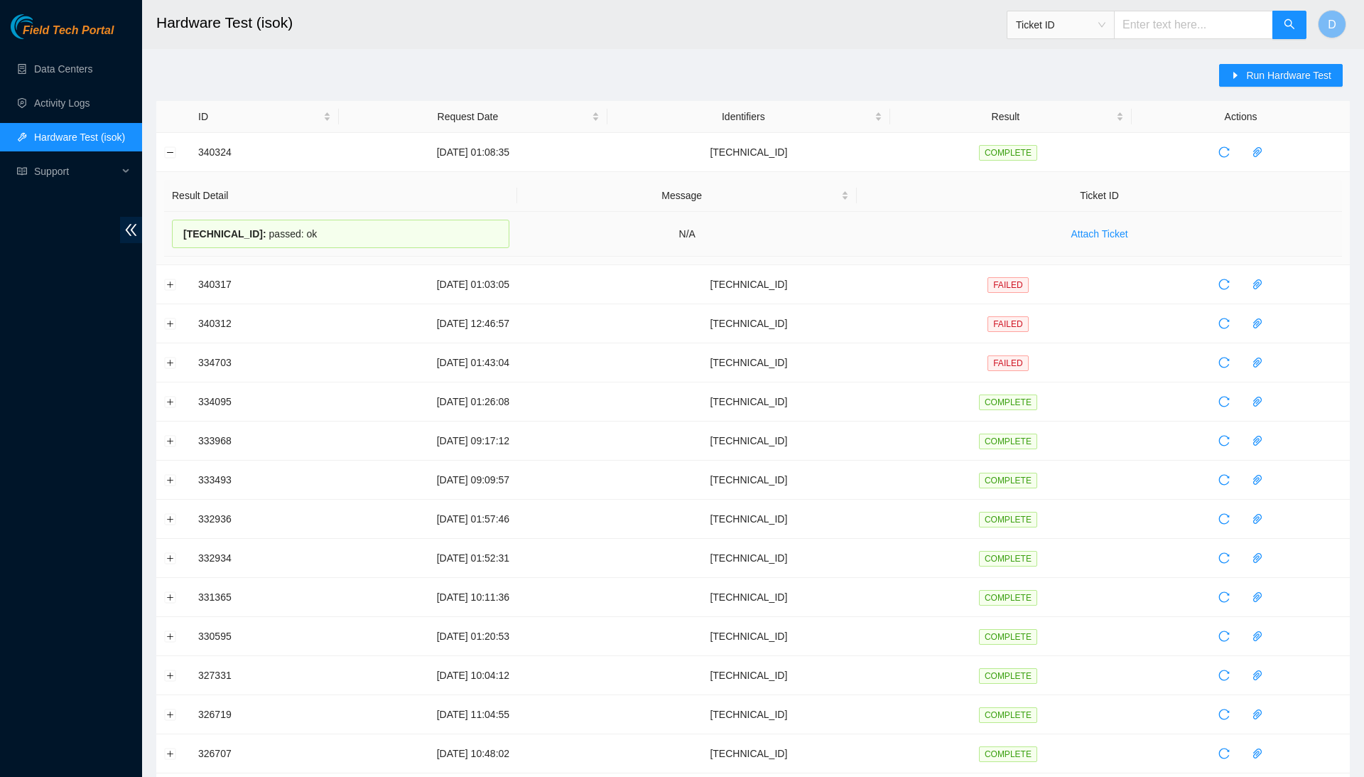
click at [274, 232] on div "[TECHNICAL_ID] : passed: ok" at bounding box center [341, 234] width 338 height 28
copy div "[TECHNICAL_ID] : passed: ok"
click at [40, 75] on link "Data Centers" at bounding box center [63, 68] width 58 height 11
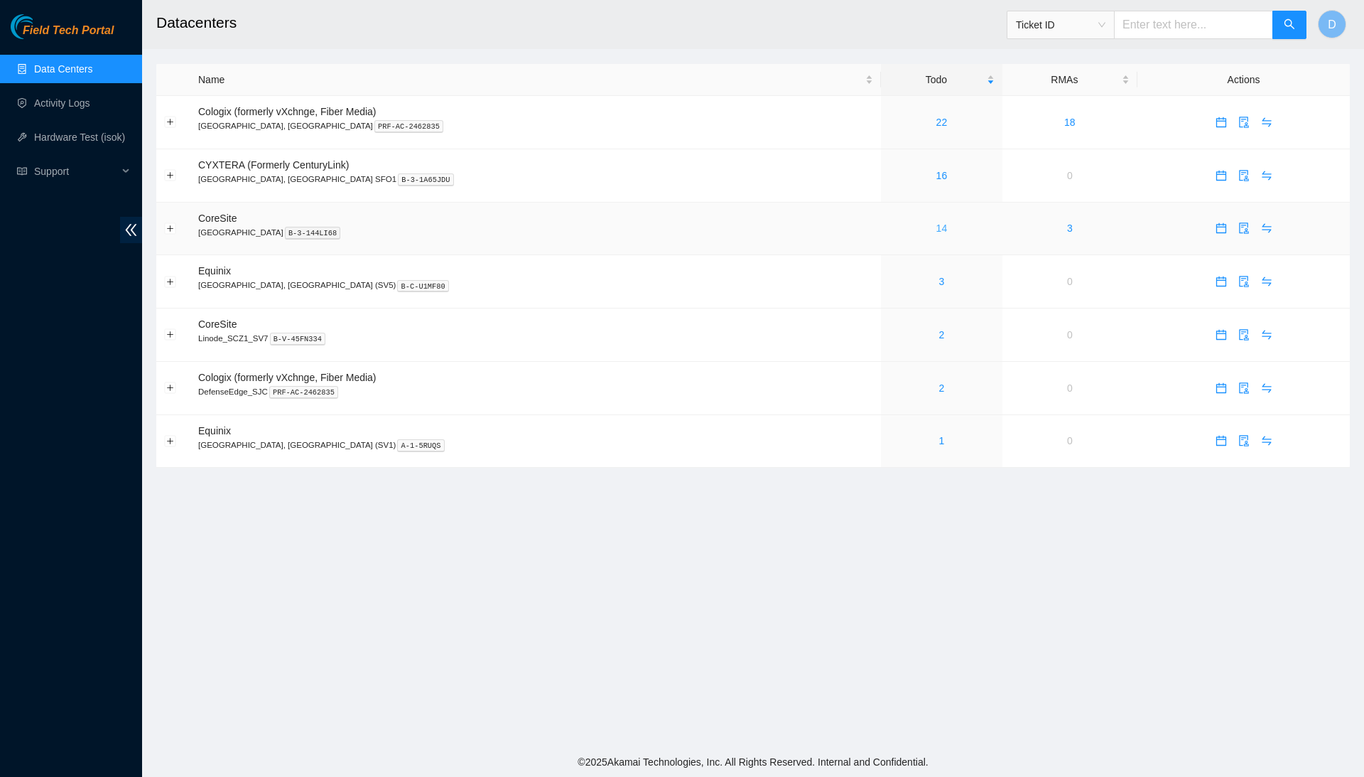
click at [937, 231] on link "14" at bounding box center [942, 227] width 11 height 11
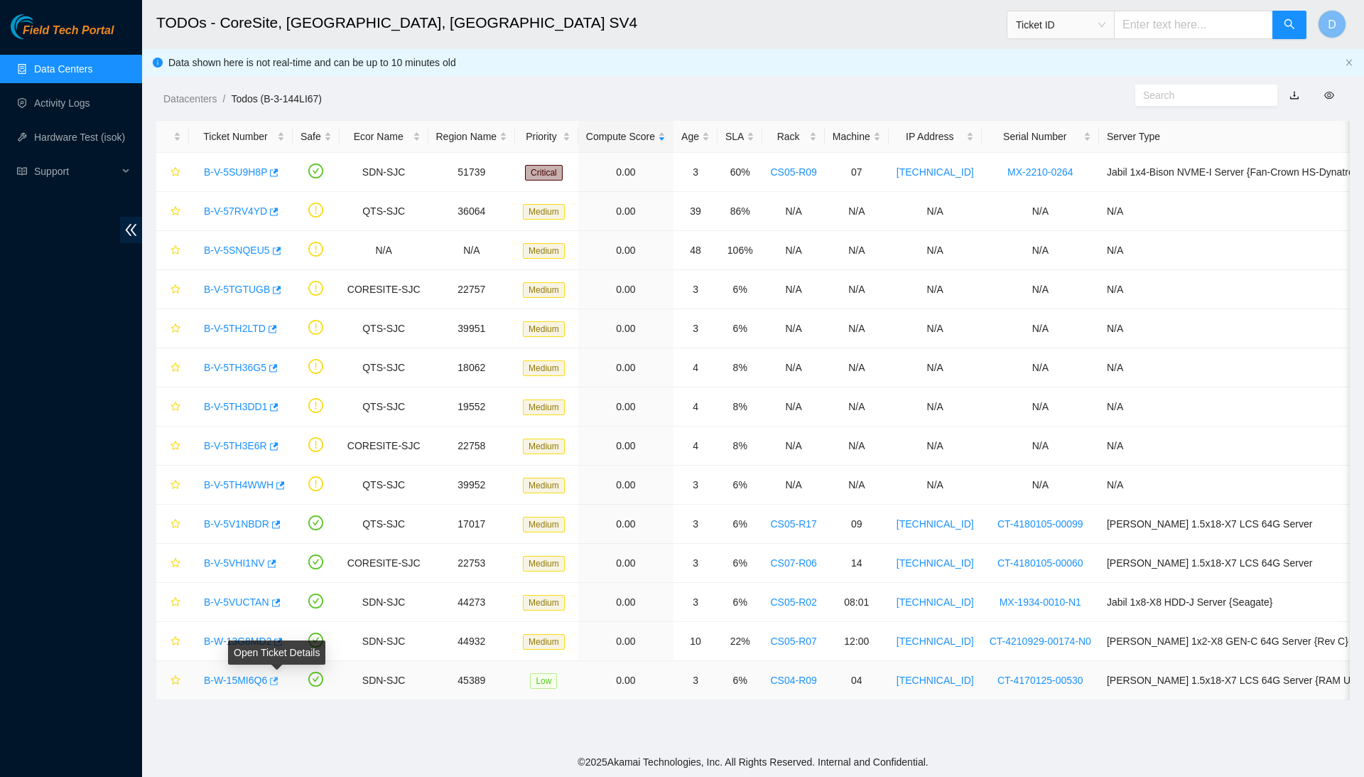
click at [278, 681] on icon "button" at bounding box center [273, 681] width 10 height 10
click at [95, 132] on link "Hardware Test (isok)" at bounding box center [79, 136] width 91 height 11
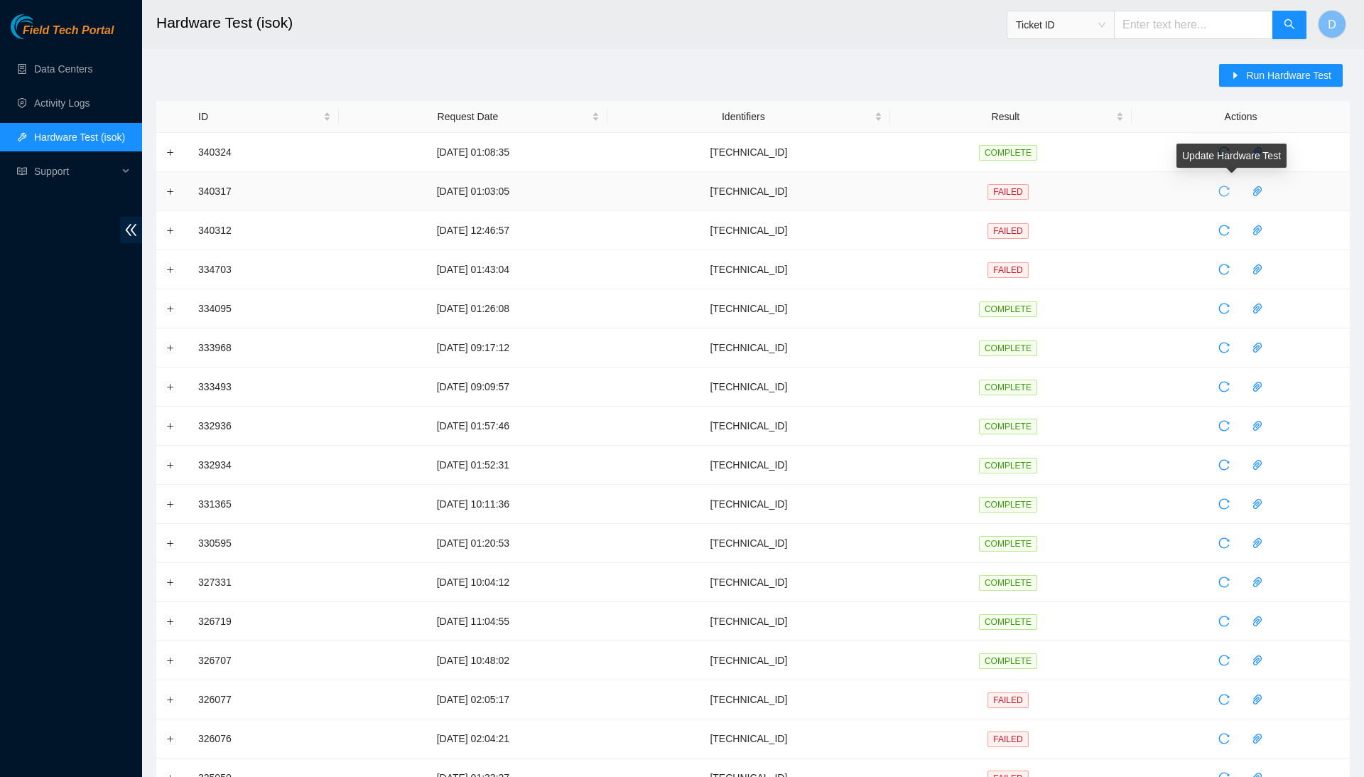
click at [1230, 194] on icon "reload" at bounding box center [1224, 190] width 11 height 11
click at [1251, 74] on span "Run Hardware Test" at bounding box center [1288, 76] width 85 height 16
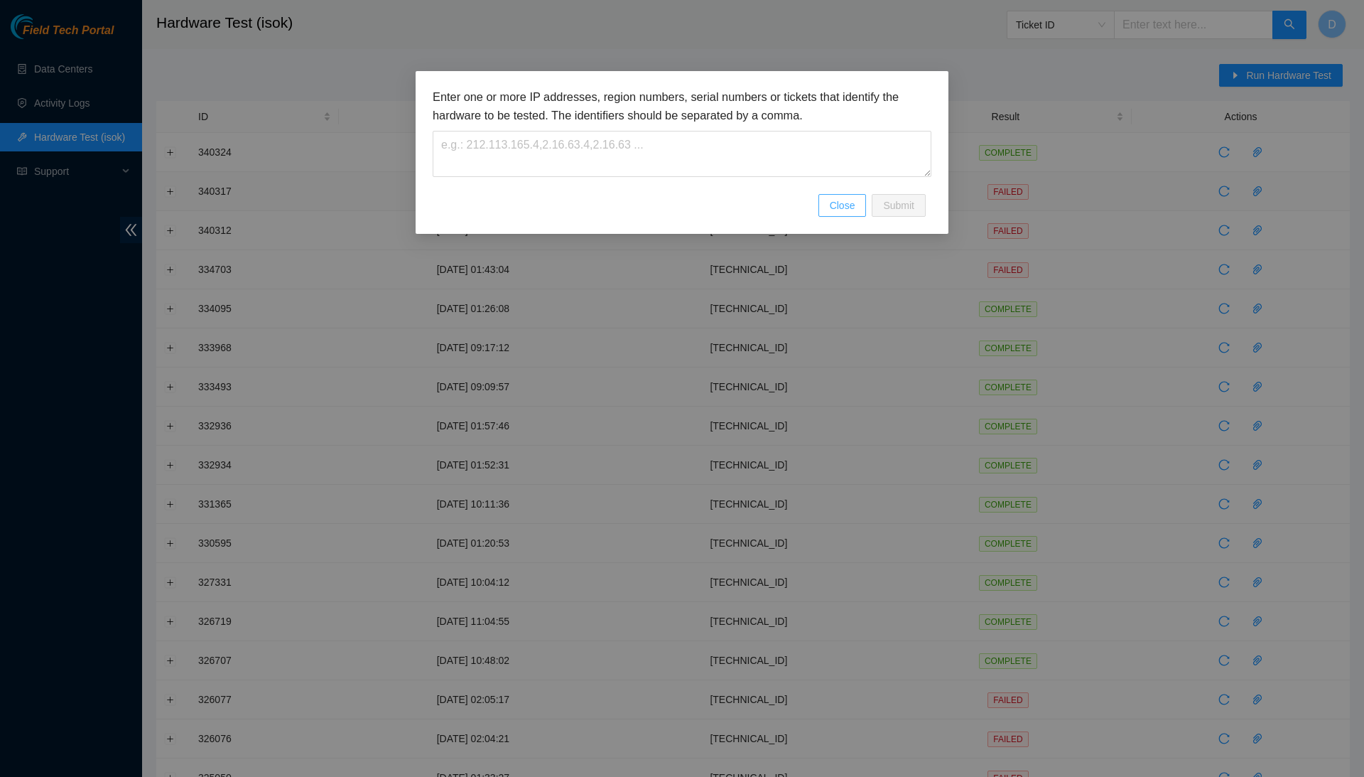
click at [847, 207] on span "Close" at bounding box center [843, 206] width 26 height 16
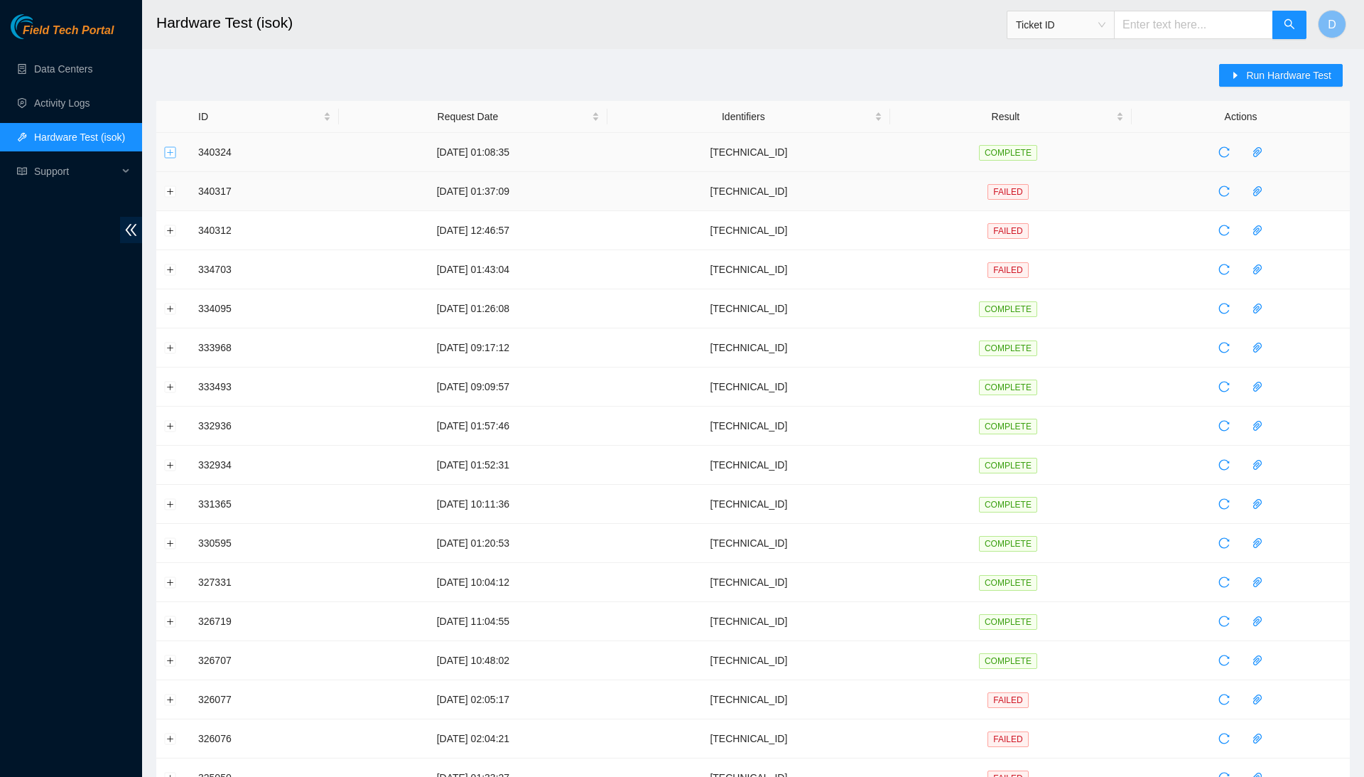
click at [166, 148] on button "Expand row" at bounding box center [170, 151] width 11 height 11
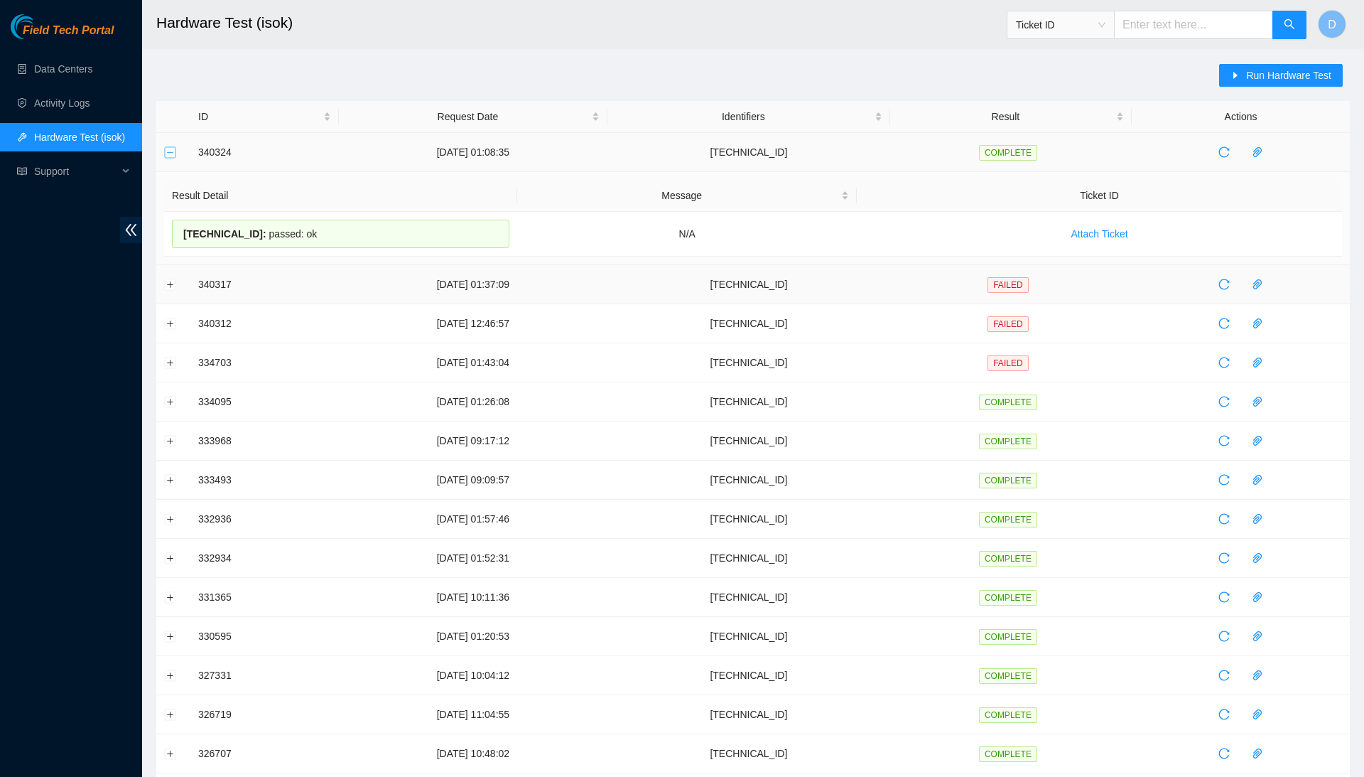
click at [166, 149] on button "Collapse row" at bounding box center [170, 151] width 11 height 11
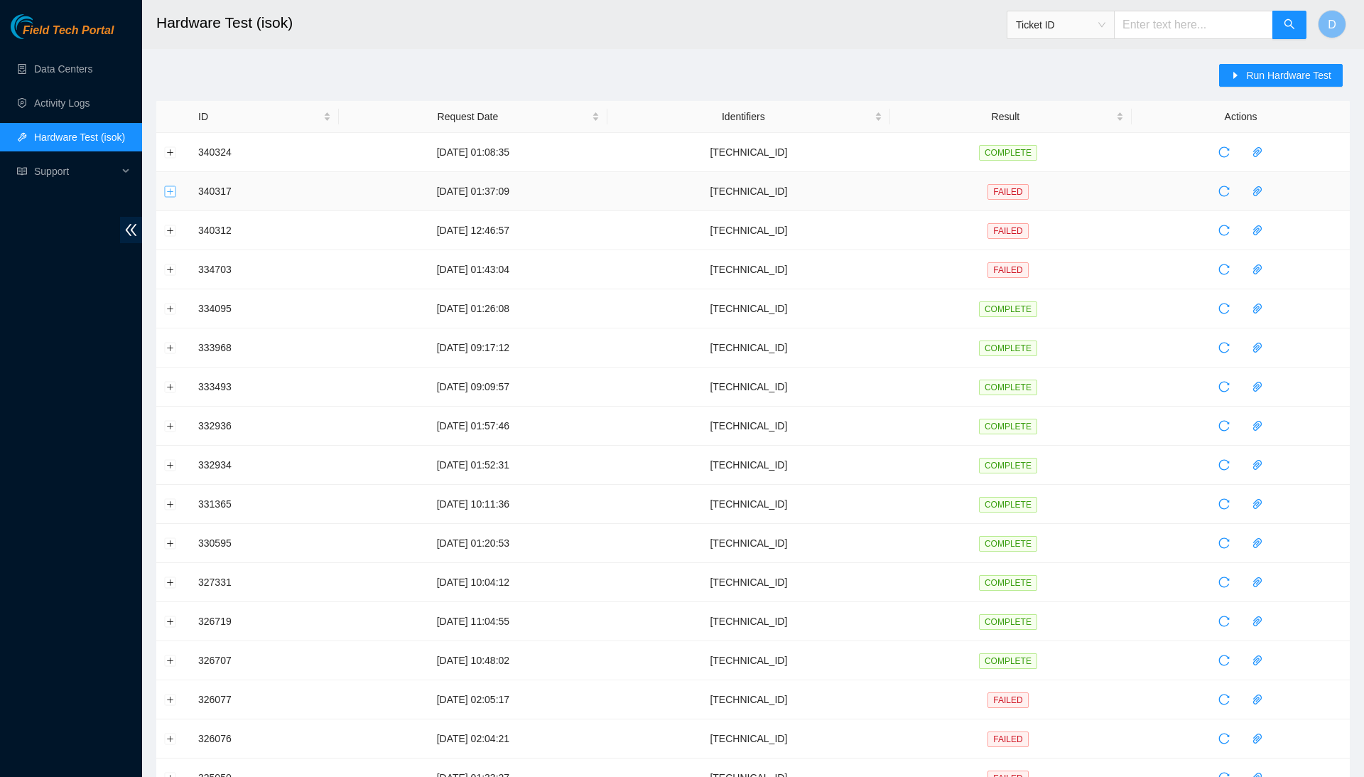
click at [166, 195] on button "Expand row" at bounding box center [170, 190] width 11 height 11
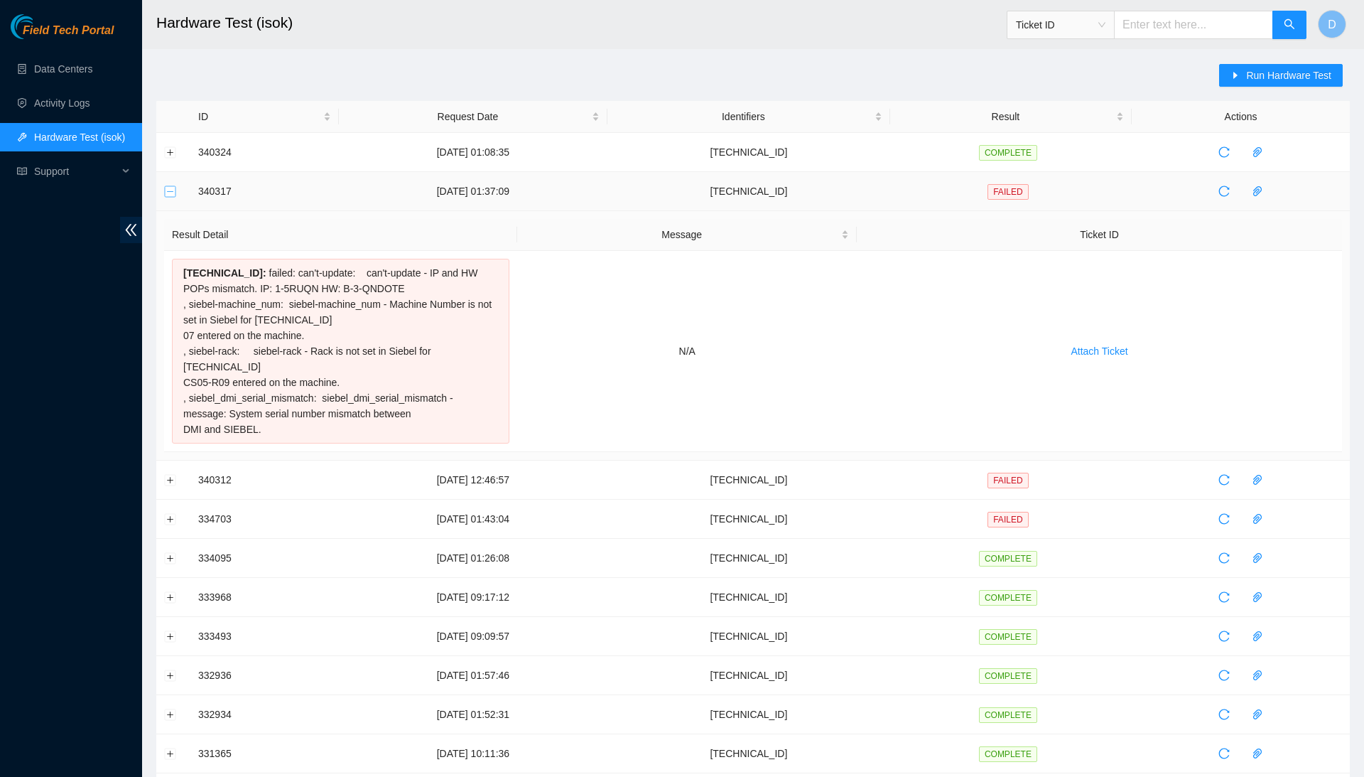
click at [166, 195] on button "Collapse row" at bounding box center [170, 190] width 11 height 11
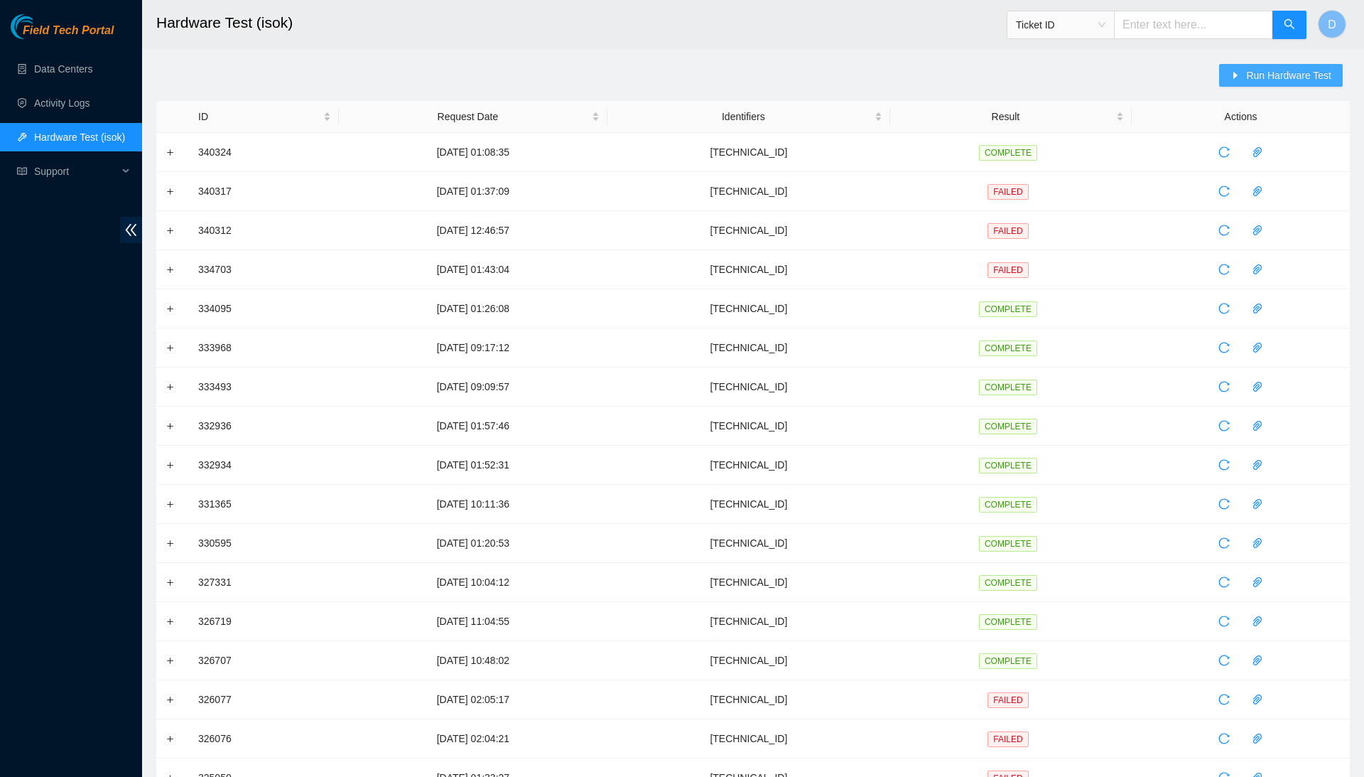
click at [1269, 81] on span "Run Hardware Test" at bounding box center [1288, 76] width 85 height 16
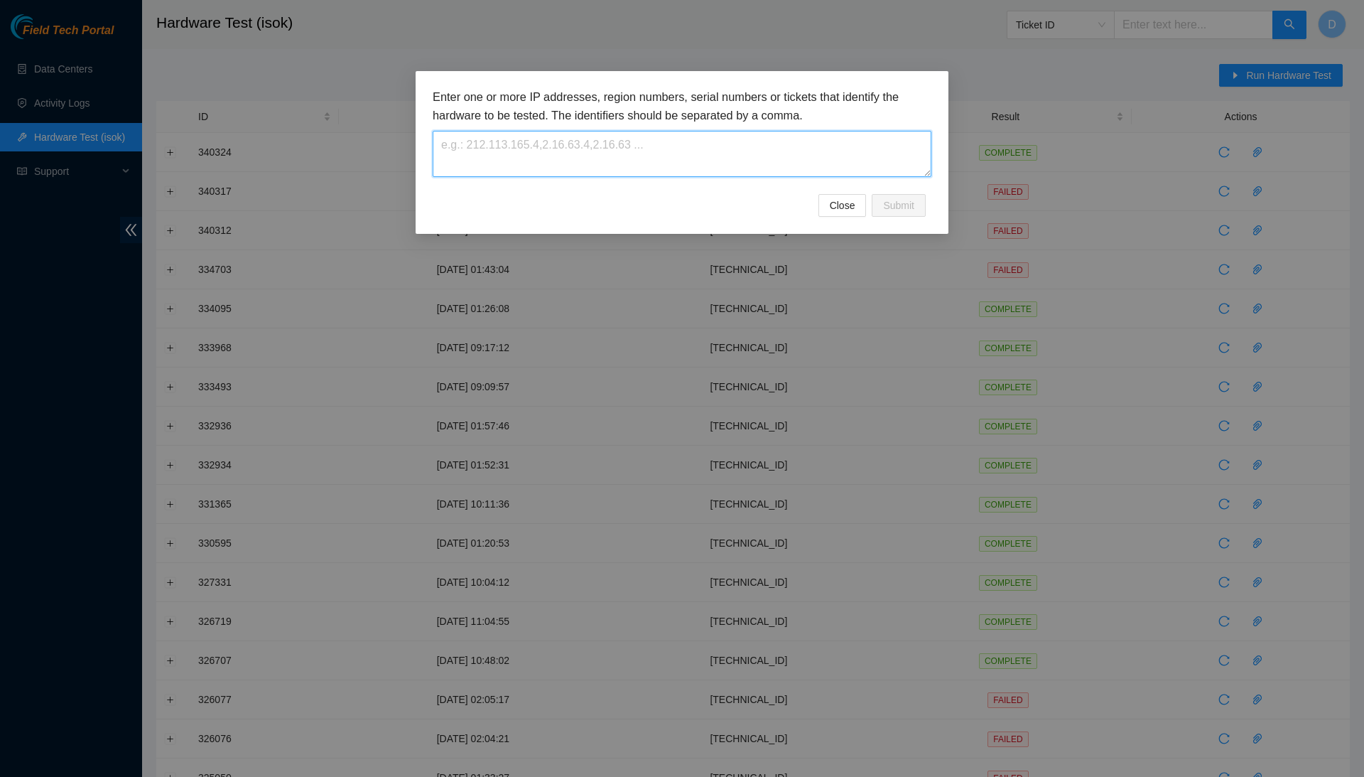
click at [740, 152] on textarea at bounding box center [682, 154] width 499 height 46
paste textarea "184.25.57.28"
type textarea "184.25.57.28"
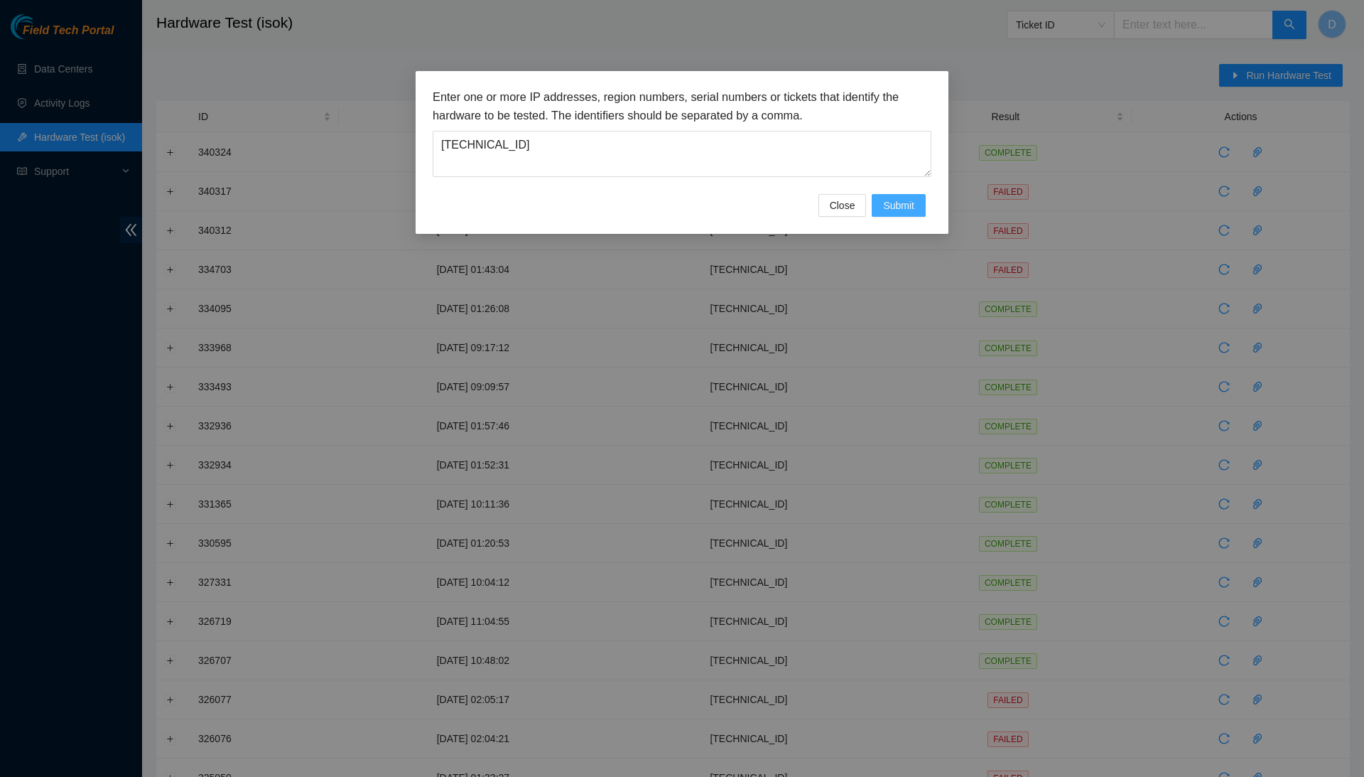
click at [919, 209] on button "Submit" at bounding box center [899, 205] width 54 height 23
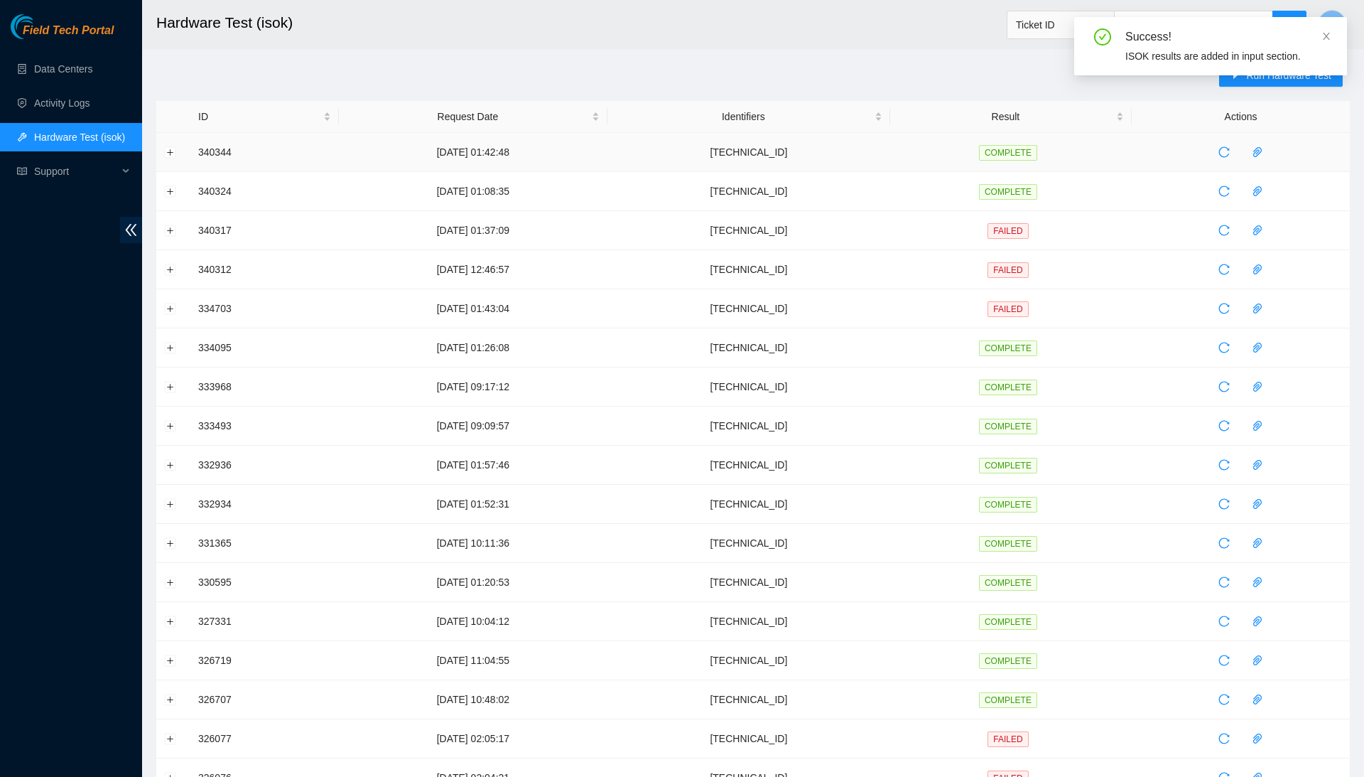
click at [168, 161] on td at bounding box center [173, 152] width 34 height 39
click at [168, 156] on button "Expand row" at bounding box center [170, 151] width 11 height 11
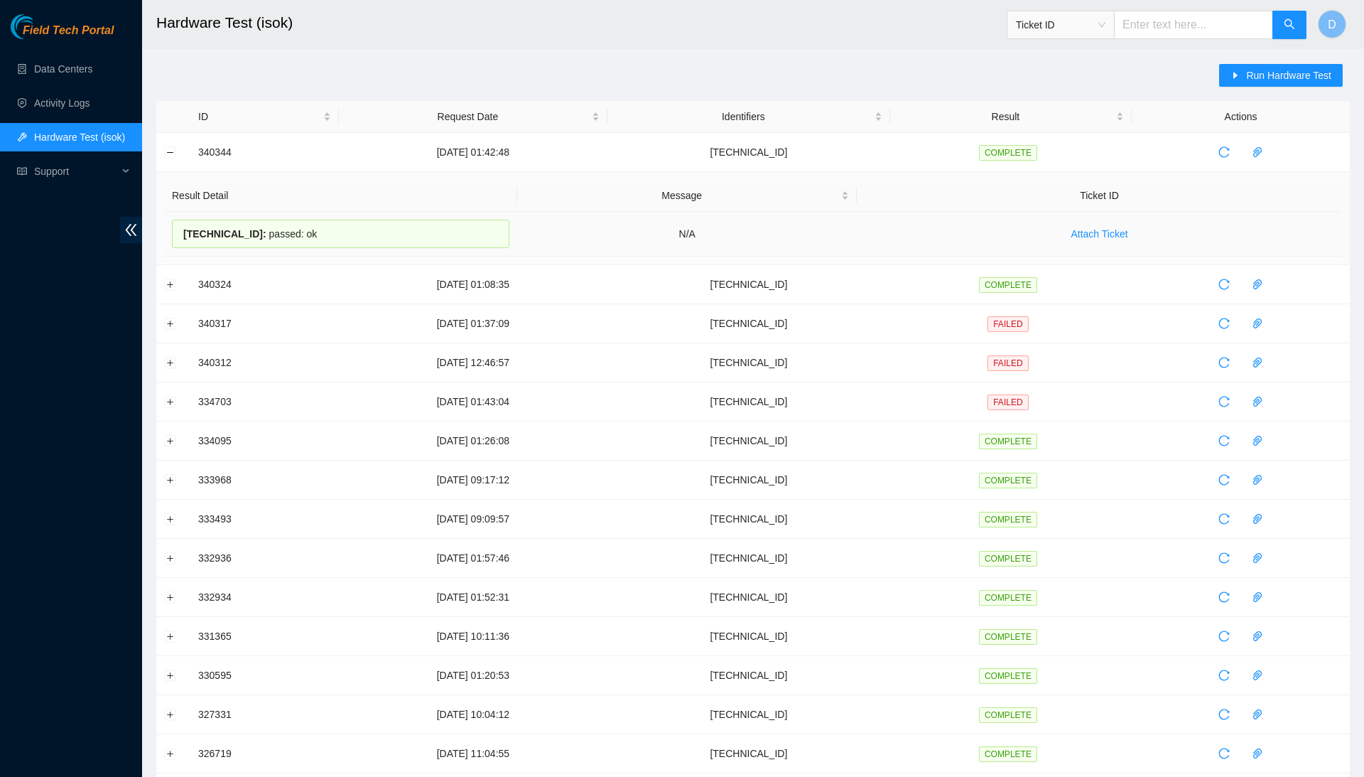
click at [274, 236] on div "184.25.57.28 : passed: ok" at bounding box center [341, 234] width 338 height 28
copy div "184.25.57.28 : passed: ok"
click at [90, 109] on link "Activity Logs" at bounding box center [62, 102] width 56 height 11
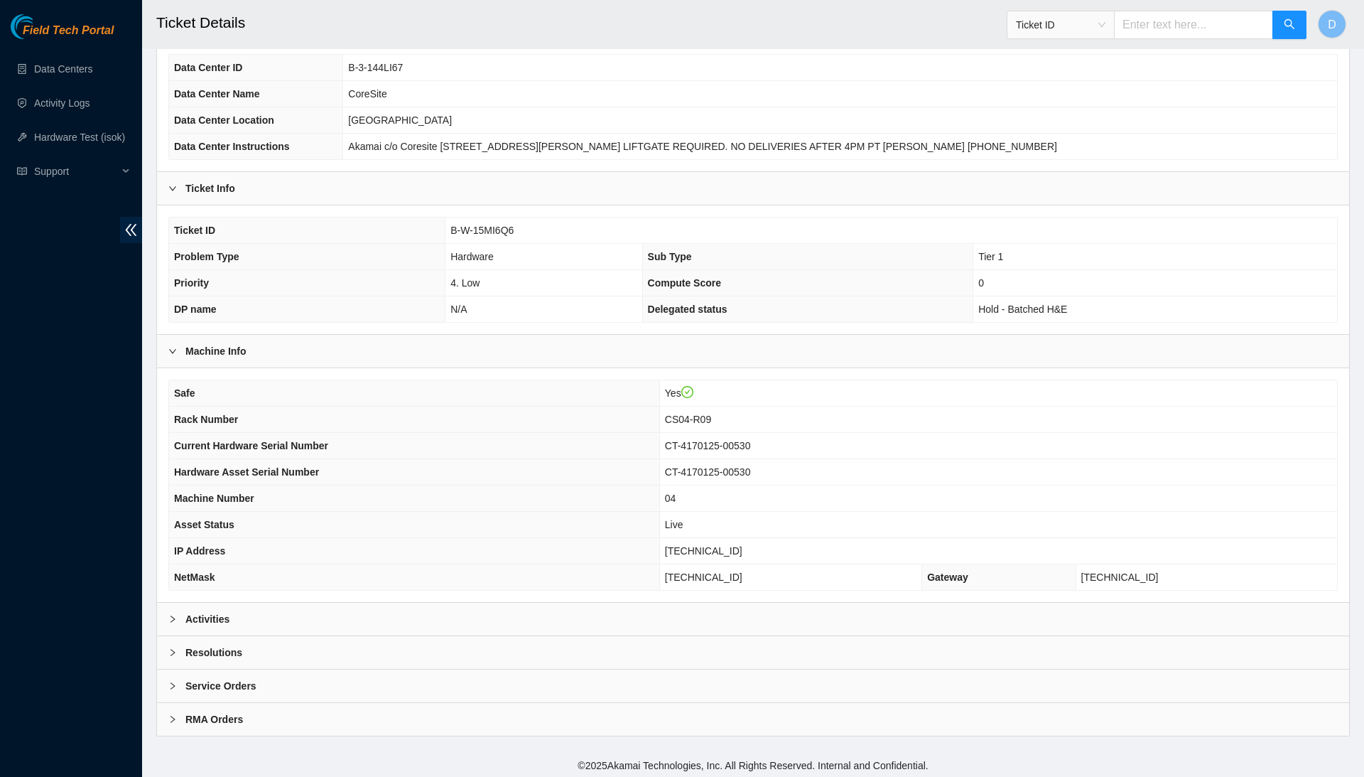
scroll to position [105, 0]
click at [574, 660] on div "Resolutions" at bounding box center [753, 653] width 1192 height 33
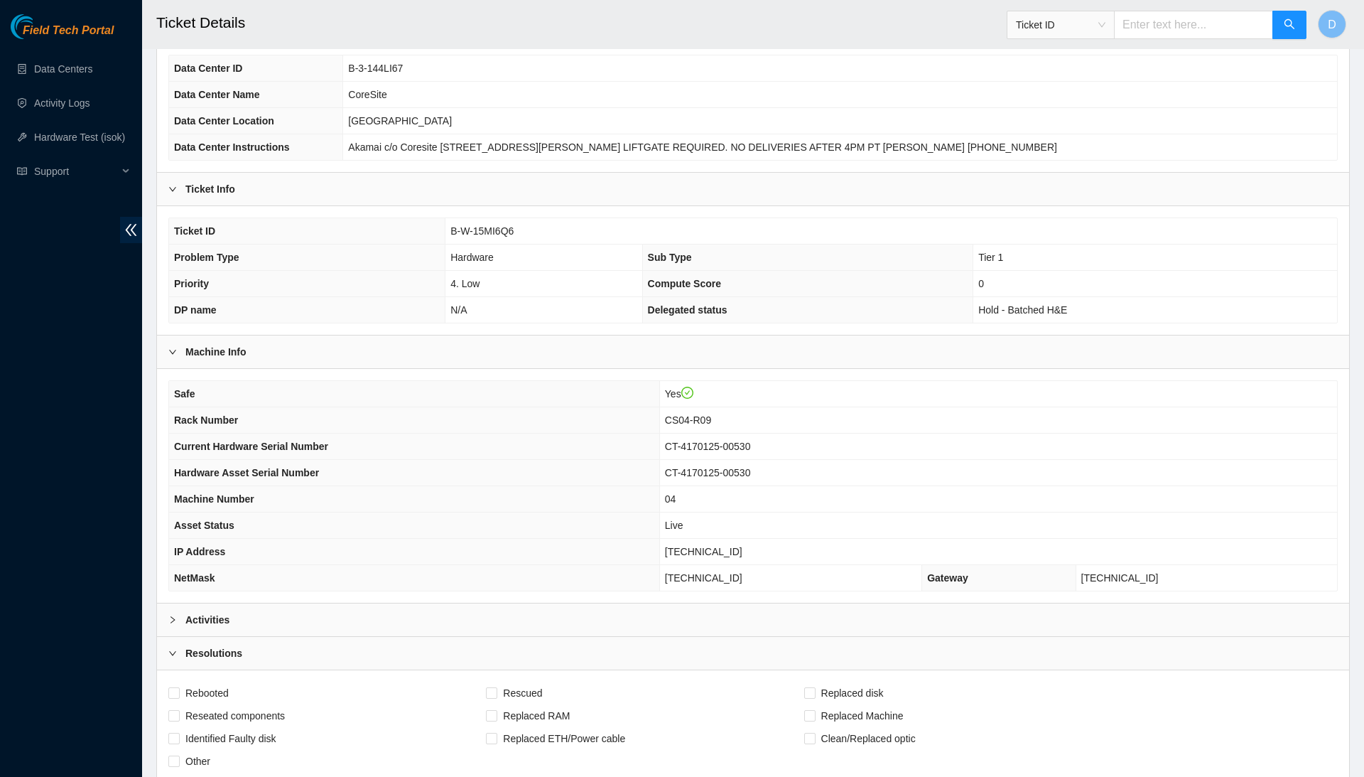
click at [598, 620] on div "Activities" at bounding box center [753, 619] width 1192 height 33
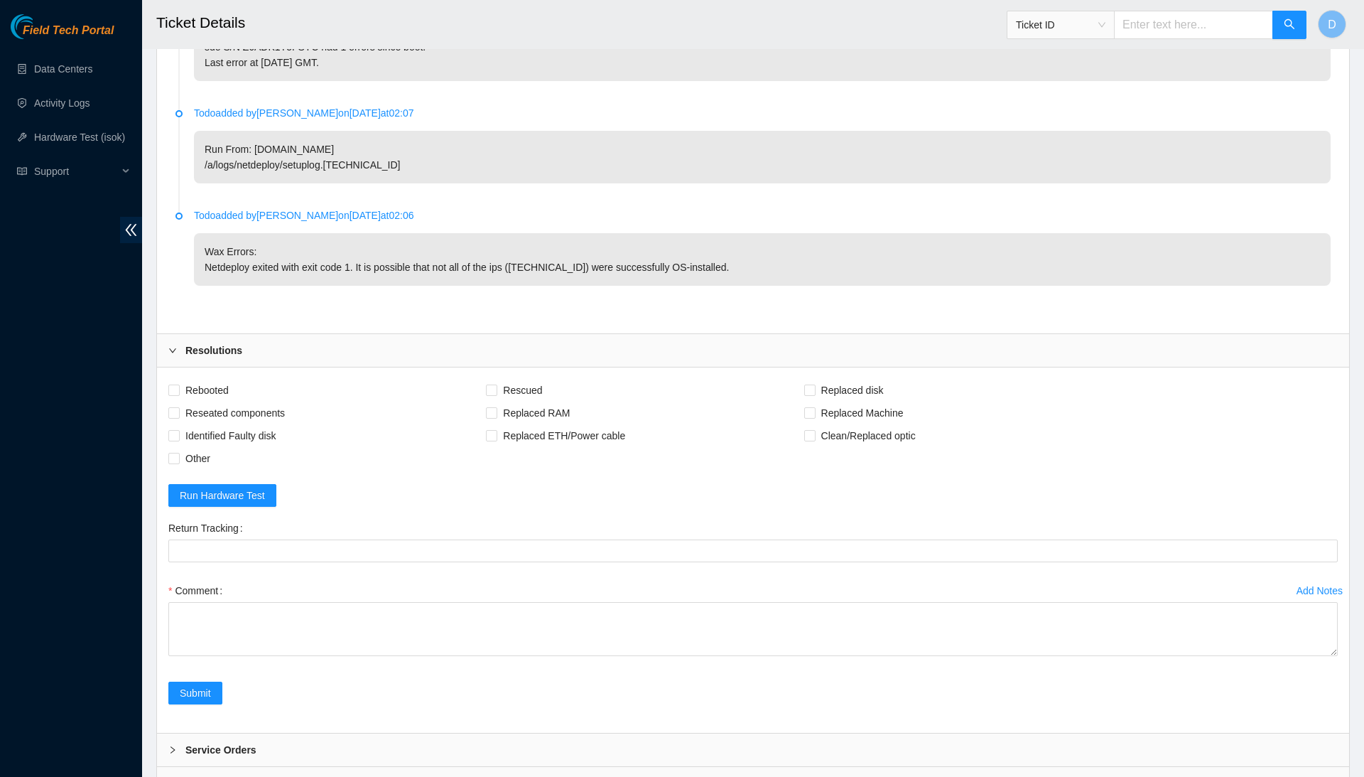
scroll to position [3530, 0]
click at [200, 379] on span "Rebooted" at bounding box center [207, 390] width 55 height 23
click at [178, 385] on input "Rebooted" at bounding box center [173, 390] width 10 height 10
checkbox input "true"
click at [210, 402] on span "Reseated components" at bounding box center [235, 413] width 111 height 23
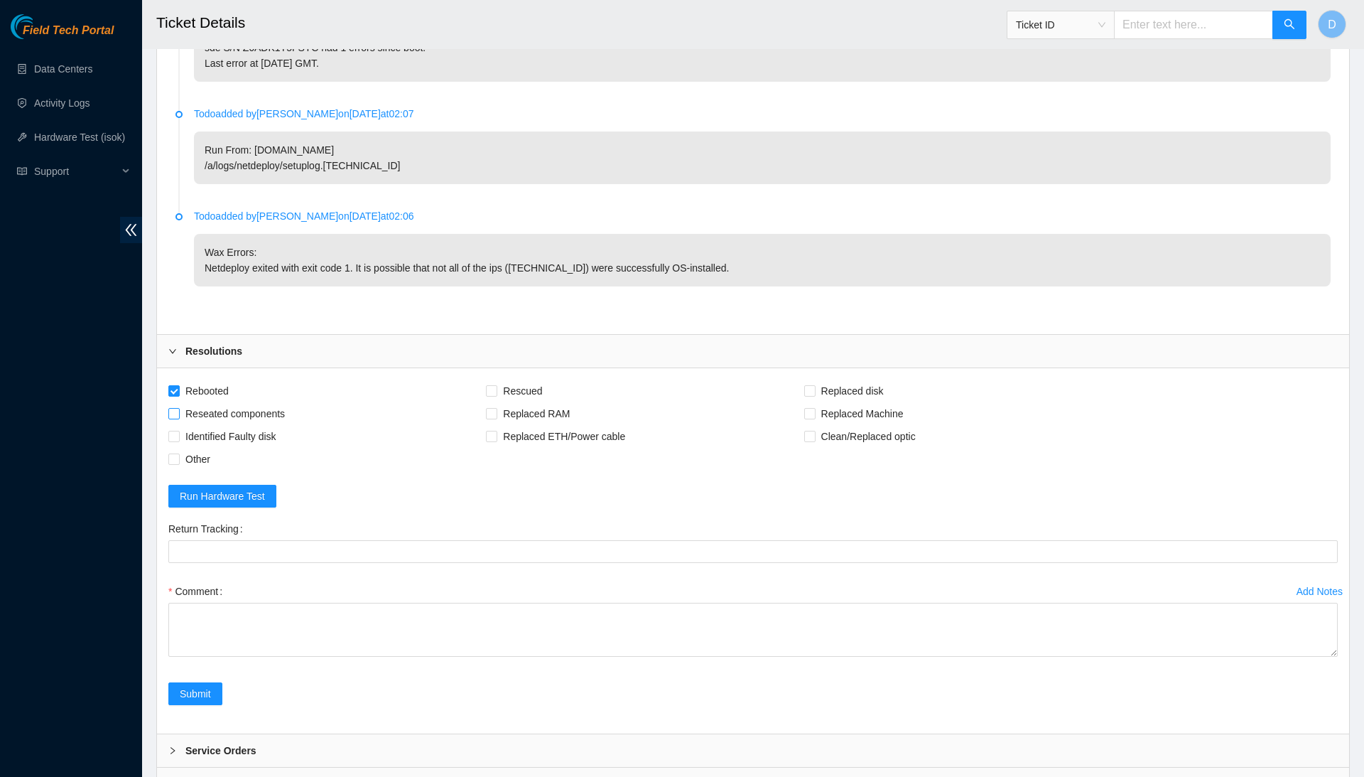
click at [178, 408] on input "Reseated components" at bounding box center [173, 413] width 10 height 10
checkbox input "true"
click at [225, 425] on span "Identified Faulty disk" at bounding box center [231, 436] width 102 height 23
click at [178, 431] on input "Identified Faulty disk" at bounding box center [173, 436] width 10 height 10
checkbox input "true"
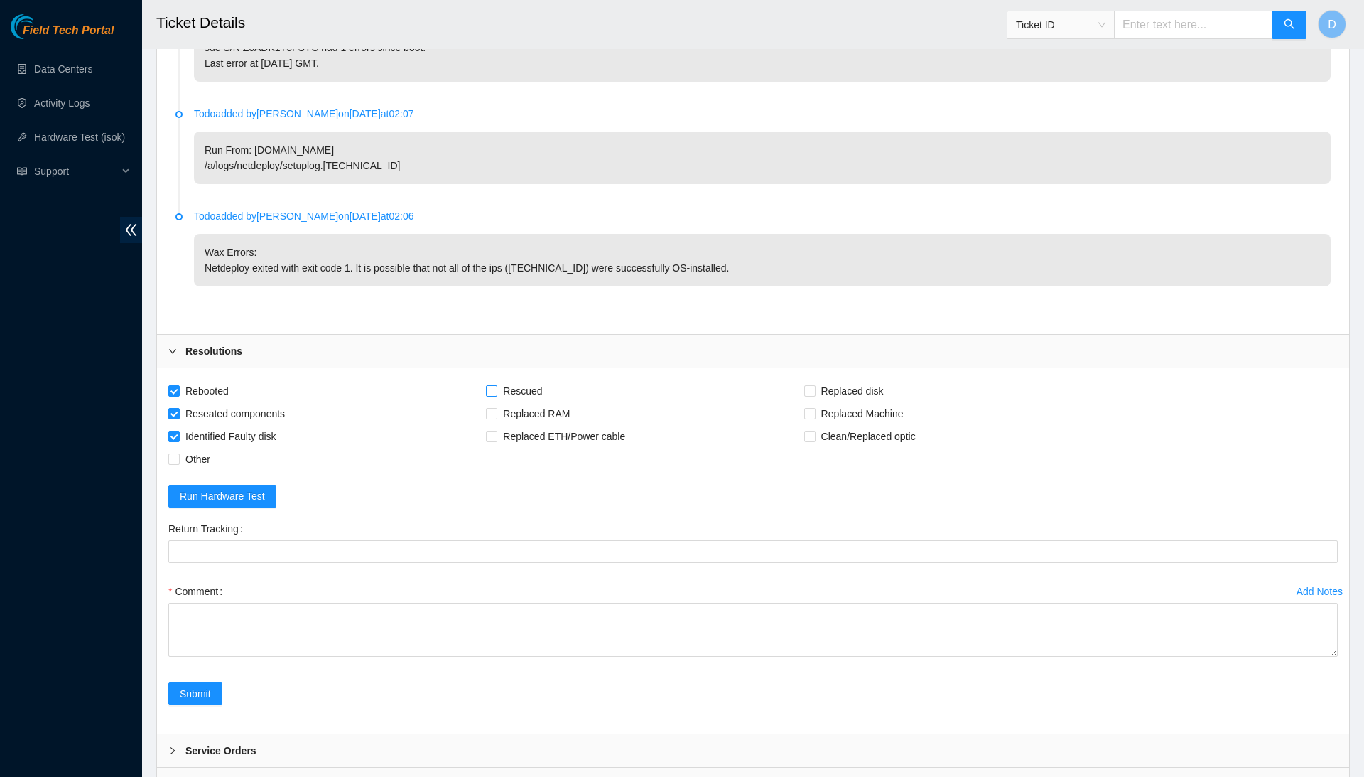
click at [548, 379] on span "Rescued" at bounding box center [522, 390] width 50 height 23
click at [496, 385] on input "Rescued" at bounding box center [491, 390] width 10 height 10
checkbox input "true"
click at [873, 379] on span "Replaced disk" at bounding box center [853, 390] width 74 height 23
click at [814, 385] on input "Replaced disk" at bounding box center [809, 390] width 10 height 10
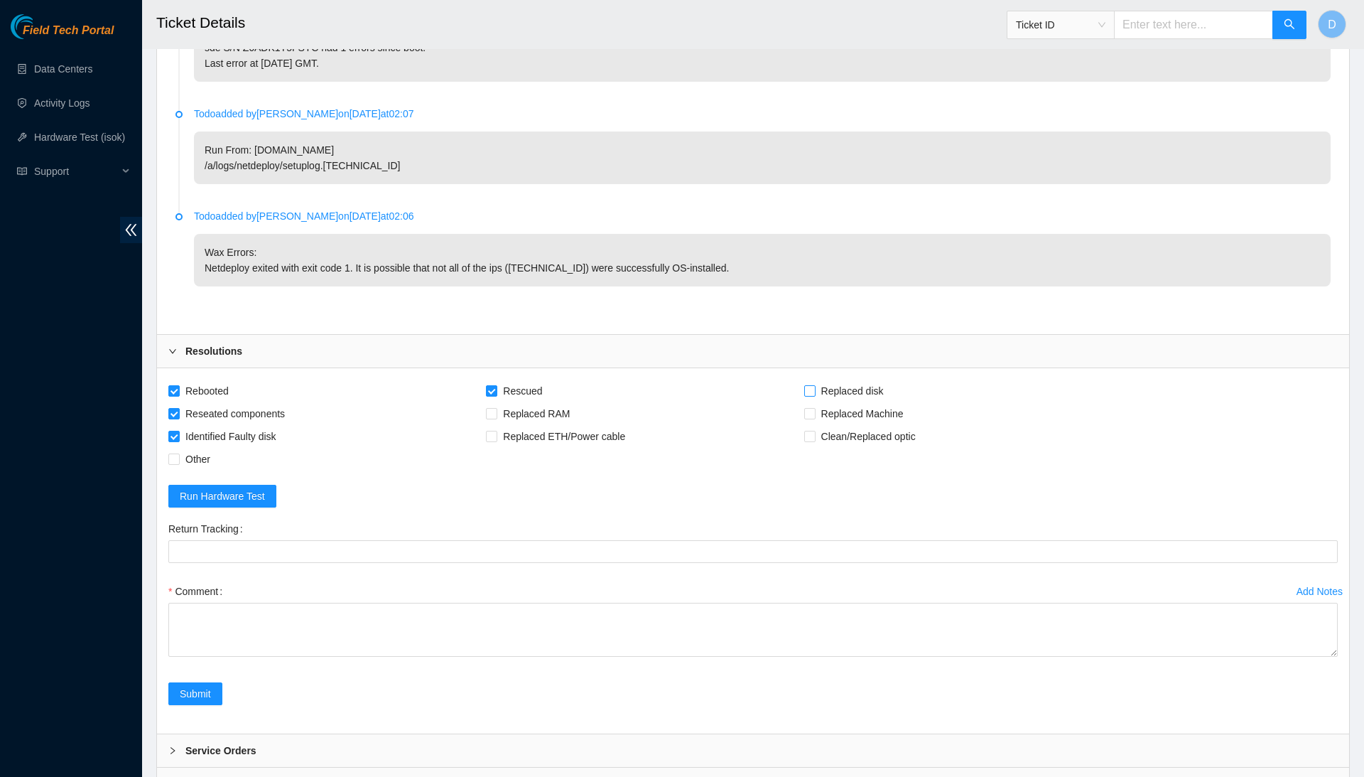
checkbox input "true"
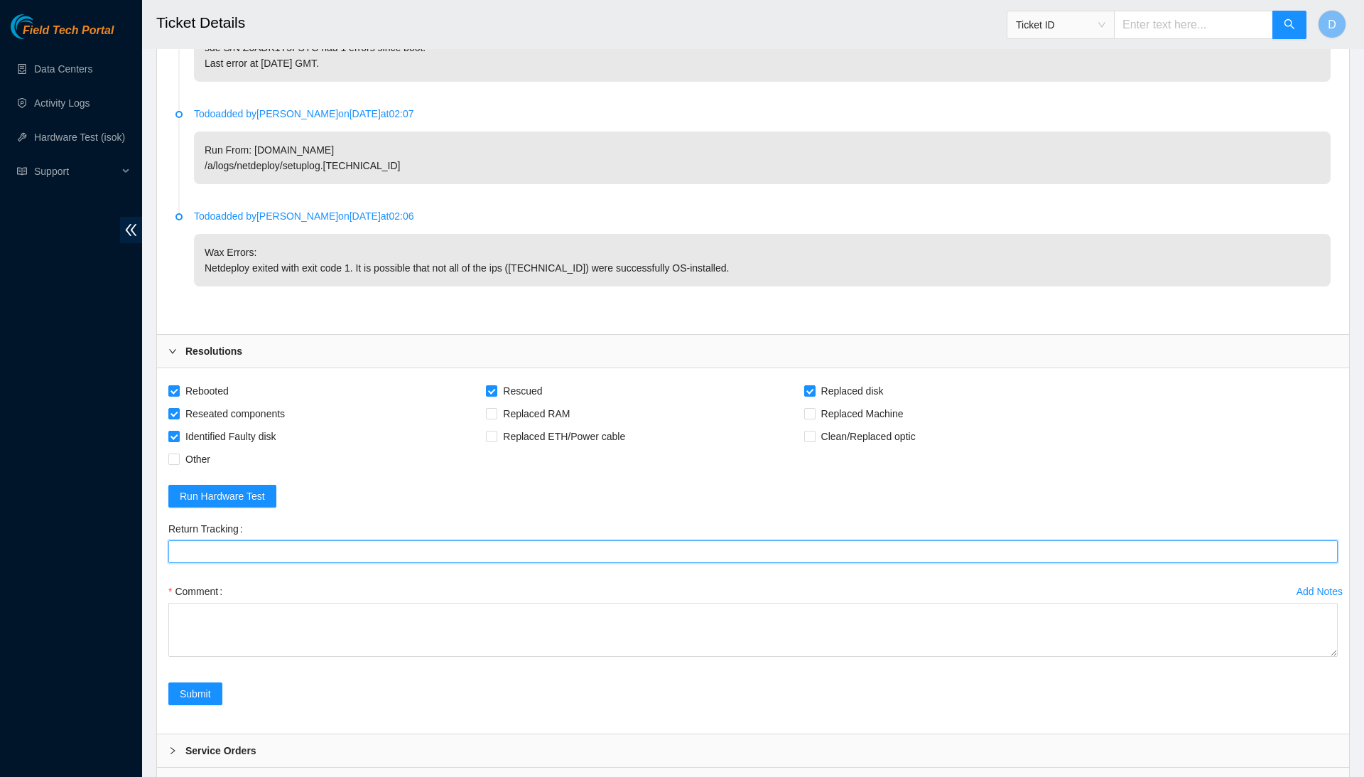
click at [533, 540] on Tracking "Return Tracking" at bounding box center [753, 551] width 1170 height 23
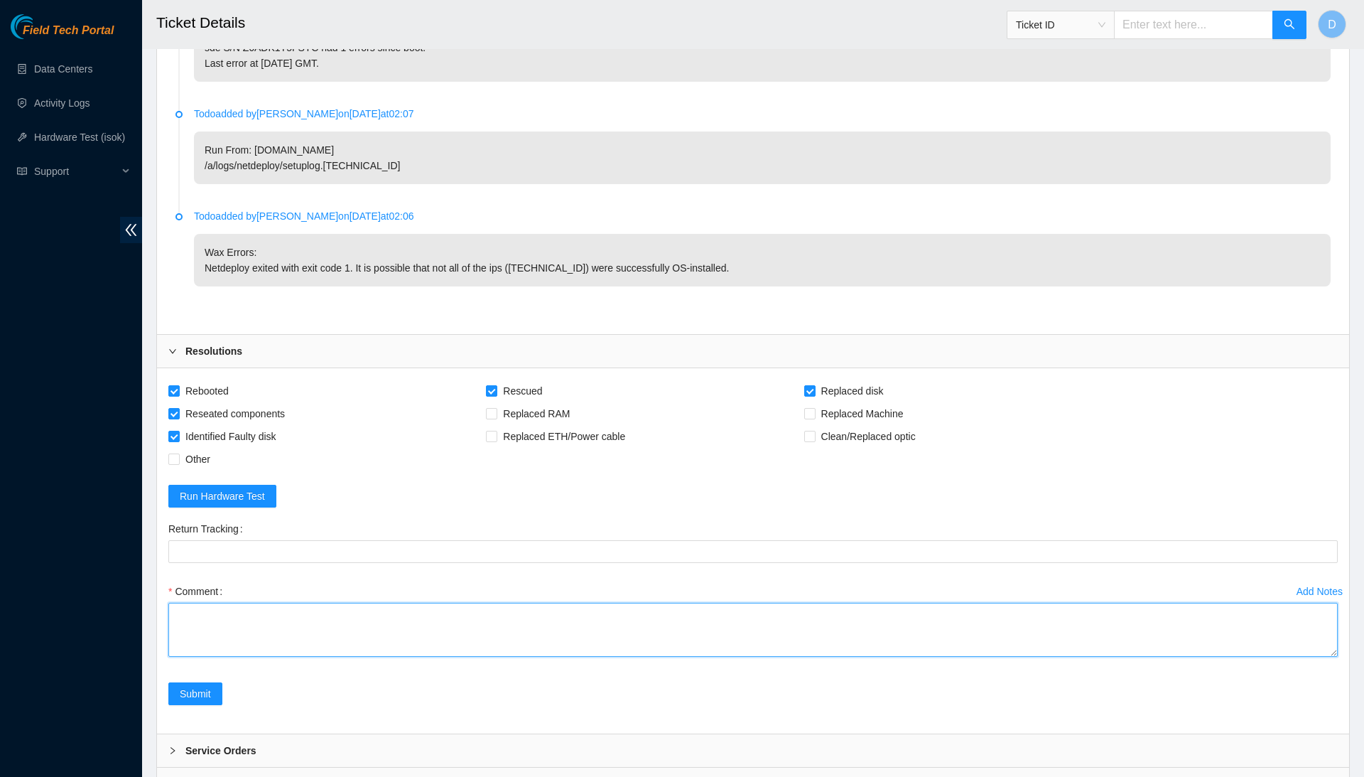
click at [519, 603] on textarea "Comment" at bounding box center [753, 630] width 1170 height 54
paste textarea "Confirmed with the NOCC to make sure the ticket was safe. Safely powered the ma…"
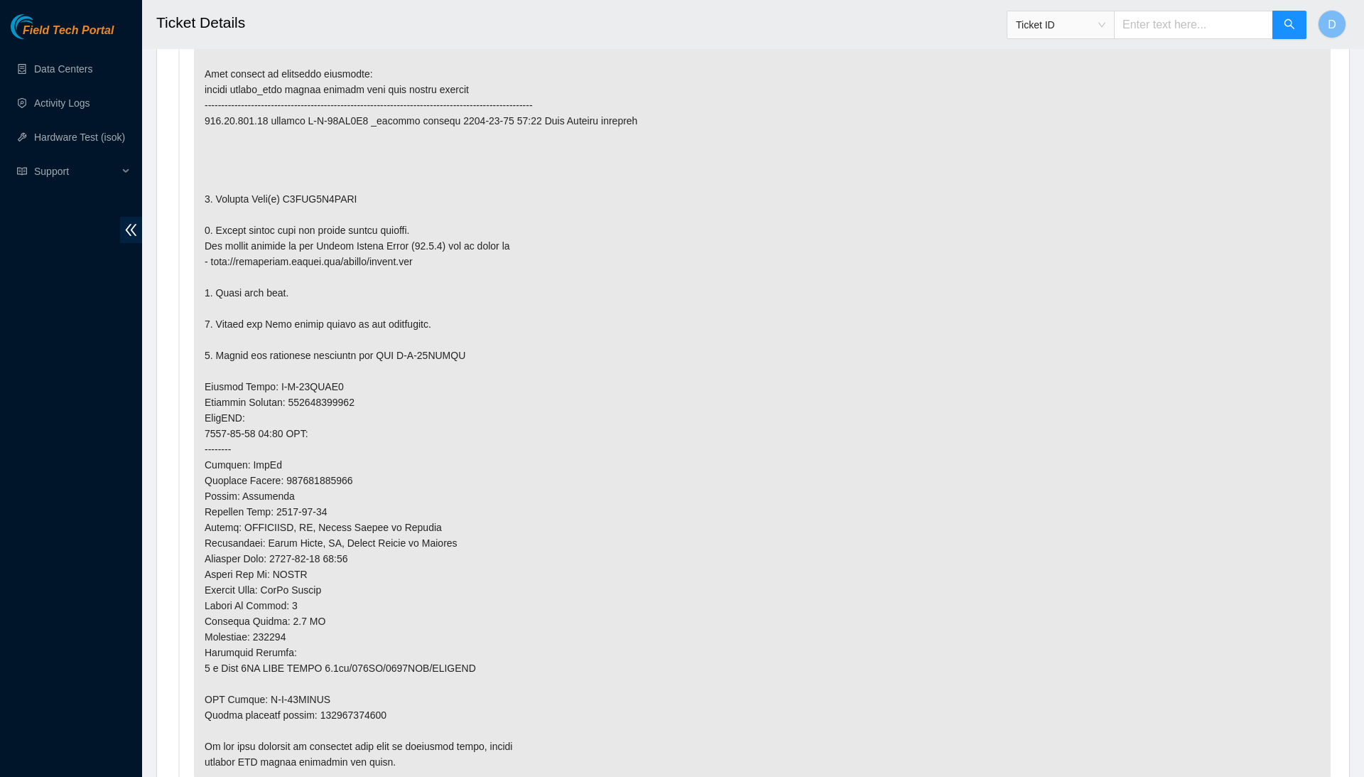
scroll to position [760, 0]
type textarea "Confirmed with the NOCC to make sure the ticket was safe. Safely powered the ma…"
click at [348, 683] on p at bounding box center [762, 399] width 1137 height 756
copy p "463470054150"
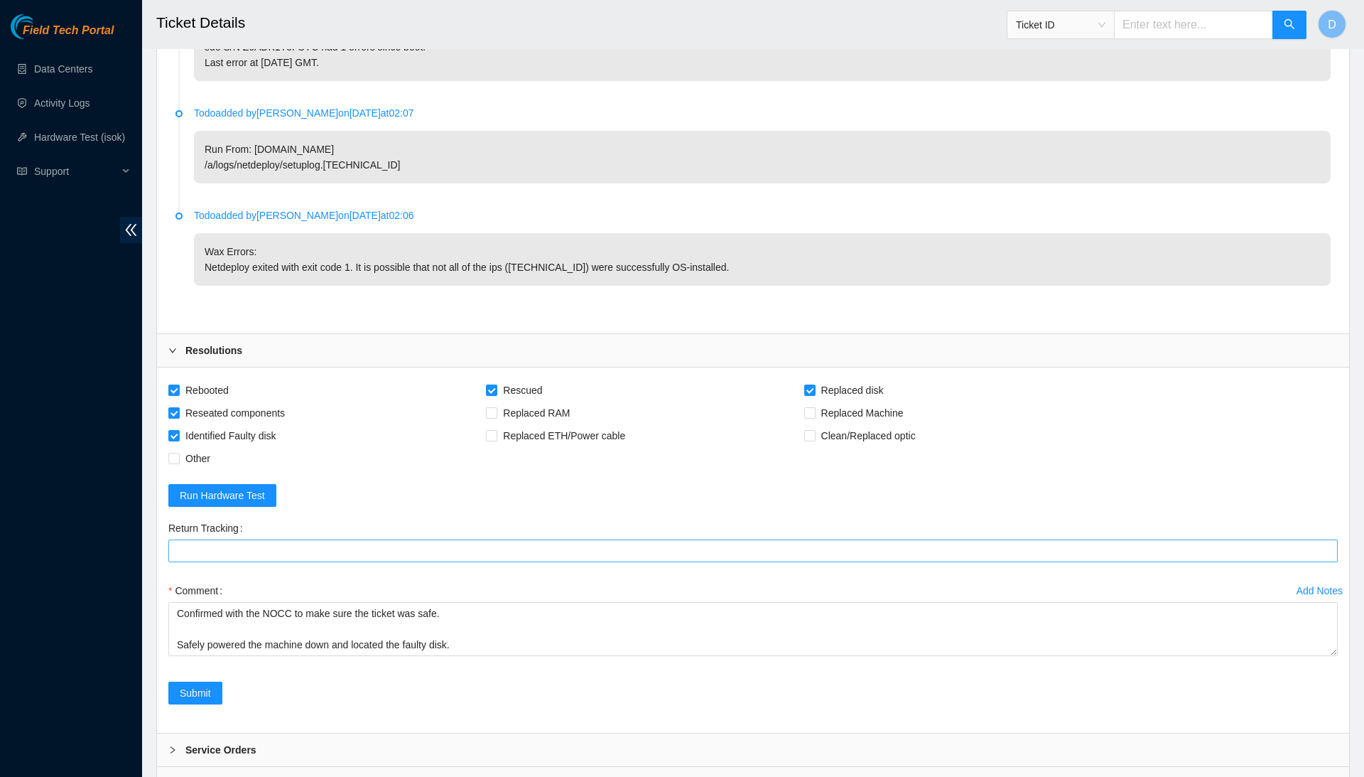
scroll to position [3530, 0]
click at [374, 540] on Tracking "Return Tracking" at bounding box center [753, 551] width 1170 height 23
paste Tracking "463470054150"
type Tracking "463470054150"
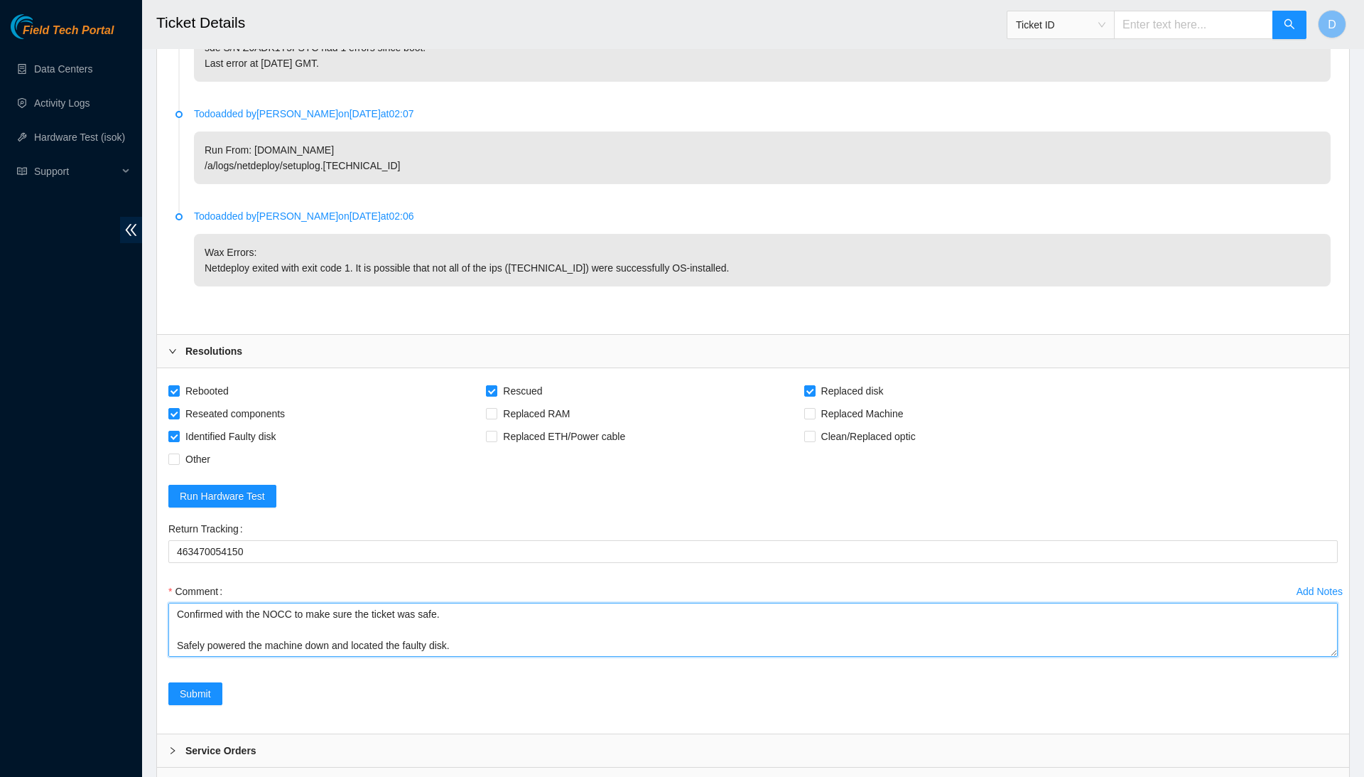
drag, startPoint x: 501, startPoint y: 577, endPoint x: 478, endPoint y: 432, distance: 146.7
click at [478, 432] on form "Rebooted Rescued Replaced disk Reseated components Replaced RAM Replaced Machin…" at bounding box center [753, 550] width 1170 height 342
click at [532, 603] on textarea "Confirmed with the NOCC to make sure the ticket was safe. Safely powered the ma…" at bounding box center [753, 630] width 1170 height 54
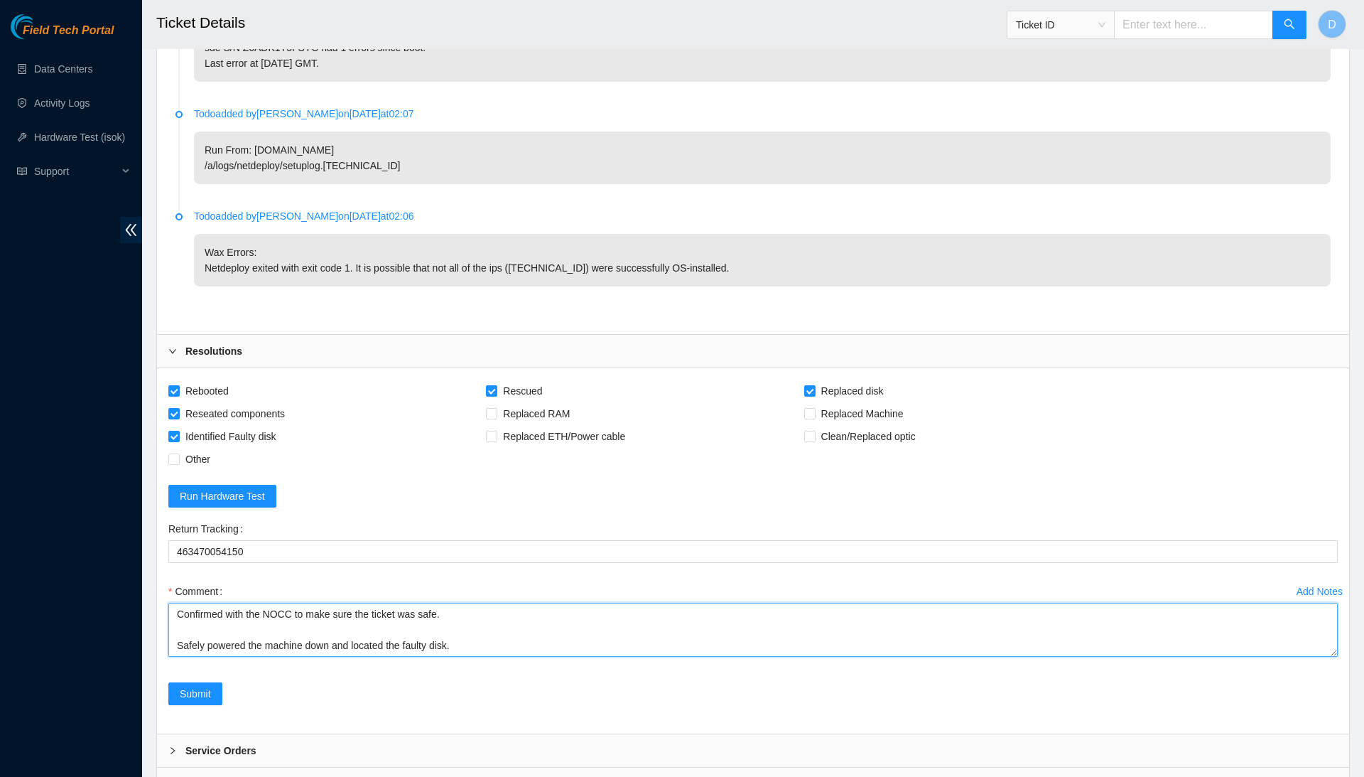
click at [532, 603] on textarea "Confirmed with the NOCC to make sure the ticket was safe. Safely powered the ma…" at bounding box center [753, 630] width 1170 height 54
click at [1333, 603] on textarea "Confirmed with the NOCC to make sure the ticket was safe. Safely powered the ma…" at bounding box center [753, 630] width 1170 height 54
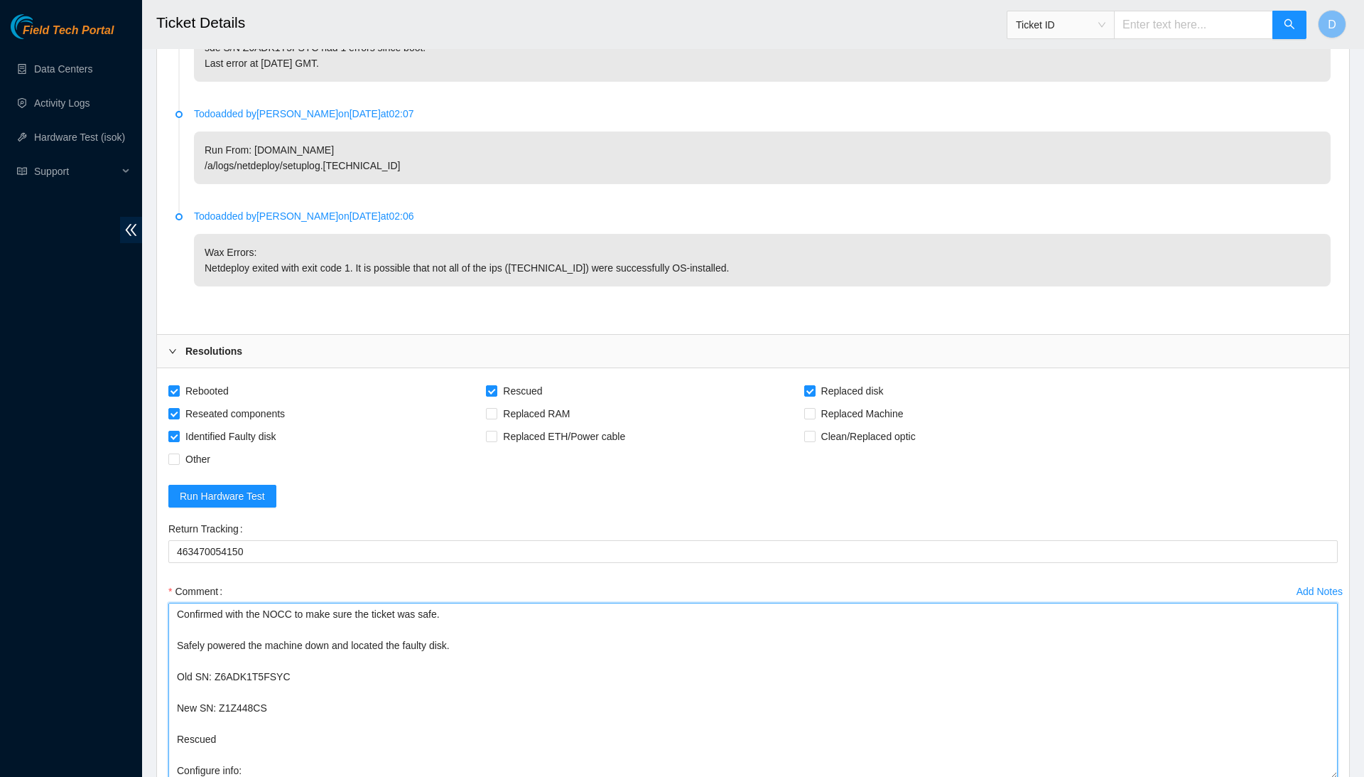
click at [1319, 776] on textarea "Confirmed with the NOCC to make sure the ticket was safe. Safely powered the ma…" at bounding box center [753, 691] width 1170 height 176
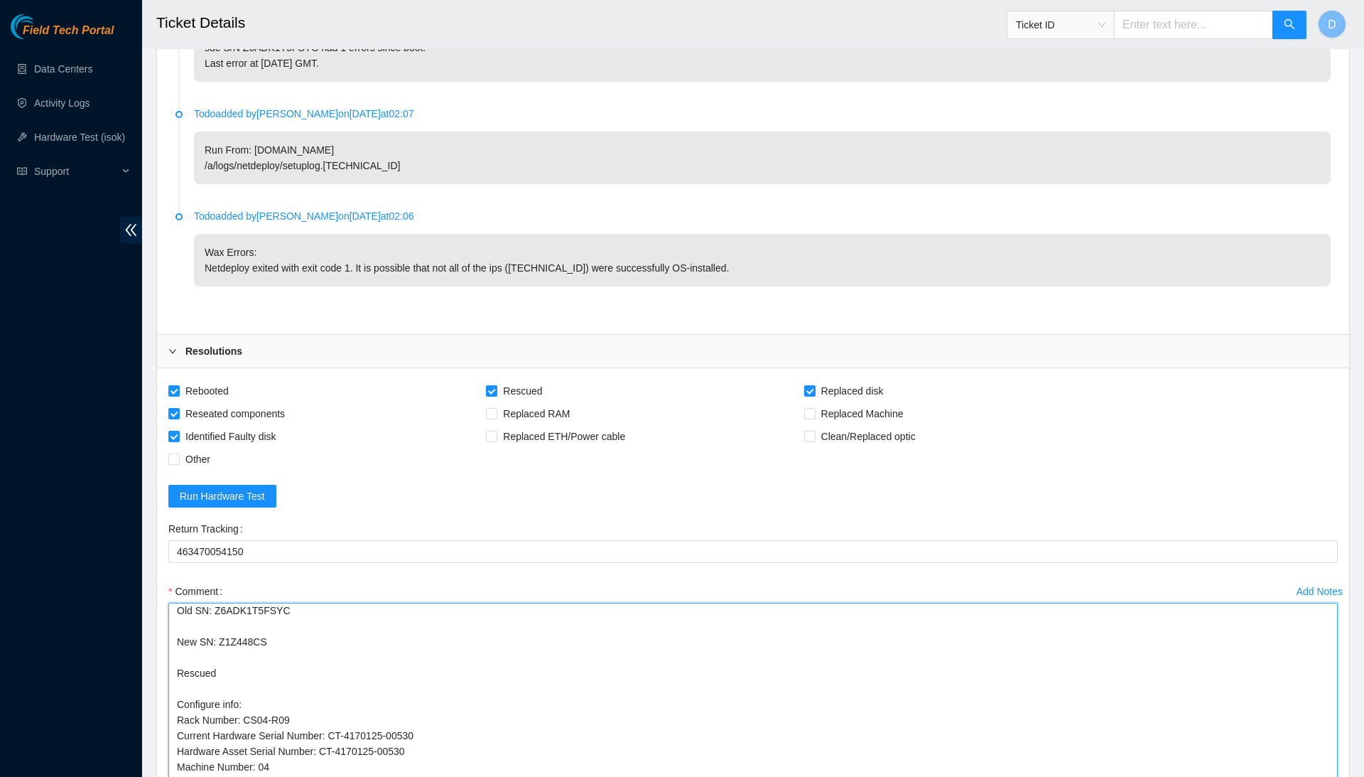
scroll to position [65, 0]
drag, startPoint x: 1135, startPoint y: 755, endPoint x: 1101, endPoint y: 623, distance: 135.8
click at [1101, 623] on textarea "Confirmed with the NOCC to make sure the ticket was safe. Safely powered the ma…" at bounding box center [753, 725] width 1170 height 245
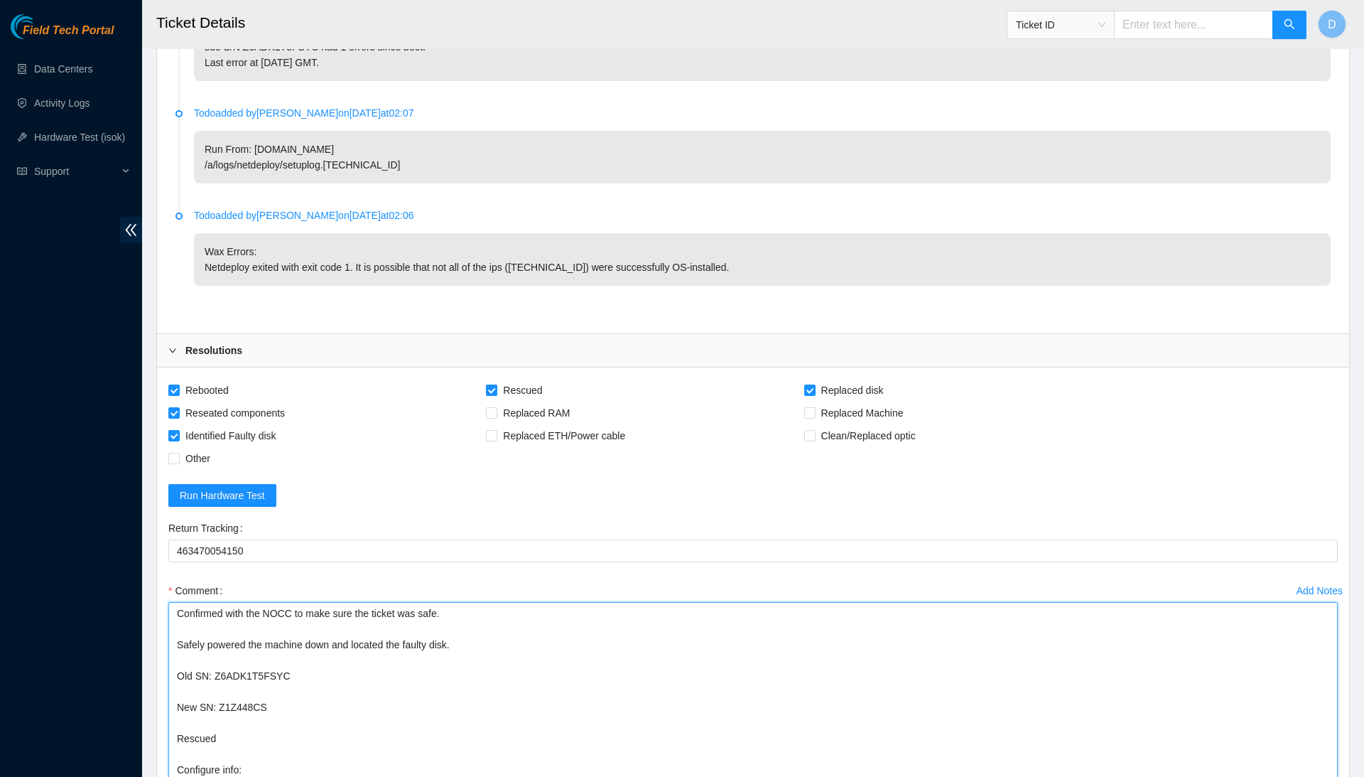
drag, startPoint x: 1058, startPoint y: 773, endPoint x: 1018, endPoint y: 468, distance: 308.2
click at [1018, 468] on form "Rebooted Rescued Replaced disk Reseated components Replaced RAM Replaced Machin…" at bounding box center [753, 646] width 1170 height 534
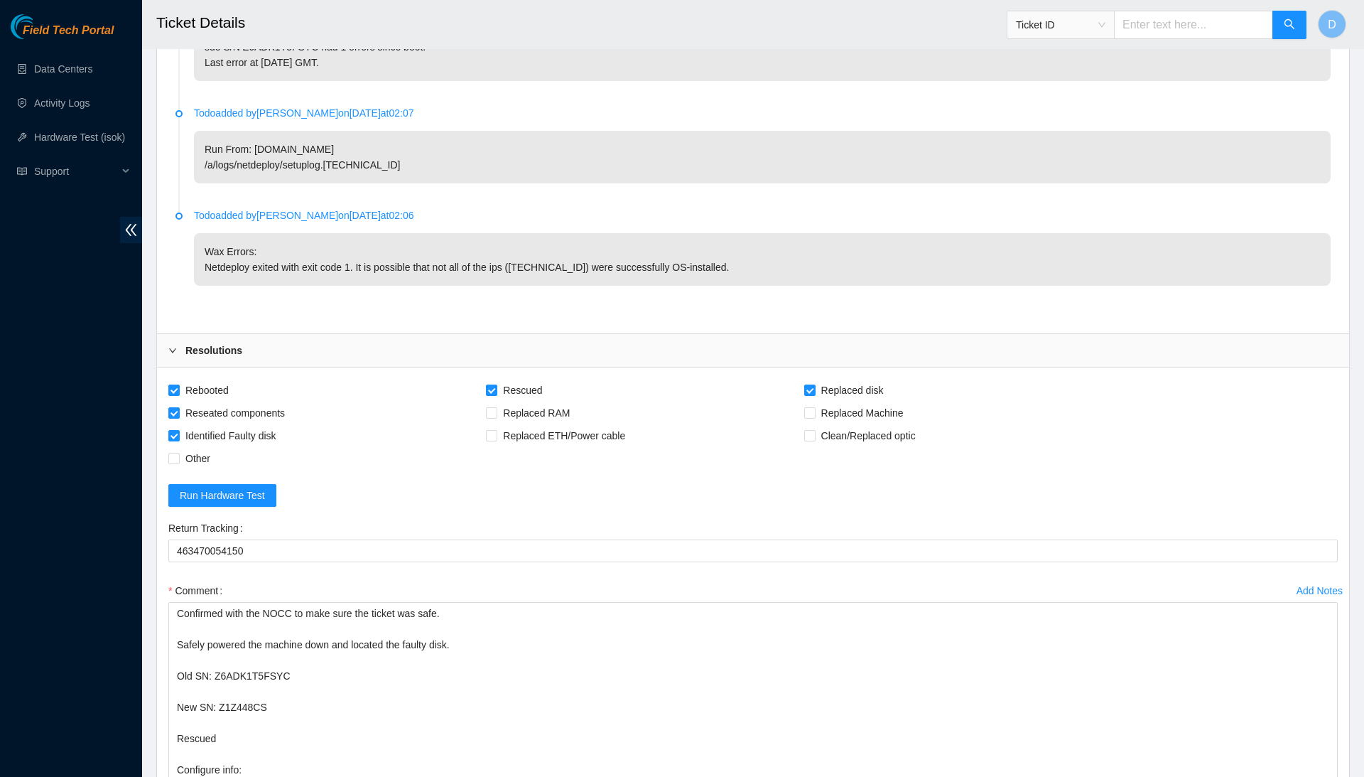
click at [1035, 397] on div "Rebooted Rescued Replaced disk Reseated components Replaced RAM Replaced Machin…" at bounding box center [645, 424] width 954 height 91
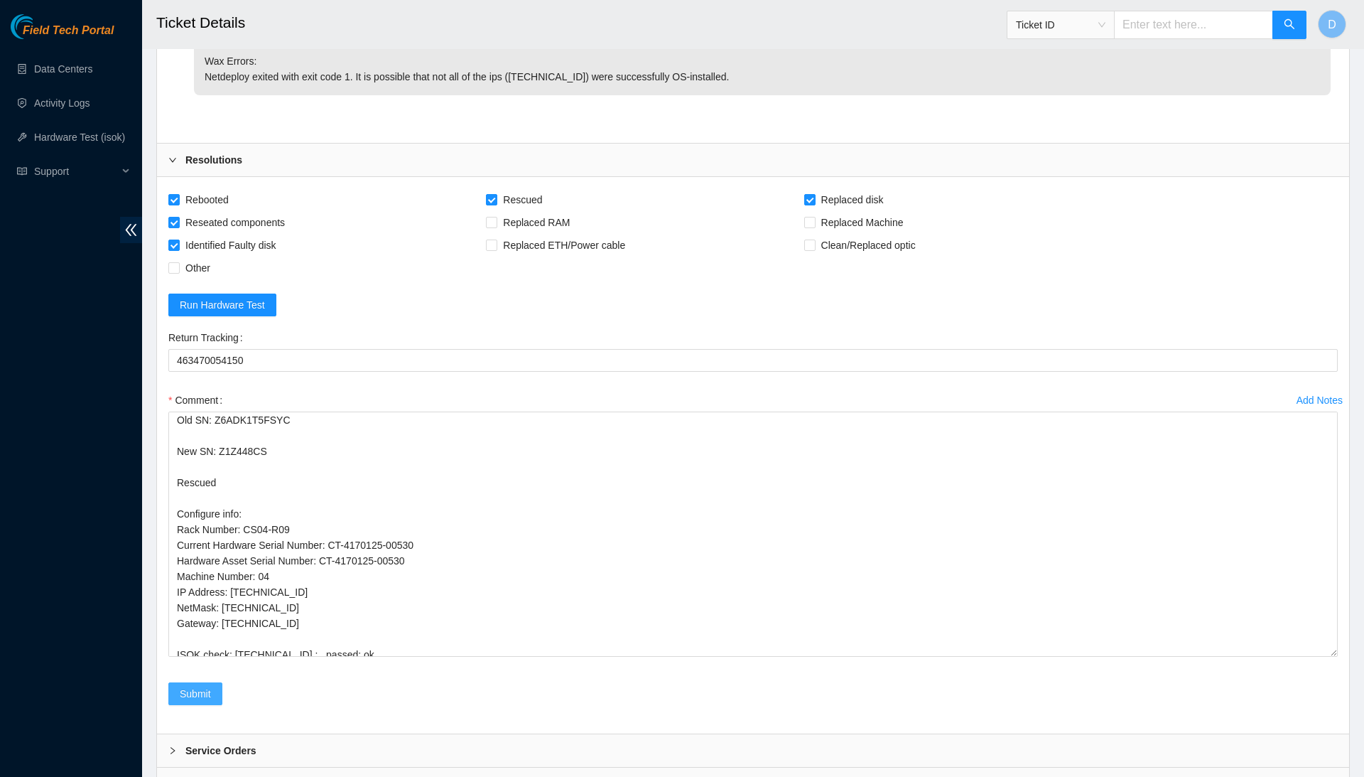
scroll to position [3721, 0]
click at [210, 683] on button "Submit" at bounding box center [195, 694] width 54 height 23
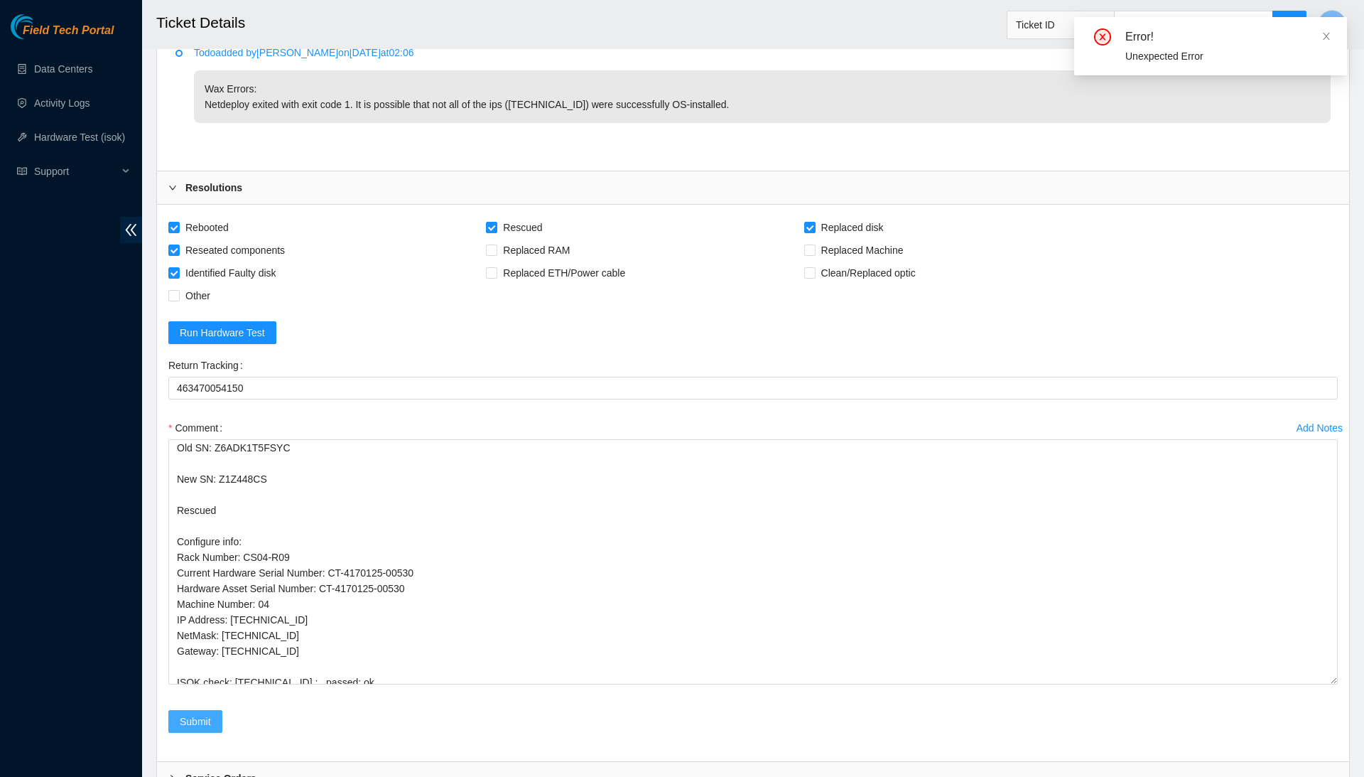
click at [217, 710] on button "Submit" at bounding box center [195, 721] width 54 height 23
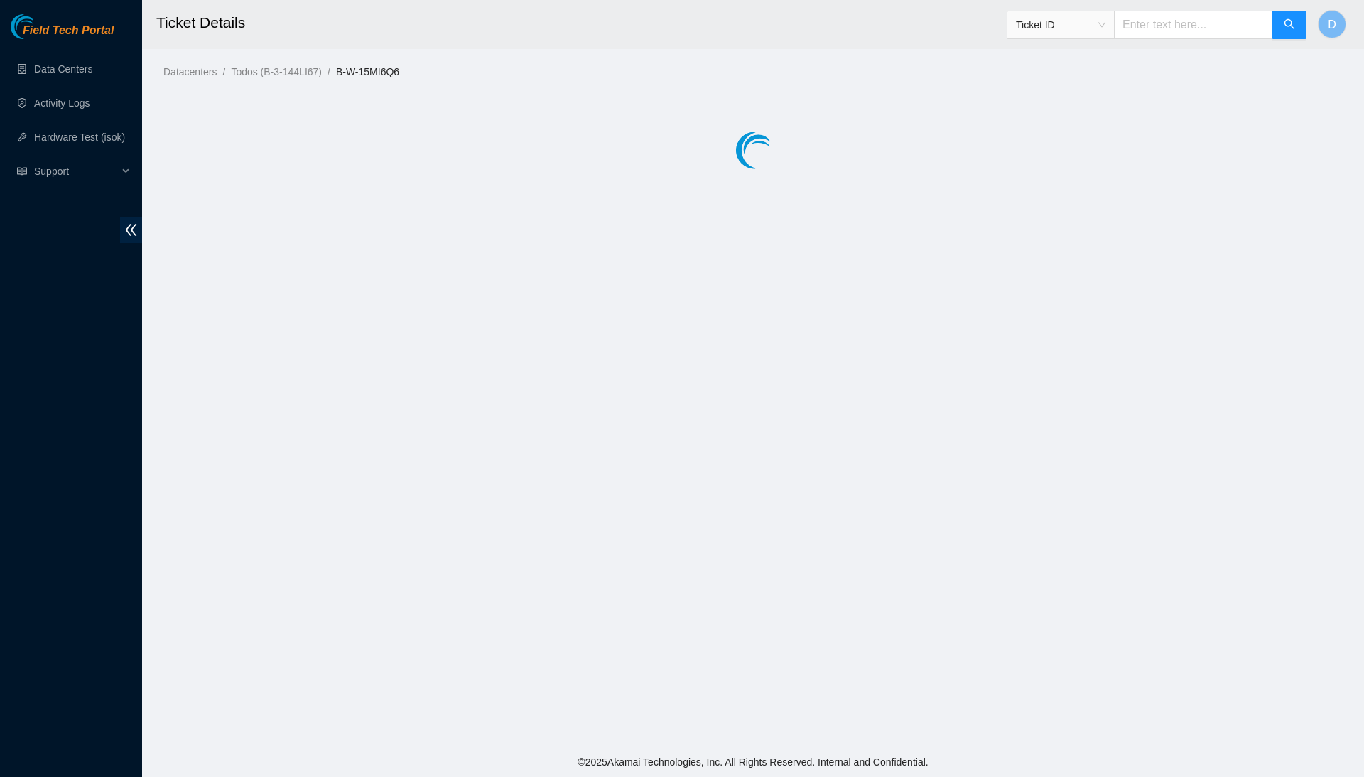
scroll to position [0, 0]
click at [176, 158] on div at bounding box center [753, 149] width 1222 height 71
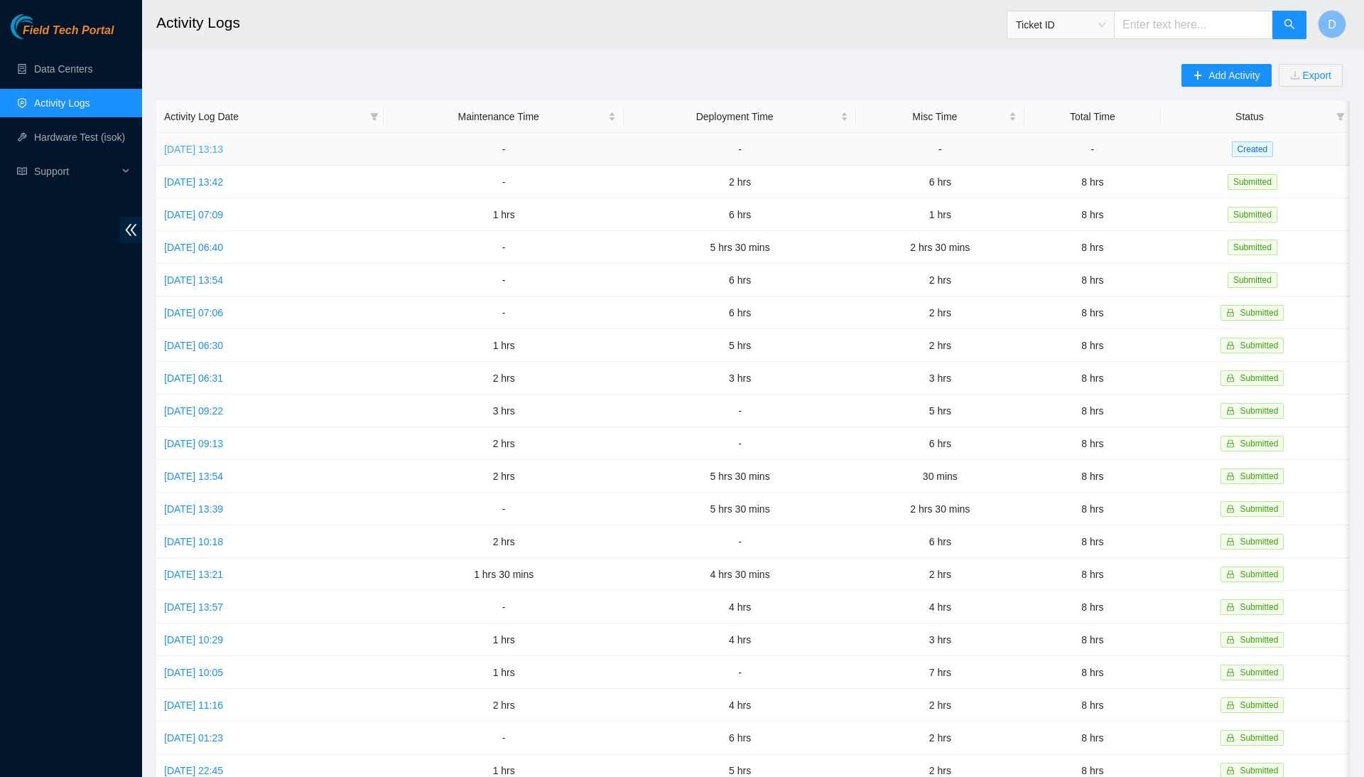
click at [223, 151] on link "[DATE] 13:13" at bounding box center [193, 149] width 59 height 11
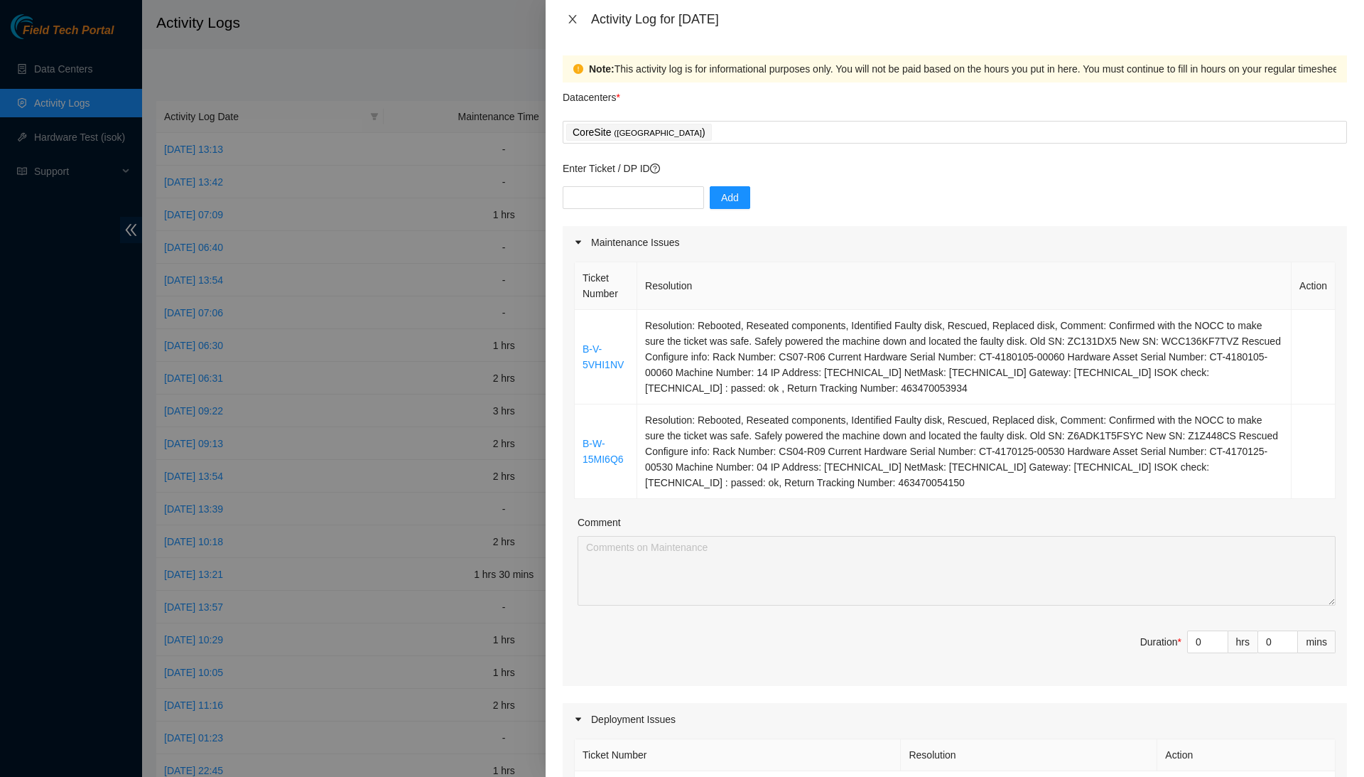
click at [571, 20] on icon "close" at bounding box center [572, 19] width 8 height 9
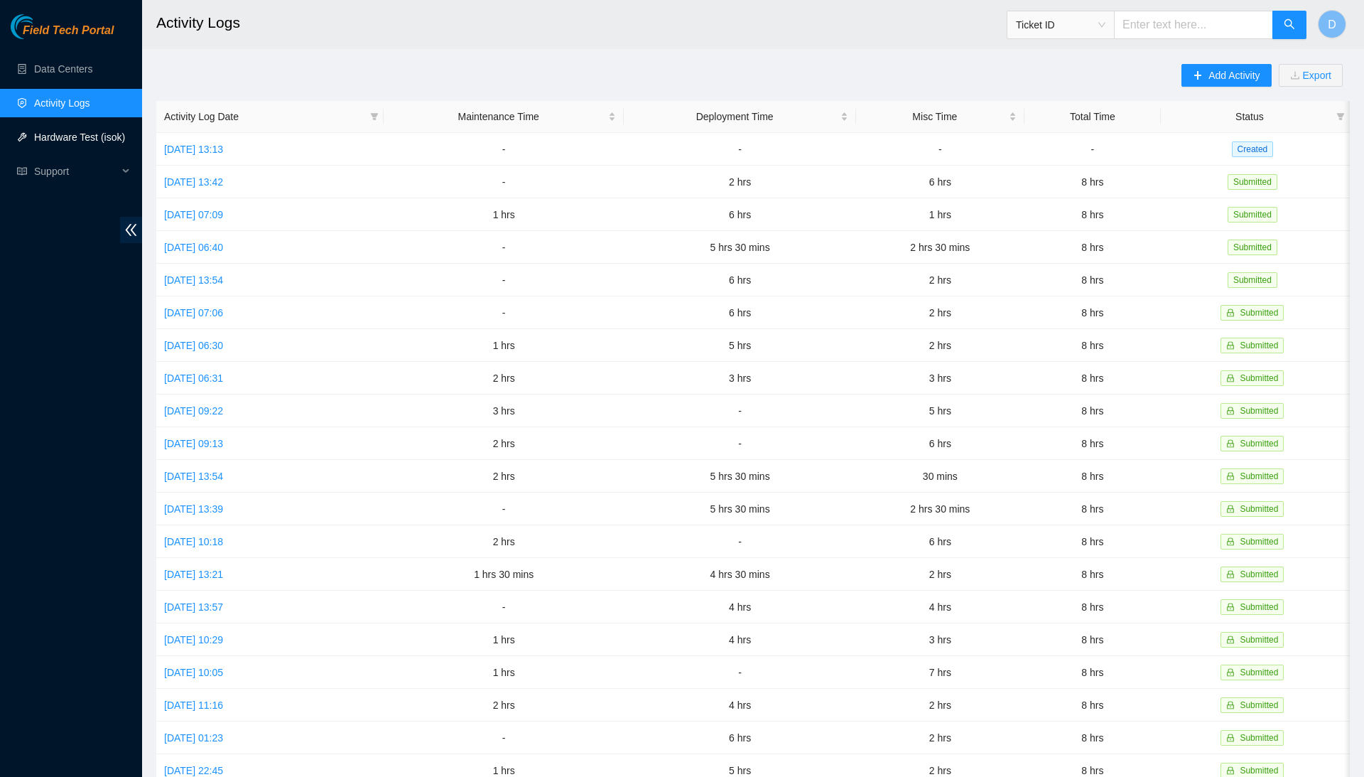
click at [114, 134] on link "Hardware Test (isok)" at bounding box center [79, 136] width 91 height 11
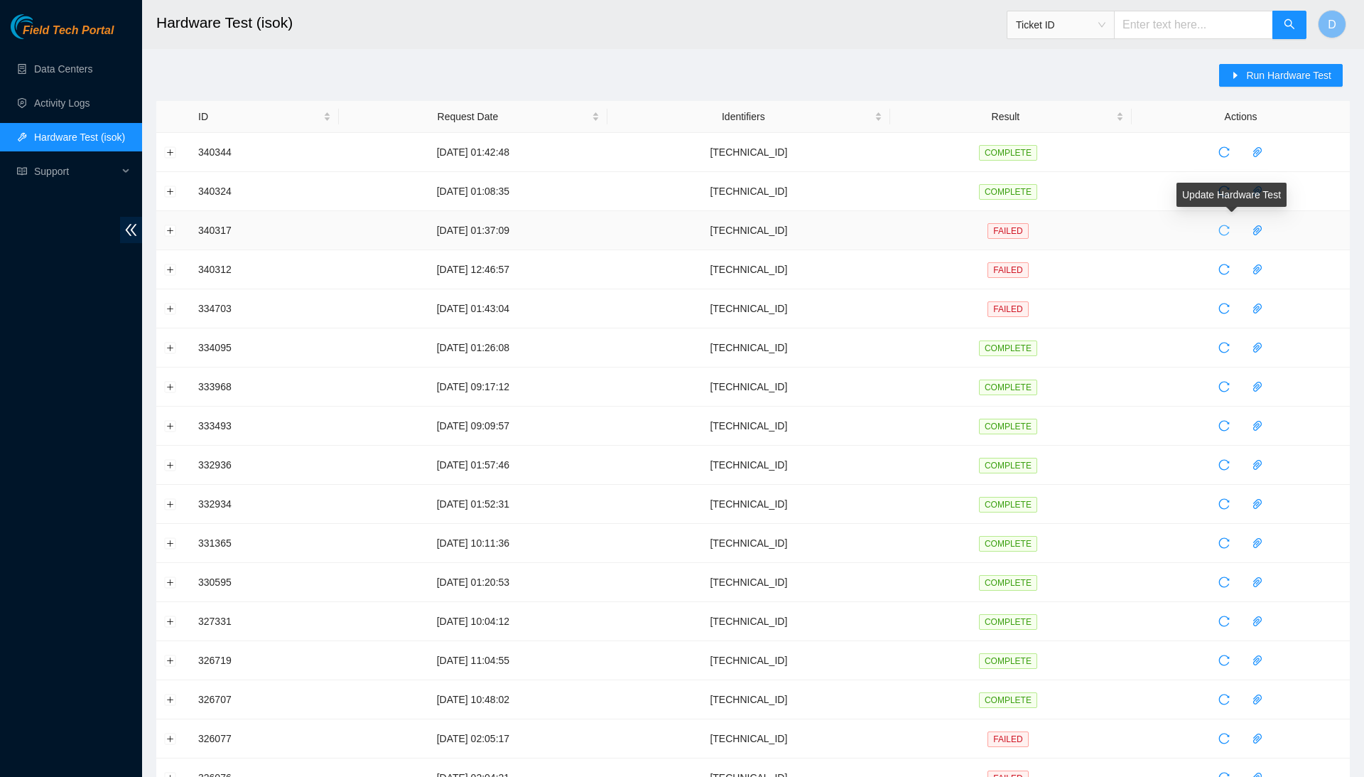
click at [1226, 231] on span "reload" at bounding box center [1224, 230] width 21 height 11
click at [171, 229] on button "Expand row" at bounding box center [170, 230] width 11 height 11
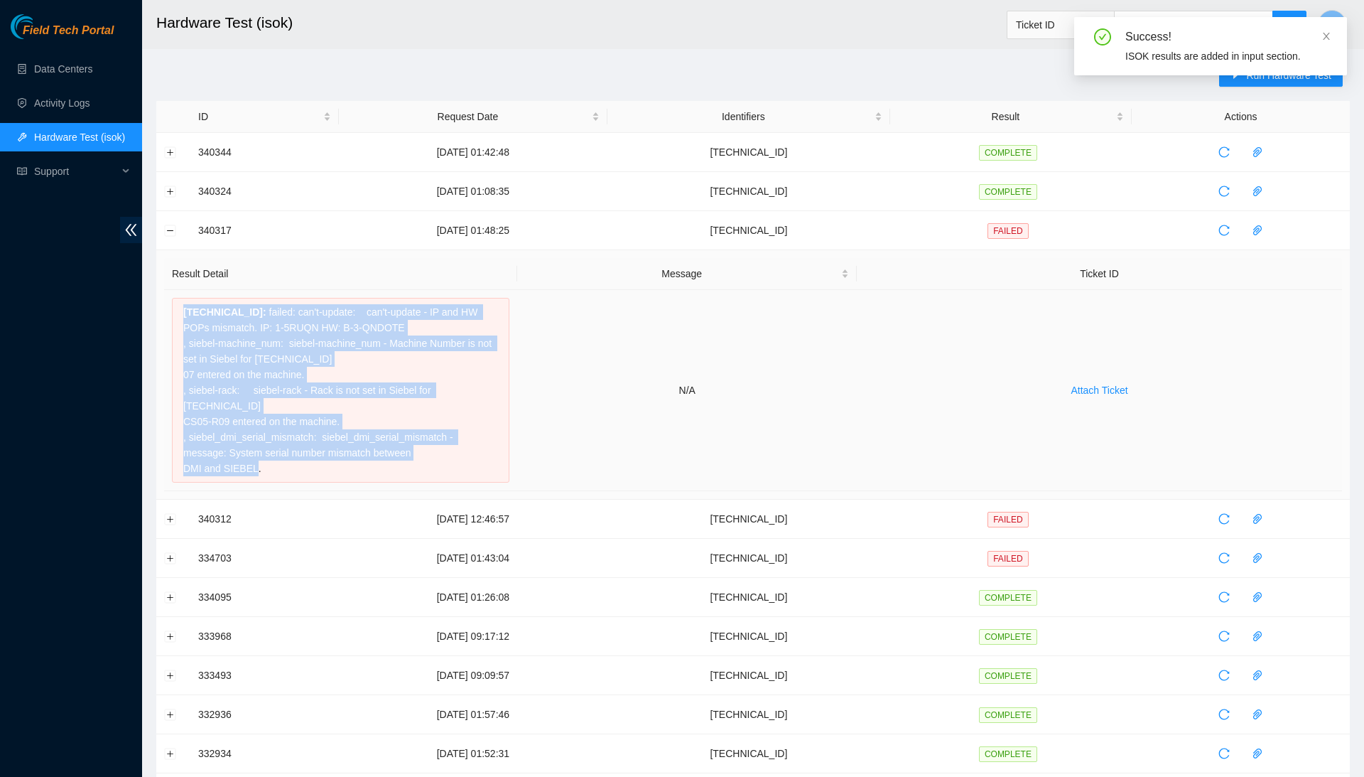
drag, startPoint x: 397, startPoint y: 468, endPoint x: 331, endPoint y: 296, distance: 183.3
click at [331, 296] on td "[TECHNICAL_ID] : failed: can't-update: can't-update - IP and HW POPs mismatch. …" at bounding box center [340, 390] width 353 height 201
copy div "[TECHNICAL_ID] : failed: can't-update: can't-update - IP and HW POPs mismatch. …"
click at [70, 102] on link "Activity Logs" at bounding box center [62, 102] width 56 height 11
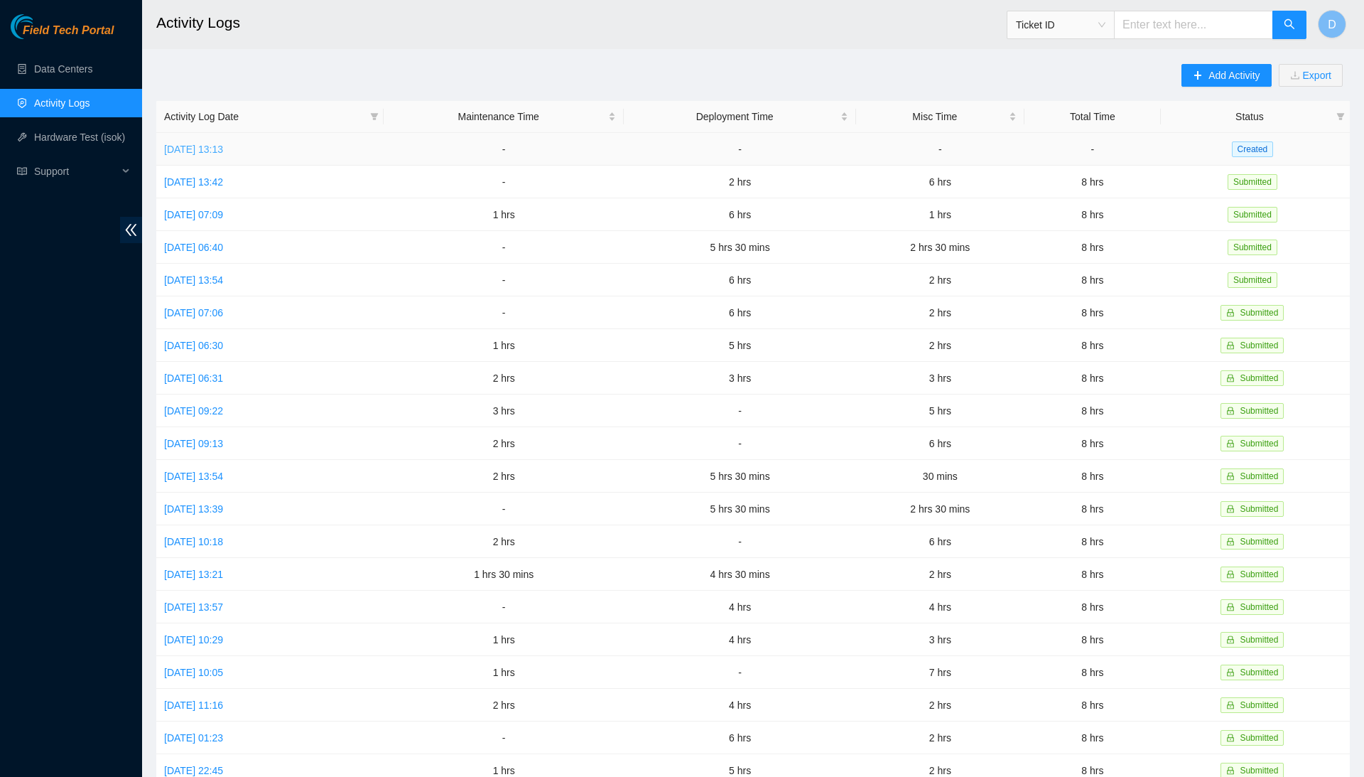
click at [180, 149] on link "[DATE] 13:13" at bounding box center [193, 149] width 59 height 11
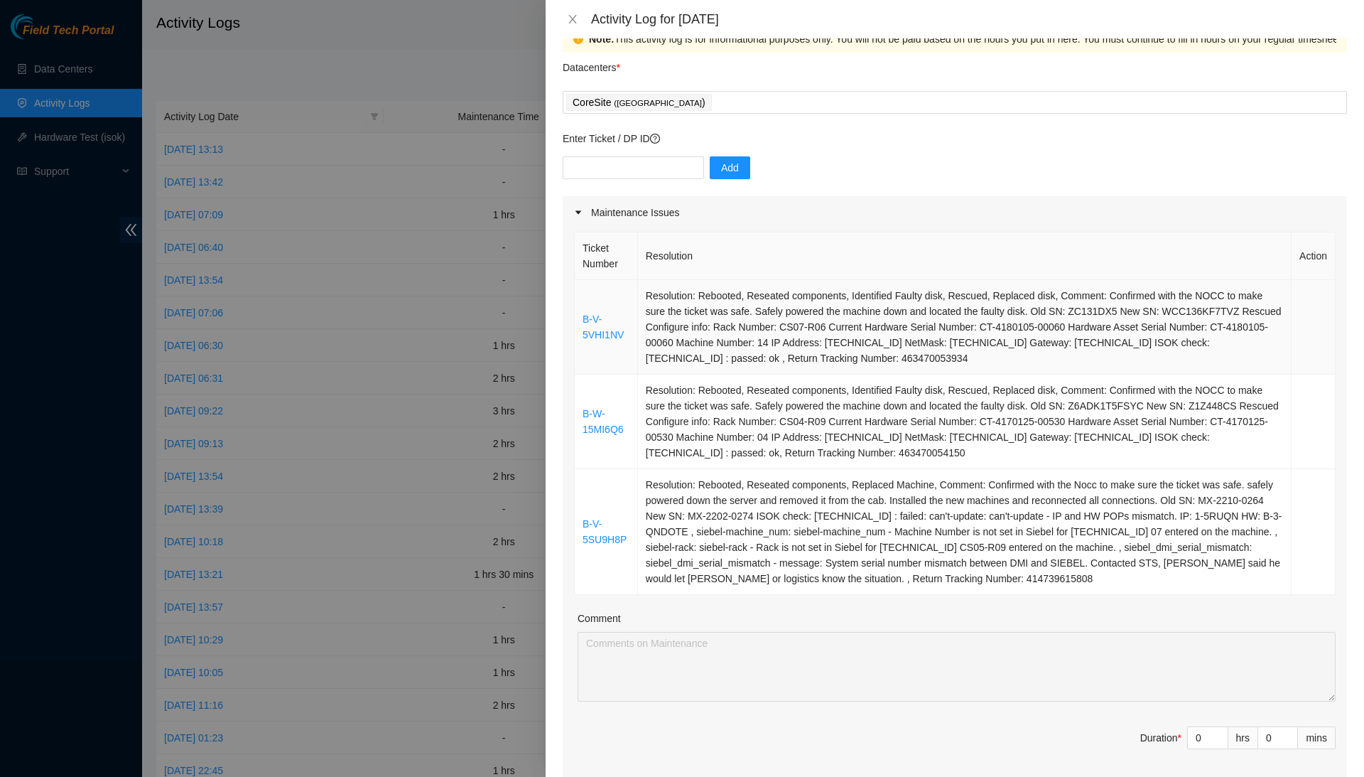
scroll to position [34, 0]
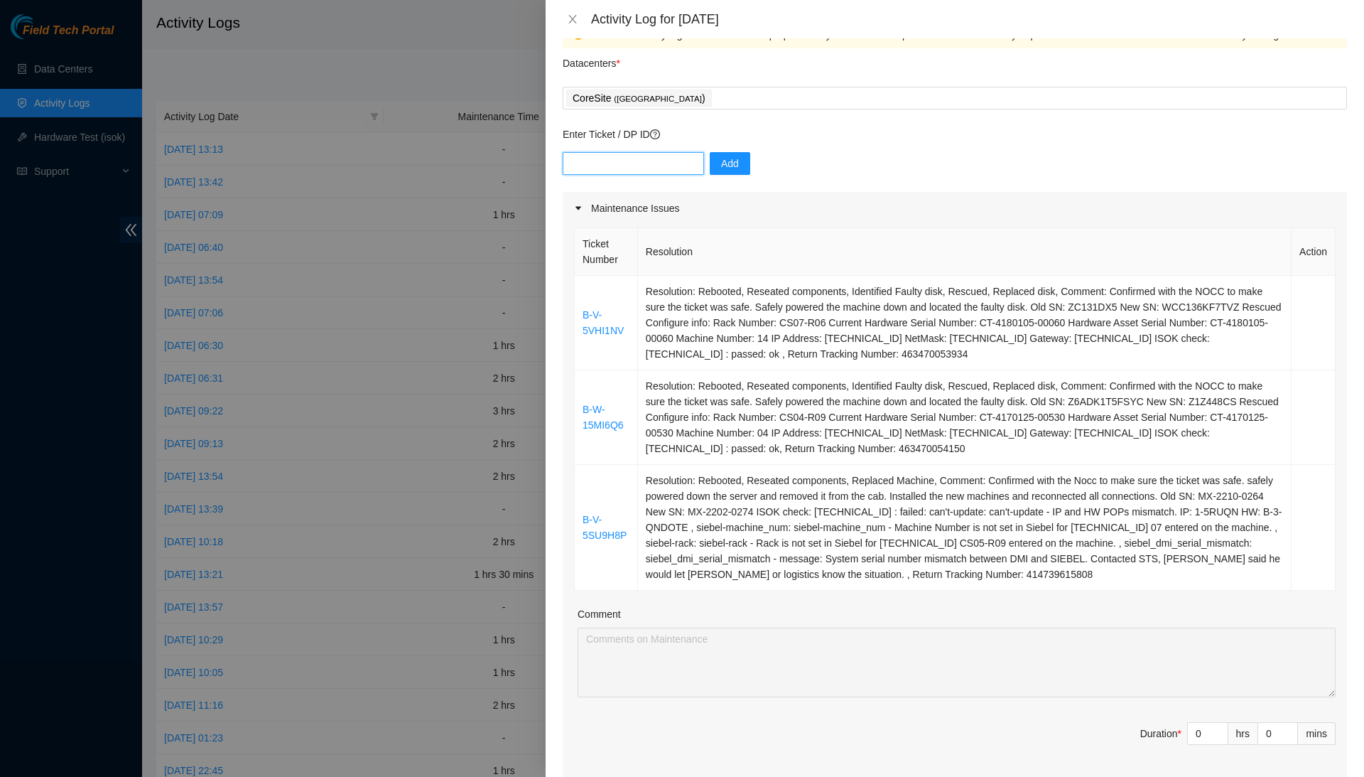
click at [686, 171] on input "text" at bounding box center [633, 163] width 141 height 23
type input "DP80378"
click at [748, 156] on button "Add" at bounding box center [730, 163] width 41 height 23
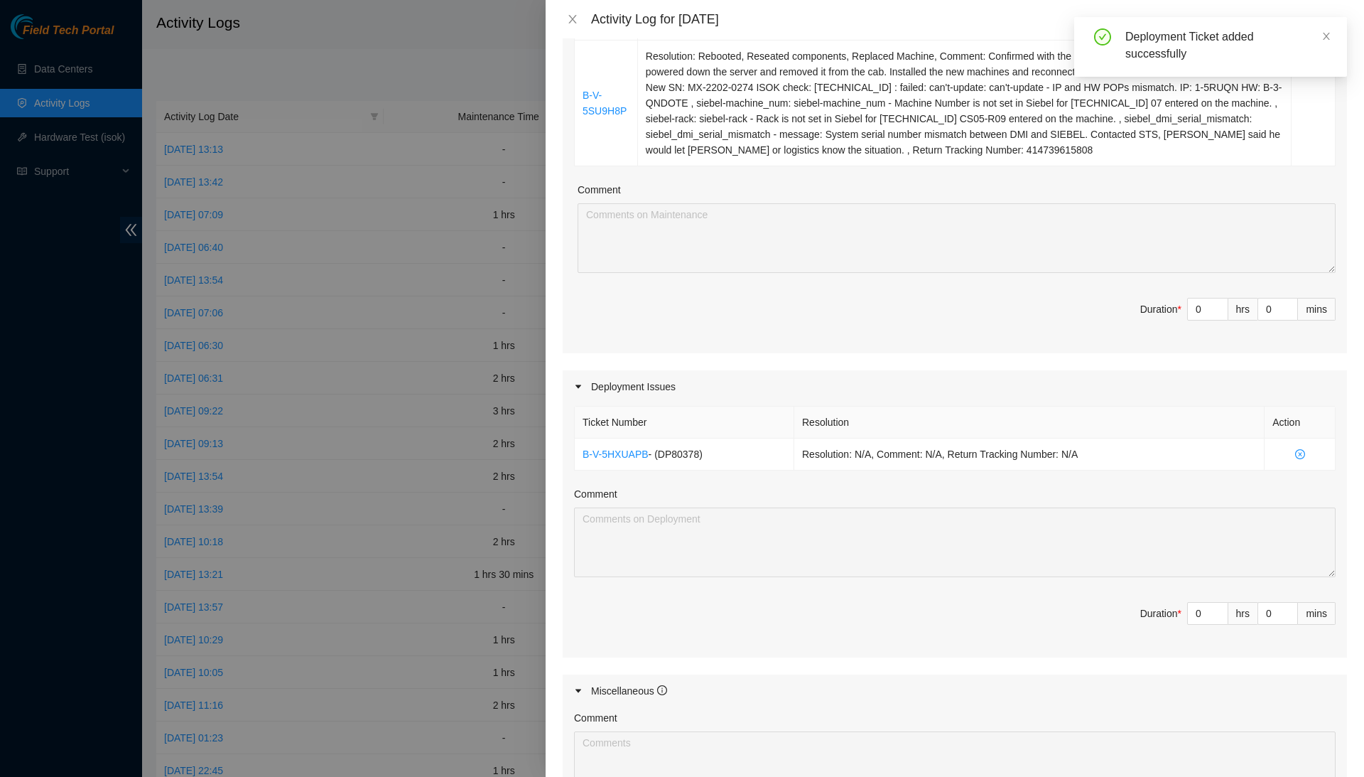
scroll to position [478, 0]
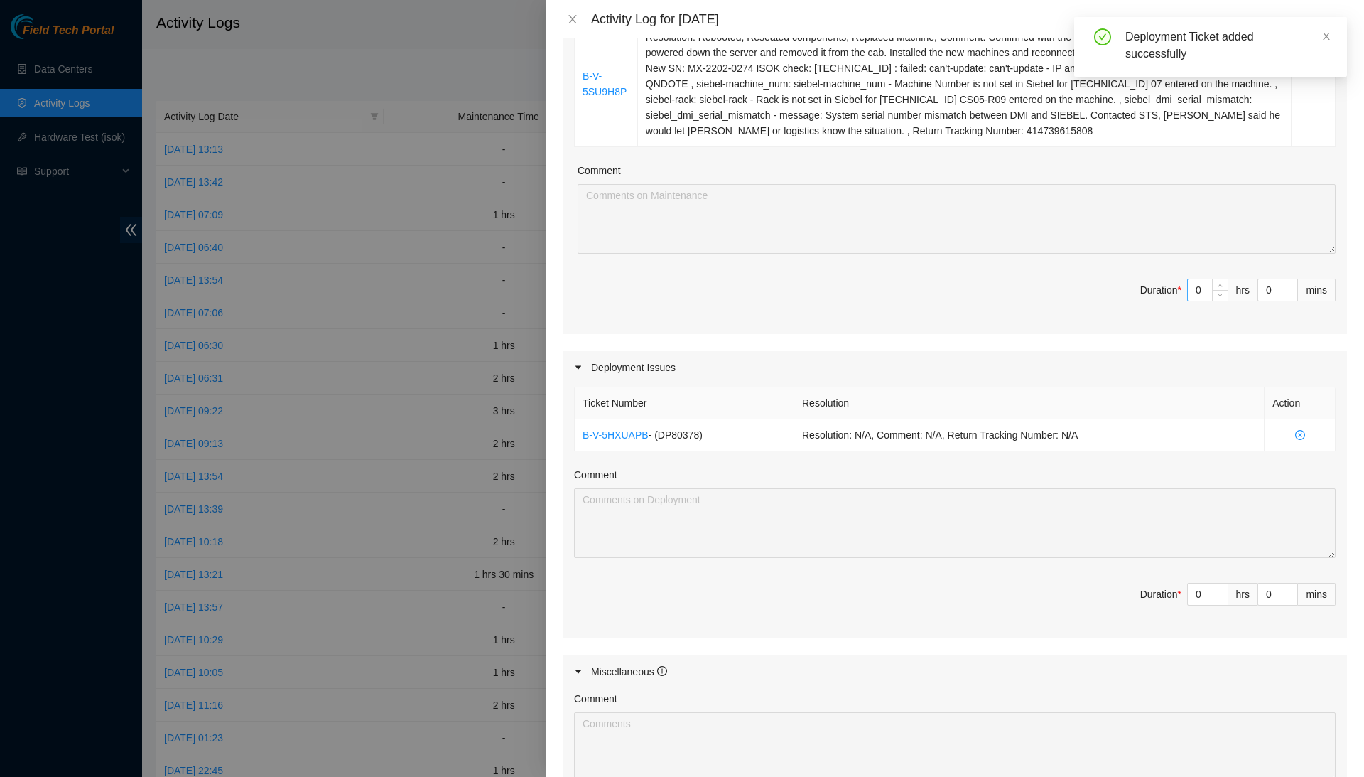
click at [1206, 293] on input "0" at bounding box center [1208, 289] width 40 height 21
type input "2"
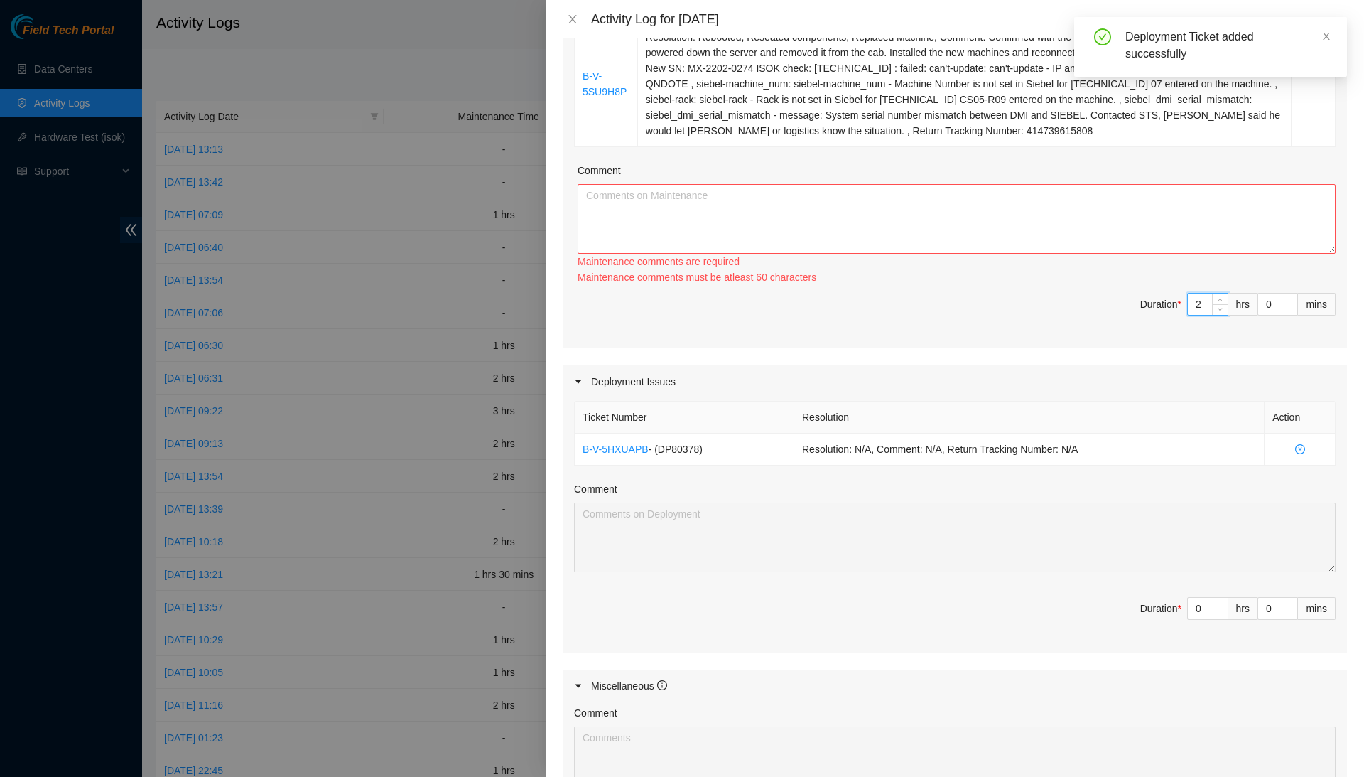
type input "2"
click at [1229, 246] on textarea "Comment" at bounding box center [957, 219] width 758 height 70
type textarea "C"
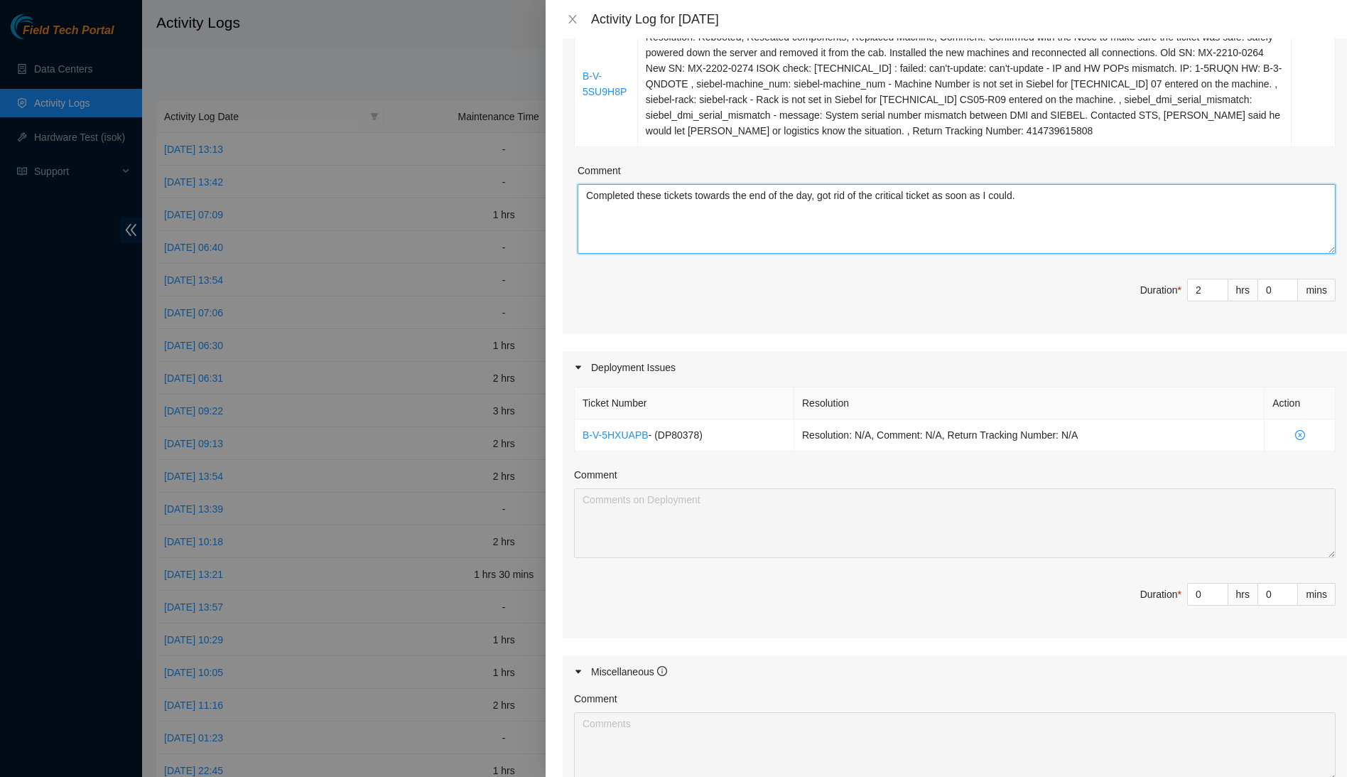
click at [1234, 222] on textarea "Completed these tickets towards the end of the day, got rid of the critical tic…" at bounding box center [957, 219] width 758 height 70
click at [1114, 200] on textarea "Completed these tickets towards the end of the day and resolved the critical ti…" at bounding box center [957, 219] width 758 height 70
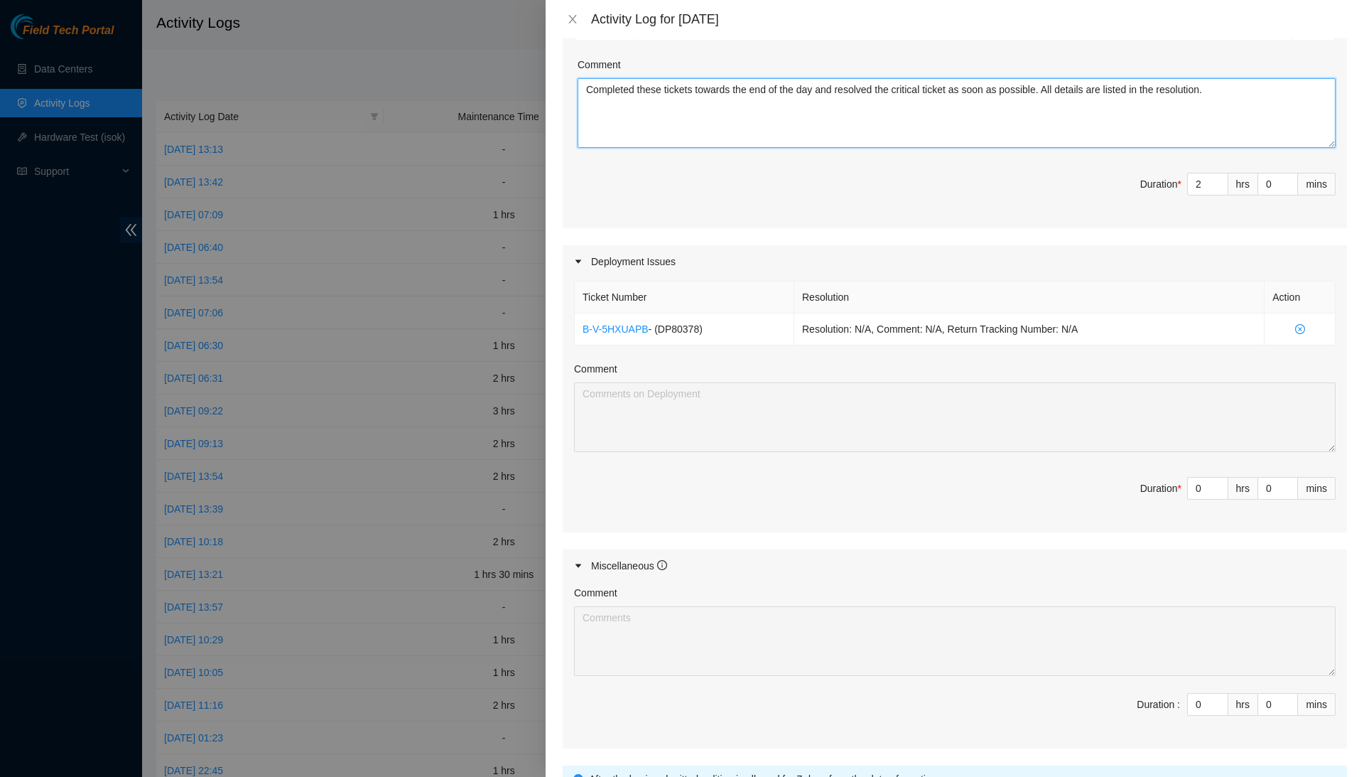
scroll to position [604, 0]
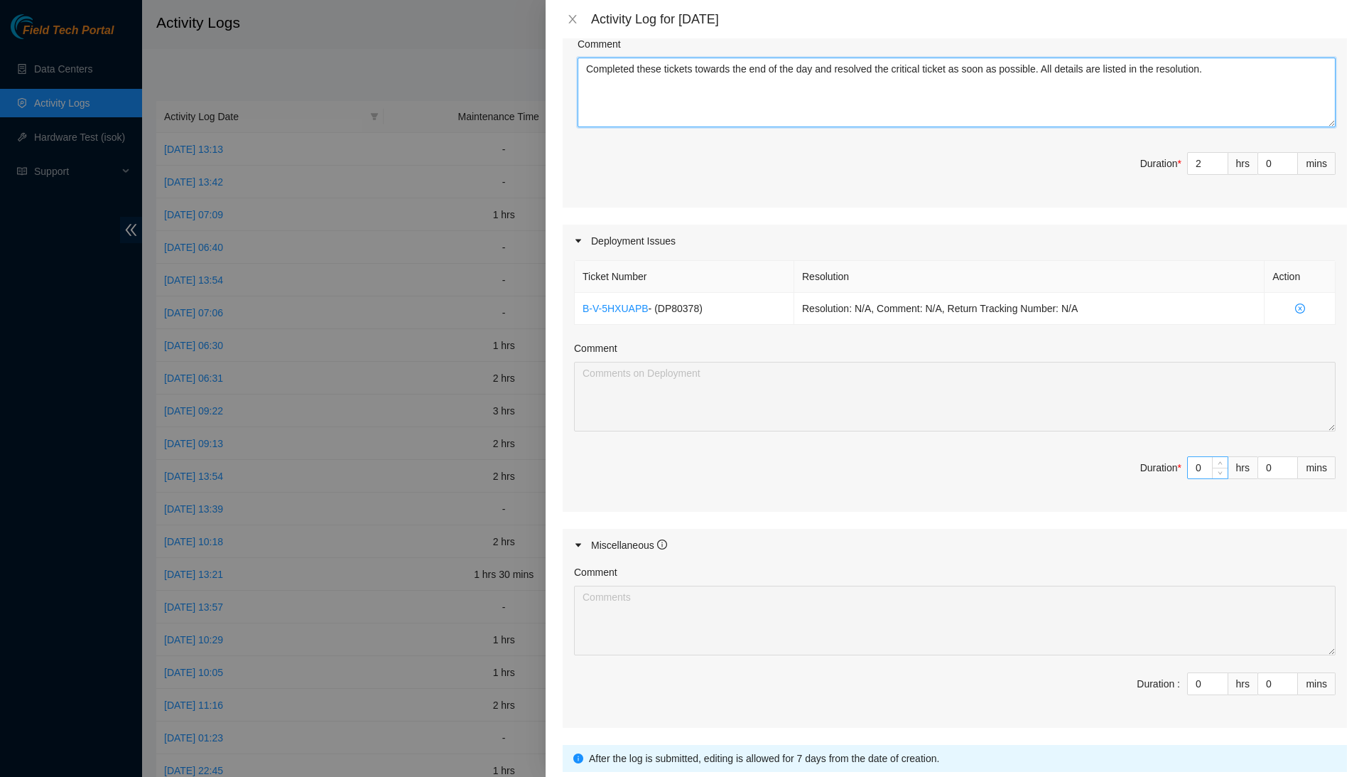
type textarea "Completed these tickets towards the end of the day and resolved the critical ti…"
click at [1204, 469] on input "0" at bounding box center [1208, 467] width 40 height 21
type input "5"
type input "7"
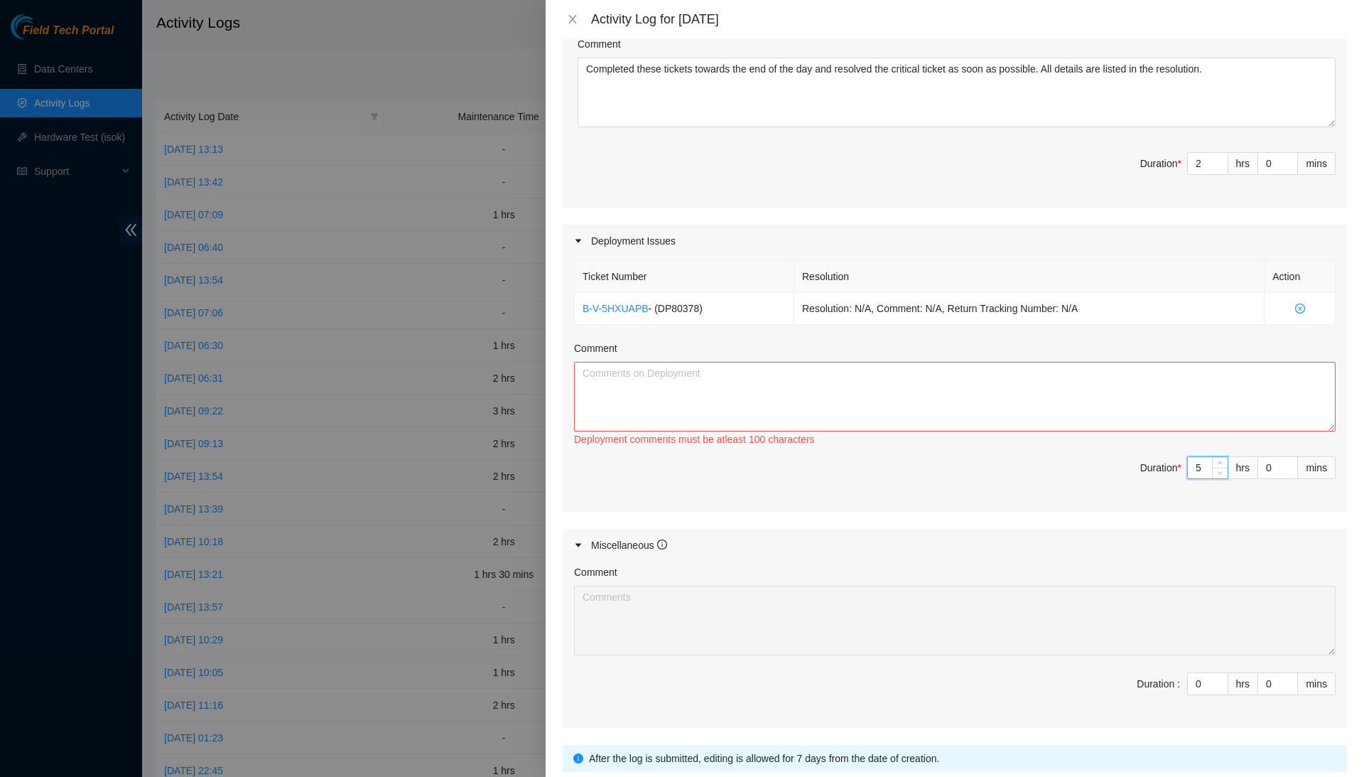
type input "5"
click at [1217, 405] on textarea "Comment" at bounding box center [955, 397] width 762 height 70
click at [1205, 470] on input "5" at bounding box center [1208, 467] width 40 height 21
type input "2"
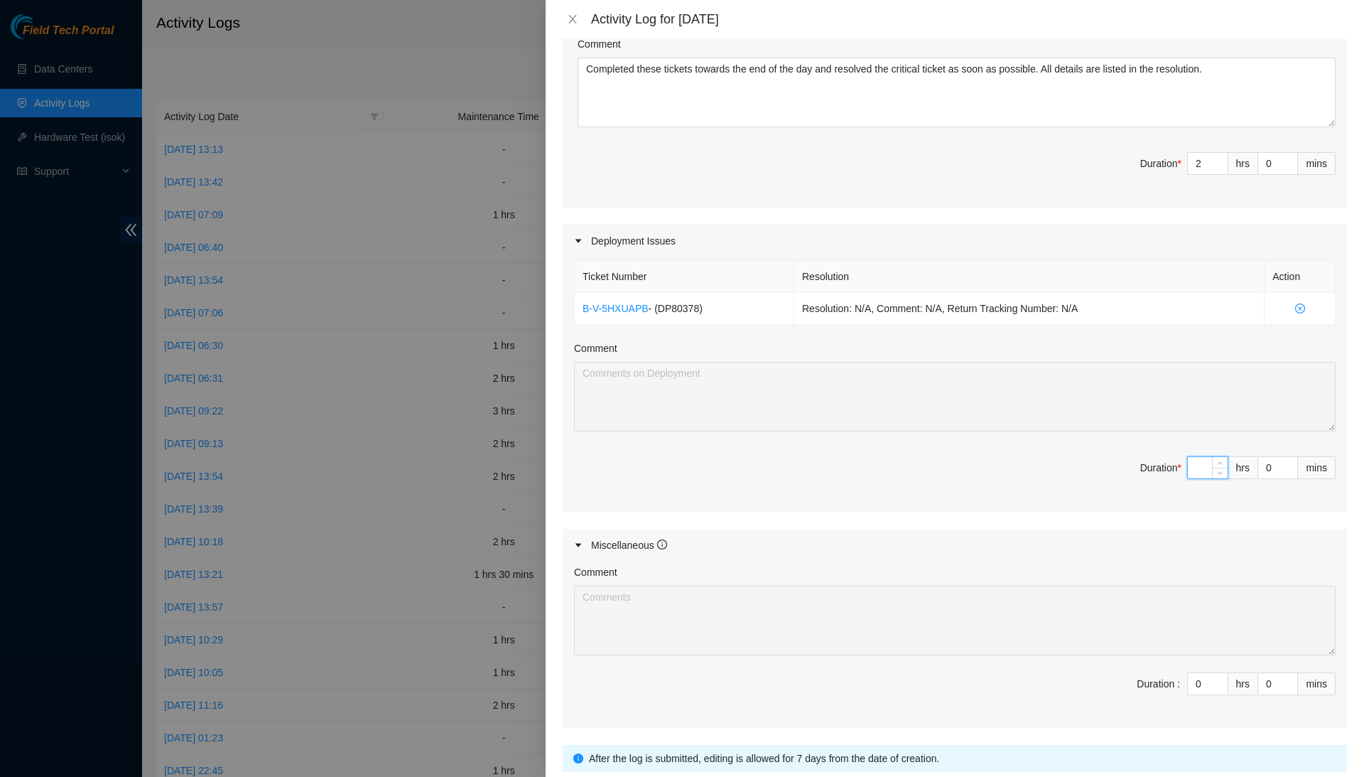
type input "4"
type input "6"
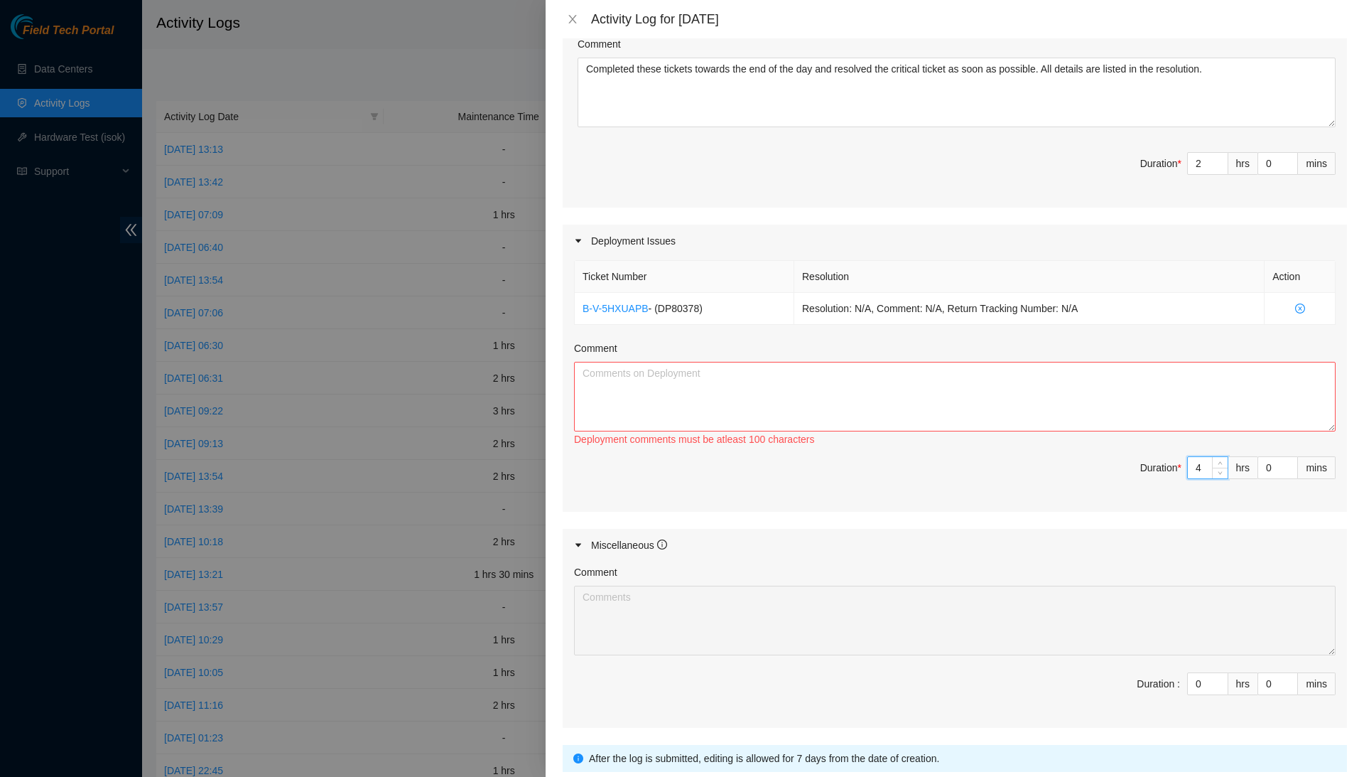
type input "4"
click at [1221, 408] on textarea "Comment" at bounding box center [955, 397] width 762 height 70
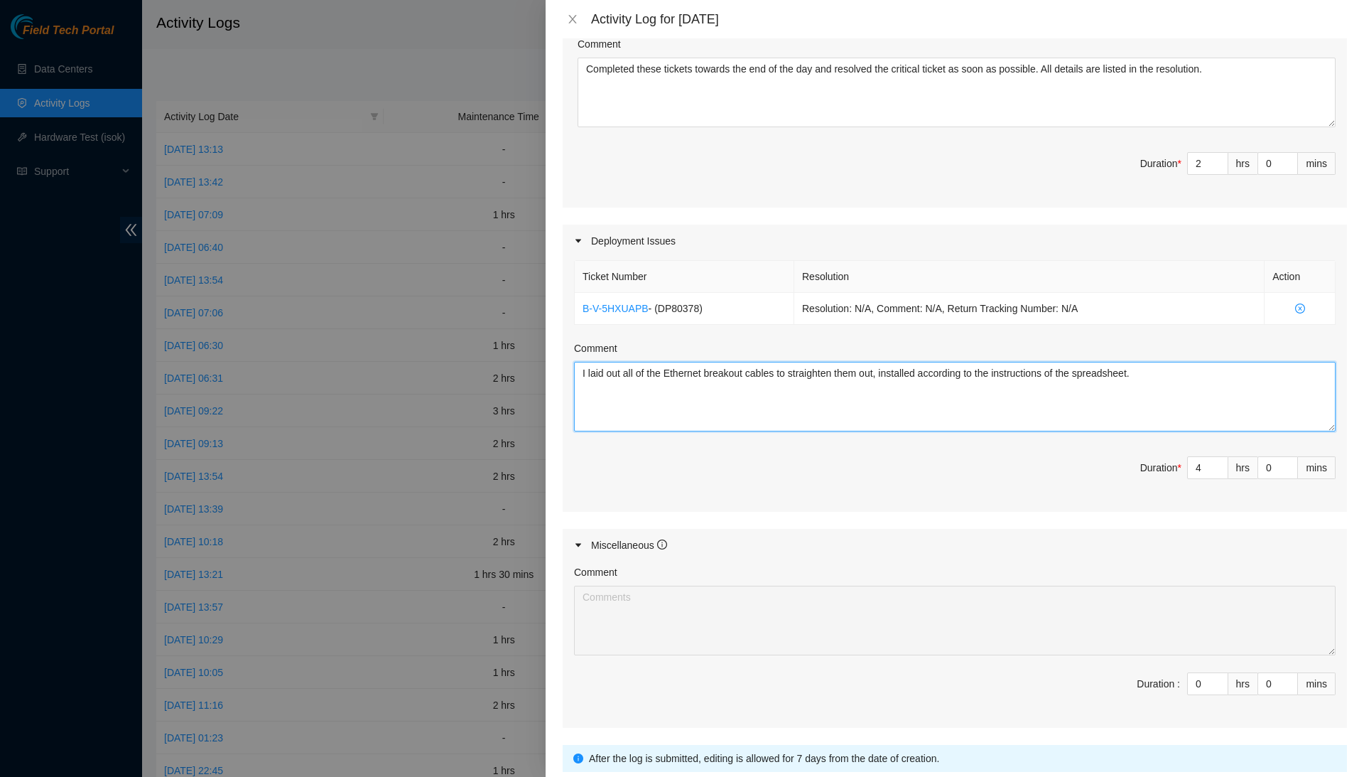
click at [1192, 379] on textarea "I laid out all of the Ethernet breakout cables to straighten them out, installe…" at bounding box center [955, 397] width 762 height 70
click at [1229, 387] on textarea "I laid out all of the Ethernet breakout cables to straighten them out and insta…" at bounding box center [955, 397] width 762 height 70
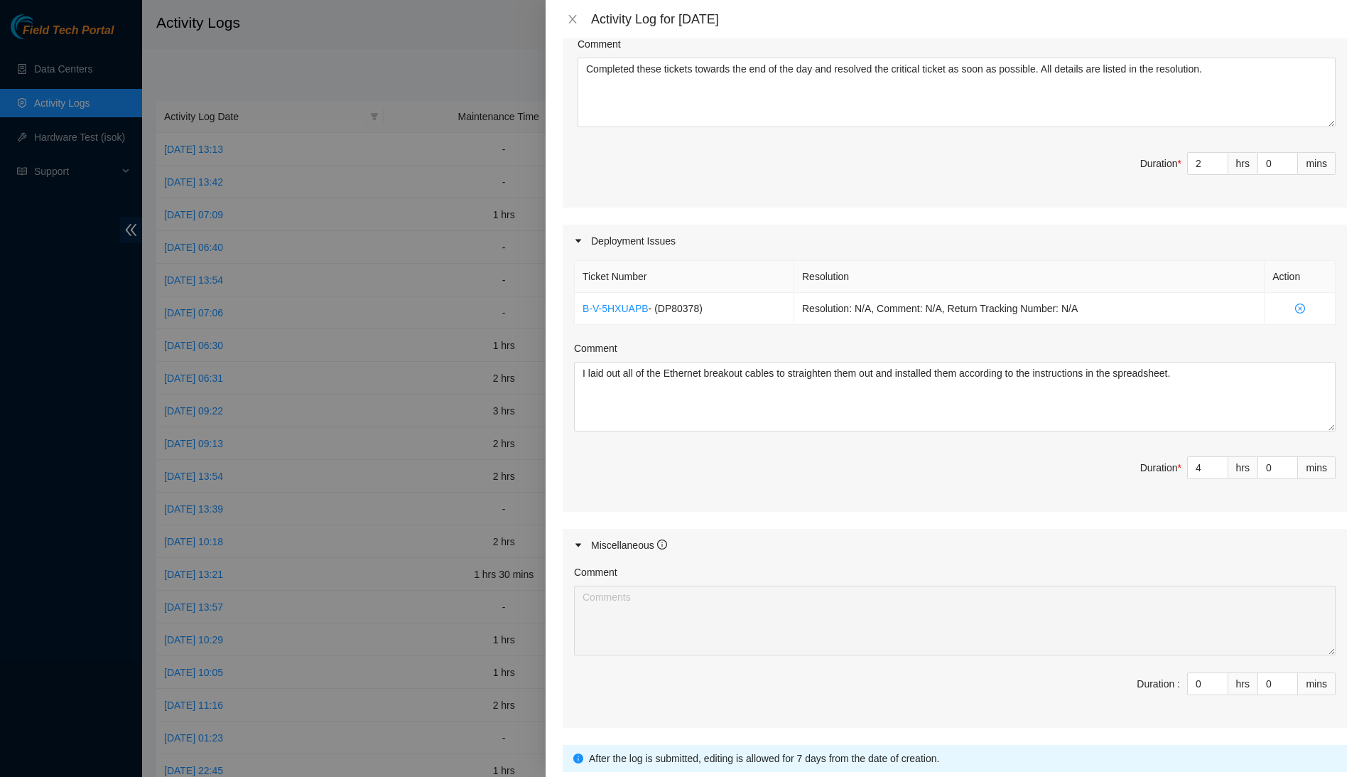
click at [1083, 448] on div "Ticket Number Resolution Action B-V-5HXUAPB - ( DP80378 ) Resolution: N/A, Comm…" at bounding box center [955, 384] width 784 height 254
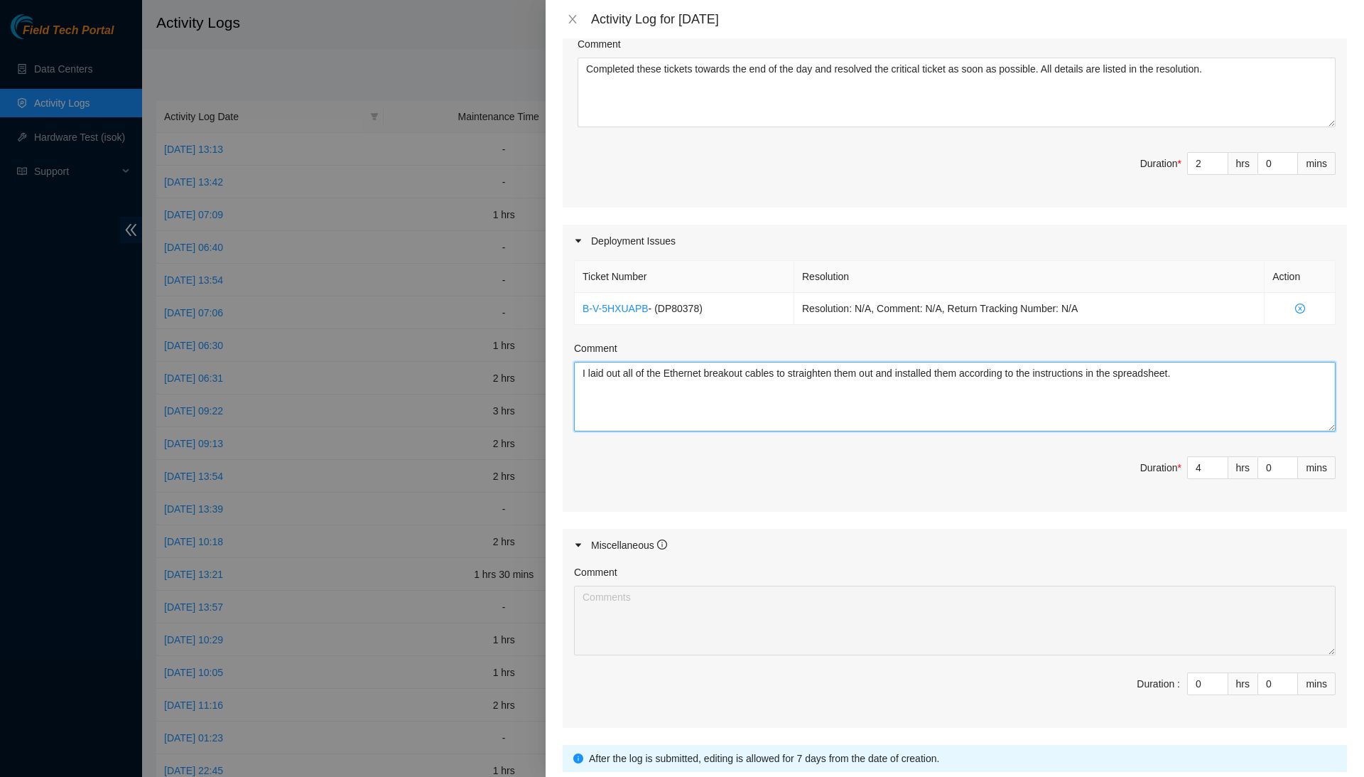
click at [1278, 382] on textarea "I laid out all of the Ethernet breakout cables to straighten them out and insta…" at bounding box center [955, 397] width 762 height 70
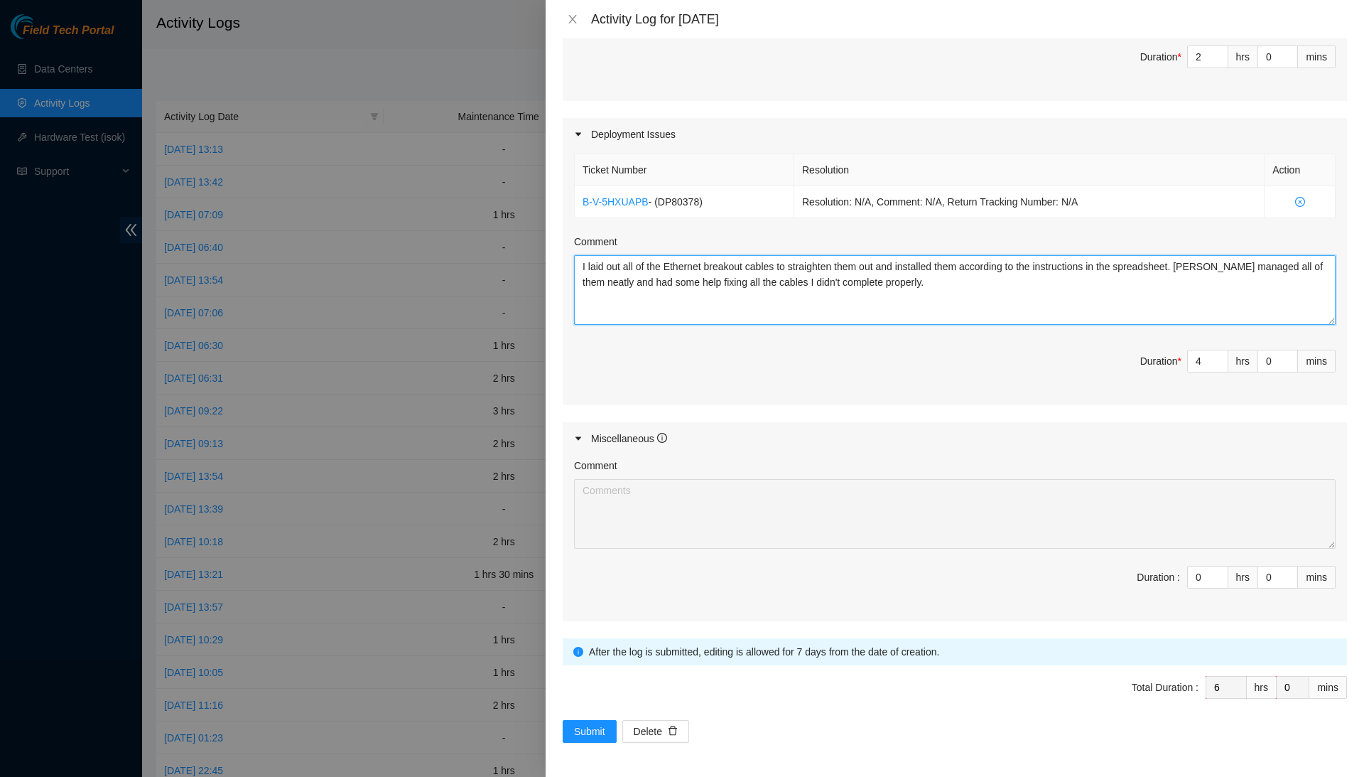
scroll to position [714, 0]
type textarea "I laid out all of the Ethernet breakout cables to straighten them out and insta…"
click at [1204, 571] on input "0" at bounding box center [1208, 576] width 40 height 21
type input "10"
type input "16"
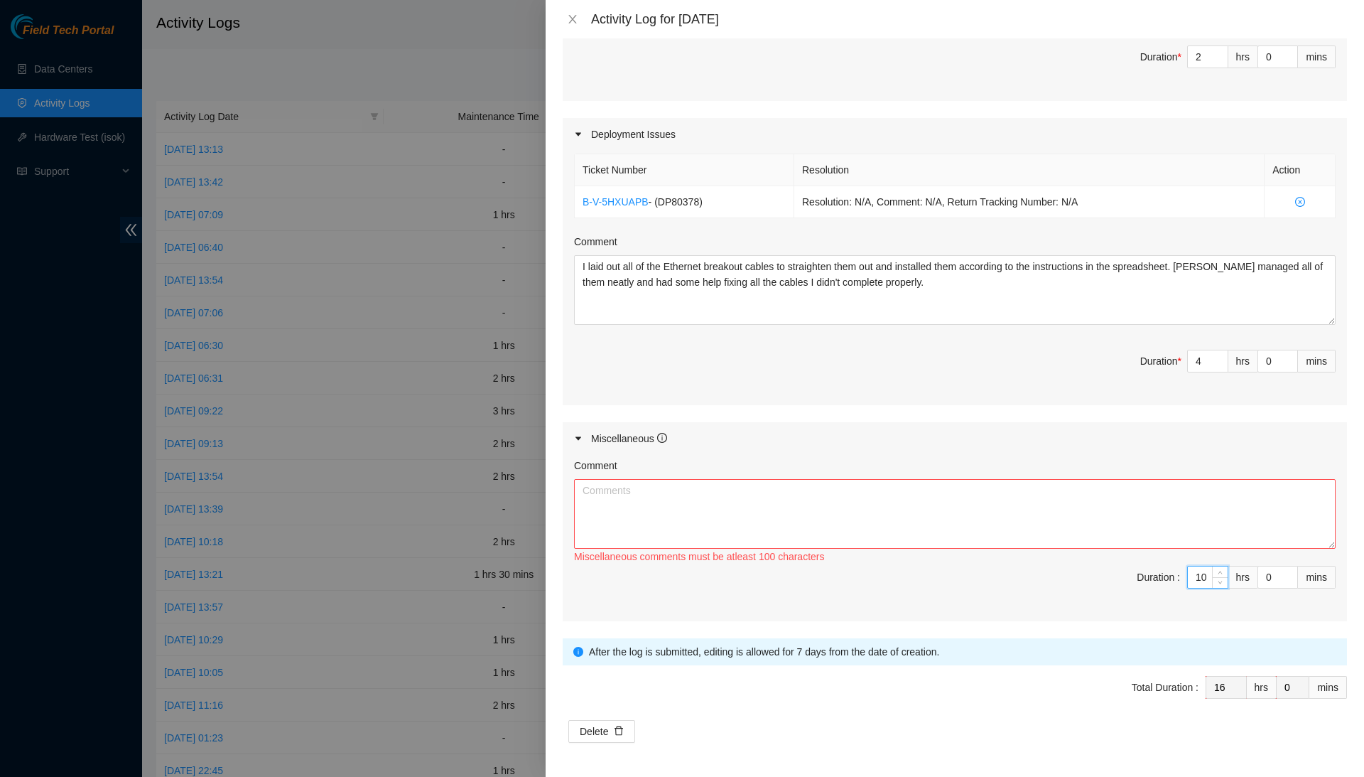
type input "0"
type input "6"
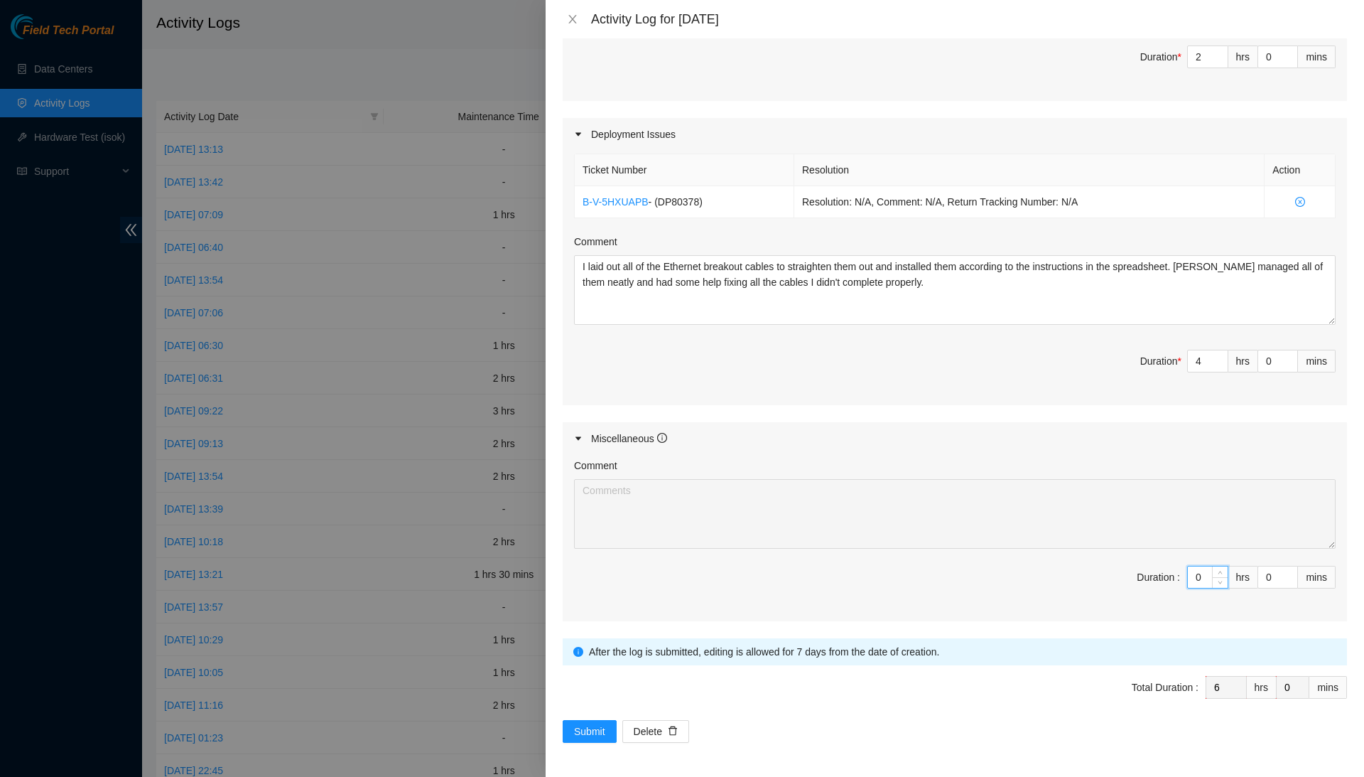
click at [1204, 575] on input "0" at bounding box center [1208, 576] width 40 height 21
type input "2"
type input "8"
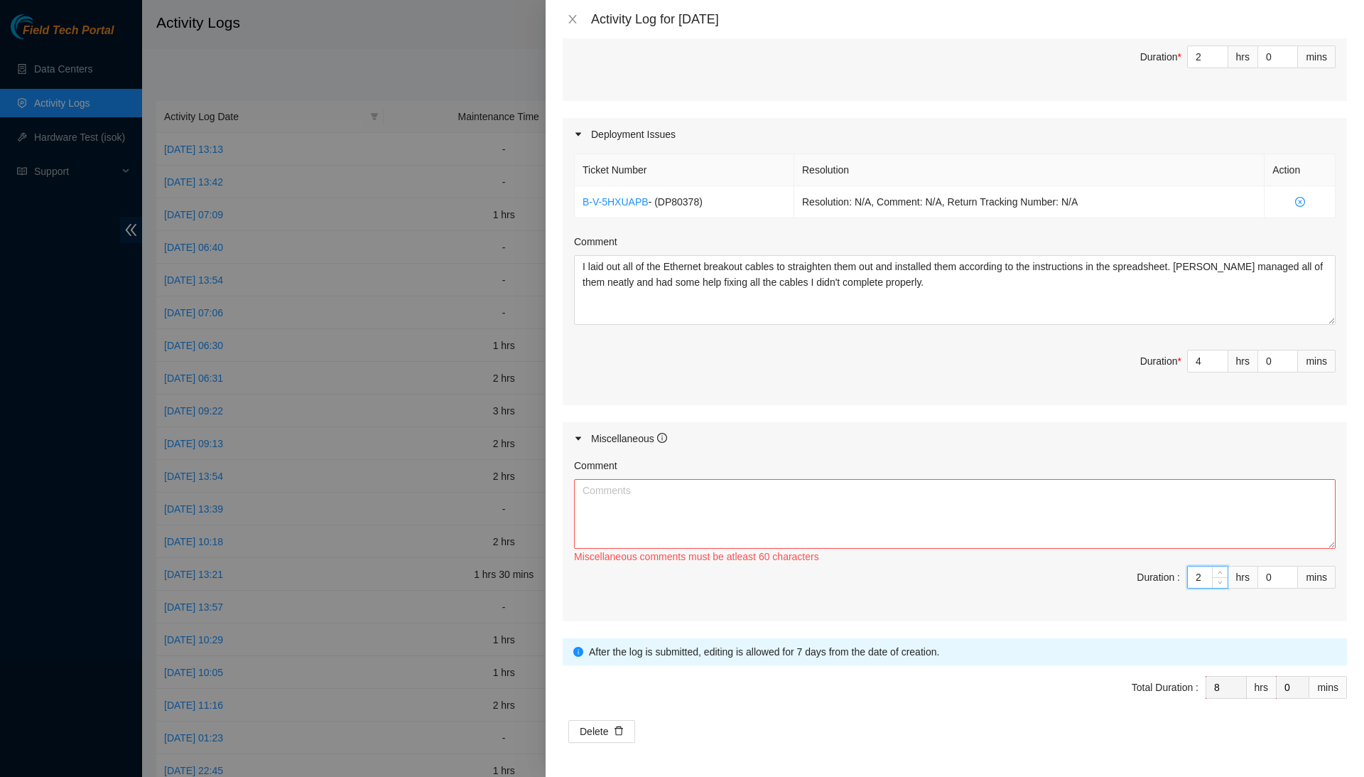
type input "2"
click at [1204, 534] on textarea "Comment" at bounding box center [955, 514] width 762 height 70
type textarea "S"
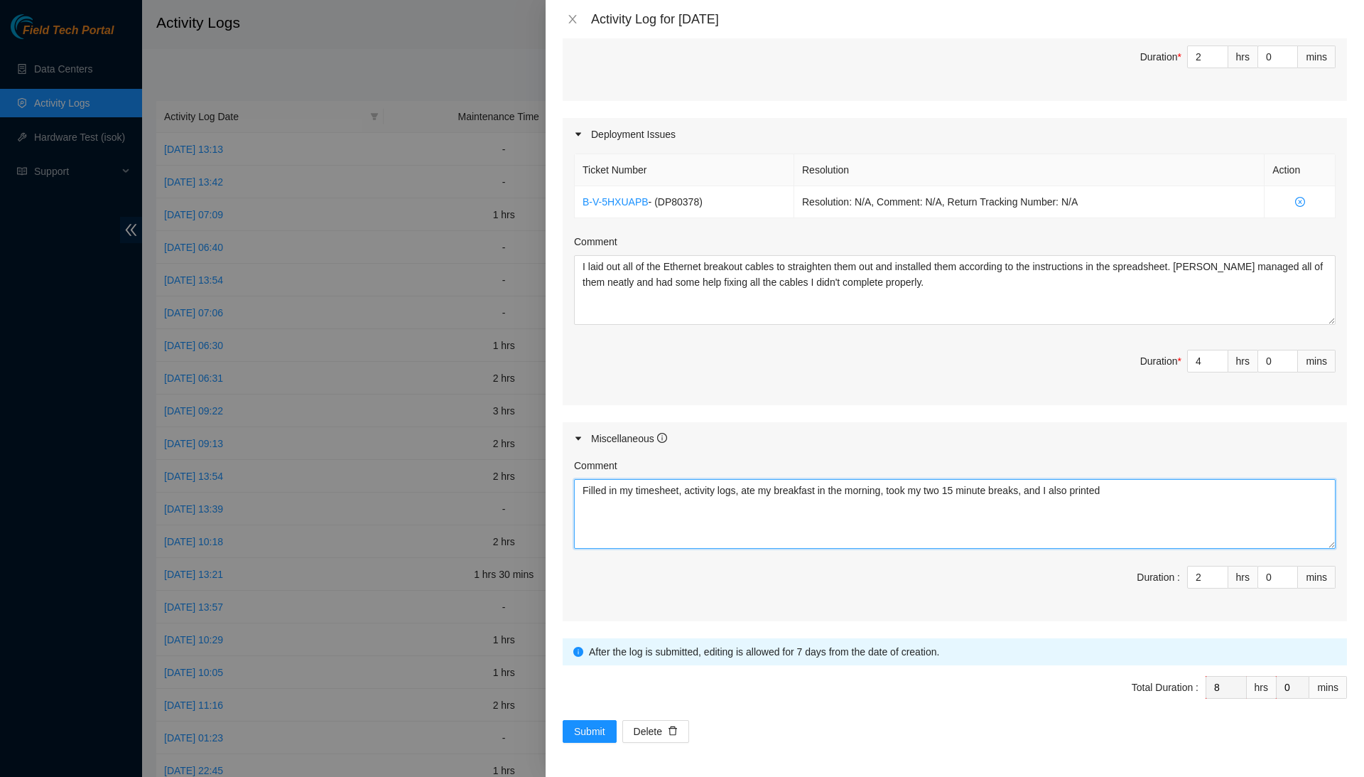
click at [1080, 481] on textarea "Filled in my timesheet, activity logs, ate my breakfast in the morning, took my…" at bounding box center [955, 514] width 762 height 70
click at [1080, 487] on textarea "Filled in my timesheet, activity logs, ate my breakfast in the morning, took my…" at bounding box center [955, 514] width 762 height 70
click at [1167, 495] on textarea "Filled in my timesheet, activity logs, ate my breakfast in the morning, took my…" at bounding box center [955, 514] width 762 height 70
click at [1081, 484] on textarea "Filled in my timesheet, activity logs, ate my breakfast in the morning, took my…" at bounding box center [955, 514] width 762 height 70
click at [1144, 490] on textarea "Filled in my timesheet, activity logs, ate my breakfast in the morning, took my…" at bounding box center [955, 514] width 762 height 70
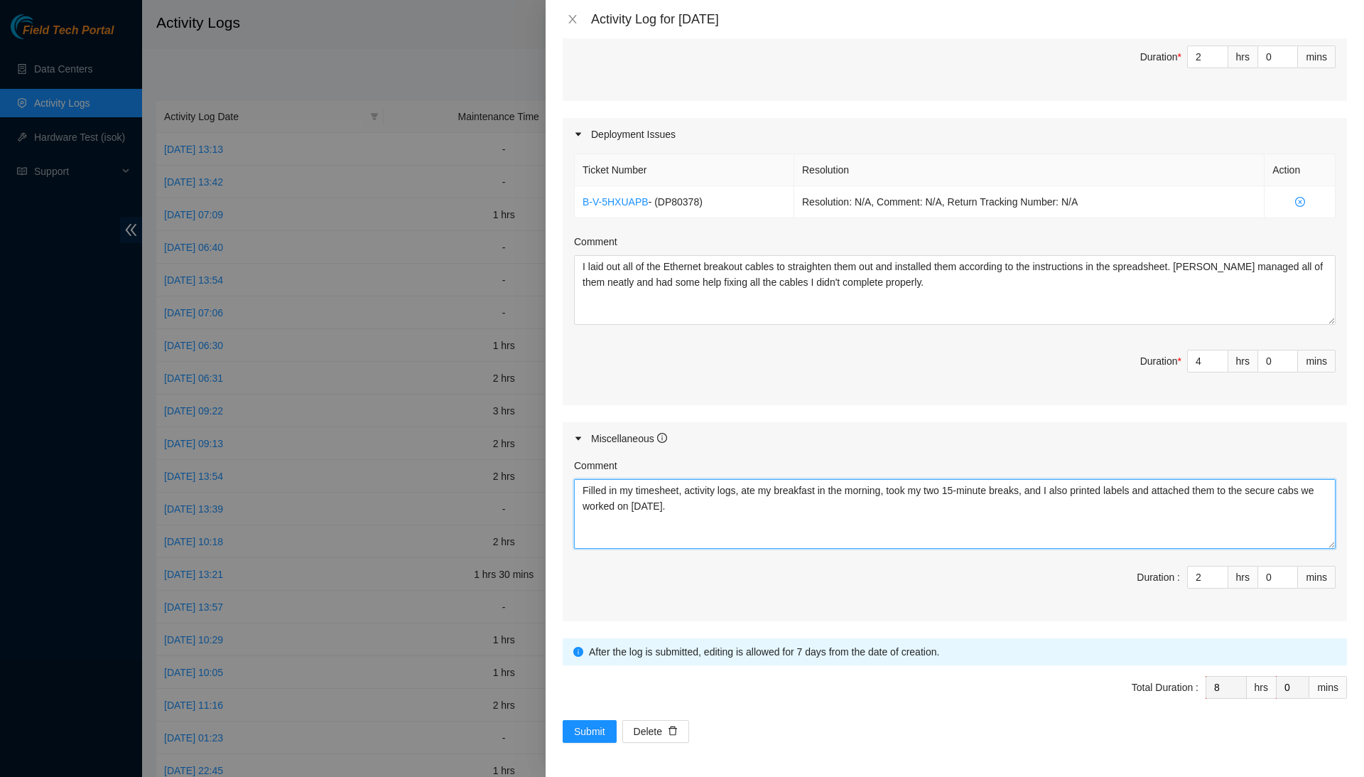
click at [1130, 509] on textarea "Filled in my timesheet, activity logs, ate my breakfast in the morning, took my…" at bounding box center [955, 514] width 762 height 70
type textarea "Filled in my timesheet, activity logs, ate my breakfast in the morning, took my…"
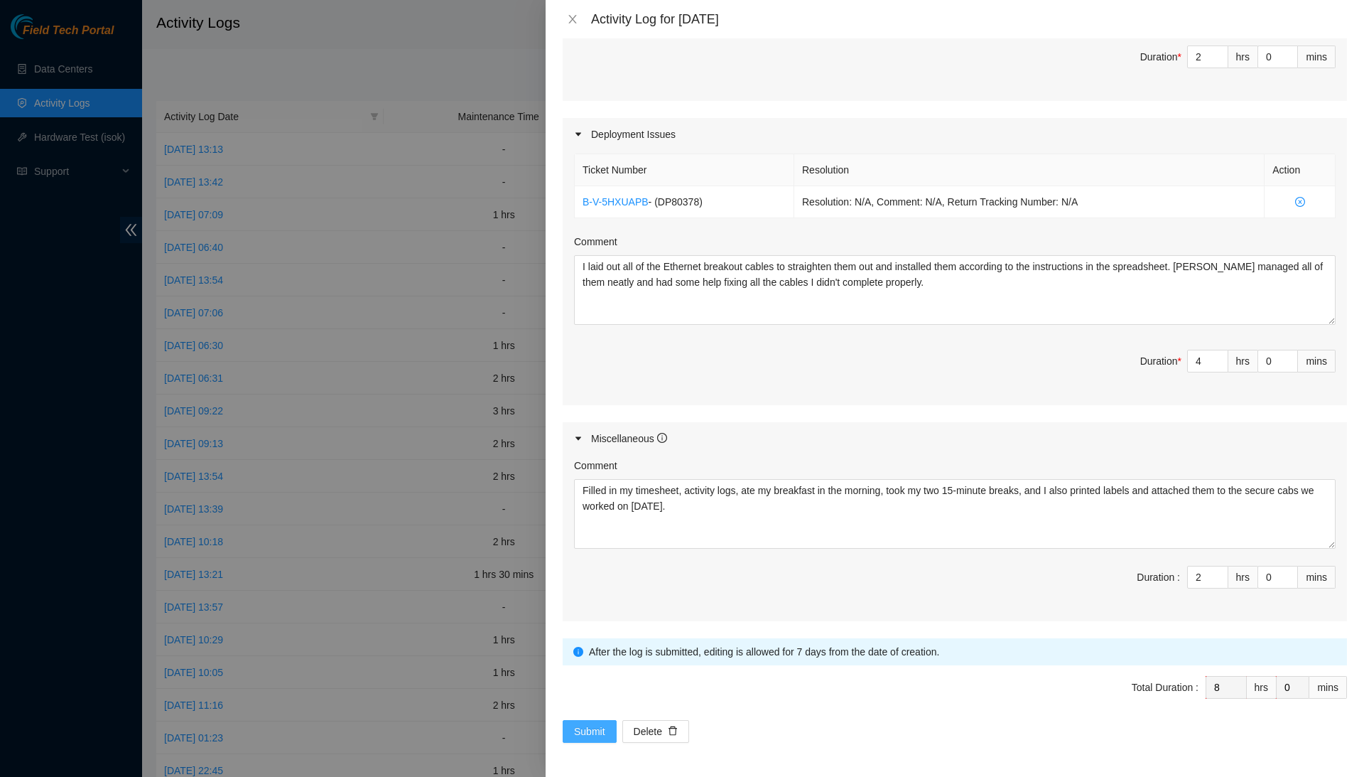
click at [588, 733] on span "Submit" at bounding box center [589, 731] width 31 height 16
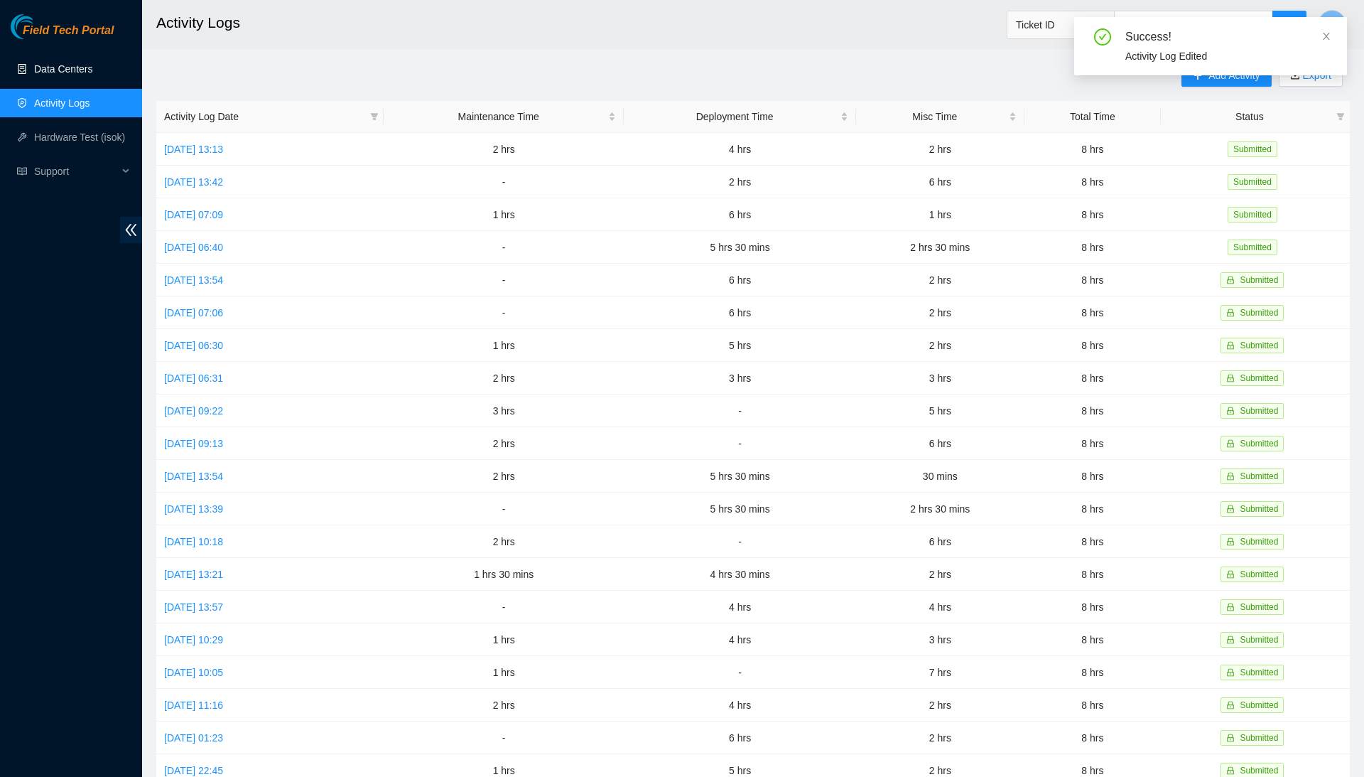
click at [92, 70] on link "Data Centers" at bounding box center [63, 68] width 58 height 11
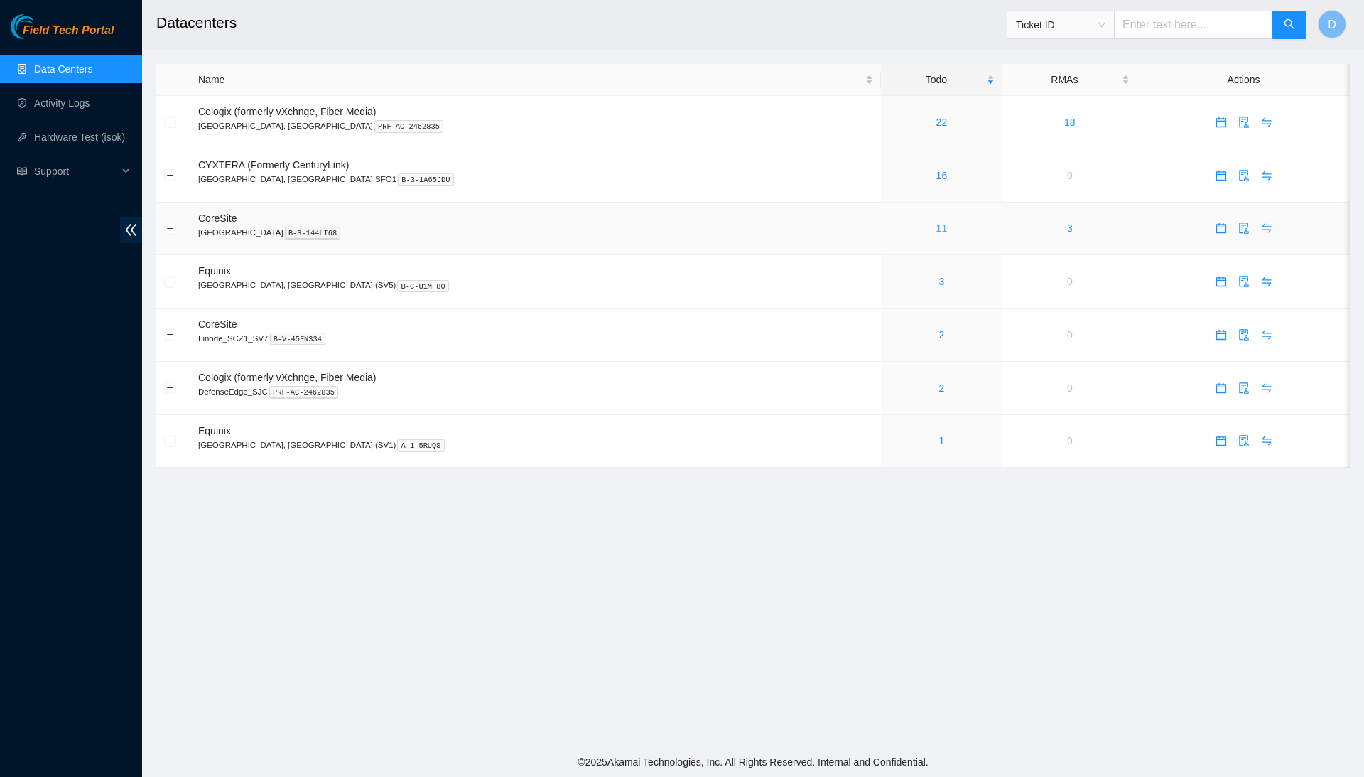
click at [937, 225] on link "11" at bounding box center [942, 227] width 11 height 11
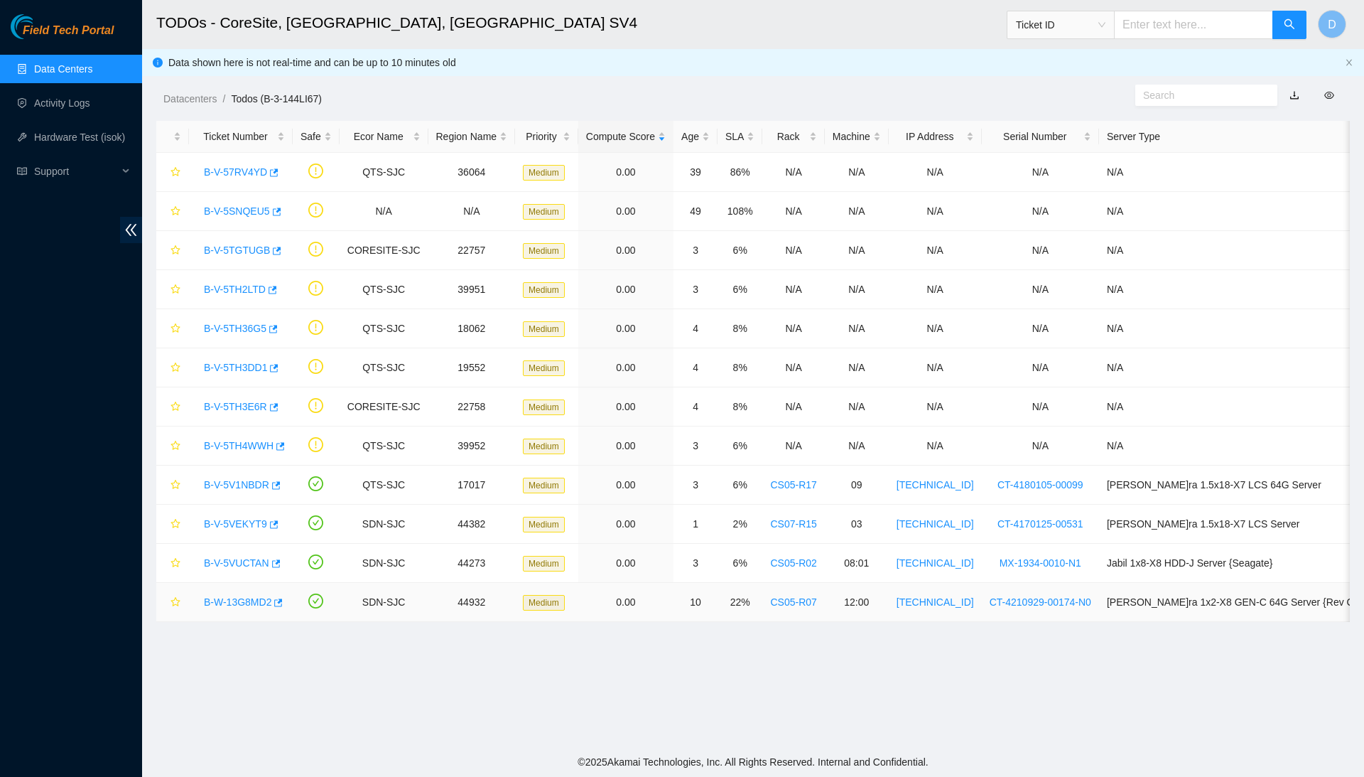
click at [251, 604] on link "B-W-13G8MD2" at bounding box center [238, 601] width 68 height 11
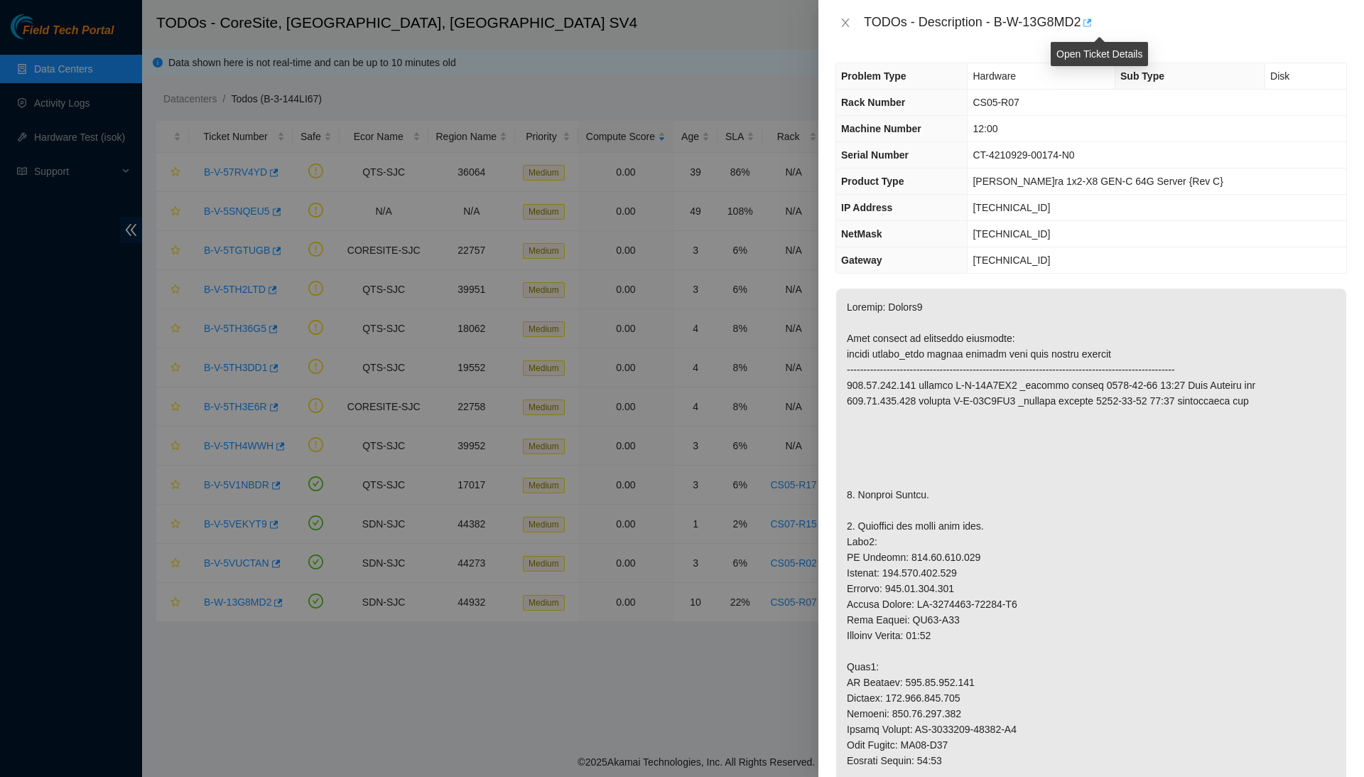
click at [1091, 24] on icon "button" at bounding box center [1086, 23] width 10 height 10
click at [842, 18] on icon "close" at bounding box center [845, 22] width 8 height 9
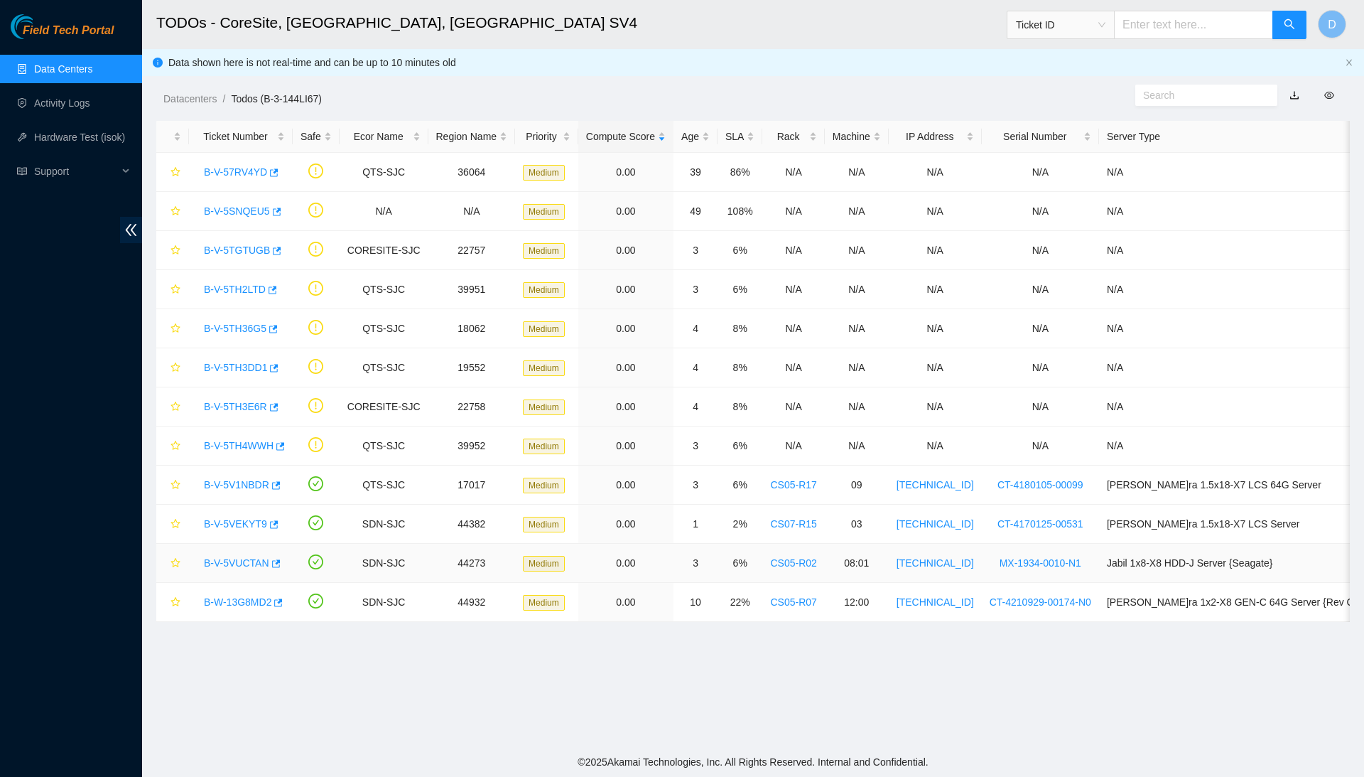
click at [237, 564] on link "B-V-5VUCTAN" at bounding box center [236, 562] width 65 height 11
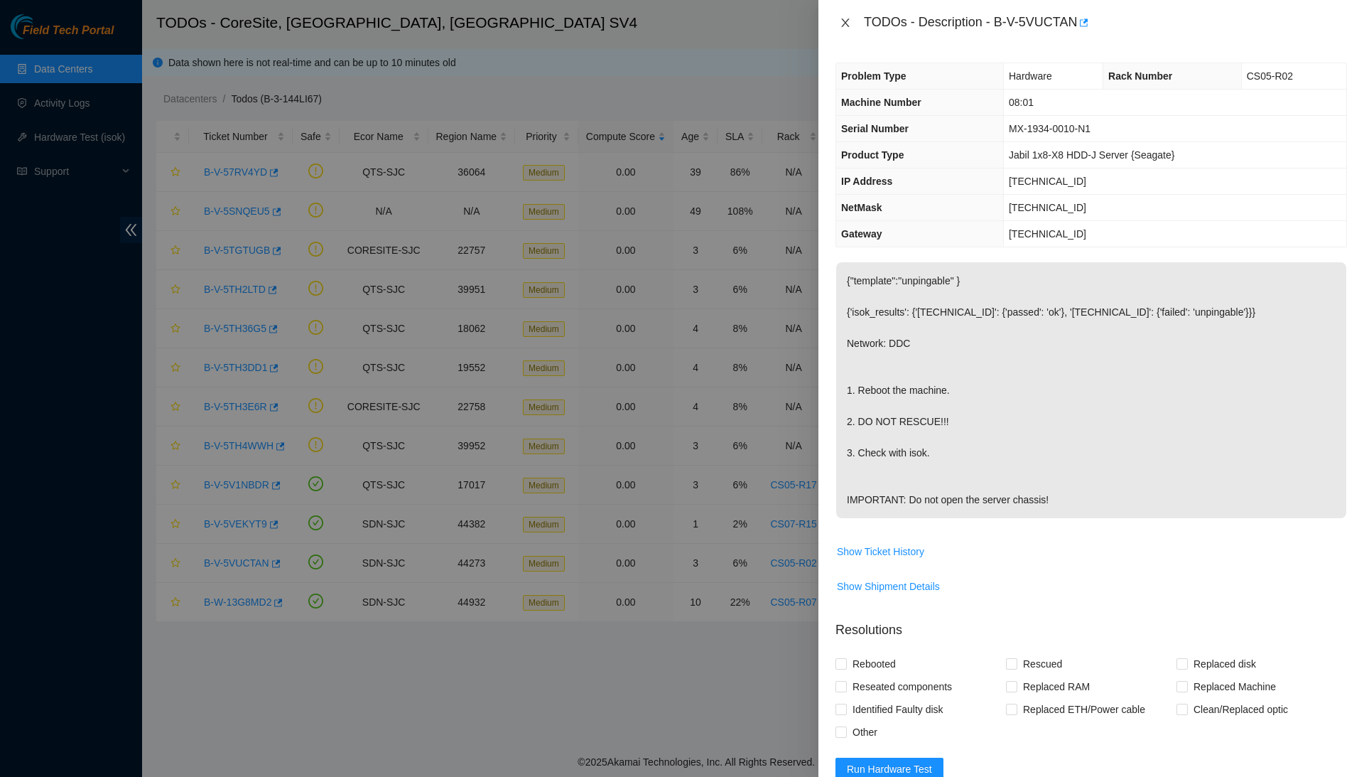
click at [844, 21] on icon "close" at bounding box center [845, 22] width 11 height 11
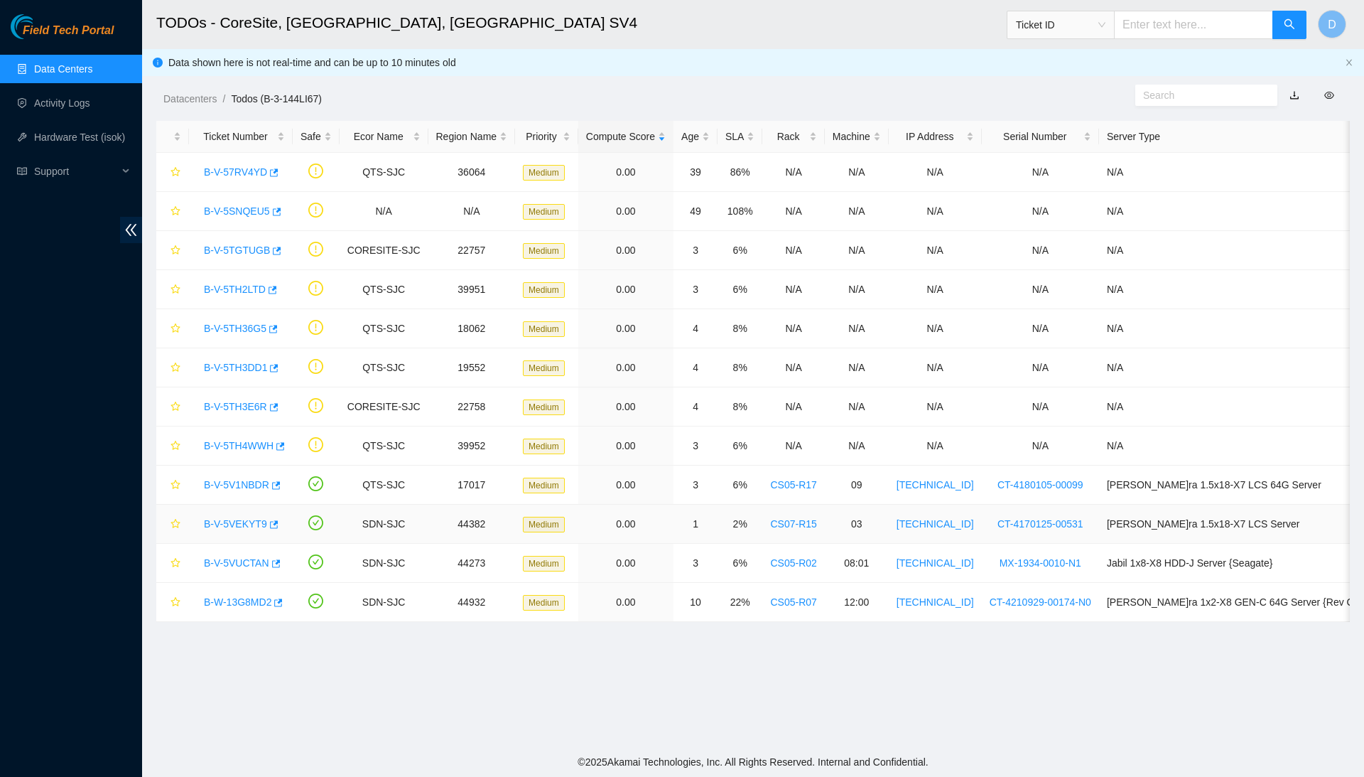
click at [247, 526] on link "B-V-5VEKYT9" at bounding box center [235, 523] width 63 height 11
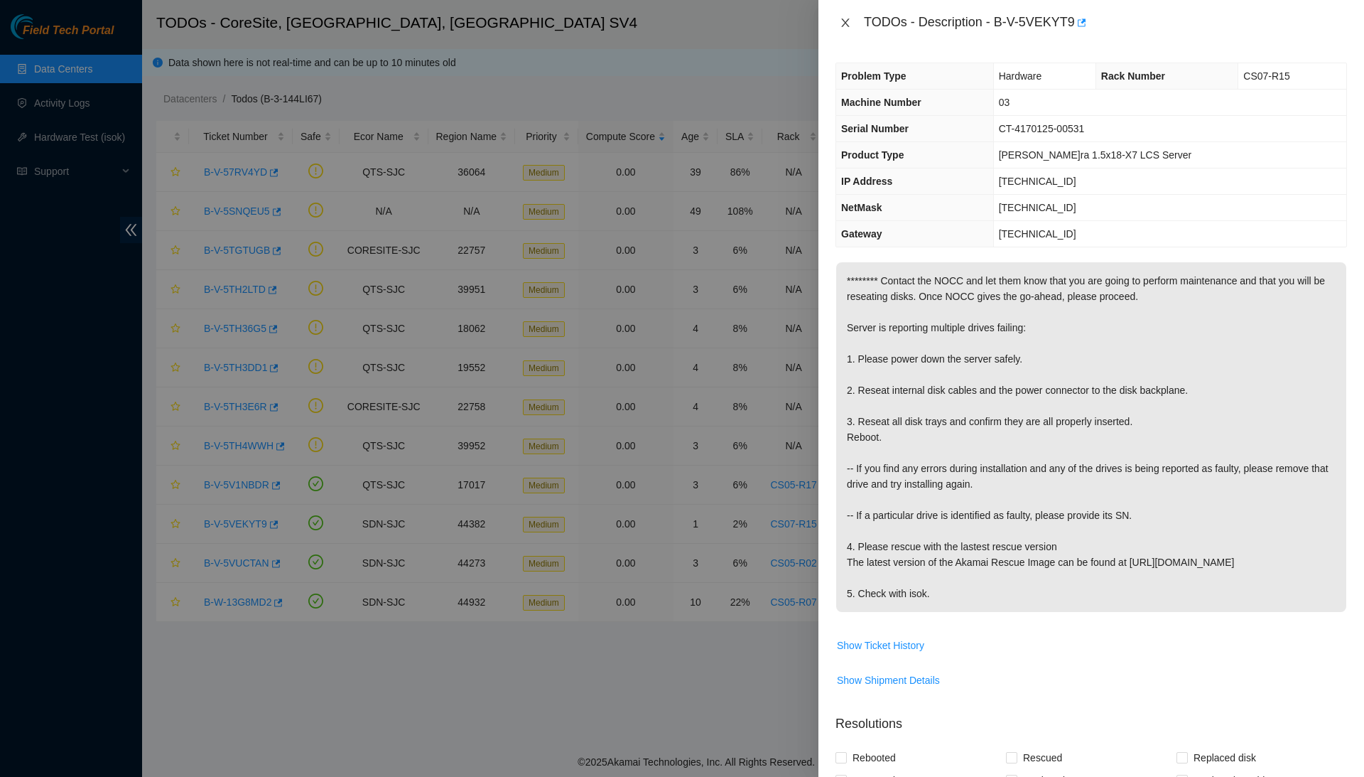
click at [847, 21] on icon "close" at bounding box center [845, 22] width 11 height 11
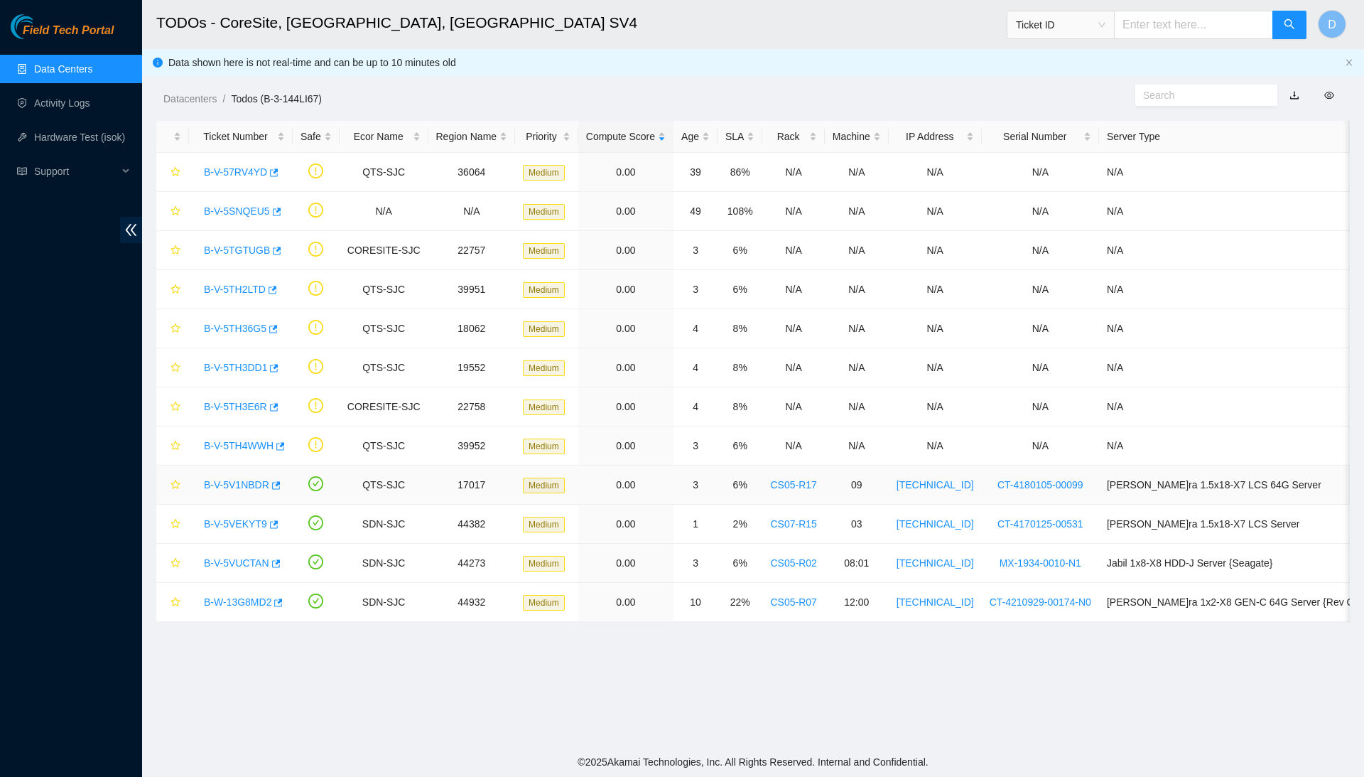
click at [234, 485] on link "B-V-5V1NBDR" at bounding box center [236, 484] width 65 height 11
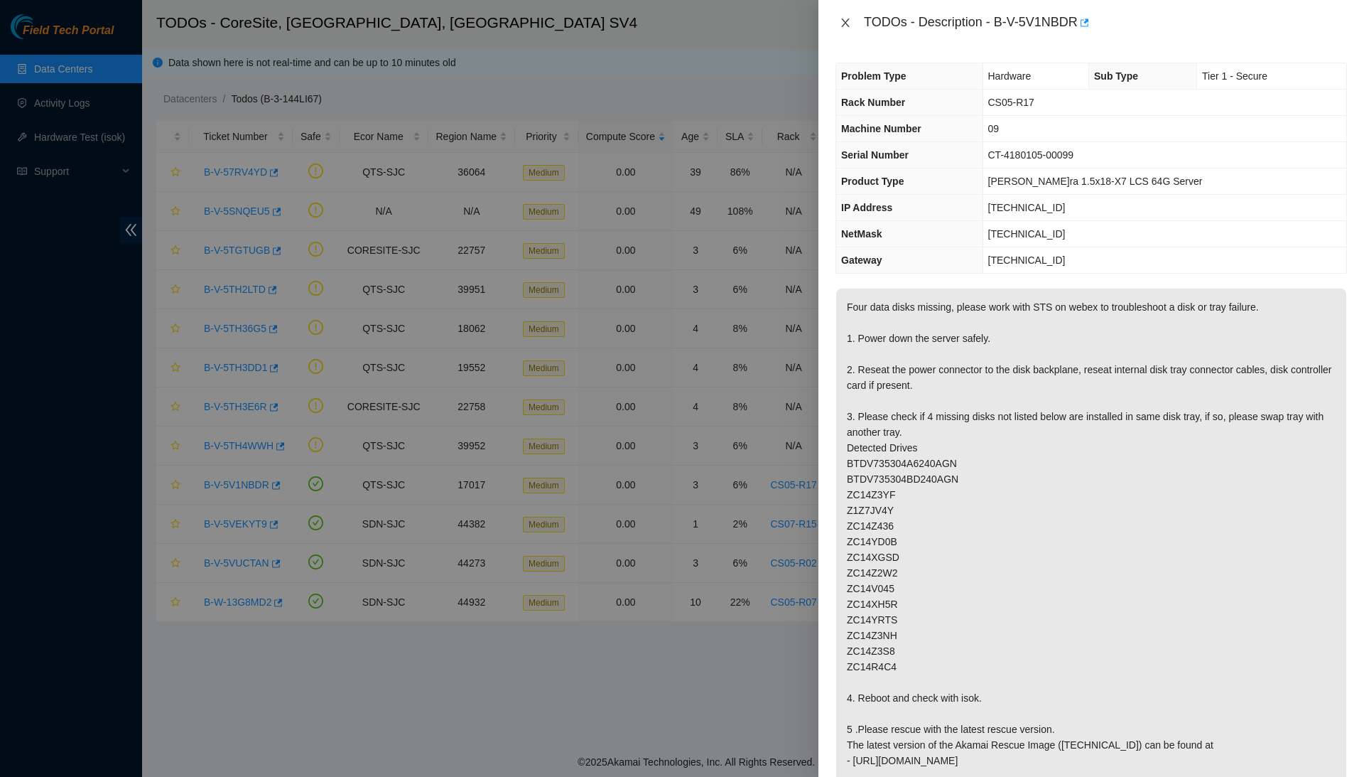
click at [844, 21] on icon "close" at bounding box center [845, 22] width 11 height 11
